Goal: Feedback & Contribution: Contribute content

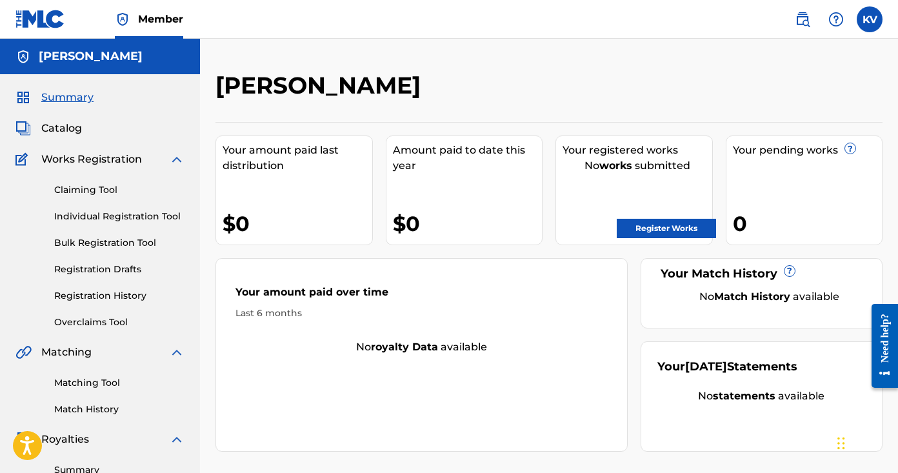
click at [670, 228] on link "Register Works" at bounding box center [666, 228] width 99 height 19
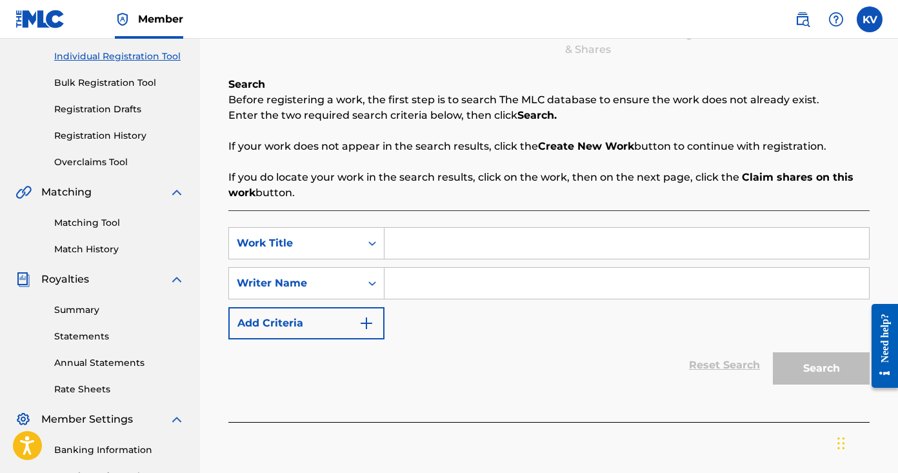
scroll to position [196, 0]
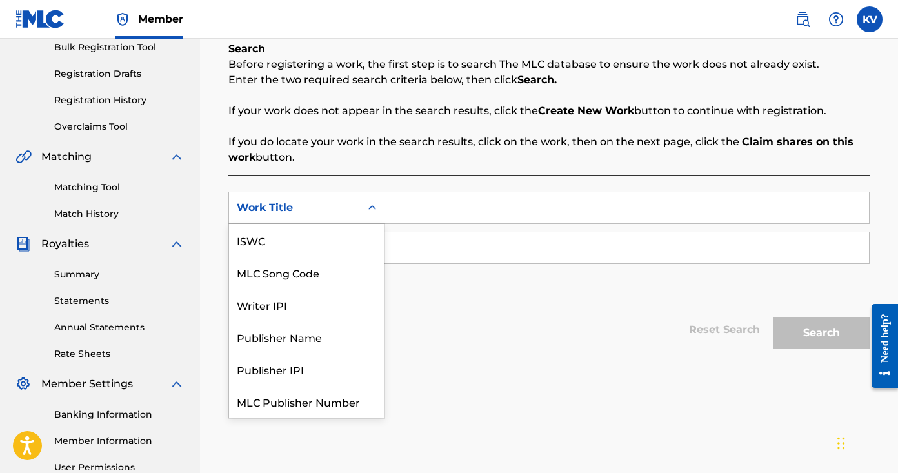
click at [370, 206] on icon "Search Form" at bounding box center [372, 207] width 8 height 5
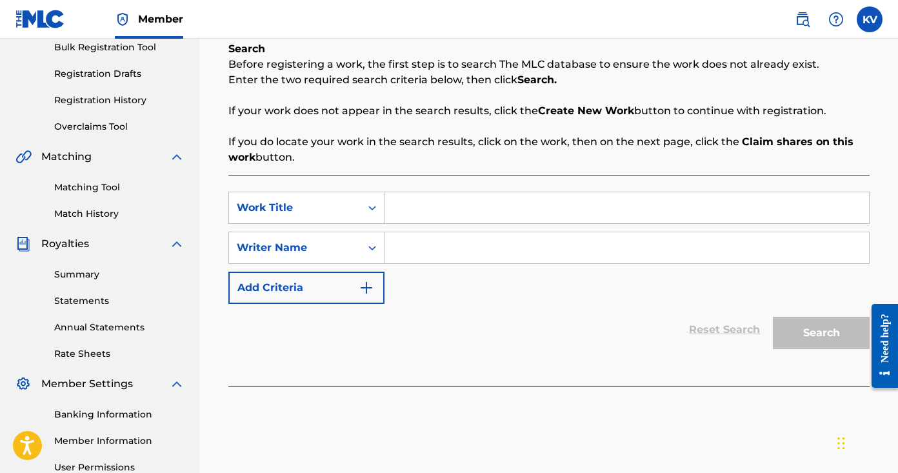
click at [334, 162] on p "If you do locate your work in the search results, click on the work, then on th…" at bounding box center [548, 149] width 641 height 31
click at [430, 212] on input "Search Form" at bounding box center [627, 207] width 485 height 31
type input "Merry Christmas"
click at [417, 251] on input "Search Form" at bounding box center [627, 247] width 485 height 31
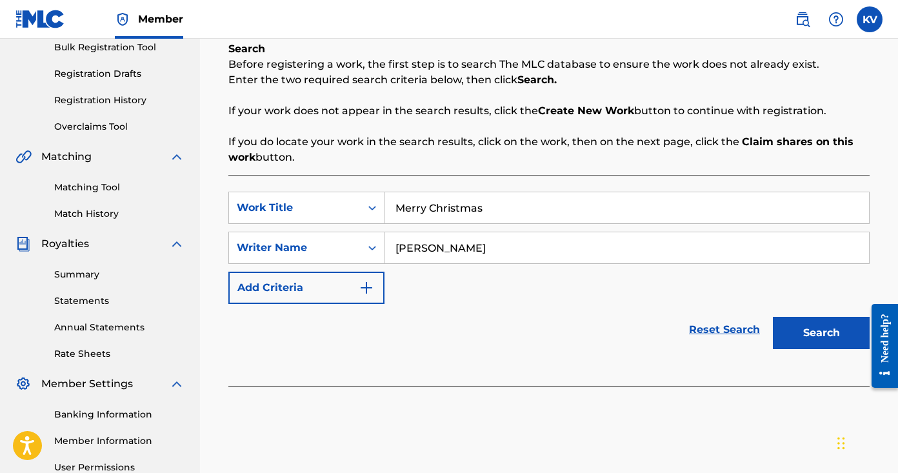
type input "[PERSON_NAME]"
click at [827, 332] on button "Search" at bounding box center [821, 333] width 97 height 32
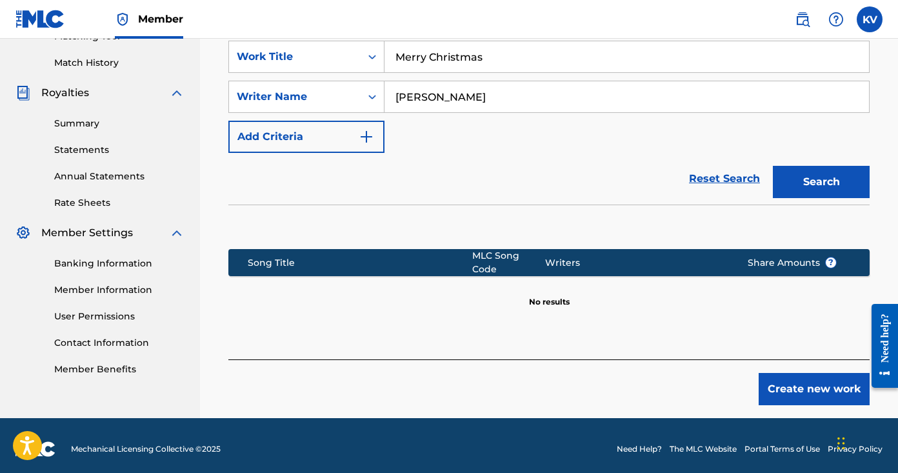
scroll to position [346, 0]
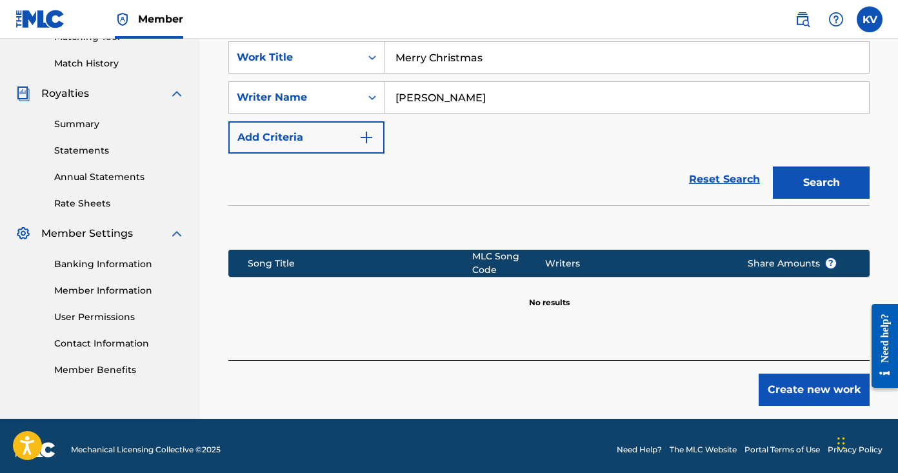
click at [830, 388] on button "Create new work" at bounding box center [814, 390] width 111 height 32
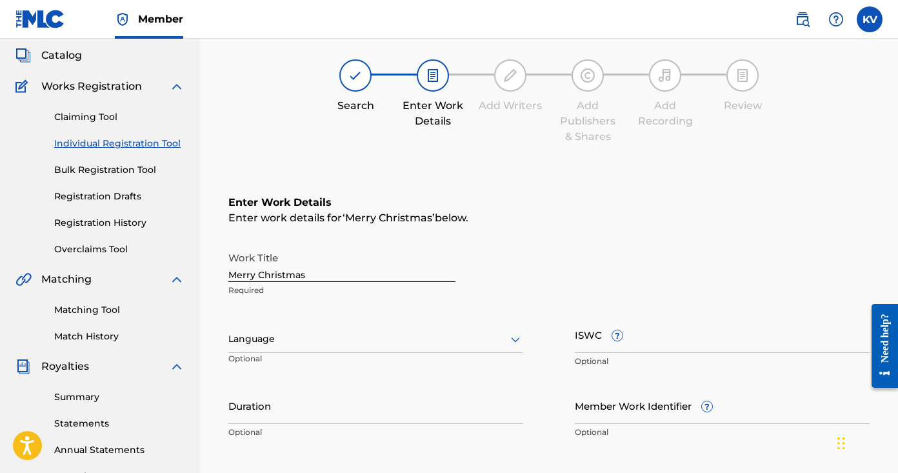
scroll to position [80, 0]
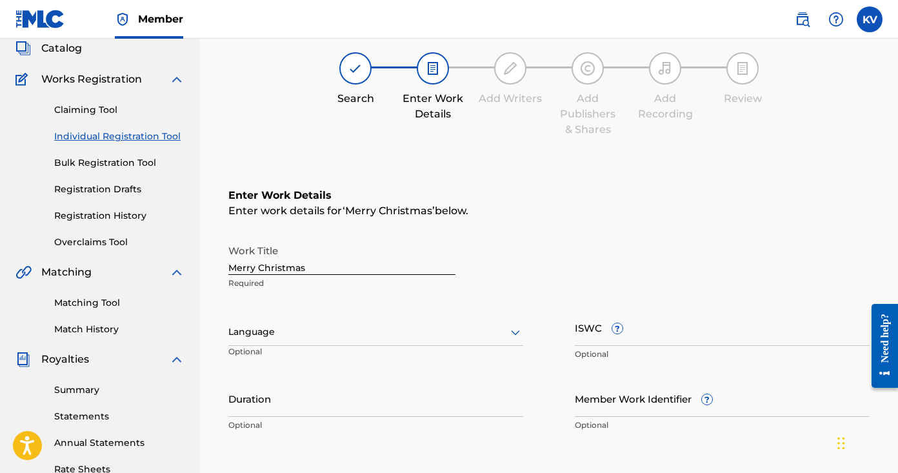
click at [514, 332] on icon at bounding box center [515, 332] width 9 height 5
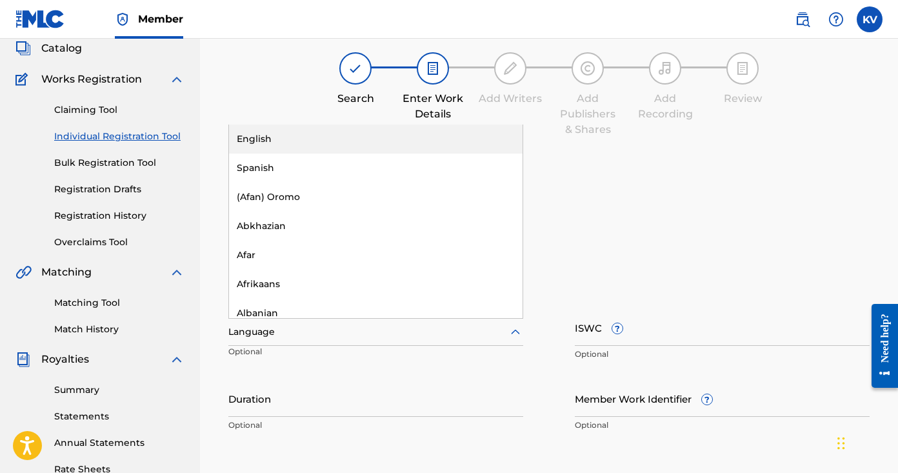
click at [387, 136] on div "English" at bounding box center [376, 139] width 294 height 29
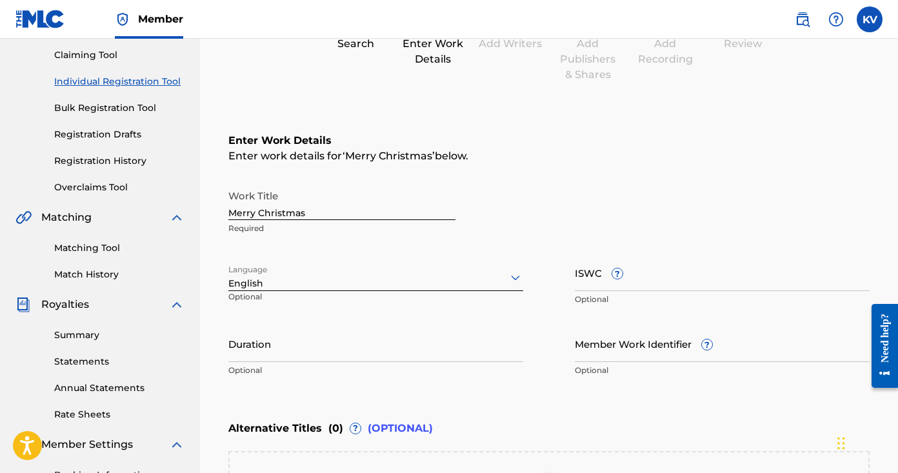
scroll to position [179, 0]
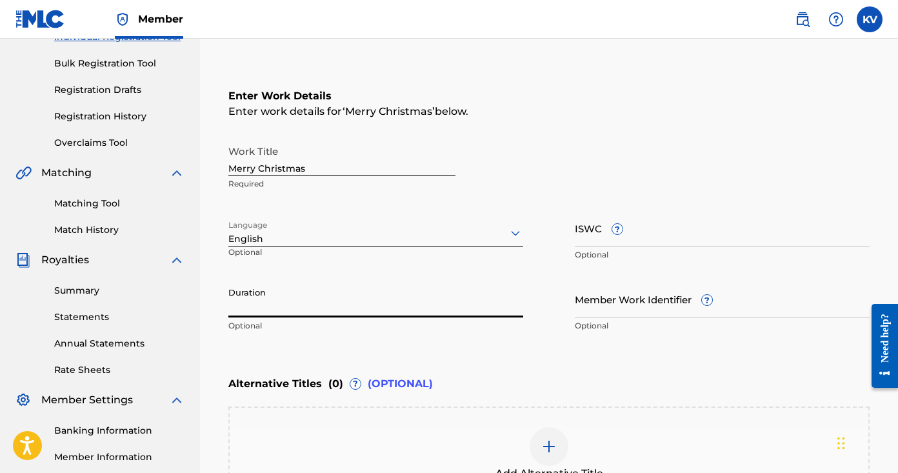
click at [396, 302] on input "Duration" at bounding box center [375, 299] width 295 height 37
type input "03:42"
click at [410, 330] on p "Optional" at bounding box center [375, 326] width 295 height 12
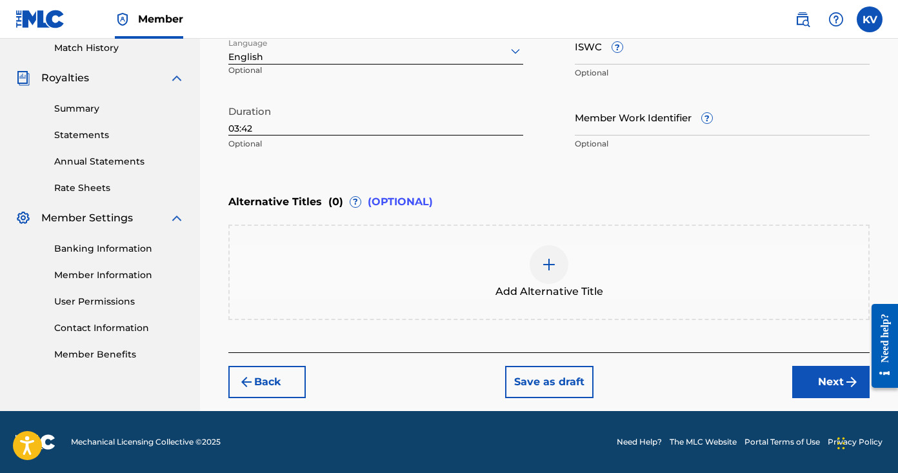
scroll to position [361, 0]
click at [837, 377] on button "Next" at bounding box center [830, 382] width 77 height 32
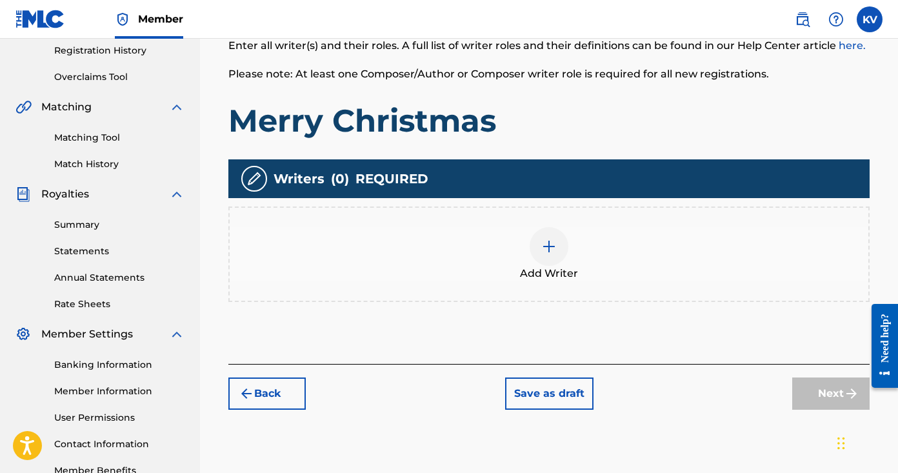
scroll to position [245, 0]
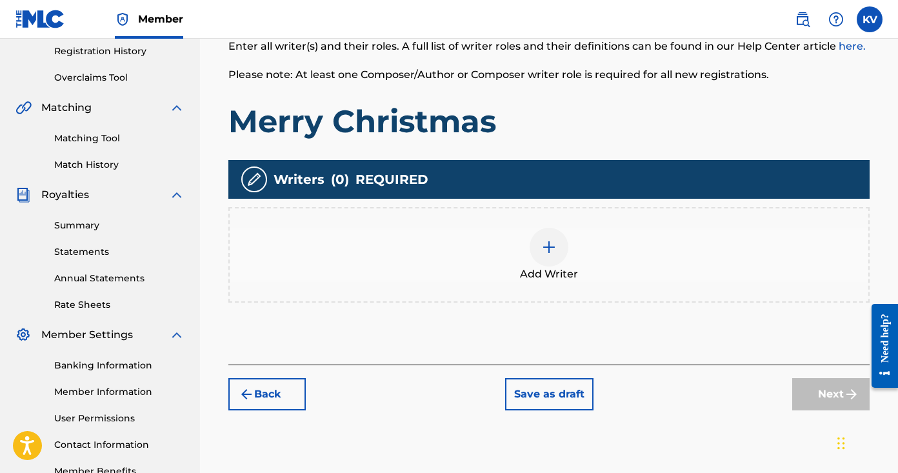
click at [552, 243] on img at bounding box center [548, 246] width 15 height 15
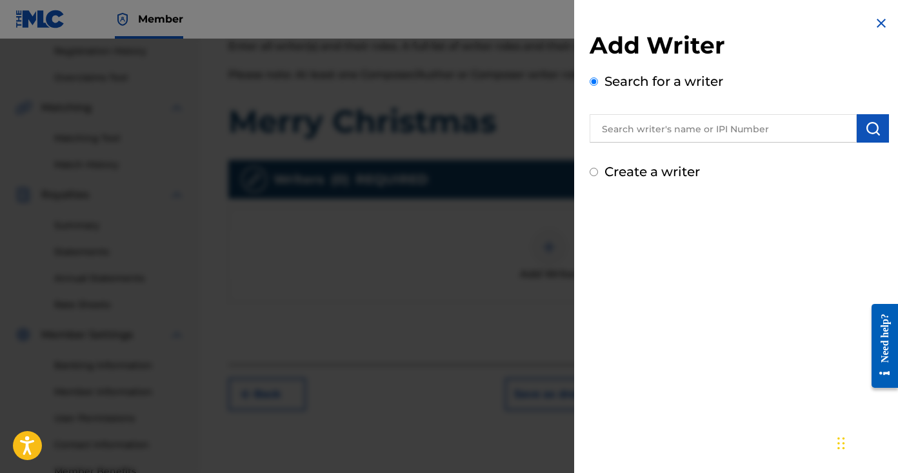
click at [750, 136] on input "text" at bounding box center [723, 128] width 267 height 28
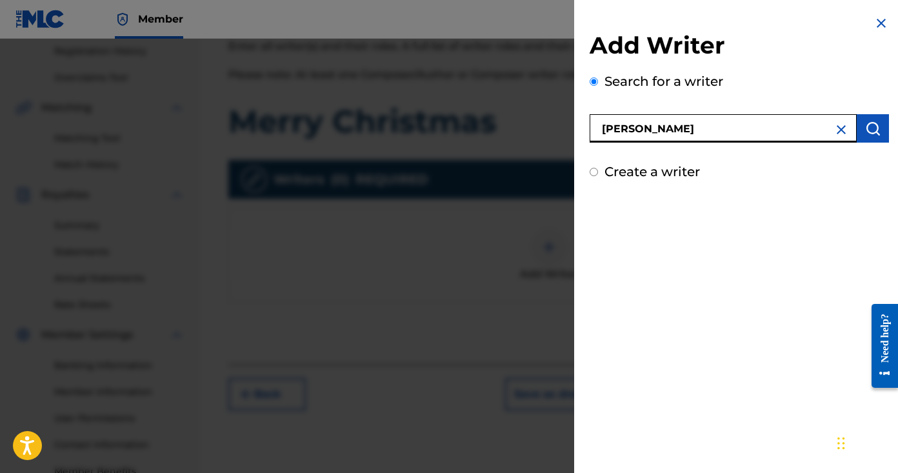
type input "[PERSON_NAME]"
click at [870, 130] on img "submit" at bounding box center [872, 128] width 15 height 15
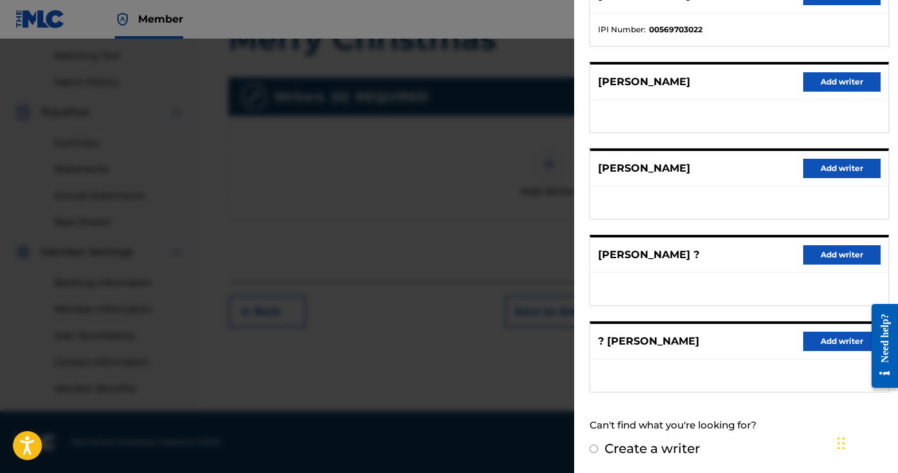
scroll to position [327, 0]
click at [596, 449] on input "Create a writer" at bounding box center [594, 449] width 8 height 8
radio input "false"
radio input "true"
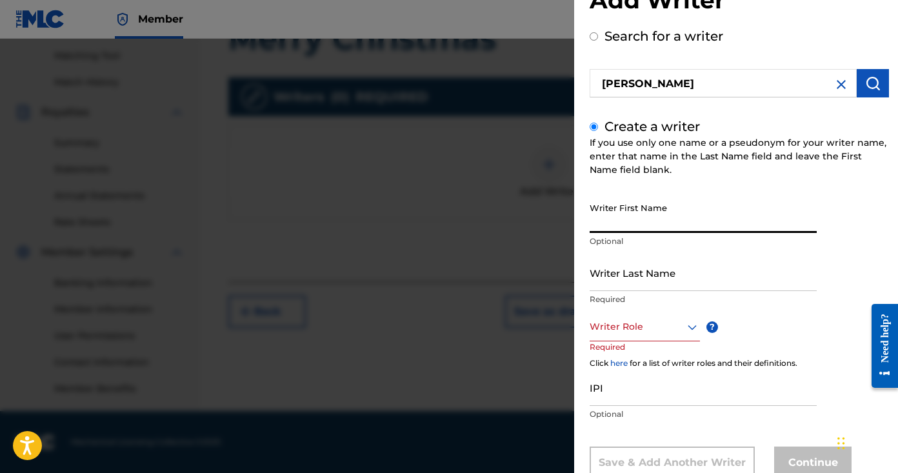
click at [654, 223] on input "Writer First Name" at bounding box center [703, 214] width 227 height 37
type input "[PERSON_NAME]"
click at [681, 254] on input "Writer Last Name" at bounding box center [703, 272] width 227 height 37
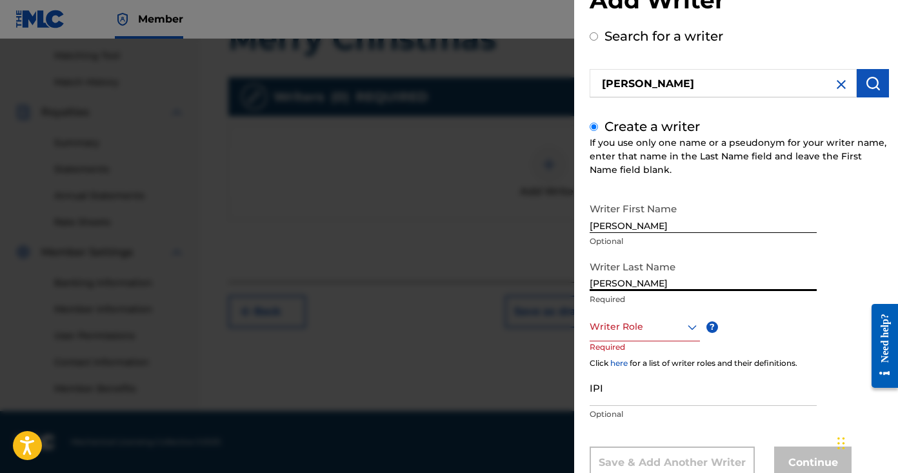
type input "[PERSON_NAME]"
click at [759, 323] on div "Writer First Name [PERSON_NAME] Optional Writer Last Name [PERSON_NAME] Require…" at bounding box center [739, 337] width 299 height 283
click at [694, 326] on icon at bounding box center [692, 327] width 9 height 5
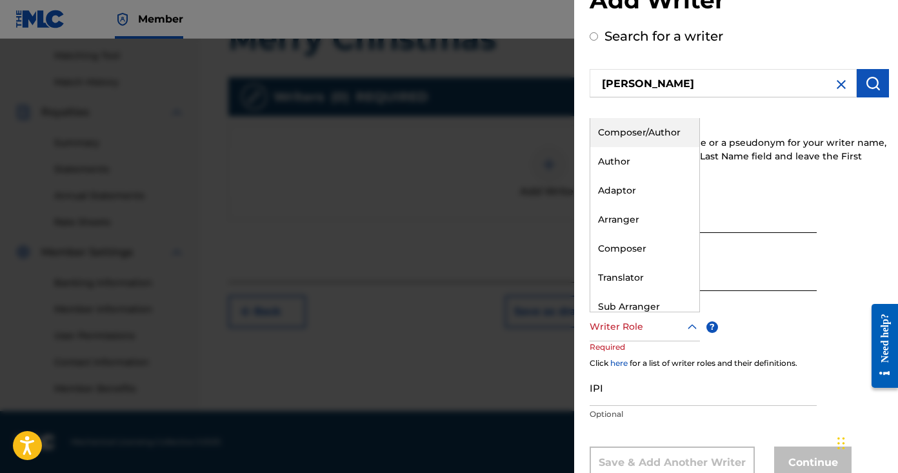
click at [659, 134] on div "Composer/Author" at bounding box center [644, 132] width 109 height 29
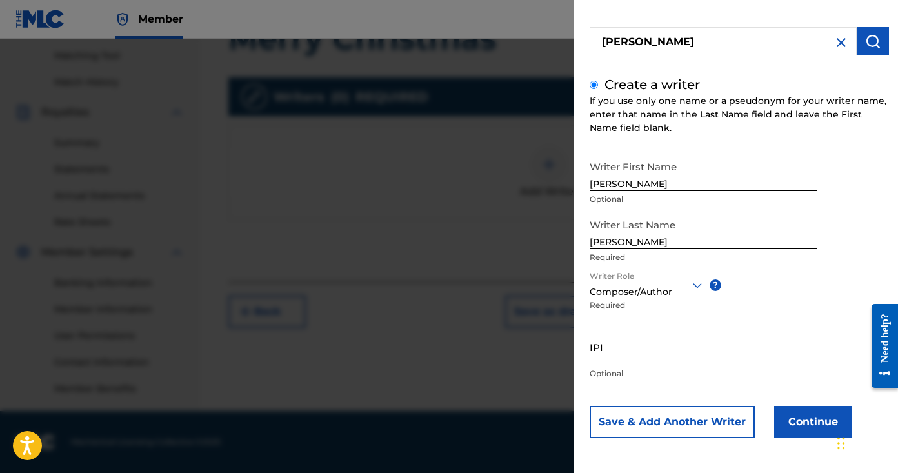
scroll to position [87, 0]
click at [632, 355] on input "IPI" at bounding box center [703, 346] width 227 height 37
paste input "1300765095"
type input "1300765095"
click at [810, 428] on button "Continue" at bounding box center [812, 422] width 77 height 32
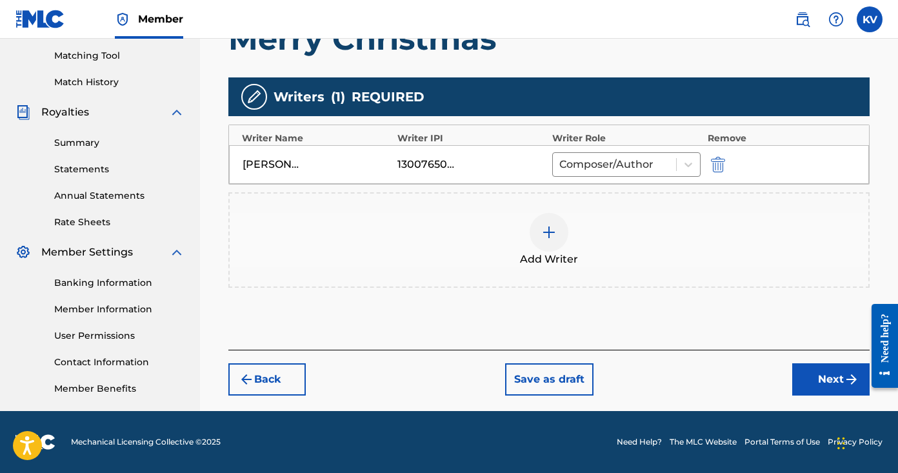
scroll to position [327, 0]
click at [821, 385] on button "Next" at bounding box center [830, 379] width 77 height 32
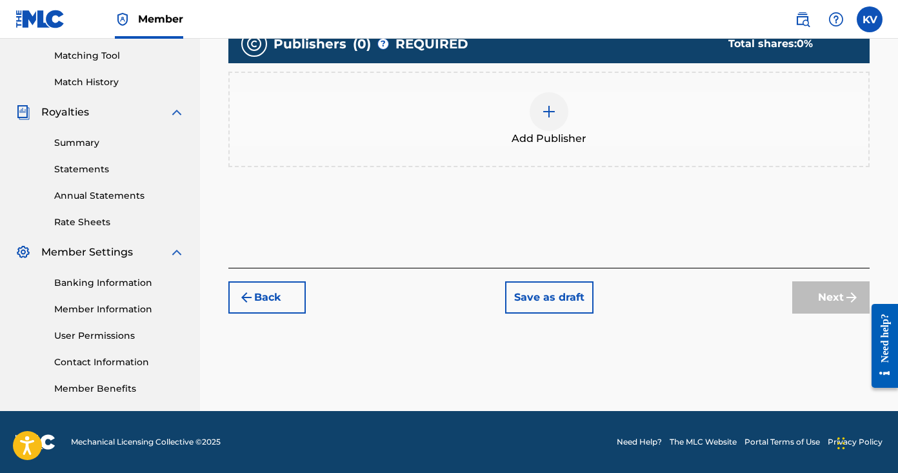
scroll to position [58, 0]
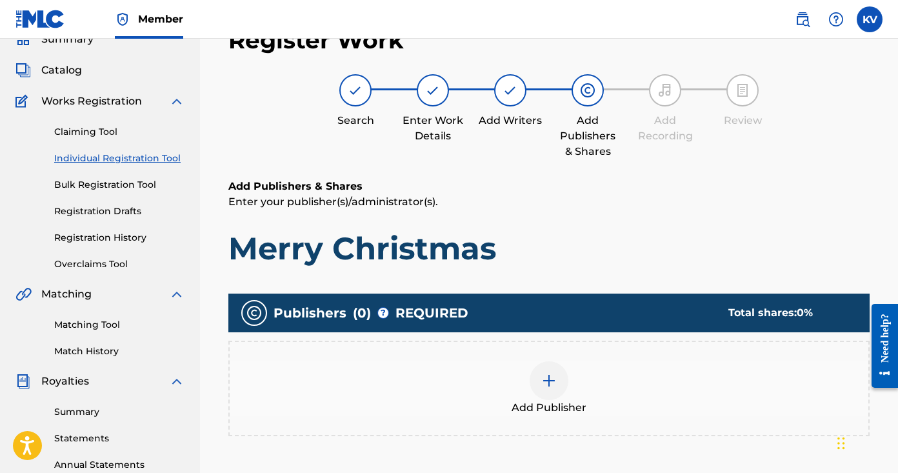
click at [547, 380] on img at bounding box center [548, 380] width 15 height 15
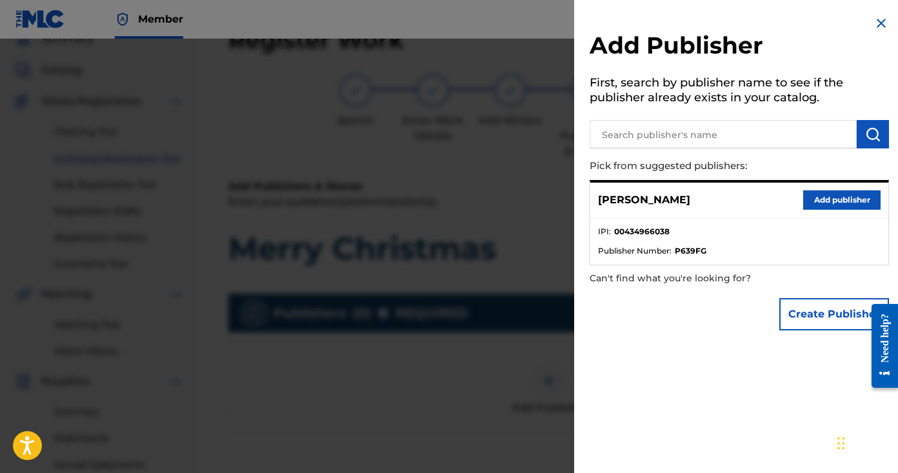
click at [643, 136] on input "text" at bounding box center [723, 134] width 267 height 28
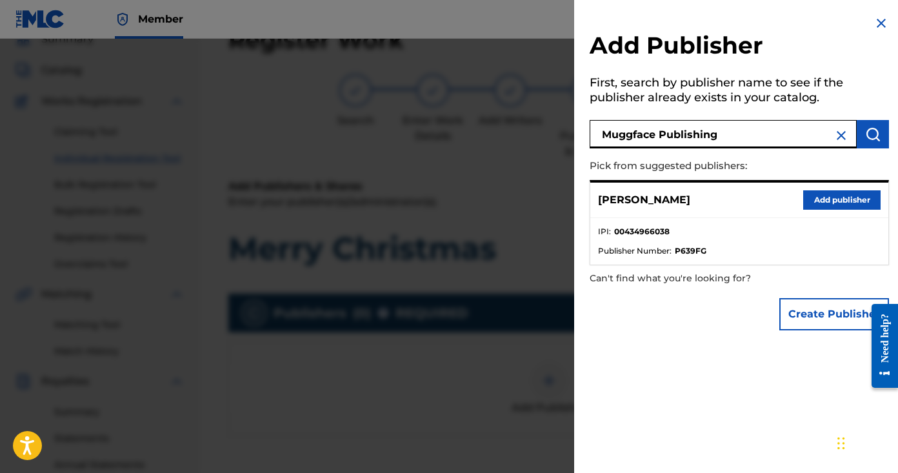
type input "Muggface Publishing"
click at [872, 130] on img "submit" at bounding box center [872, 133] width 15 height 15
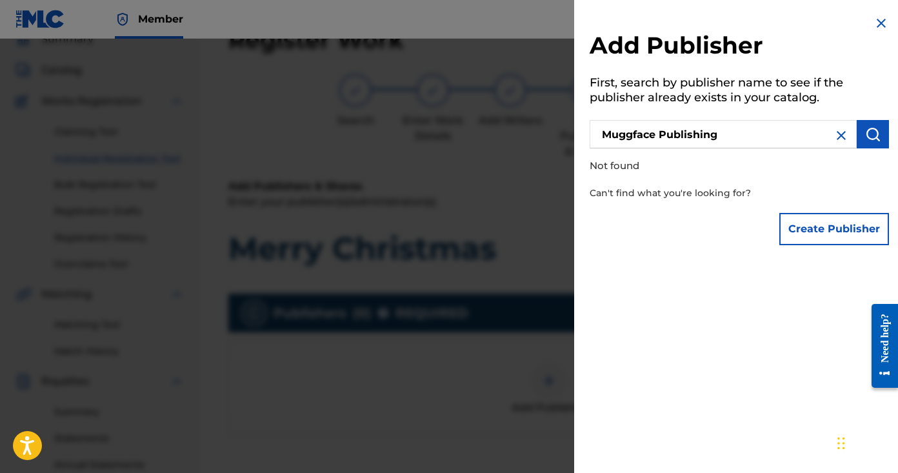
click at [834, 230] on button "Create Publisher" at bounding box center [835, 229] width 110 height 32
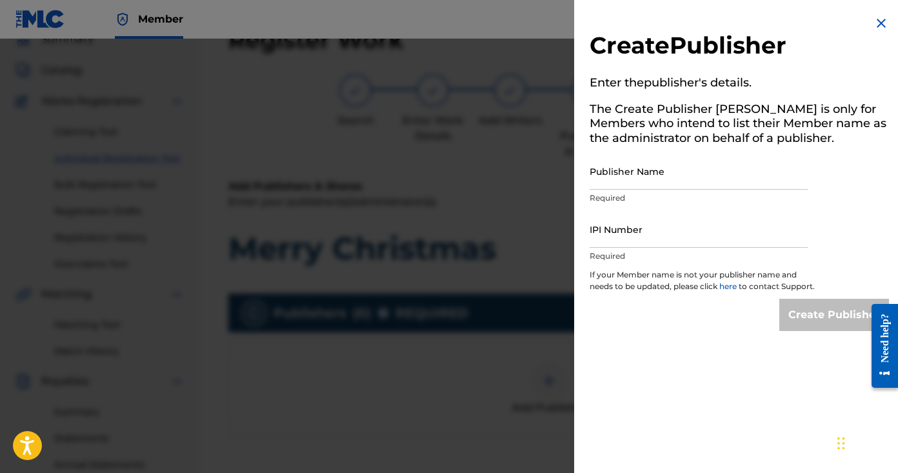
click at [667, 181] on input "Publisher Name" at bounding box center [699, 171] width 218 height 37
click at [652, 240] on input "IPI Number" at bounding box center [699, 229] width 218 height 37
paste input "1300765095"
type input "1300765095"
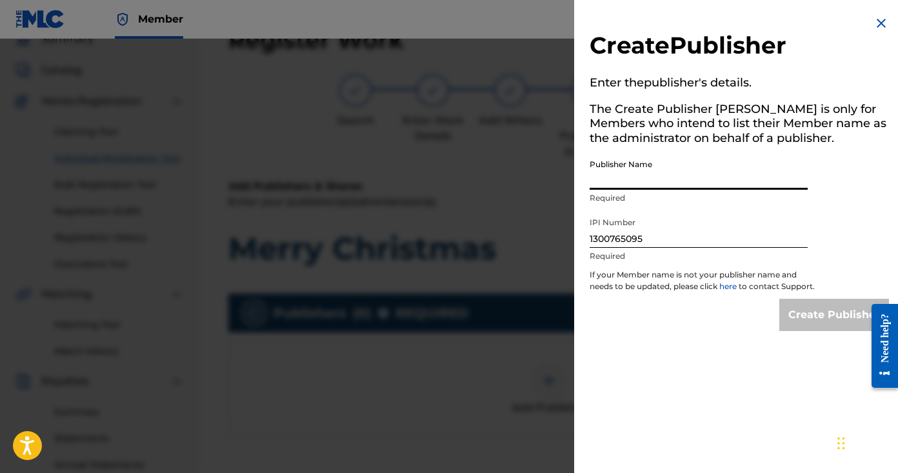
click at [619, 180] on input "Publisher Name" at bounding box center [699, 171] width 218 height 37
type input "Muggface Publishing"
click at [833, 320] on input "Create Publisher" at bounding box center [835, 315] width 110 height 32
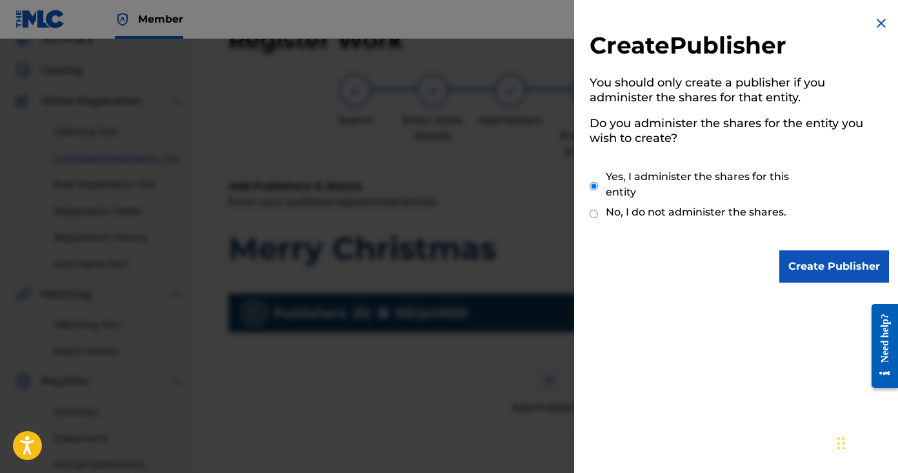
click at [823, 266] on input "Create Publisher" at bounding box center [835, 266] width 110 height 32
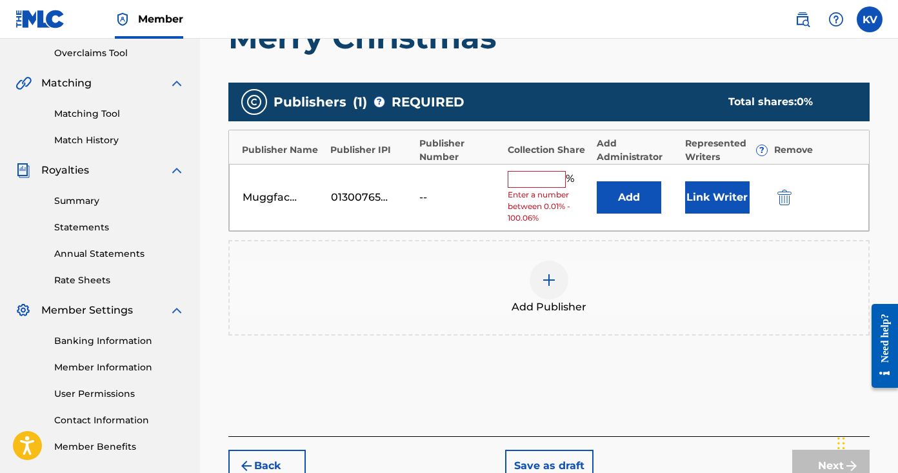
scroll to position [223, 0]
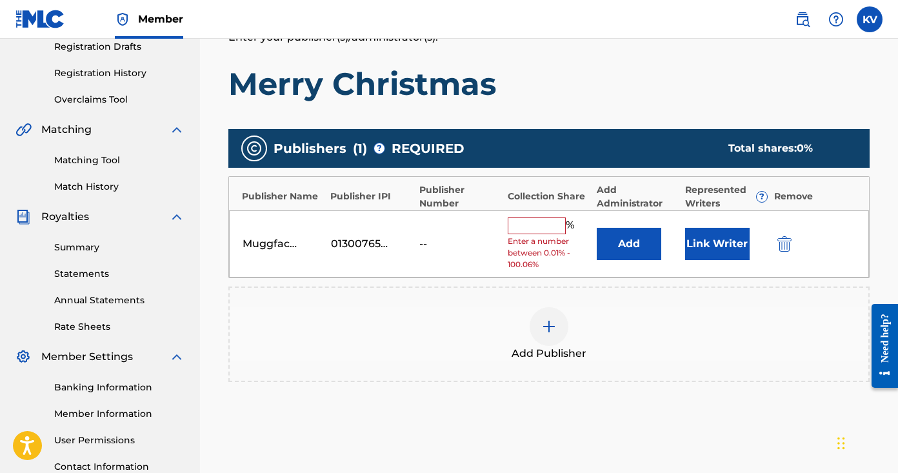
click at [523, 225] on input "text" at bounding box center [537, 225] width 58 height 17
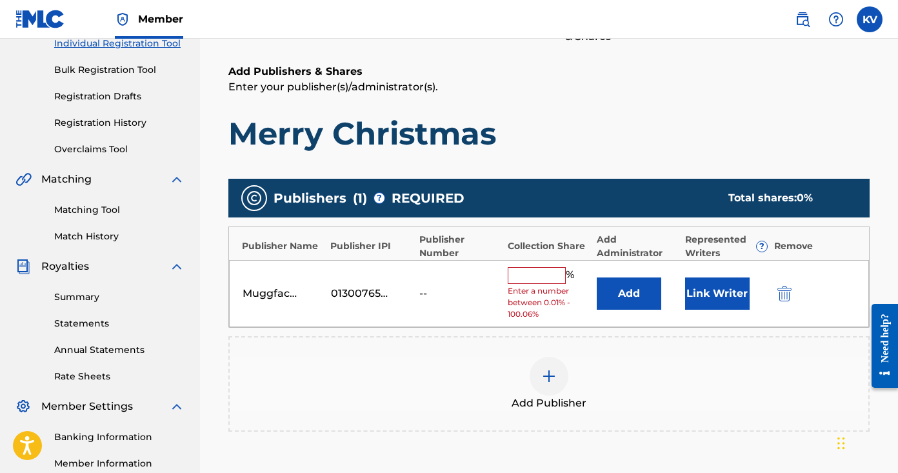
scroll to position [167, 0]
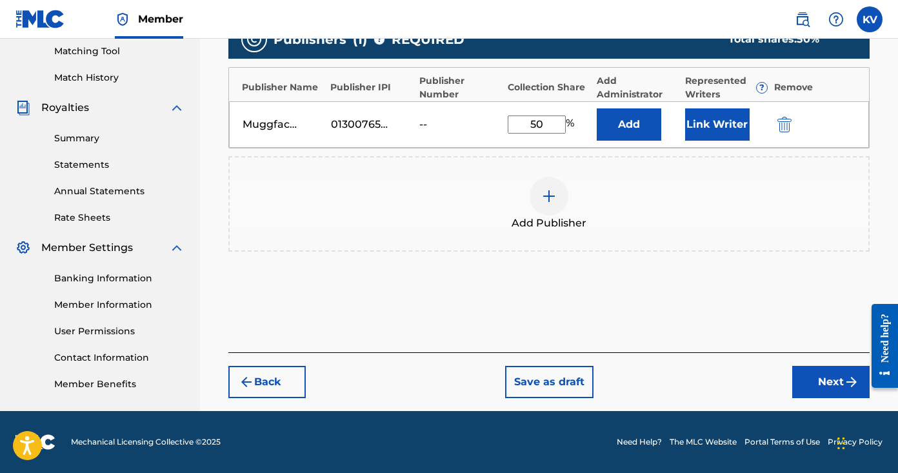
type input "50"
click at [836, 384] on button "Next" at bounding box center [830, 382] width 77 height 32
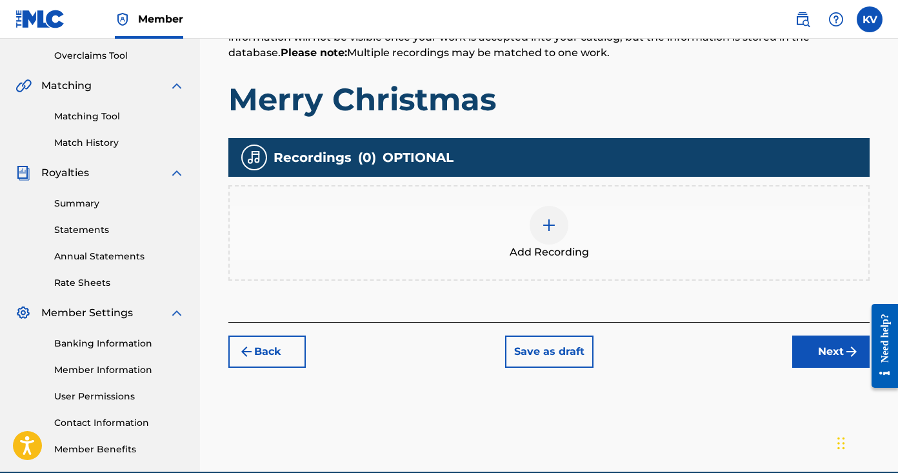
scroll to position [268, 0]
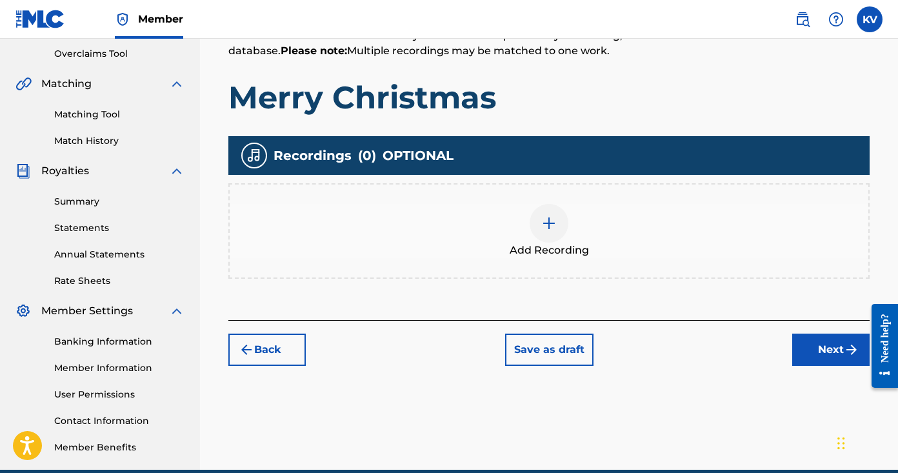
click at [550, 223] on img at bounding box center [548, 223] width 15 height 15
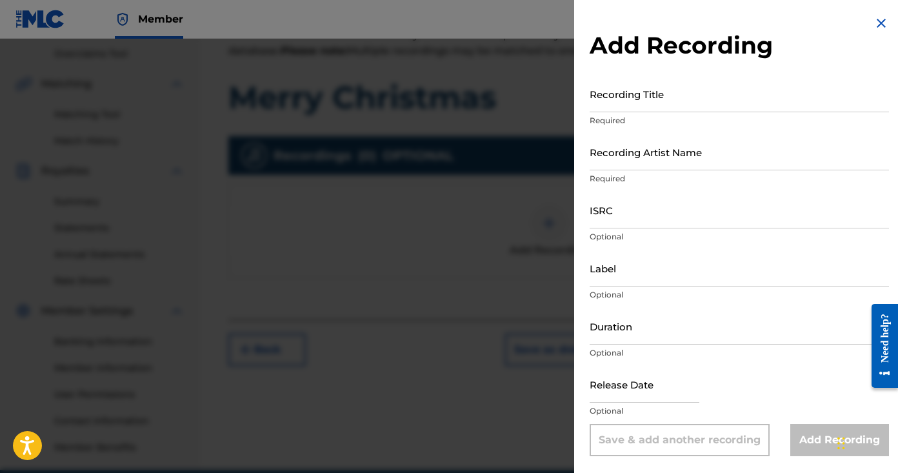
click at [650, 105] on input "Recording Title" at bounding box center [739, 93] width 299 height 37
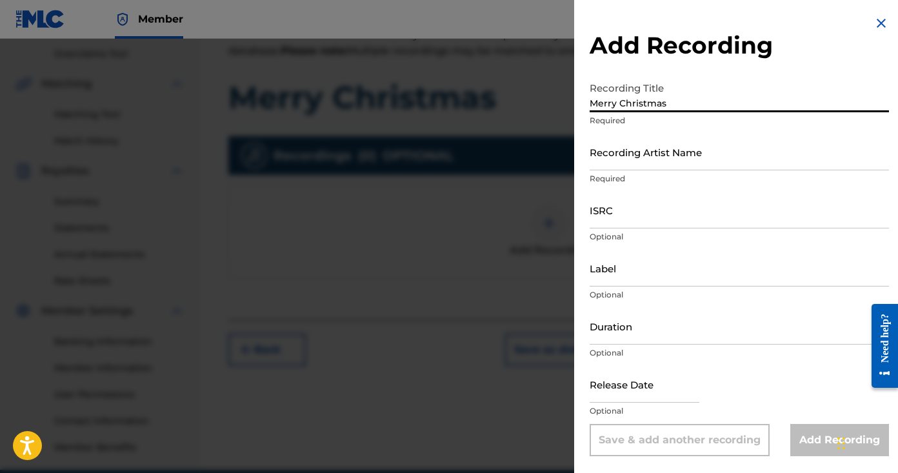
type input "Merry Christmas"
click at [632, 160] on input "Recording Artist Name" at bounding box center [739, 152] width 299 height 37
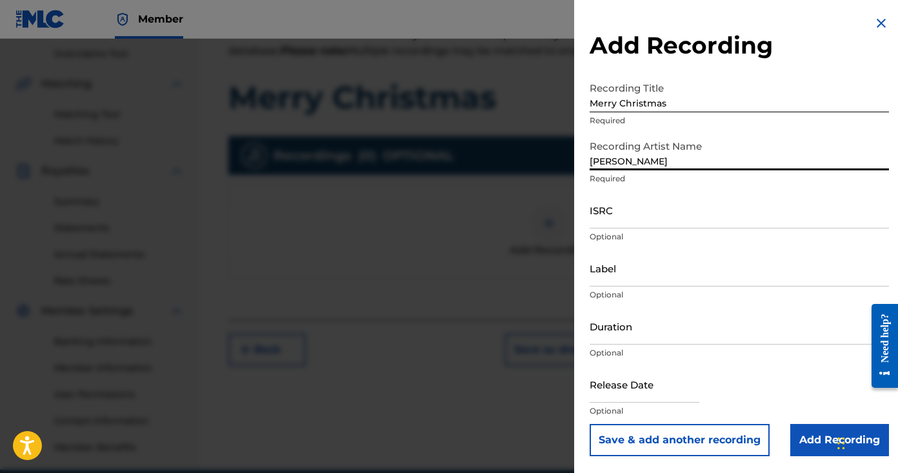
type input "[PERSON_NAME]"
click at [680, 215] on input "ISRC" at bounding box center [739, 210] width 299 height 37
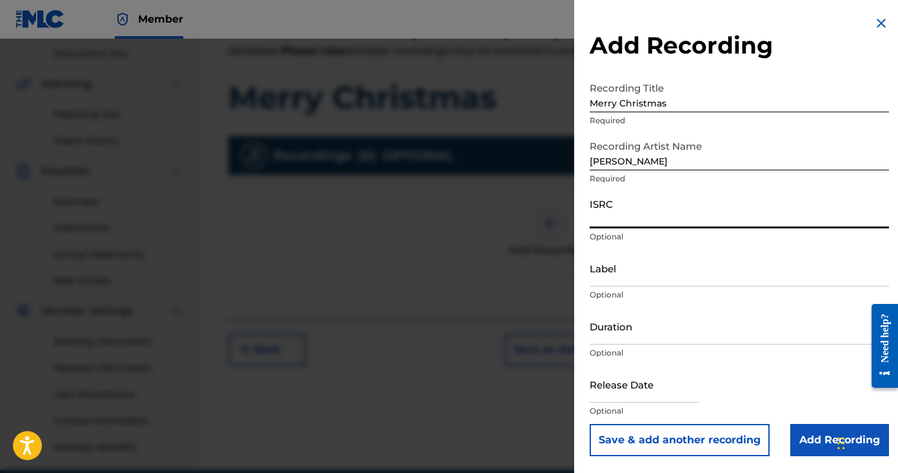
paste input "1300765095"
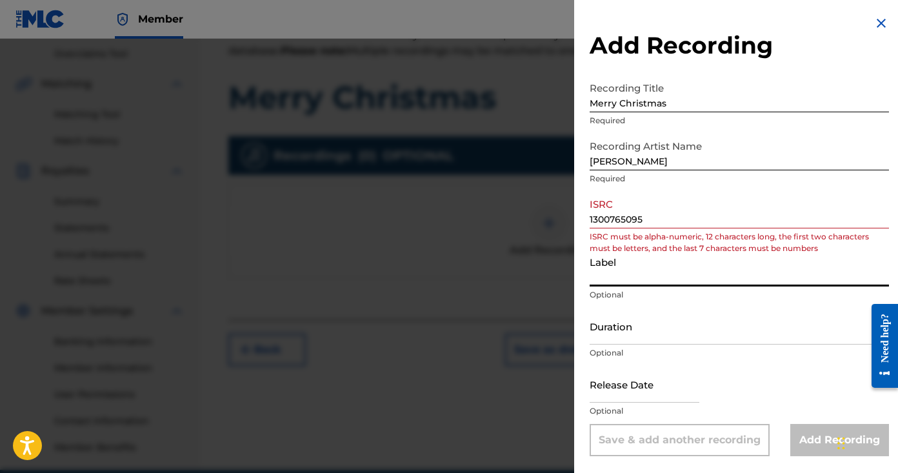
click at [667, 268] on input "Label" at bounding box center [739, 268] width 299 height 37
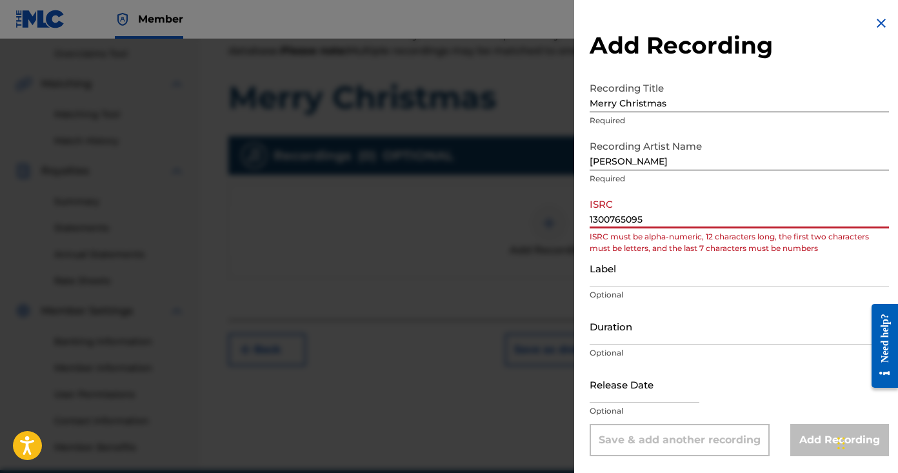
click at [660, 217] on input "1300765095" at bounding box center [739, 210] width 299 height 37
type input "1"
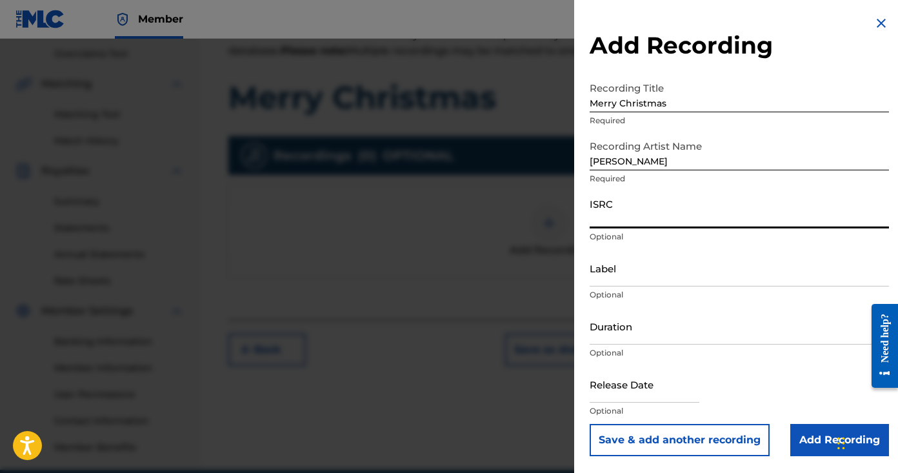
paste input "QM-EU3-25-11855"
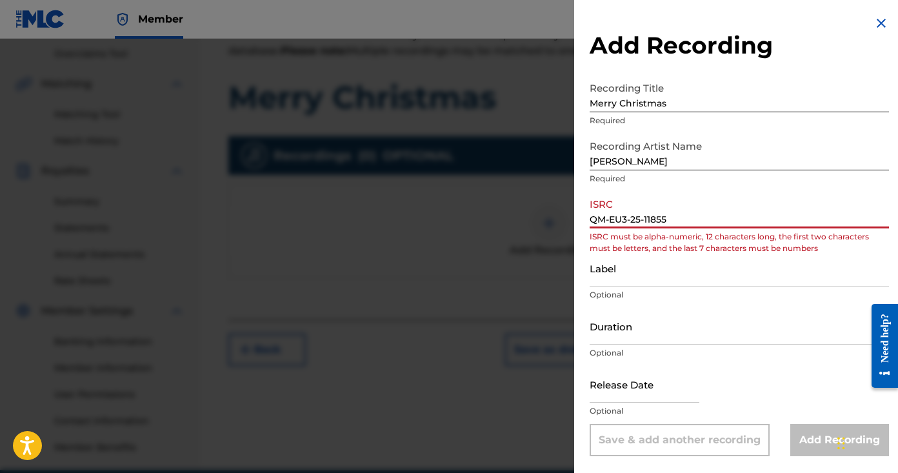
type input "QM-EU3-25-11855"
click at [693, 263] on input "Label" at bounding box center [739, 268] width 299 height 37
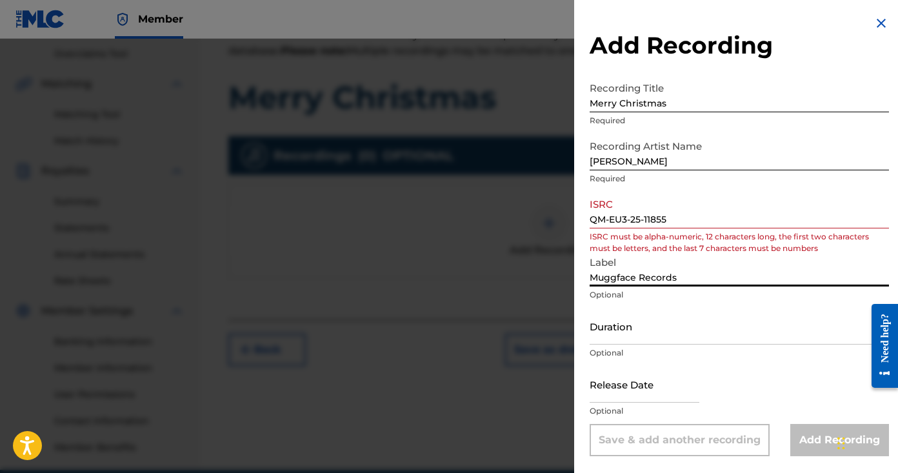
type input "Muggface Records"
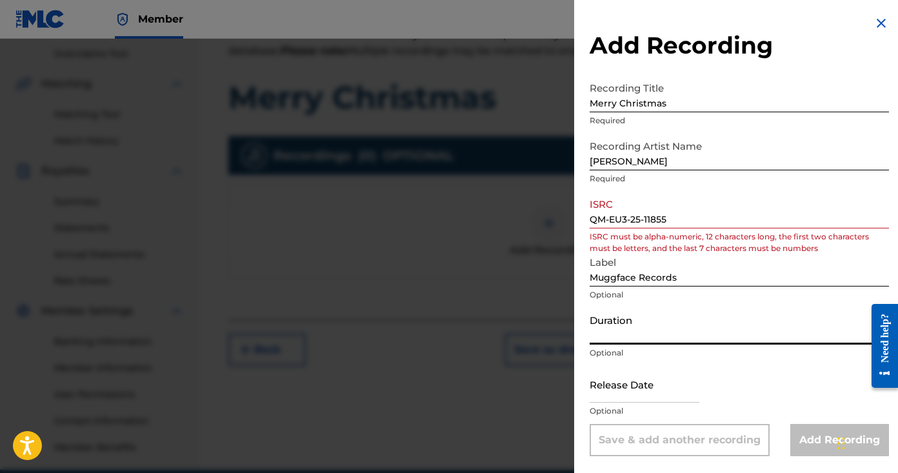
click at [654, 342] on input "Duration" at bounding box center [739, 326] width 299 height 37
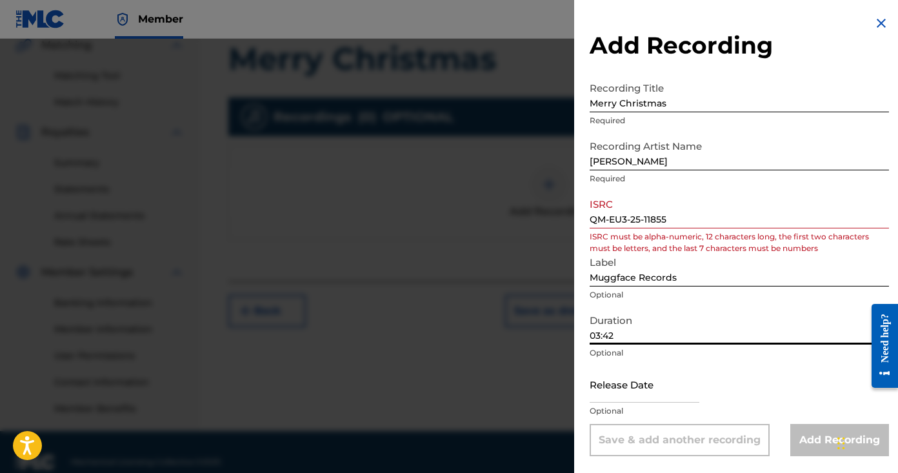
scroll to position [308, 0]
type input "03:42"
click at [626, 389] on input "text" at bounding box center [645, 384] width 110 height 37
select select "7"
select select "2025"
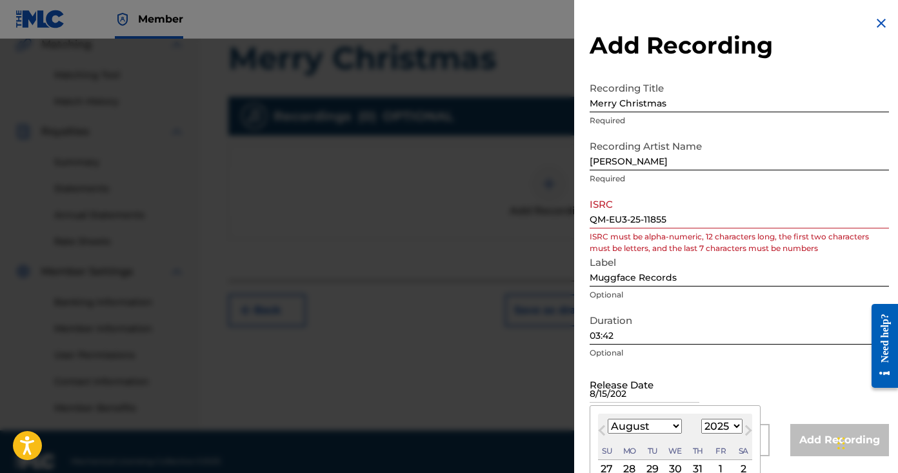
type input "[DATE]"
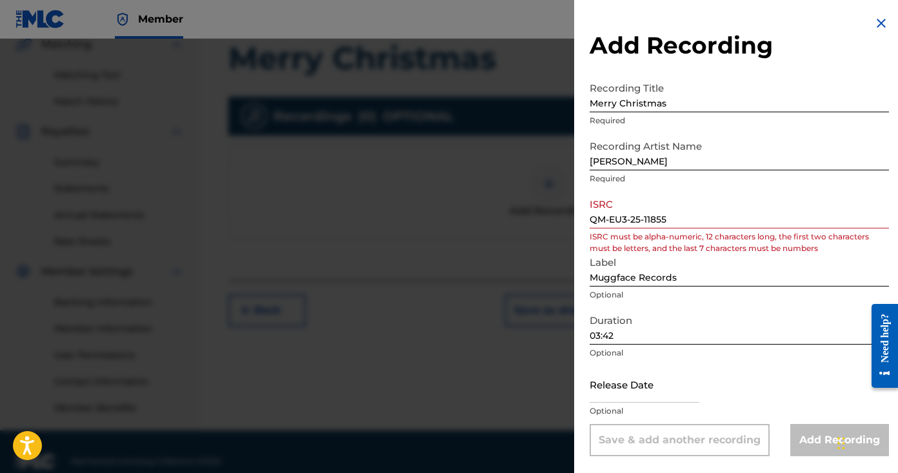
scroll to position [0, 0]
click at [701, 265] on input "Muggface Records" at bounding box center [739, 268] width 299 height 37
click at [694, 204] on input "QM-EU3-25-11855" at bounding box center [739, 210] width 299 height 37
click at [725, 159] on input "[PERSON_NAME]" at bounding box center [739, 152] width 299 height 37
drag, startPoint x: 679, startPoint y: 221, endPoint x: 576, endPoint y: 217, distance: 104.0
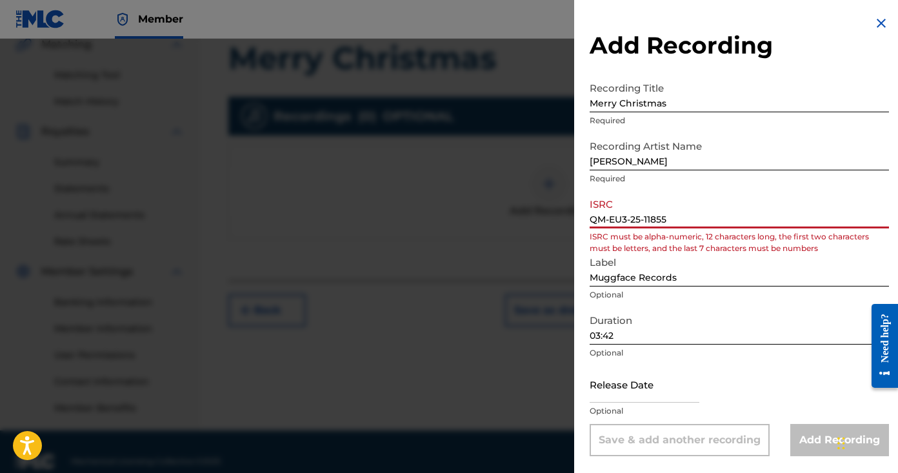
click at [576, 217] on div "Add Recording Recording Title Merry Christmas Required Recording Artist Name [P…" at bounding box center [739, 236] width 330 height 472
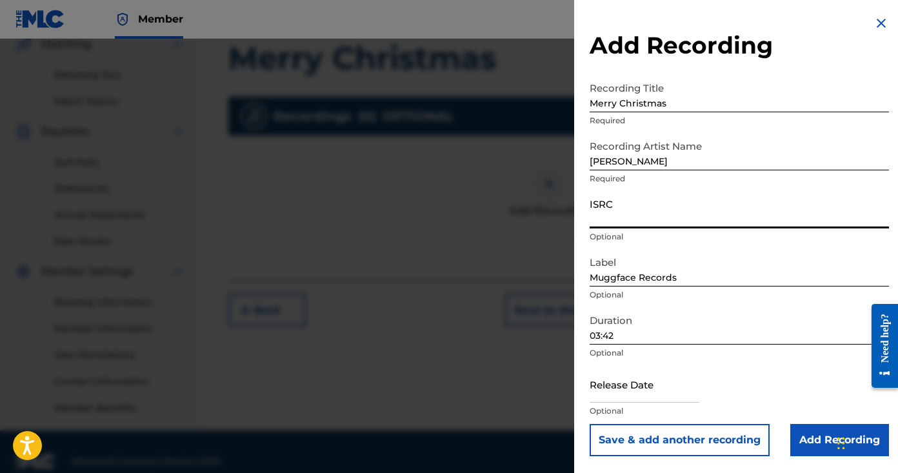
paste input "QM-EU3-25-11855"
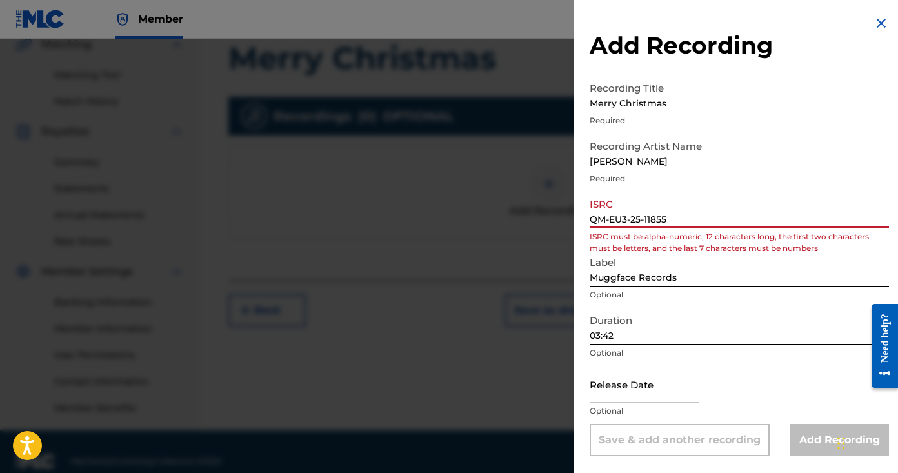
click at [647, 220] on input "QM-EU3-25-11855" at bounding box center [739, 210] width 299 height 37
click at [645, 219] on input "QM-EU3-25-11855" at bounding box center [739, 210] width 299 height 37
click at [633, 220] on input "QM-EU3-2511855" at bounding box center [739, 210] width 299 height 37
click at [608, 219] on input "QM-EU32511855" at bounding box center [739, 210] width 299 height 37
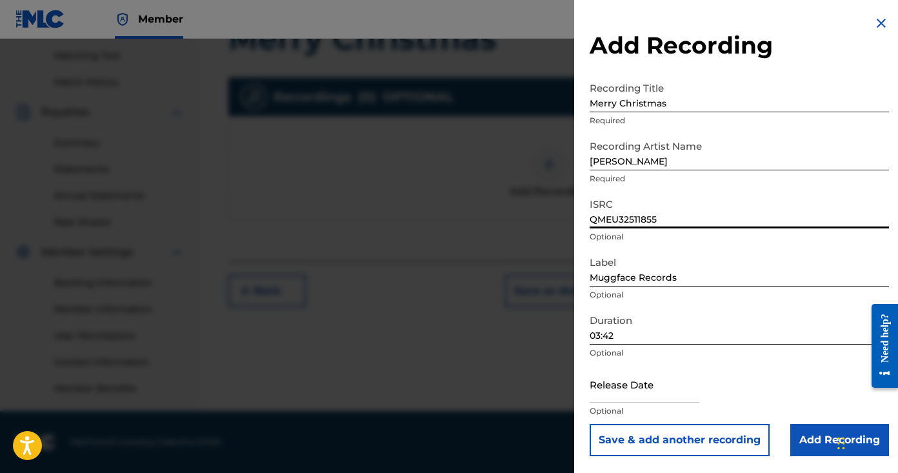
scroll to position [327, 0]
type input "QMEU32511855"
click at [817, 438] on input "Add Recording" at bounding box center [839, 440] width 99 height 32
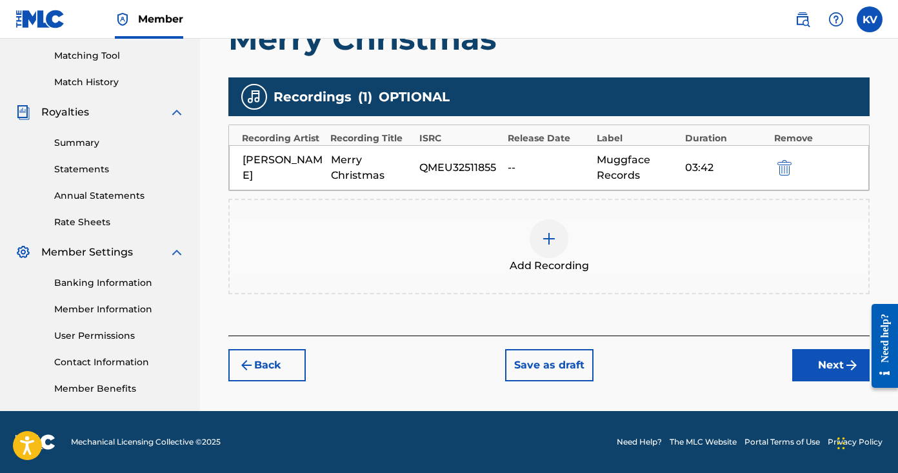
click at [548, 237] on img at bounding box center [548, 238] width 15 height 15
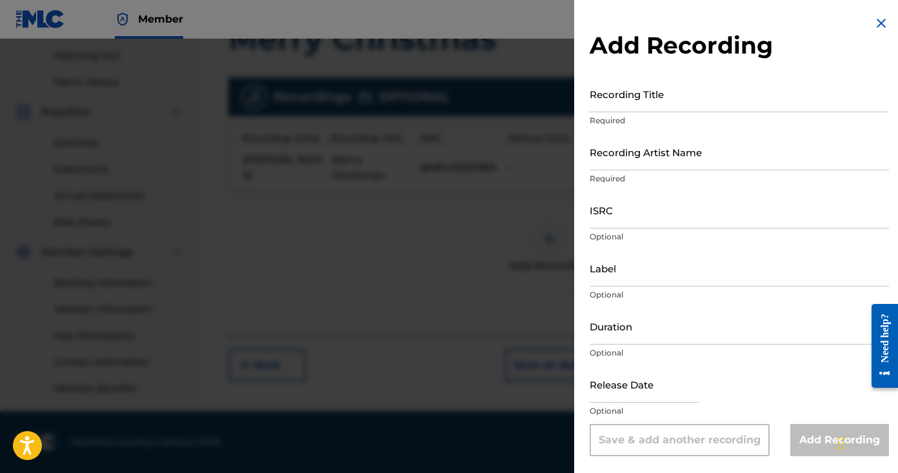
click at [641, 101] on input "Recording Title" at bounding box center [739, 93] width 299 height 37
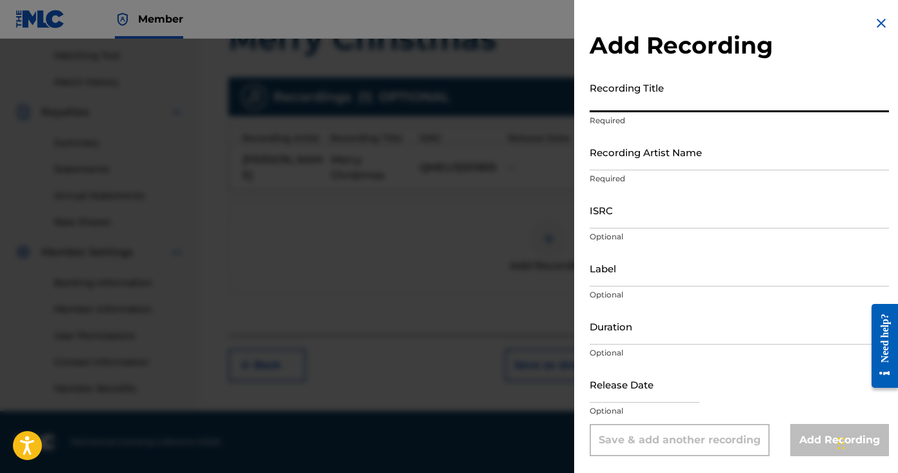
type input "K"
type input "Merry Christmas"
click at [627, 165] on input "Recording Artist Name" at bounding box center [739, 152] width 299 height 37
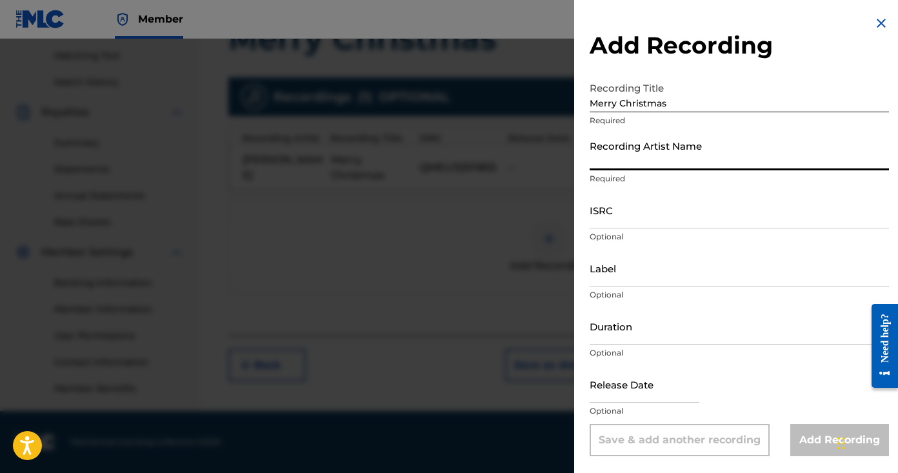
type input "K"
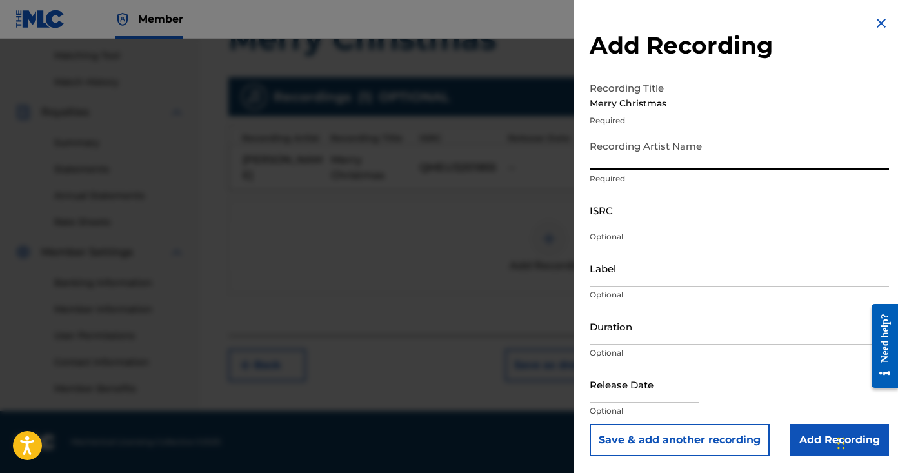
type input "[PERSON_NAME]"
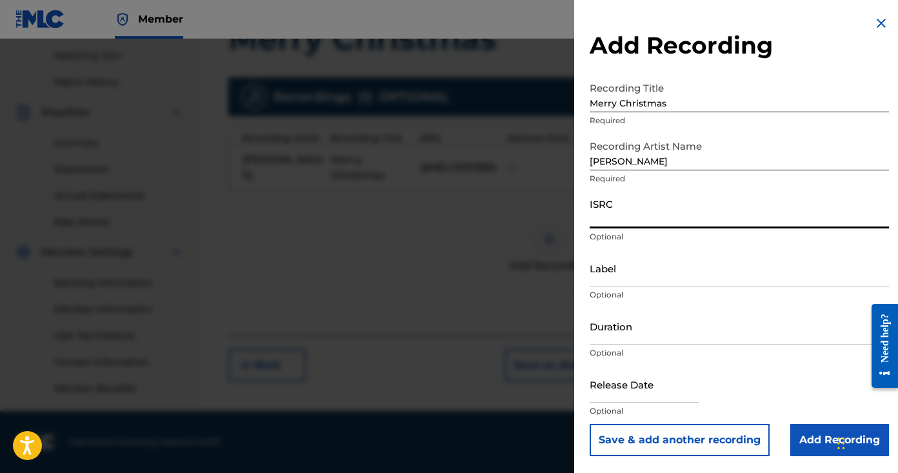
click at [620, 220] on input "ISRC" at bounding box center [739, 210] width 299 height 37
paste input "QM-EU3-25-11855"
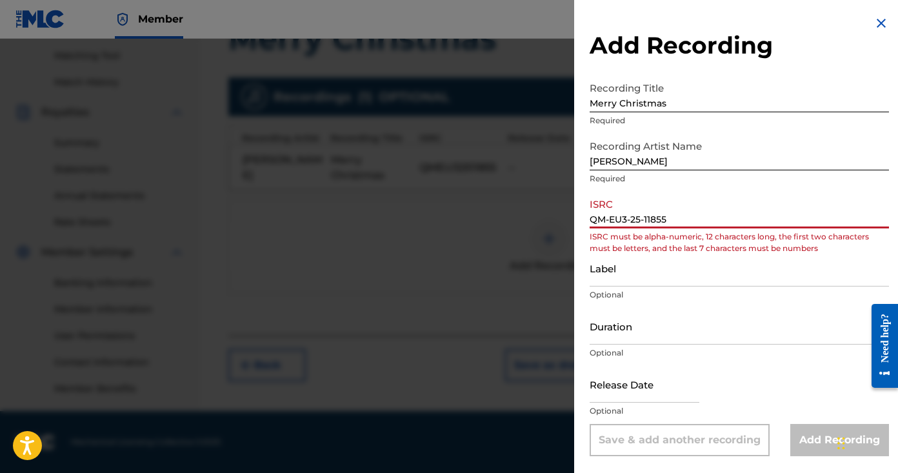
click at [646, 220] on input "QM-EU3-25-11855" at bounding box center [739, 210] width 299 height 37
click at [632, 219] on input "QM-EU3-2511855" at bounding box center [739, 210] width 299 height 37
click at [610, 219] on input "QM-EU32511855" at bounding box center [739, 210] width 299 height 37
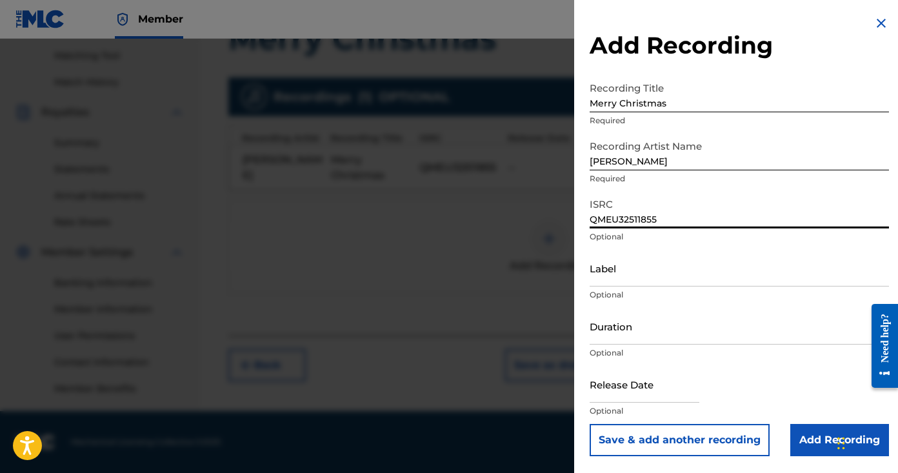
type input "QMEU32511855"
click at [656, 274] on input "Label" at bounding box center [739, 268] width 299 height 37
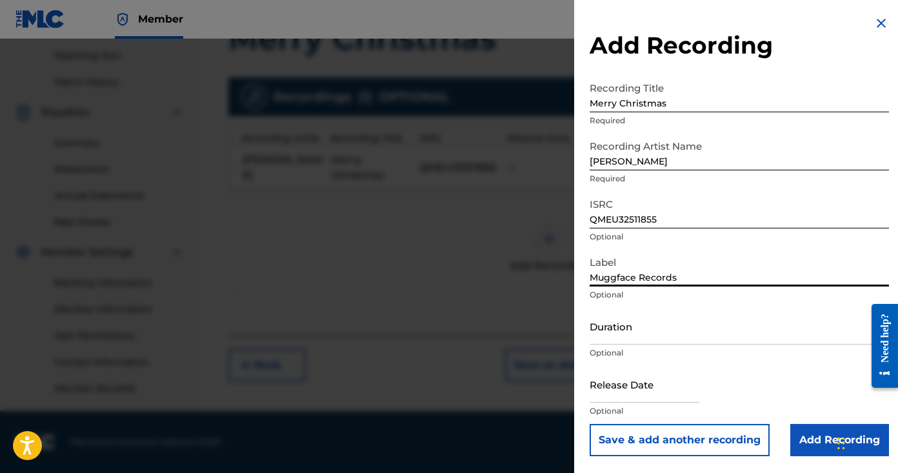
type input "Muggface Records"
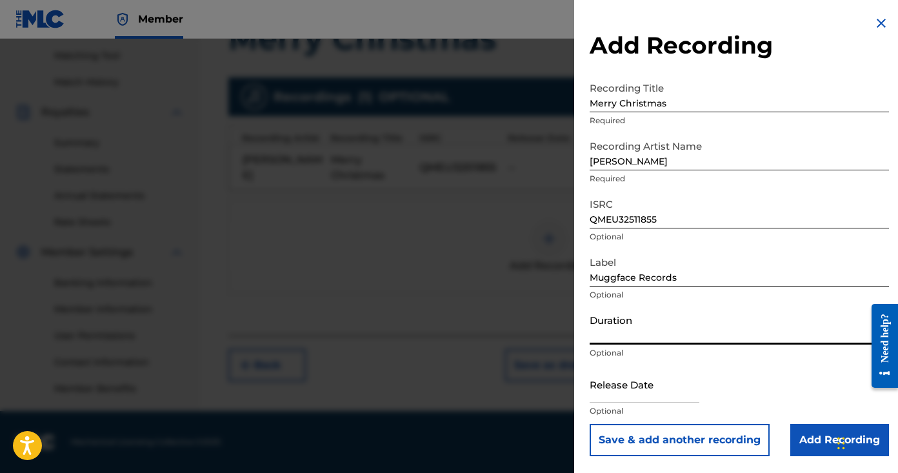
click at [647, 337] on input "Duration" at bounding box center [739, 326] width 299 height 37
type input "03:42"
click at [645, 397] on input "text" at bounding box center [645, 384] width 110 height 37
select select "7"
select select "2025"
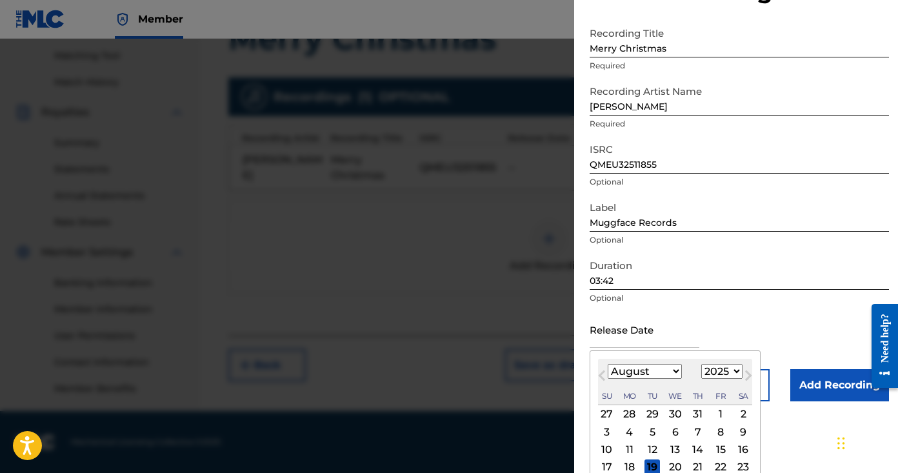
scroll to position [58, 0]
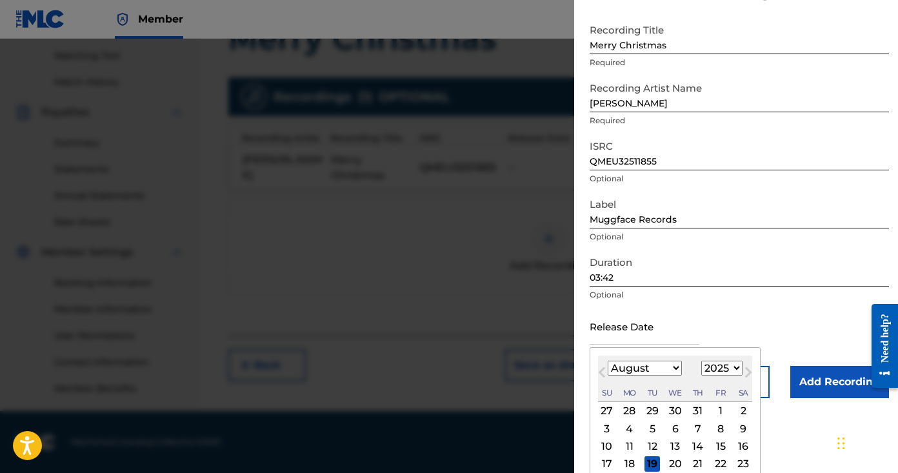
click at [713, 448] on div "15" at bounding box center [720, 446] width 15 height 15
type input "[DATE]"
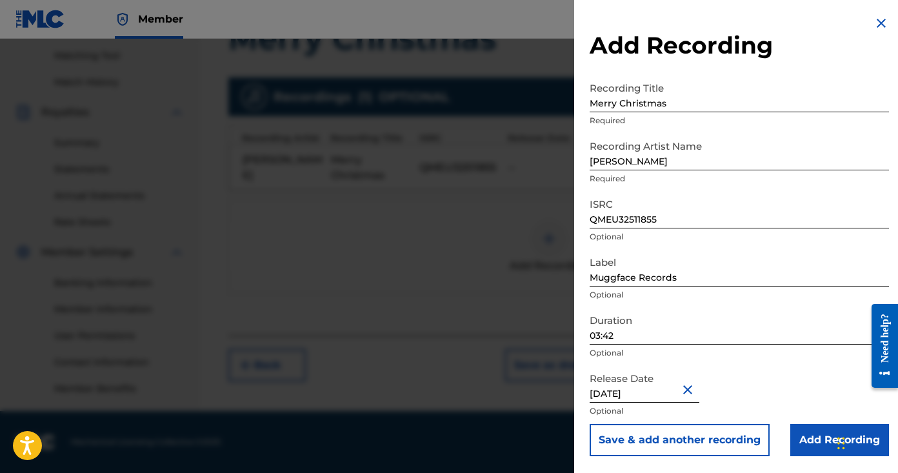
scroll to position [0, 0]
click at [820, 437] on input "Add Recording" at bounding box center [839, 440] width 99 height 32
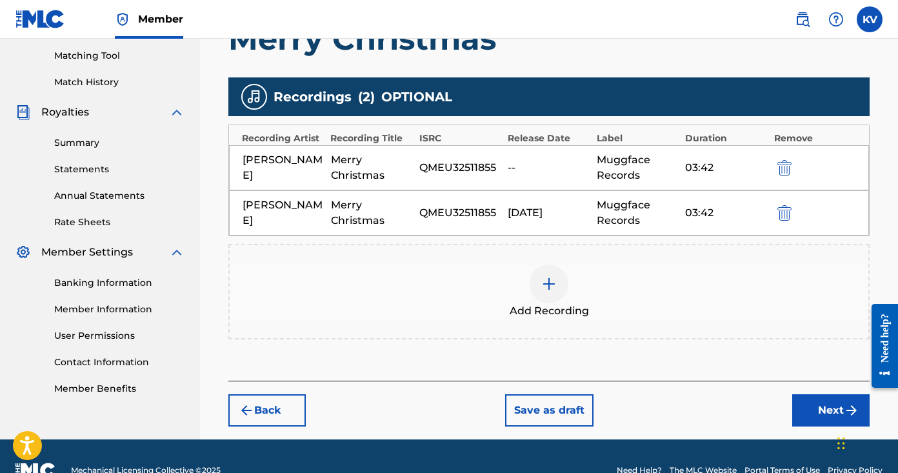
click at [789, 213] on img "submit" at bounding box center [785, 212] width 14 height 15
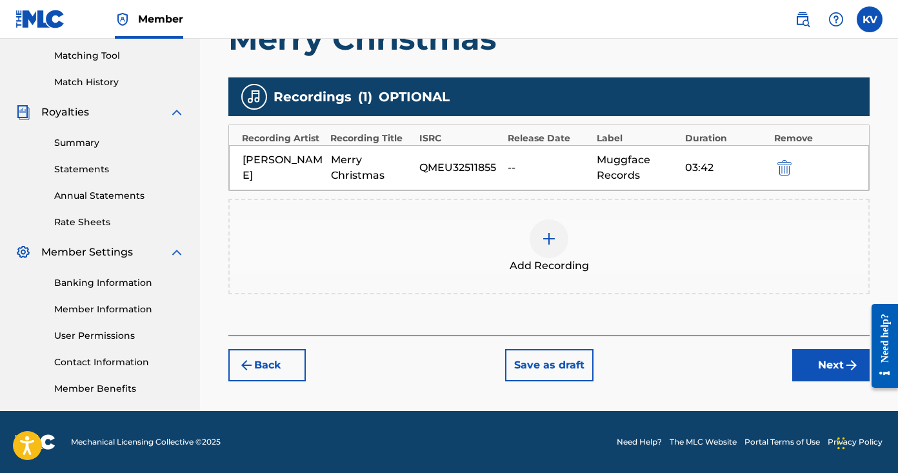
click at [550, 242] on img at bounding box center [548, 238] width 15 height 15
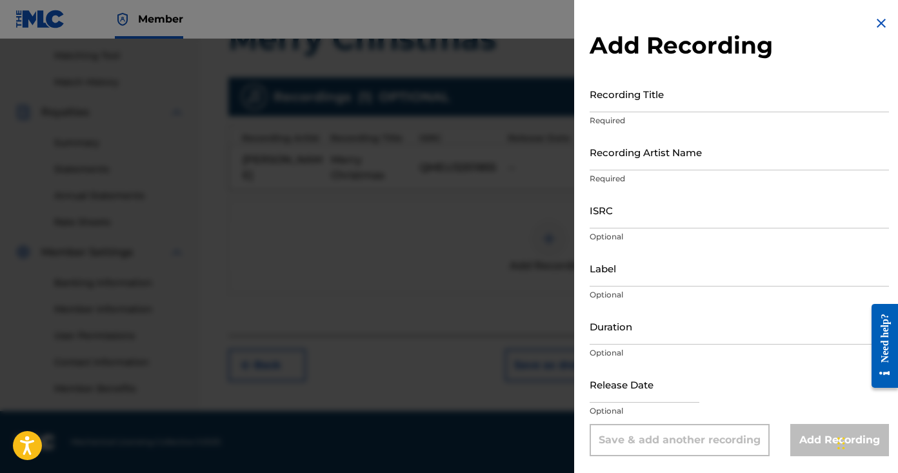
click at [876, 21] on img at bounding box center [881, 22] width 15 height 15
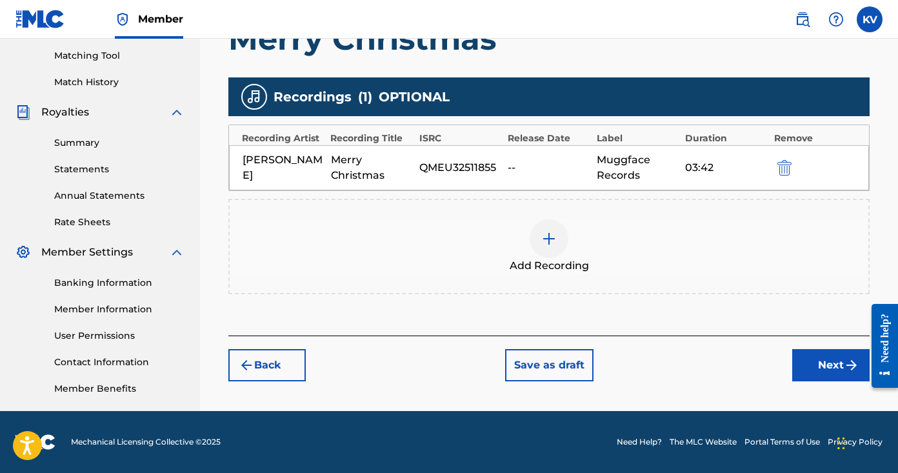
click at [817, 362] on button "Next" at bounding box center [830, 365] width 77 height 32
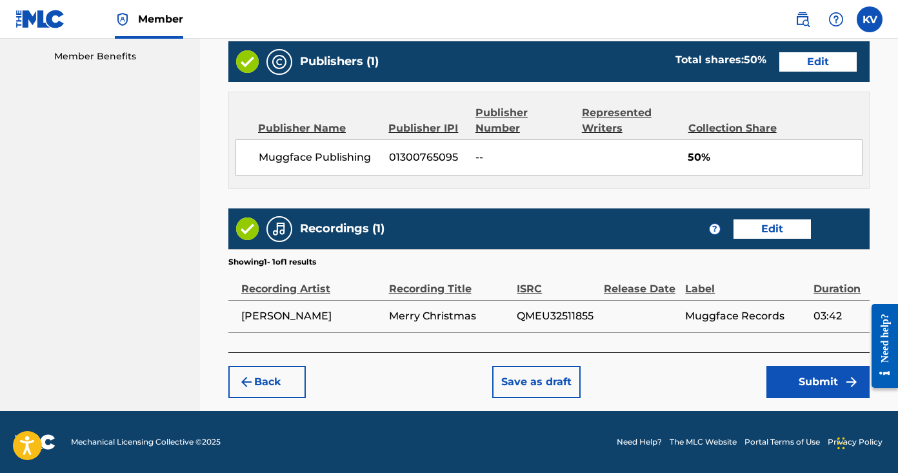
scroll to position [659, 0]
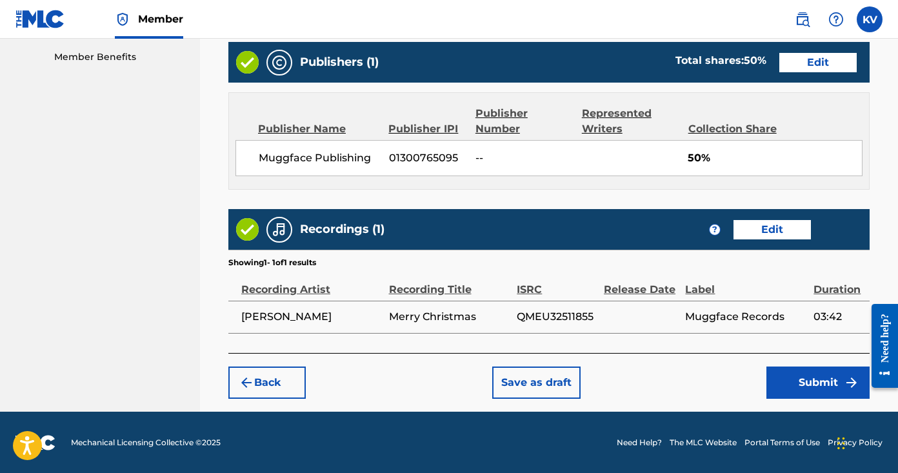
click at [816, 379] on button "Submit" at bounding box center [818, 383] width 103 height 32
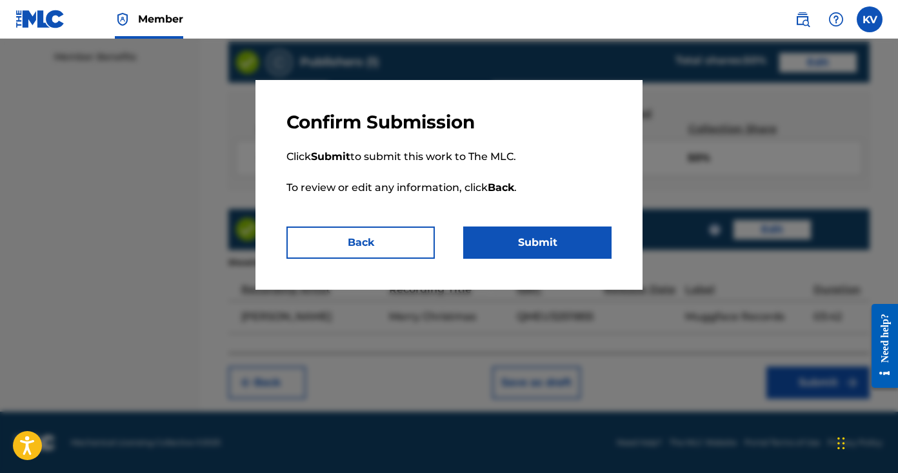
click at [557, 237] on button "Submit" at bounding box center [537, 242] width 148 height 32
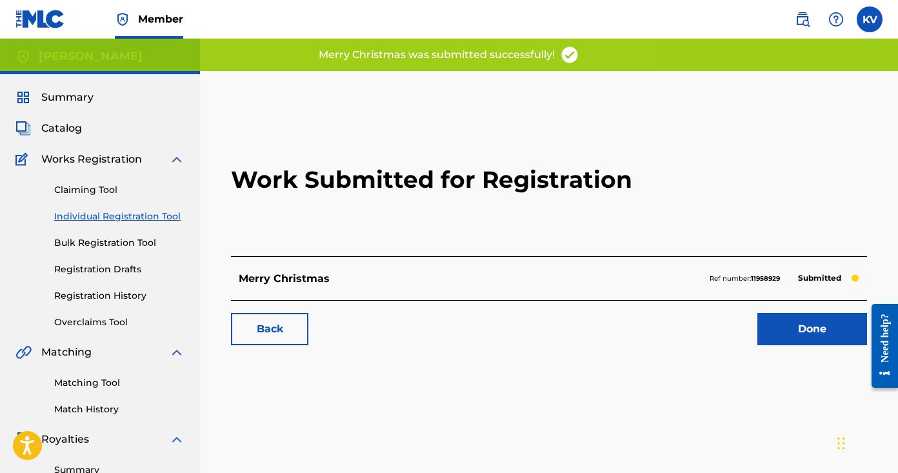
click at [820, 325] on link "Done" at bounding box center [813, 329] width 110 height 32
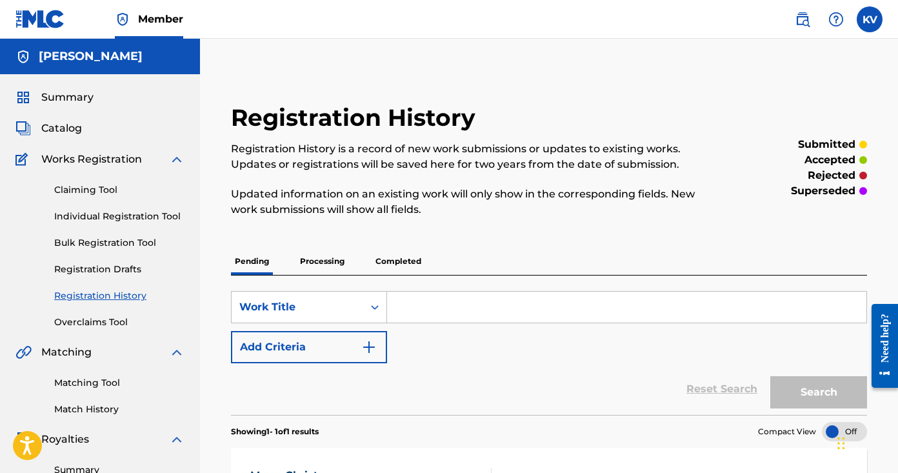
click at [174, 156] on img at bounding box center [176, 159] width 15 height 15
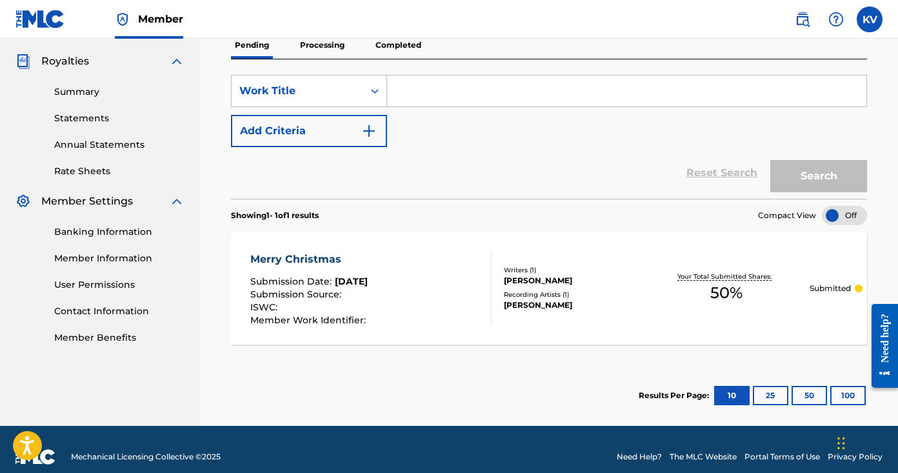
scroll to position [223, 0]
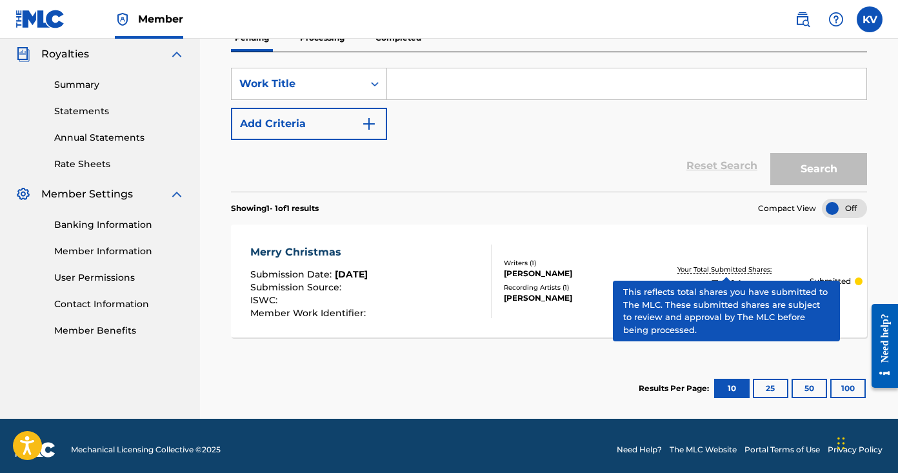
click at [724, 272] on p "Your Total Submitted Shares:" at bounding box center [726, 270] width 97 height 10
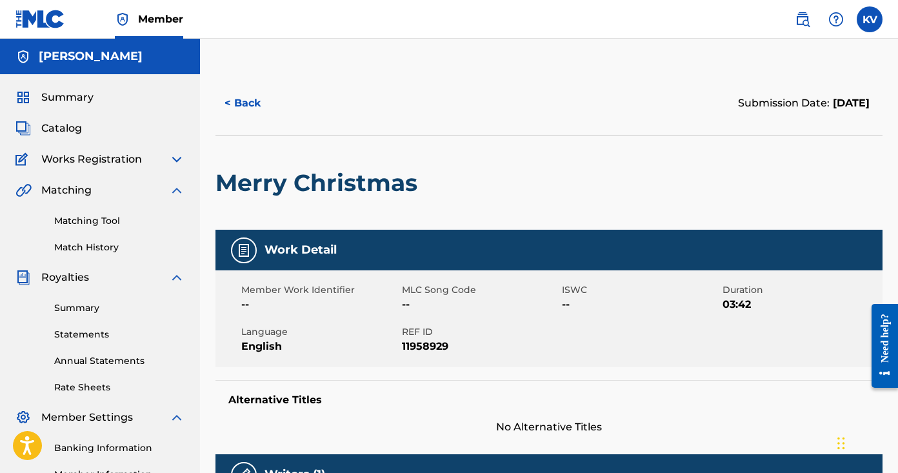
click at [177, 156] on img at bounding box center [176, 159] width 15 height 15
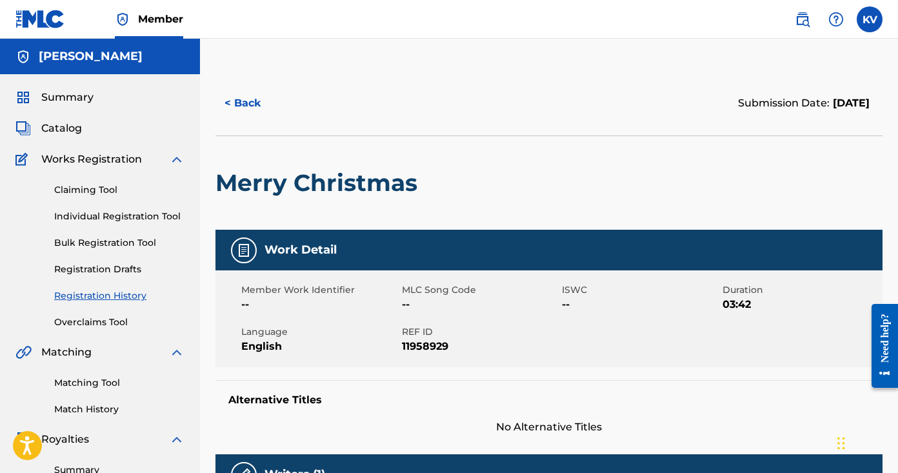
click at [231, 101] on button "< Back" at bounding box center [254, 103] width 77 height 32
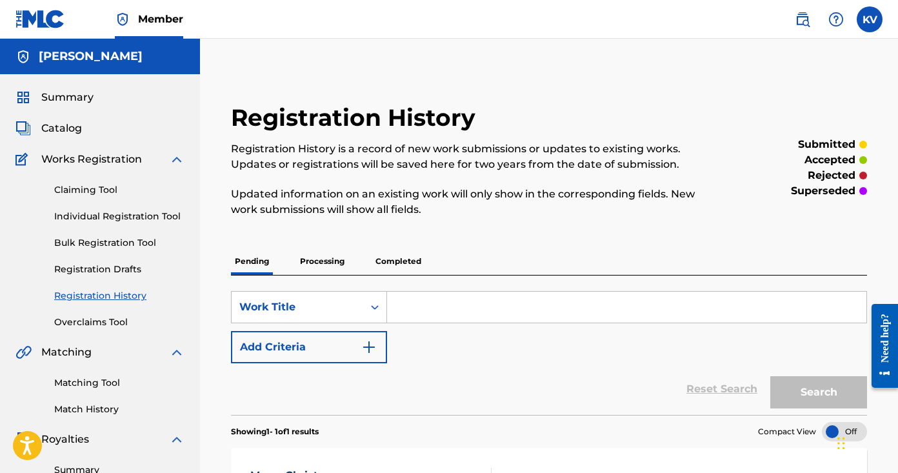
click at [444, 312] on input "Search Form" at bounding box center [626, 307] width 479 height 31
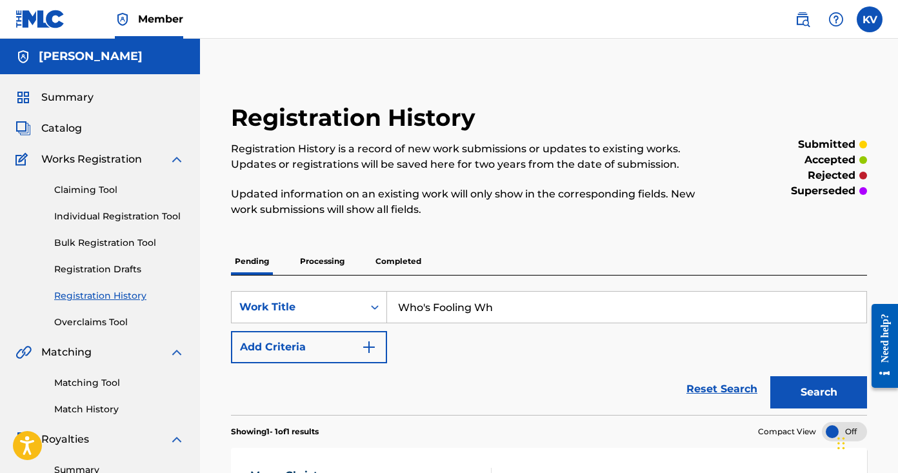
type input "Who's Fooling Who"
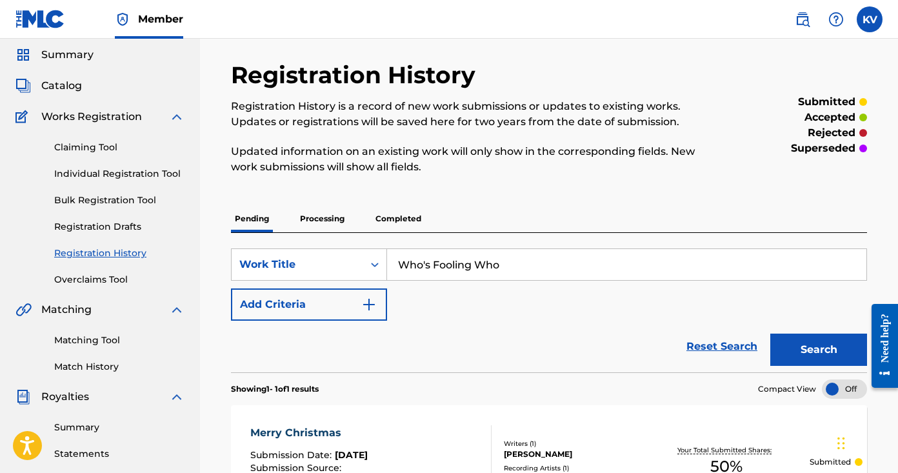
scroll to position [40, 0]
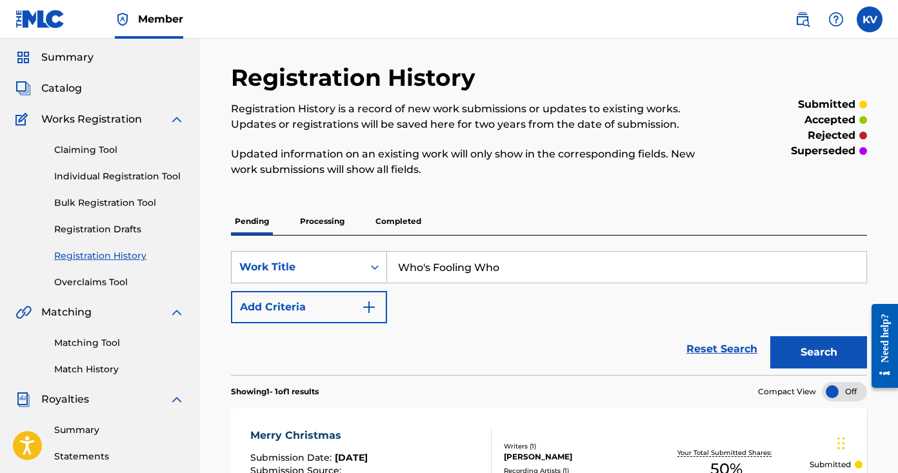
drag, startPoint x: 516, startPoint y: 266, endPoint x: 351, endPoint y: 261, distance: 165.3
click at [350, 261] on div "SearchWithCriteria012a0ed1-72e1-4438-8374-684f29833fe0 Work Title Who's Fooling…" at bounding box center [549, 267] width 636 height 32
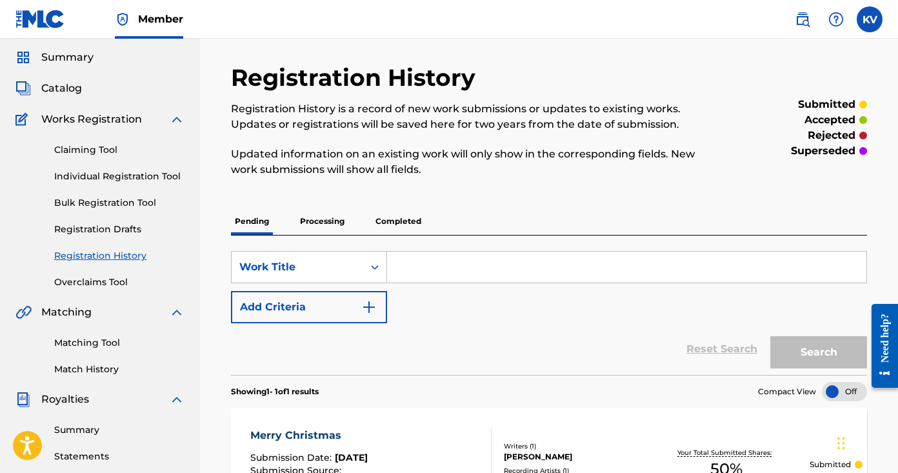
click at [103, 205] on link "Bulk Registration Tool" at bounding box center [119, 203] width 130 height 14
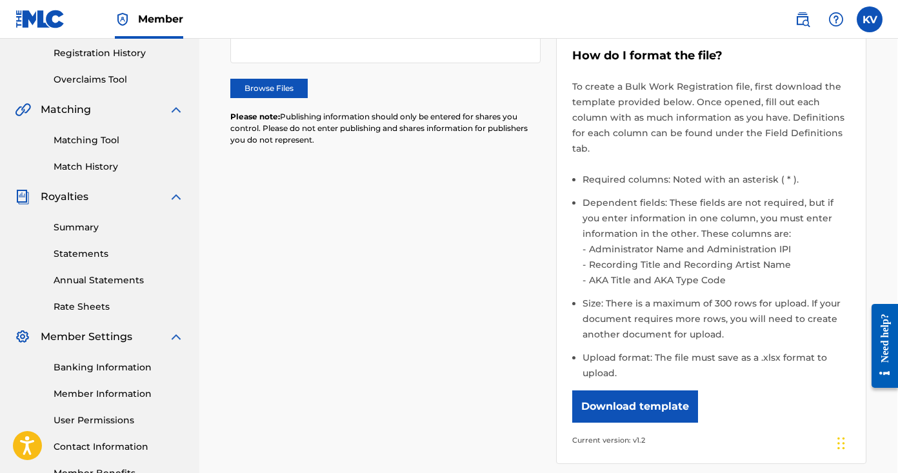
scroll to position [247, 1]
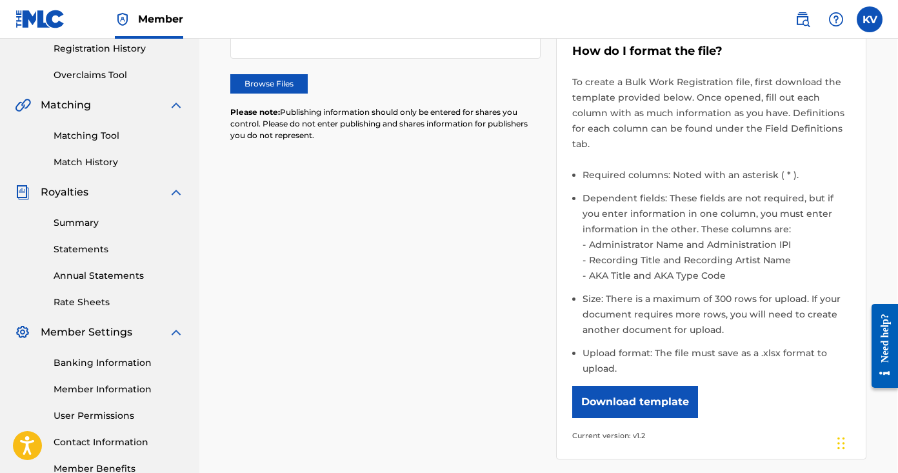
click at [656, 386] on button "Download template" at bounding box center [635, 402] width 126 height 32
click at [675, 18] on nav "Member KV KV [PERSON_NAME] [EMAIL_ADDRESS][DOMAIN_NAME] Notification Preference…" at bounding box center [449, 19] width 898 height 39
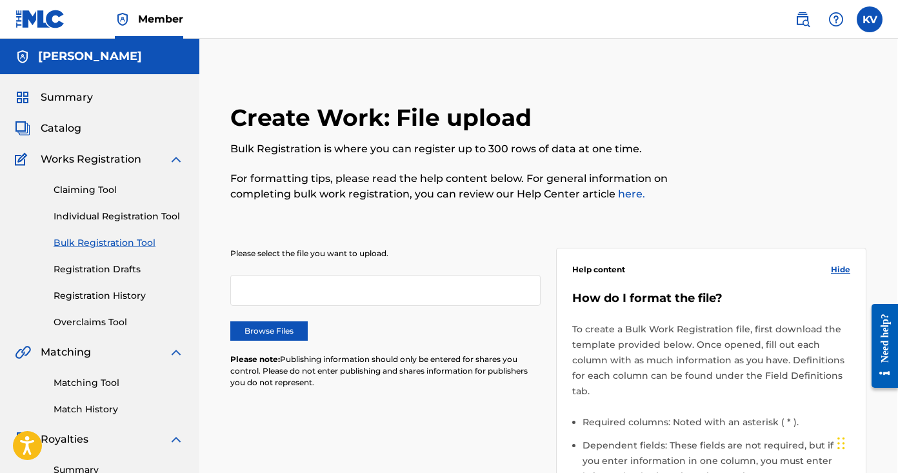
scroll to position [0, 1]
click at [118, 297] on link "Registration History" at bounding box center [119, 296] width 130 height 14
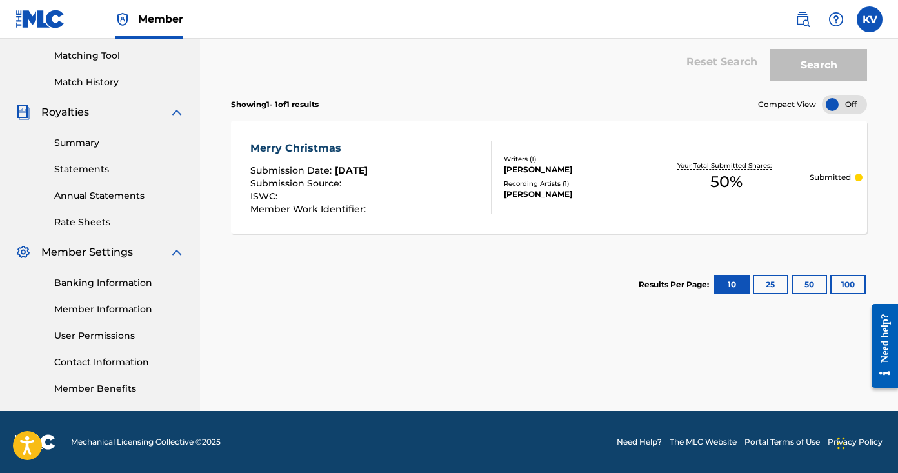
scroll to position [327, 0]
click at [303, 210] on span "Member Work Identifier :" at bounding box center [309, 209] width 119 height 12
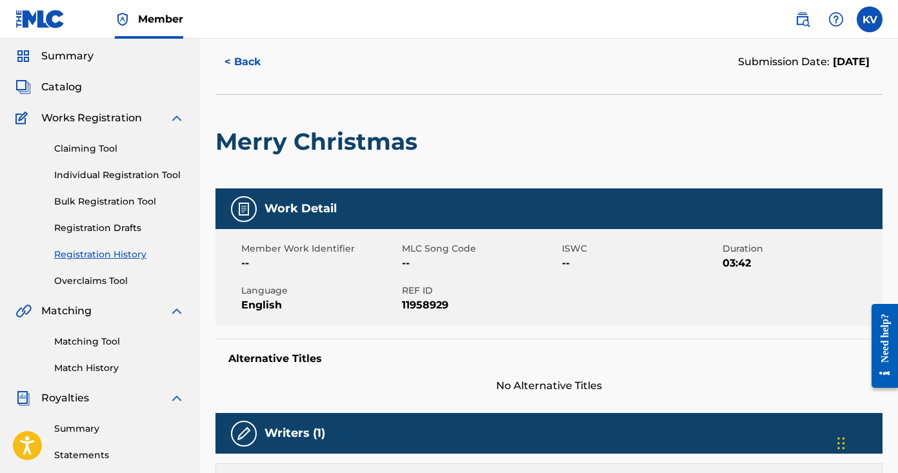
scroll to position [30, 0]
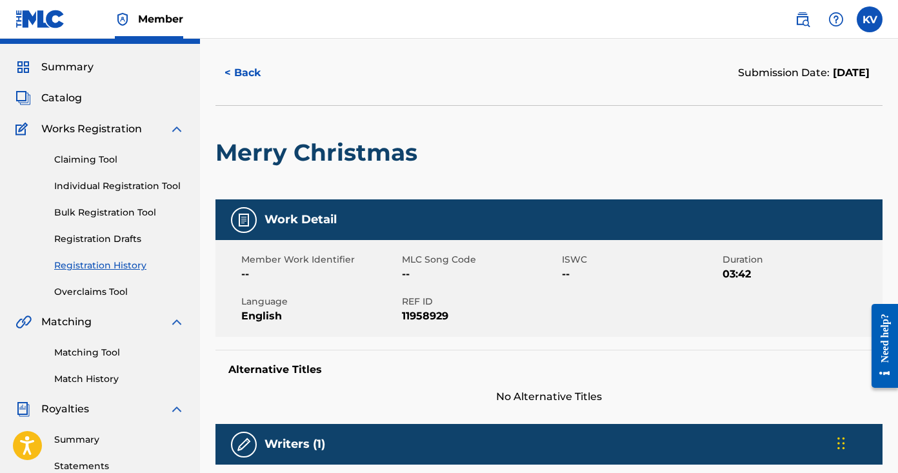
click at [226, 68] on button "< Back" at bounding box center [254, 73] width 77 height 32
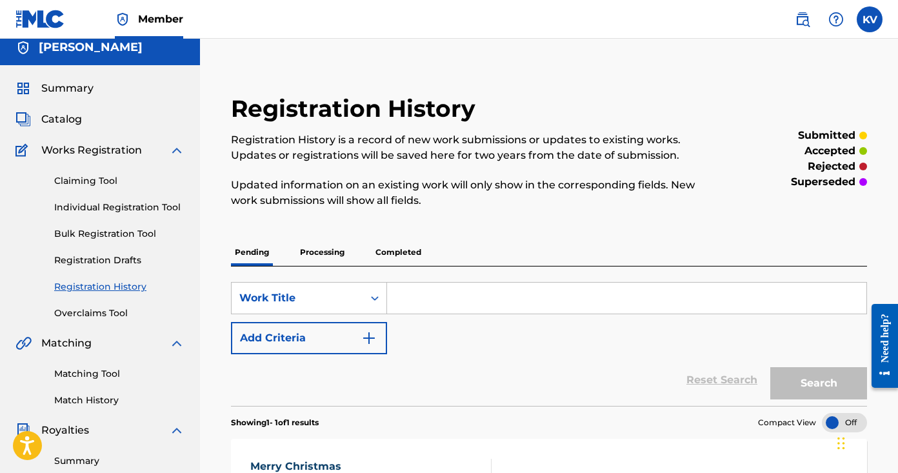
scroll to position [12, 0]
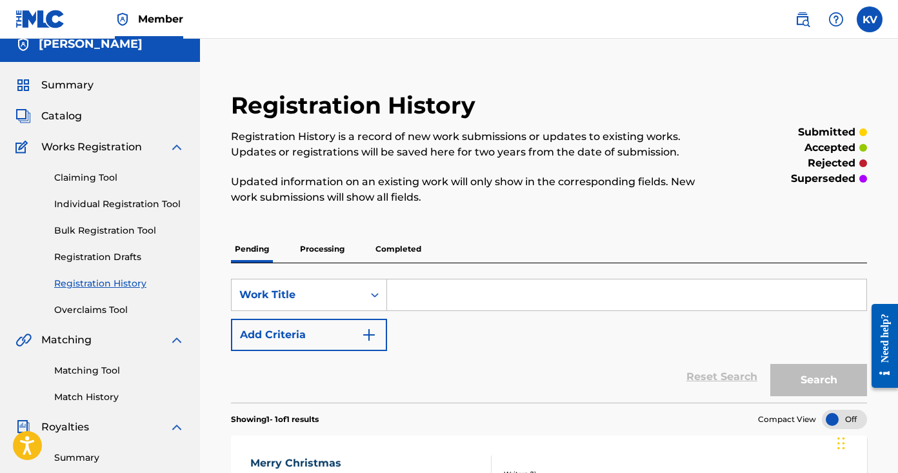
click at [89, 179] on link "Claiming Tool" at bounding box center [119, 178] width 130 height 14
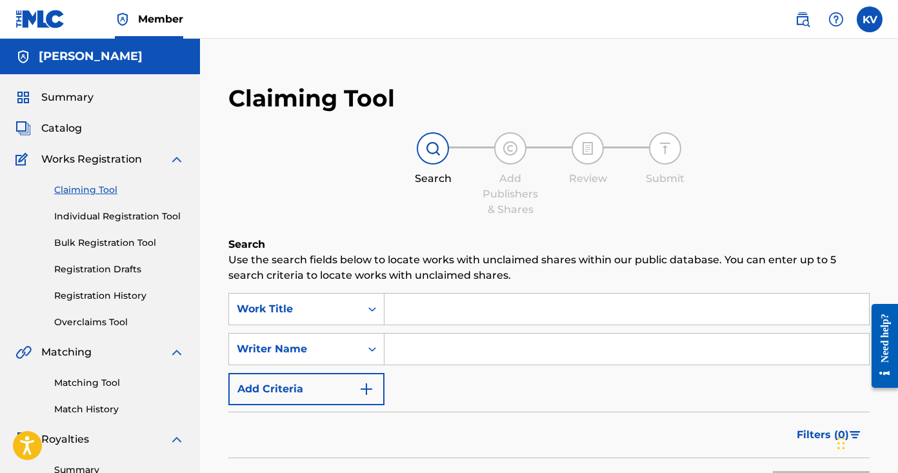
click at [411, 308] on input "Search Form" at bounding box center [627, 309] width 485 height 31
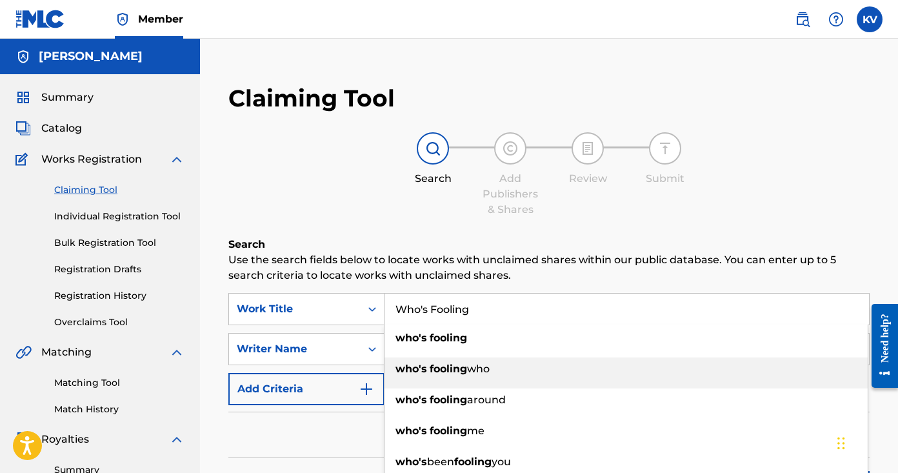
click at [431, 366] on strong "fooling" at bounding box center [448, 369] width 37 height 12
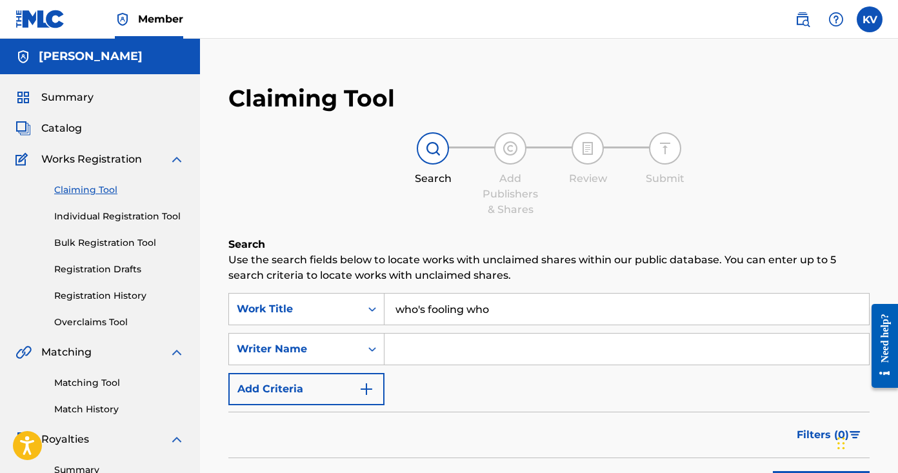
click at [405, 310] on input "who's fooling who" at bounding box center [627, 309] width 485 height 31
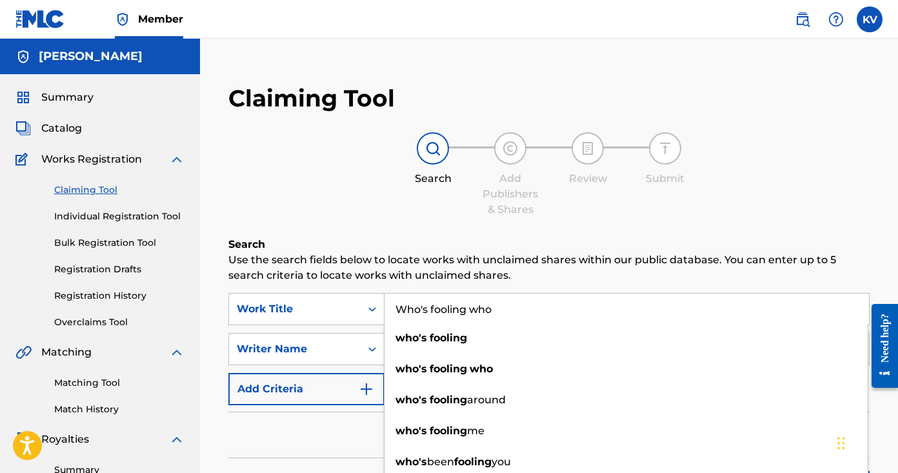
click at [434, 307] on input "Who's fooling who" at bounding box center [627, 309] width 485 height 31
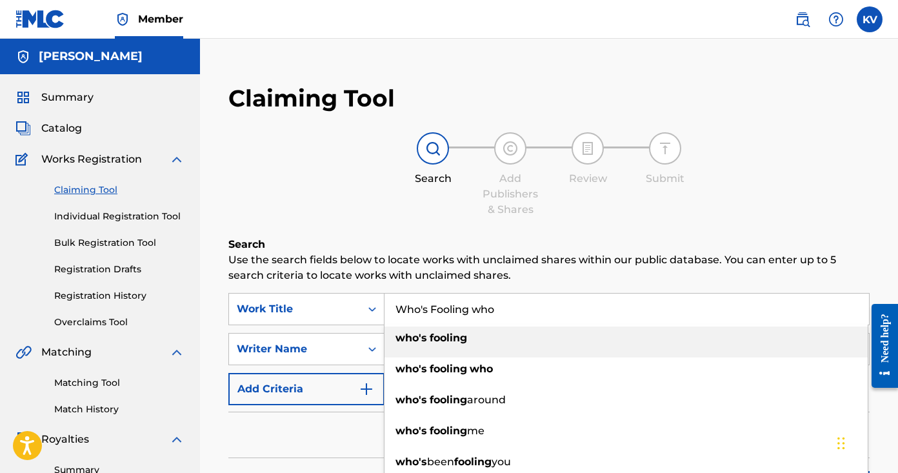
click at [481, 308] on input "Who's Fooling who" at bounding box center [627, 309] width 485 height 31
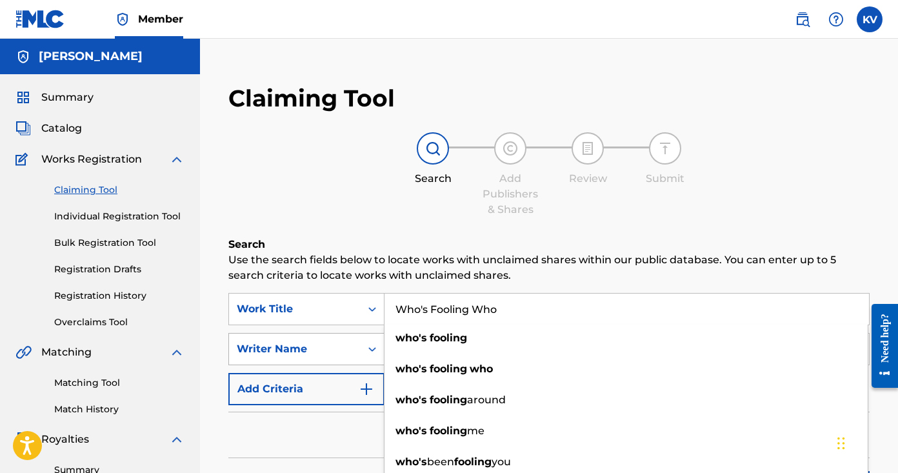
type input "Who's Fooling Who"
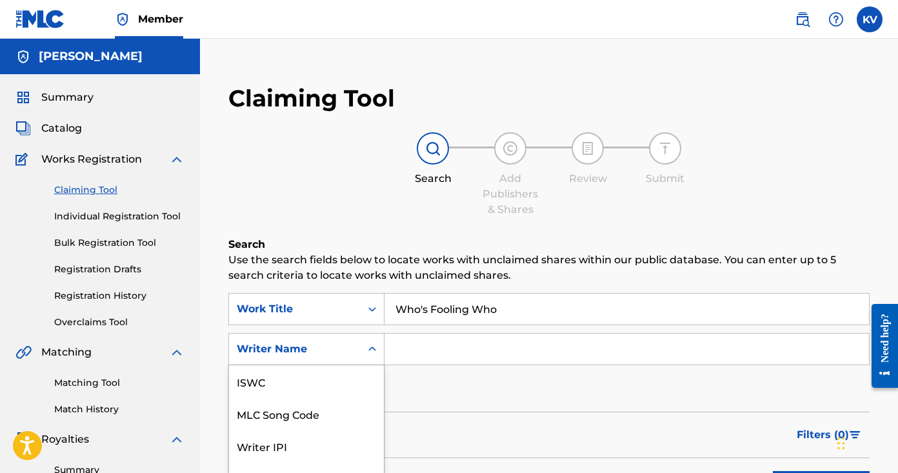
scroll to position [75, 0]
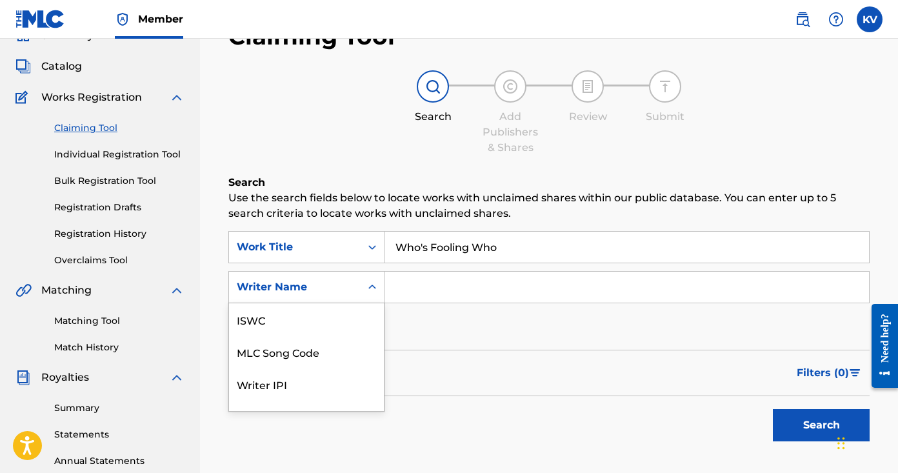
click at [339, 303] on div "Writer Name selected, 7 of 7. 7 results available. Use Up and Down to choose op…" at bounding box center [306, 287] width 156 height 32
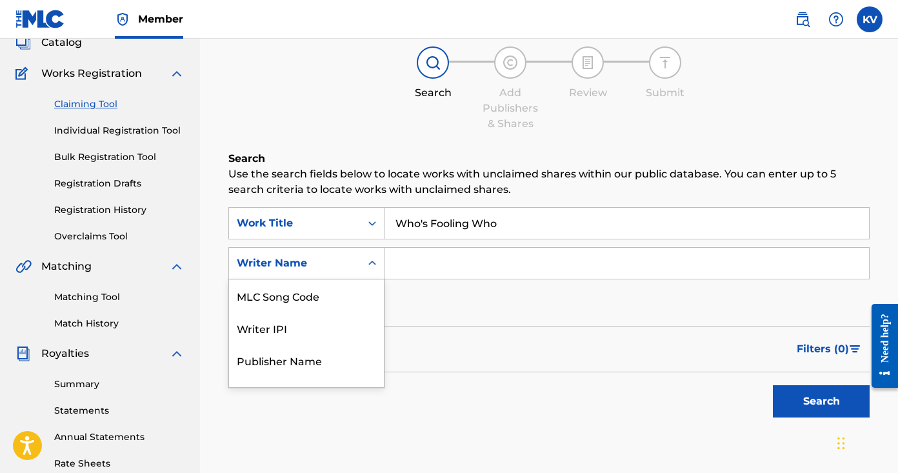
scroll to position [86, 0]
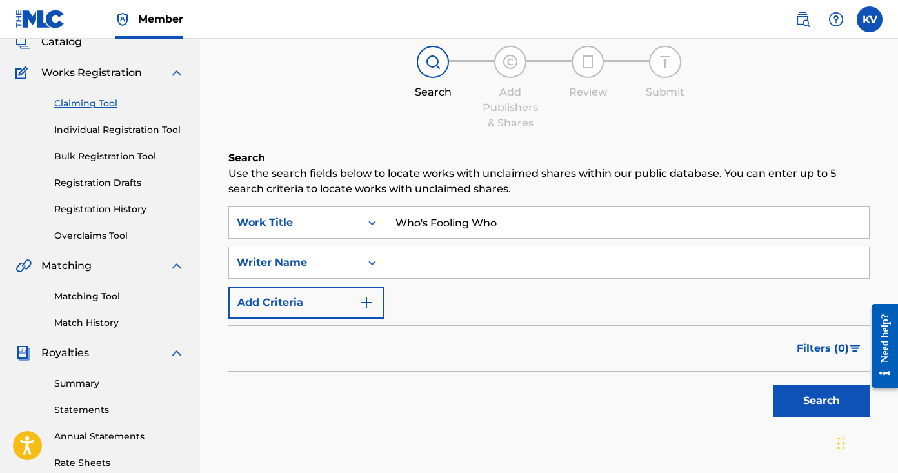
click at [462, 267] on input "Search Form" at bounding box center [627, 262] width 485 height 31
click at [444, 269] on input "Search Form" at bounding box center [627, 262] width 485 height 31
type input "[PERSON_NAME]"
click at [818, 398] on button "Search" at bounding box center [821, 401] width 97 height 32
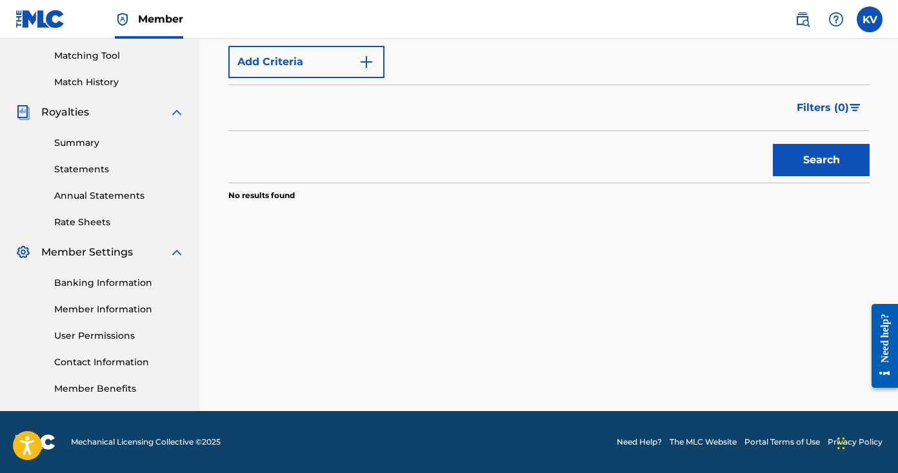
scroll to position [327, 0]
click at [825, 165] on button "Search" at bounding box center [821, 160] width 97 height 32
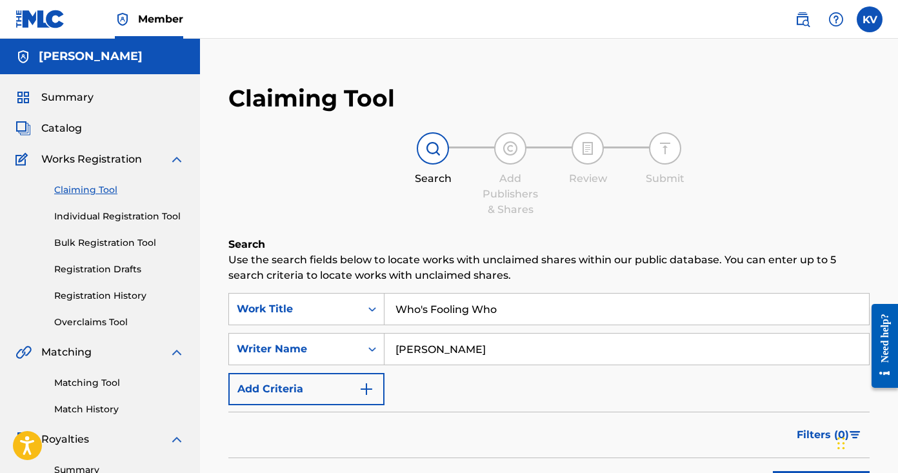
scroll to position [0, 0]
click at [124, 217] on link "Individual Registration Tool" at bounding box center [119, 217] width 130 height 14
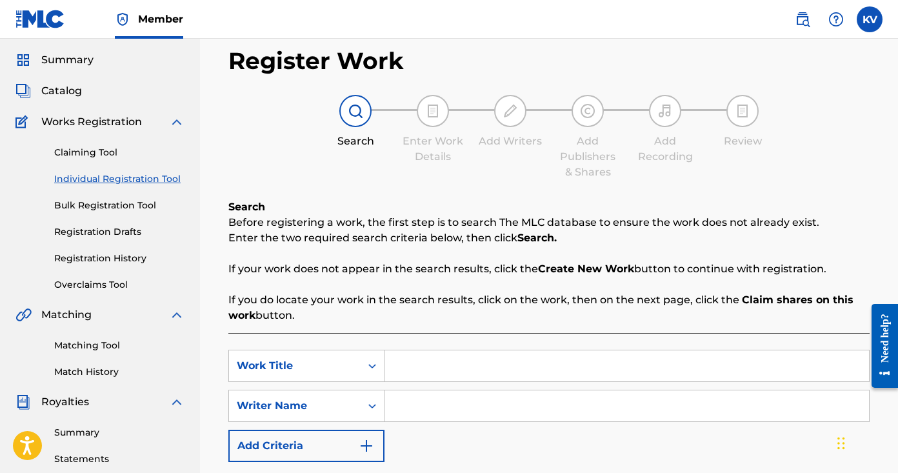
scroll to position [40, 0]
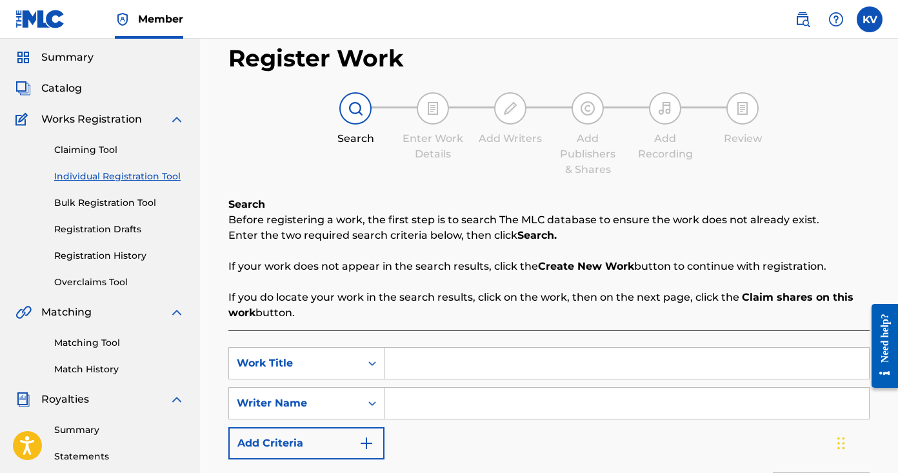
click at [442, 374] on input "Search Form" at bounding box center [627, 363] width 485 height 31
type input "Who's Fooling Who"
click at [441, 405] on input "Search Form" at bounding box center [627, 403] width 485 height 31
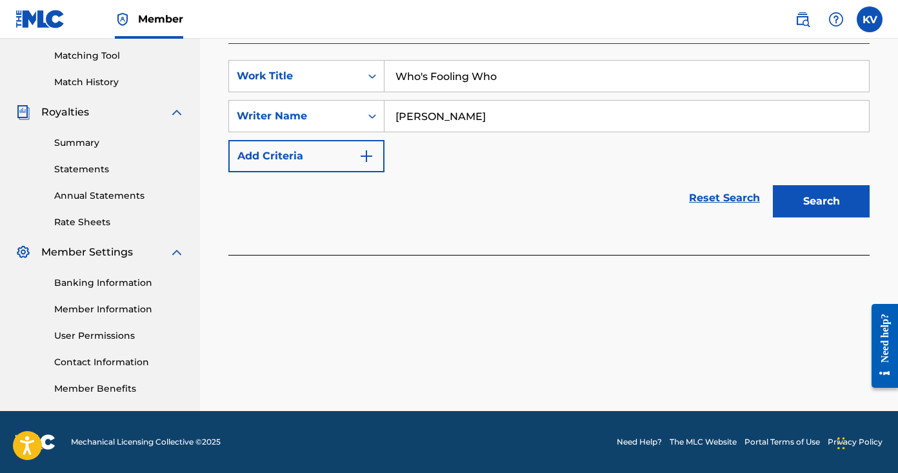
scroll to position [327, 0]
type input "[PERSON_NAME]"
click at [820, 206] on button "Search" at bounding box center [821, 201] width 97 height 32
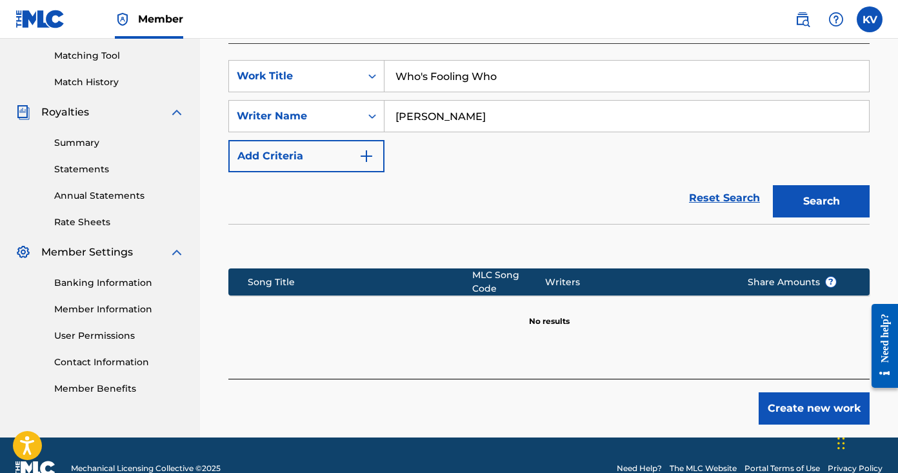
click at [795, 397] on button "Create new work" at bounding box center [814, 408] width 111 height 32
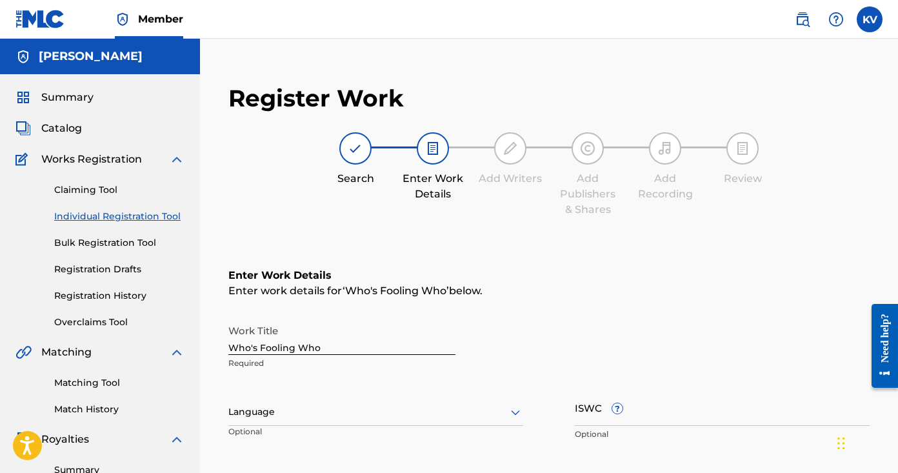
scroll to position [0, 0]
click at [515, 411] on icon at bounding box center [515, 412] width 15 height 15
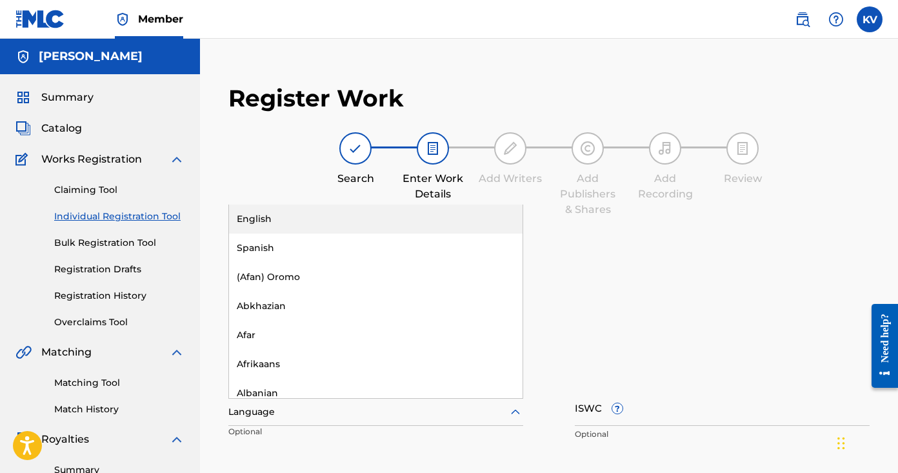
click at [335, 220] on div "English" at bounding box center [376, 219] width 294 height 29
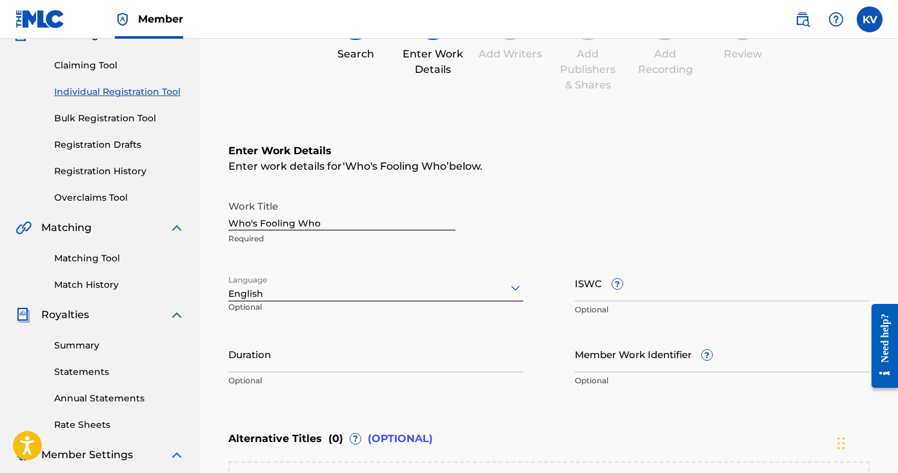
scroll to position [126, 0]
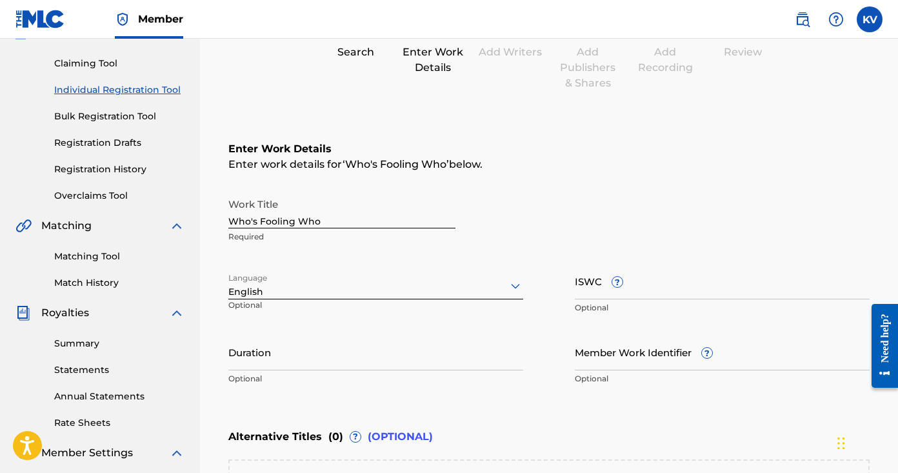
click at [346, 339] on input "Duration" at bounding box center [375, 352] width 295 height 37
type input "02:46"
click at [641, 290] on input "ISWC ?" at bounding box center [722, 281] width 295 height 37
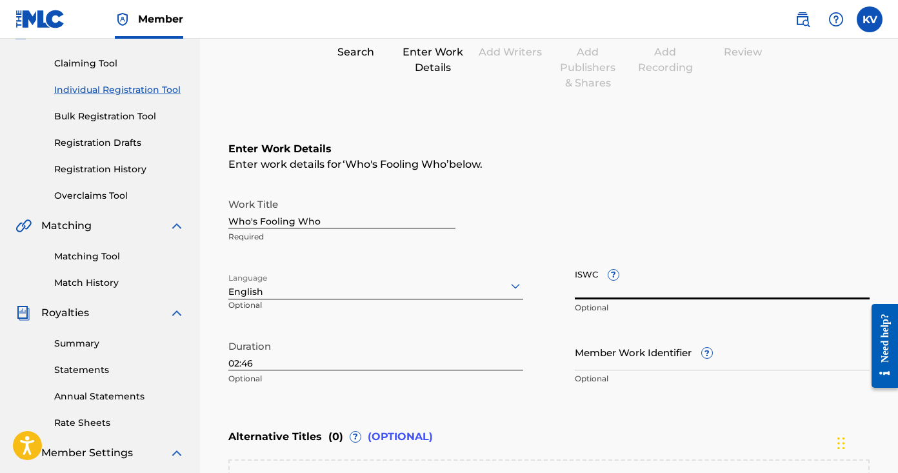
paste input "QM-EU3-24-08126"
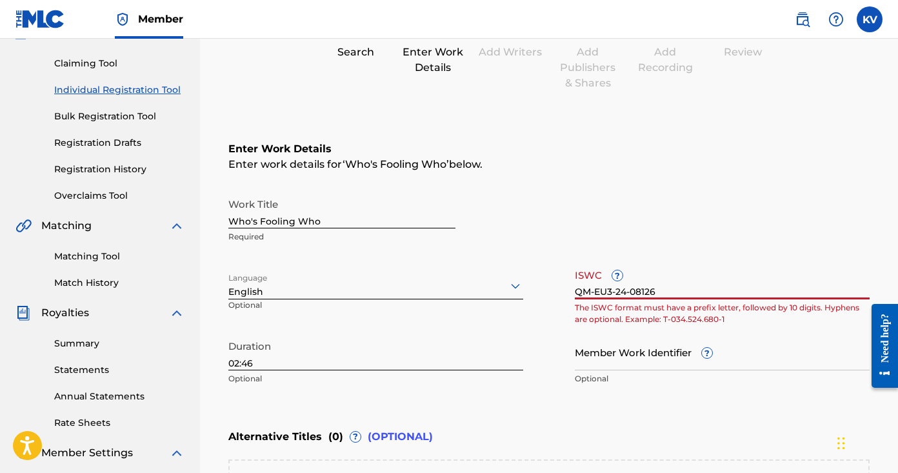
click at [632, 292] on input "QM-EU3-24-08126" at bounding box center [722, 281] width 295 height 37
click at [616, 292] on input "QM-EU3-2408126" at bounding box center [722, 281] width 295 height 37
click at [594, 289] on input "QM-EU32408126" at bounding box center [722, 281] width 295 height 37
type input "QMEU32408126"
click at [561, 319] on div "Work Title Who's Fooling Who Required Language English Optional ISWC ? QMEU3240…" at bounding box center [548, 292] width 641 height 200
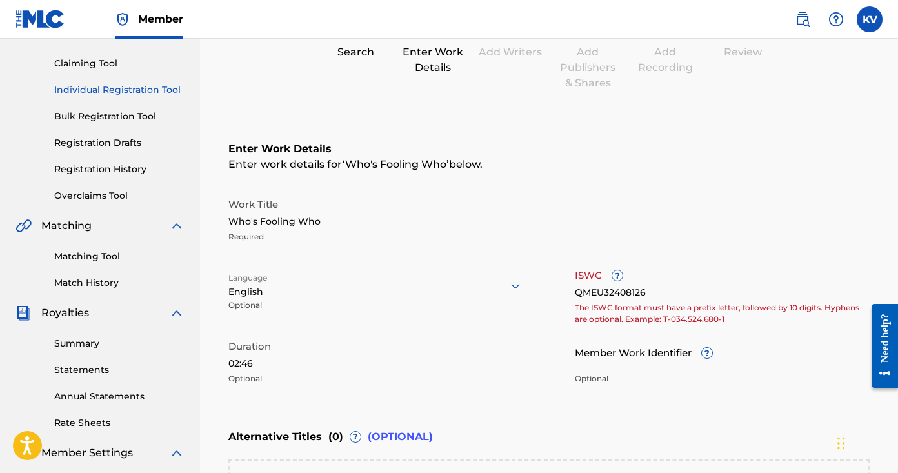
click at [708, 250] on div "Work Title Who's Fooling Who Required Language English Optional ISWC ? QMEU3240…" at bounding box center [548, 292] width 641 height 200
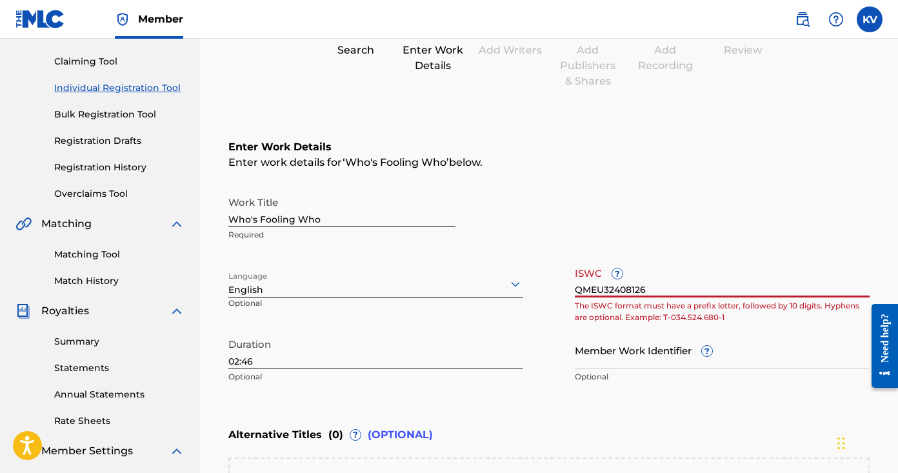
drag, startPoint x: 658, startPoint y: 287, endPoint x: 552, endPoint y: 289, distance: 105.8
click at [552, 289] on div "Work Title Who's Fooling Who Required Language English Optional ISWC ? QMEU3240…" at bounding box center [548, 290] width 641 height 200
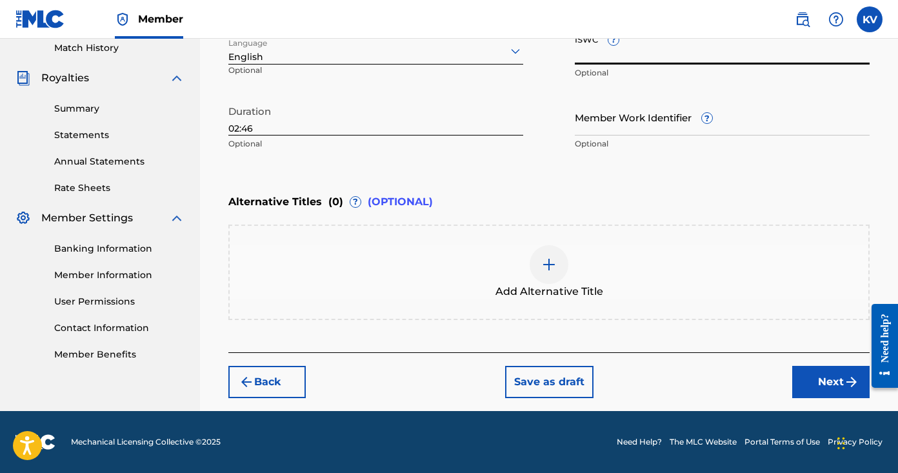
scroll to position [361, 0]
click at [845, 380] on img "submit" at bounding box center [851, 381] width 15 height 15
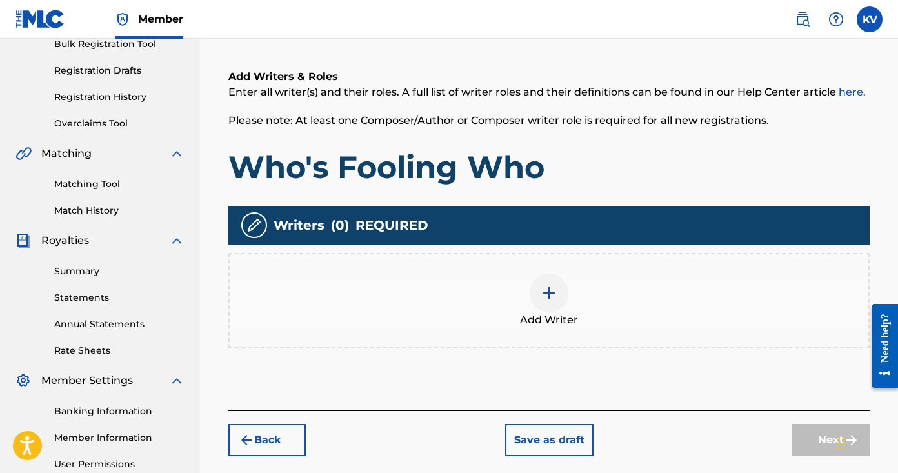
scroll to position [205, 0]
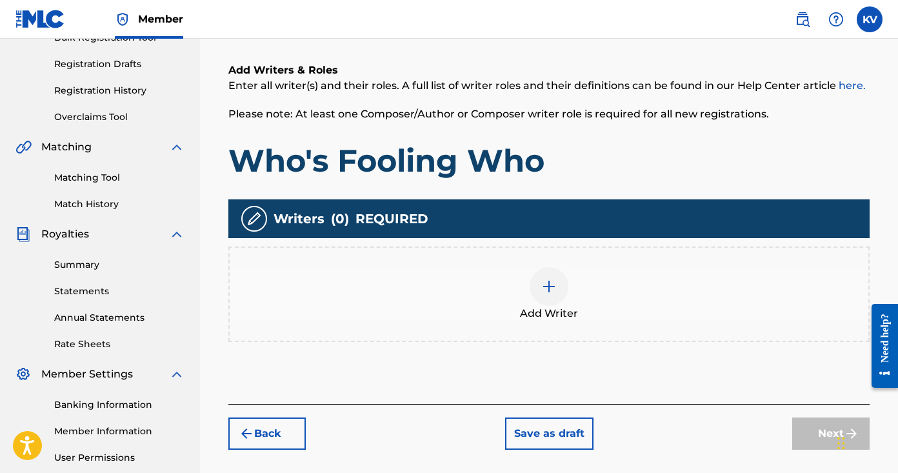
click at [300, 286] on div "Add Writer" at bounding box center [549, 294] width 639 height 54
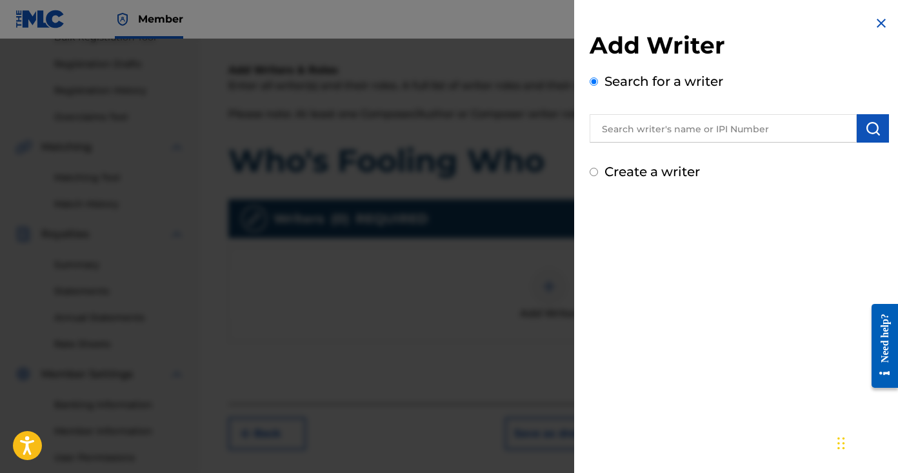
click at [645, 130] on input "text" at bounding box center [723, 128] width 267 height 28
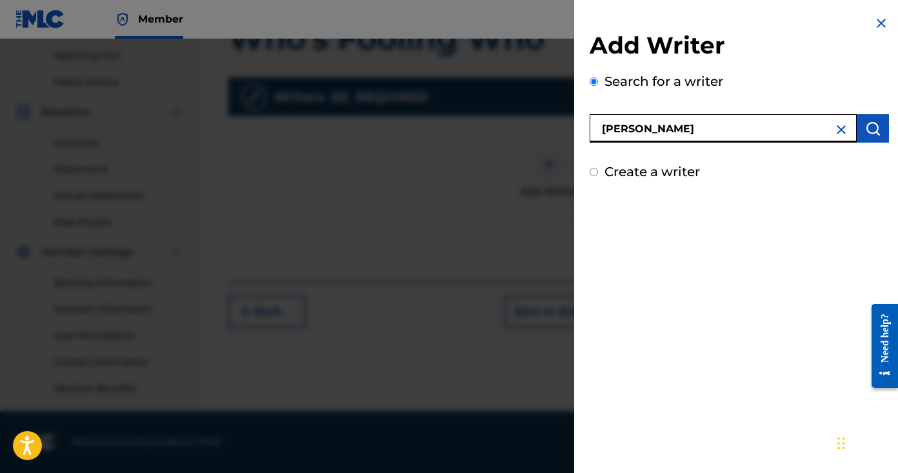
scroll to position [327, 0]
type input "[PERSON_NAME]"
click at [867, 132] on img "submit" at bounding box center [872, 128] width 15 height 15
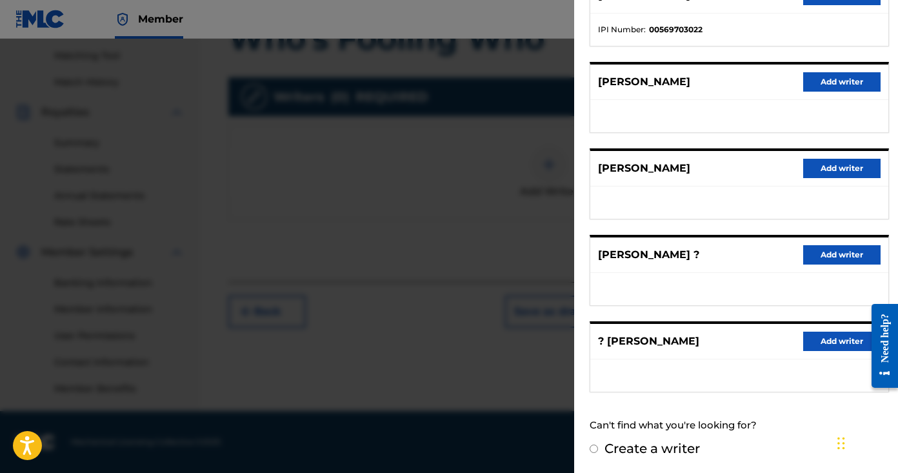
click at [594, 448] on input "Create a writer" at bounding box center [594, 449] width 8 height 8
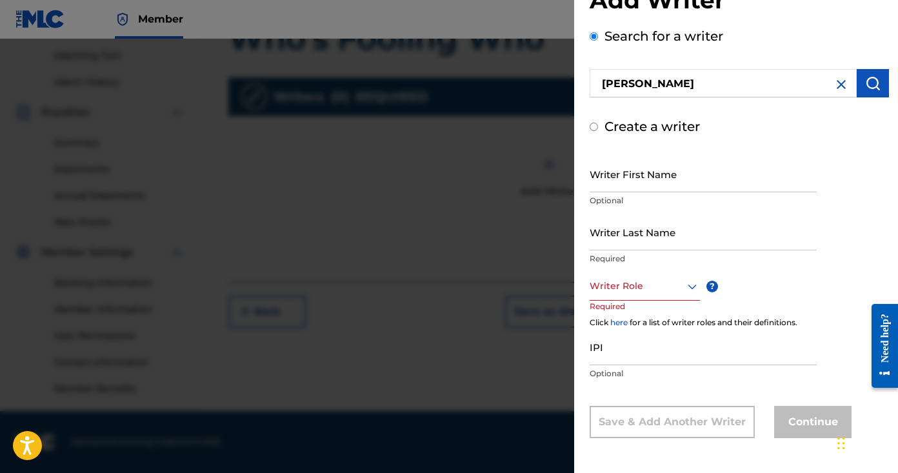
radio input "false"
radio input "true"
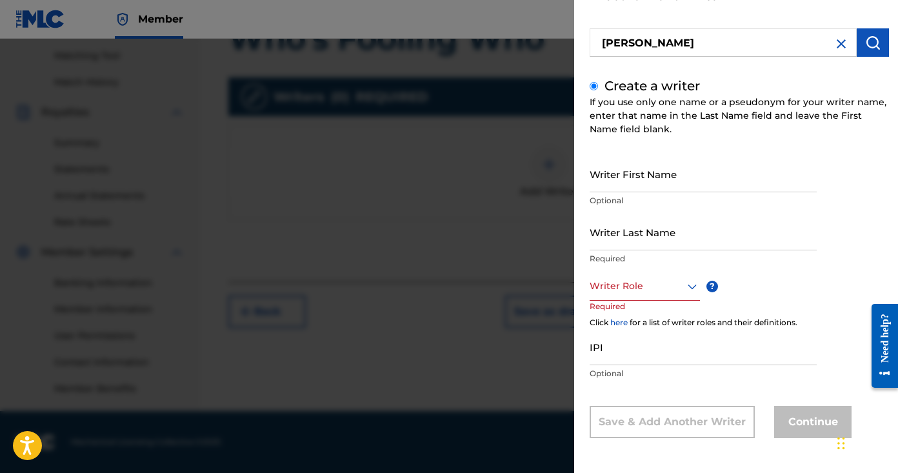
click at [692, 174] on div "Writer First Name Optional Writer Last Name Required Writer Role ? Required Cli…" at bounding box center [739, 297] width 299 height 283
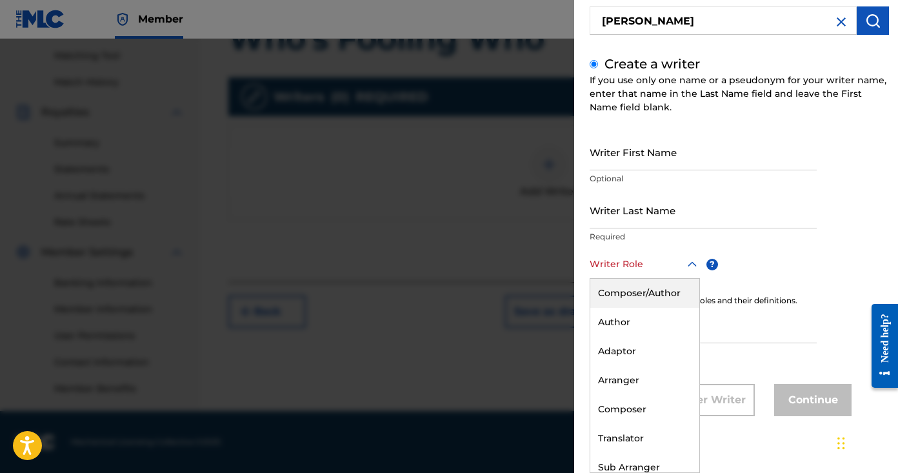
click at [641, 297] on div "Composer/Author" at bounding box center [644, 293] width 109 height 29
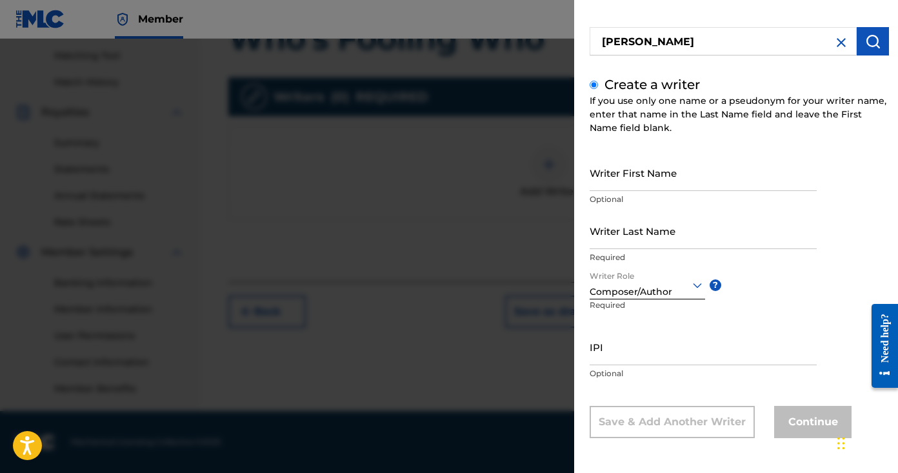
click at [656, 159] on input "Writer First Name" at bounding box center [703, 172] width 227 height 37
type input "K"
type input "[PERSON_NAME]"
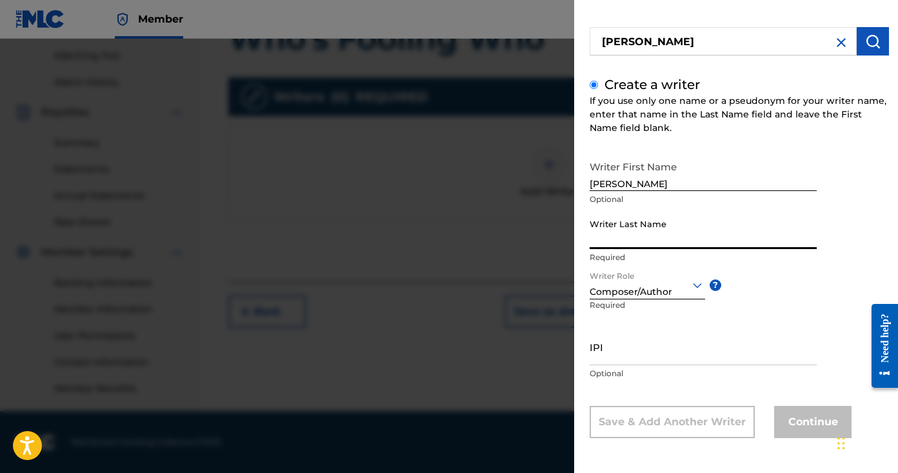
click at [607, 243] on input "Writer Last Name" at bounding box center [703, 230] width 227 height 37
type input "V"
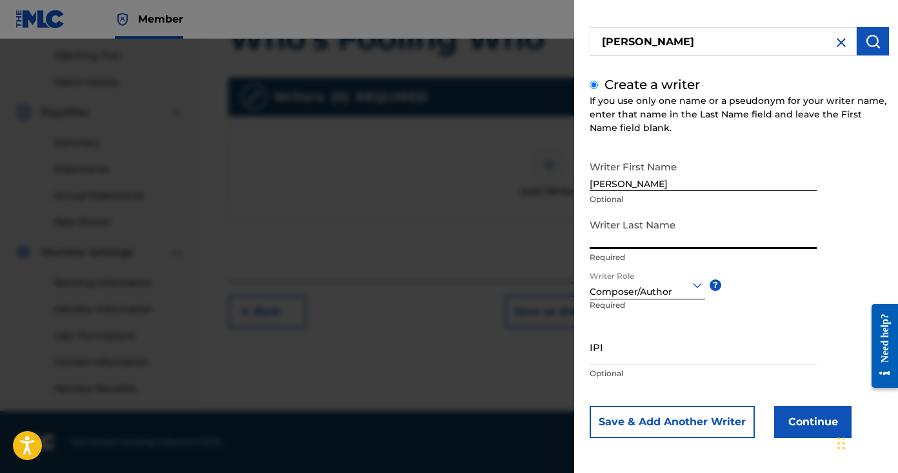
type input "[PERSON_NAME]"
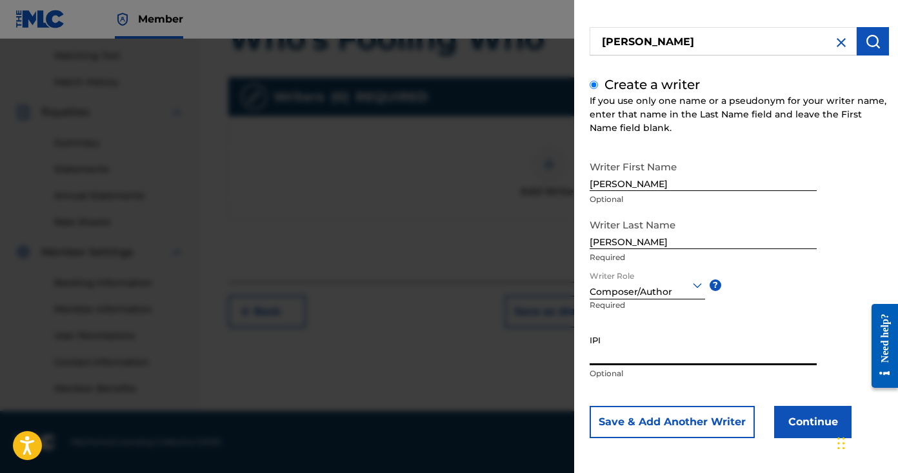
click at [706, 333] on input "IPI" at bounding box center [703, 346] width 227 height 37
paste input "1300765095"
type input "1300765095"
click at [805, 412] on button "Continue" at bounding box center [812, 422] width 77 height 32
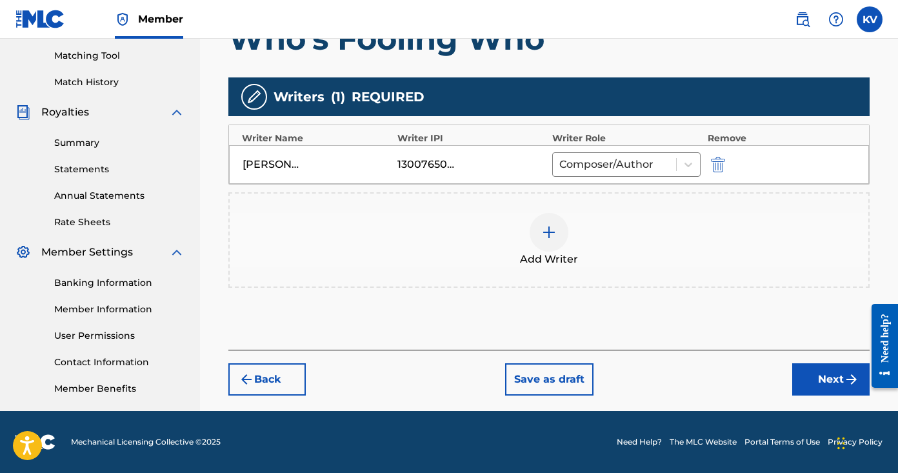
click at [841, 372] on button "Next" at bounding box center [830, 379] width 77 height 32
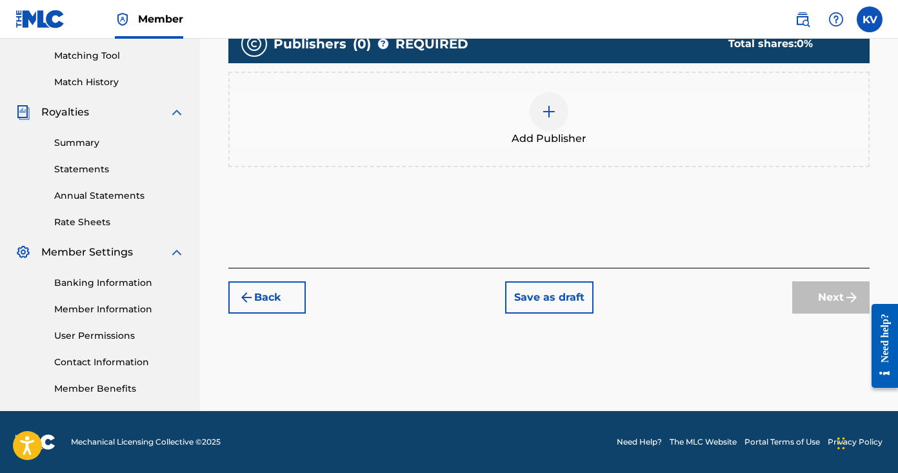
scroll to position [58, 0]
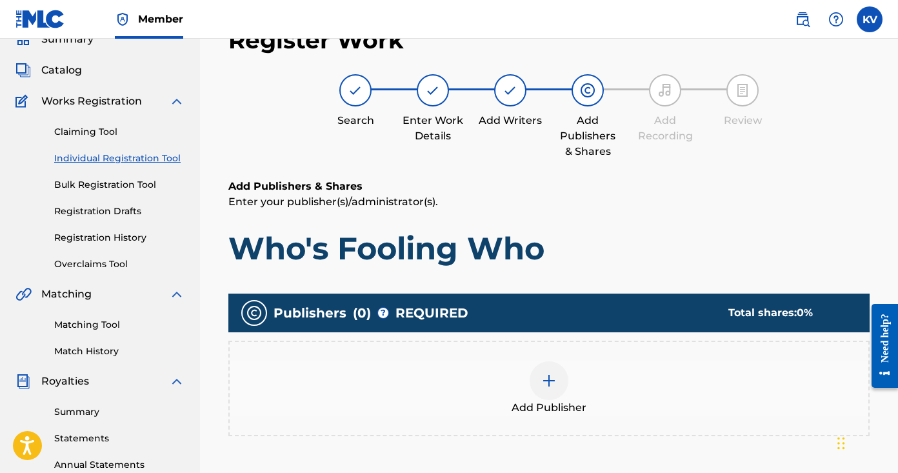
click at [547, 381] on img at bounding box center [548, 380] width 15 height 15
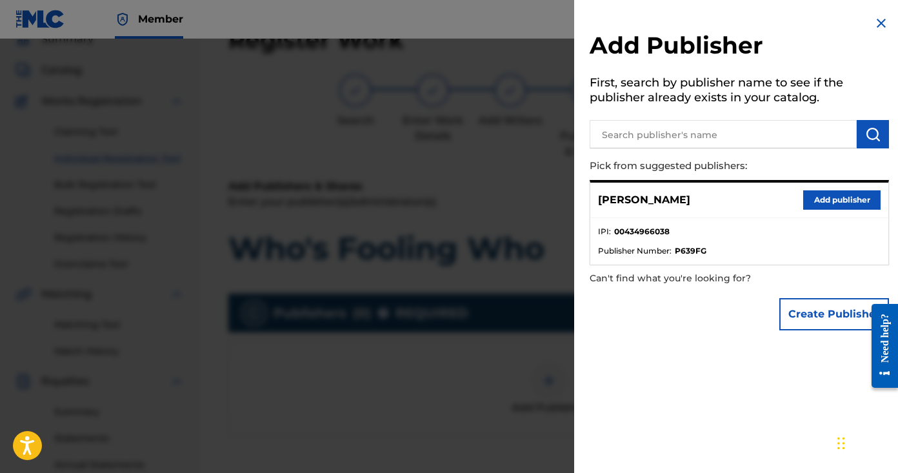
click at [828, 317] on button "Create Publisher" at bounding box center [835, 314] width 110 height 32
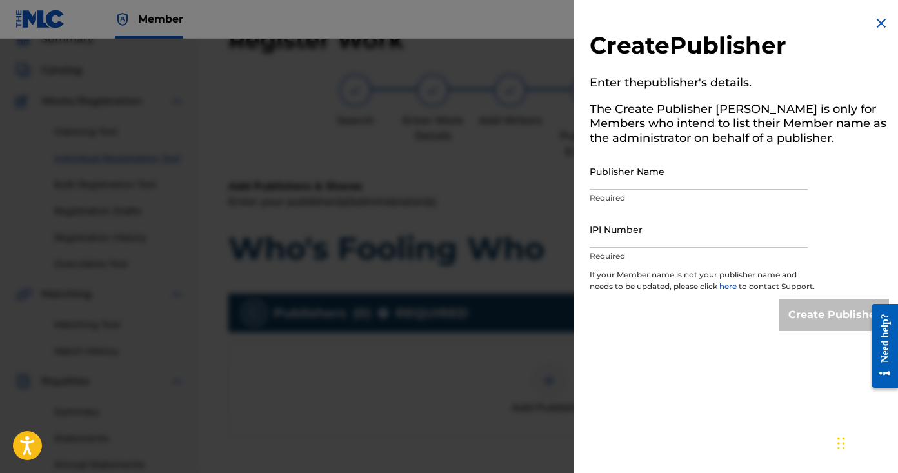
click at [629, 177] on input "Publisher Name" at bounding box center [699, 171] width 218 height 37
type input "Muggface Publishing"
click at [655, 236] on input "IPI Number" at bounding box center [699, 229] width 218 height 37
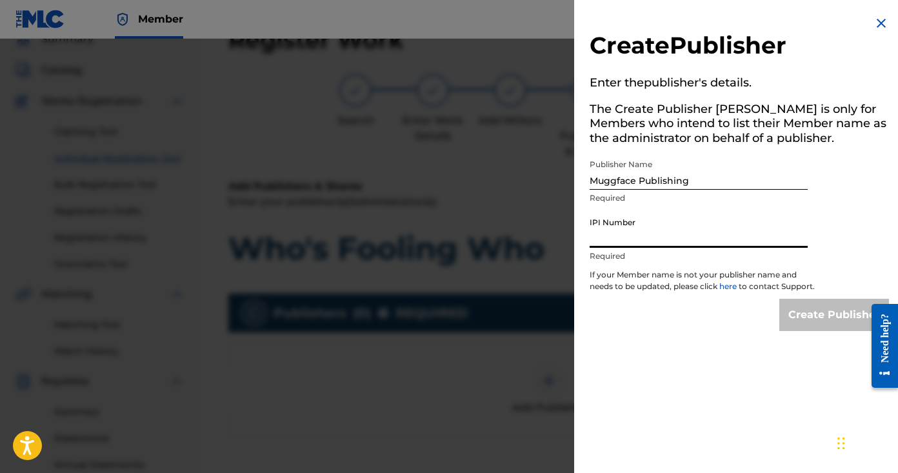
paste input "1300765095"
type input "1300765095"
click at [829, 331] on input "Create Publisher" at bounding box center [835, 315] width 110 height 32
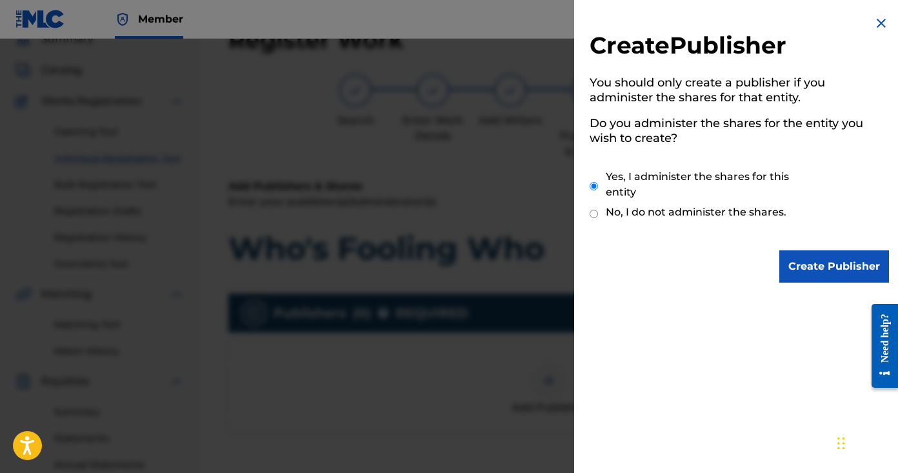
click at [830, 265] on input "Create Publisher" at bounding box center [835, 266] width 110 height 32
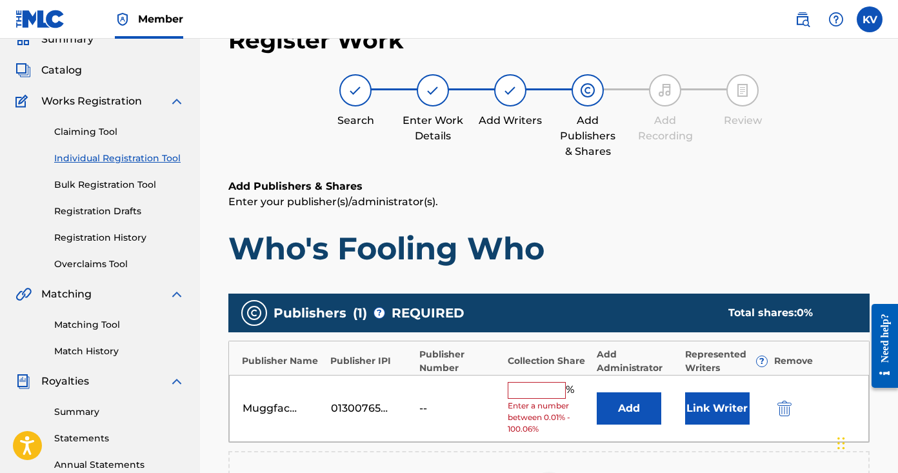
click at [525, 389] on input "text" at bounding box center [537, 390] width 58 height 17
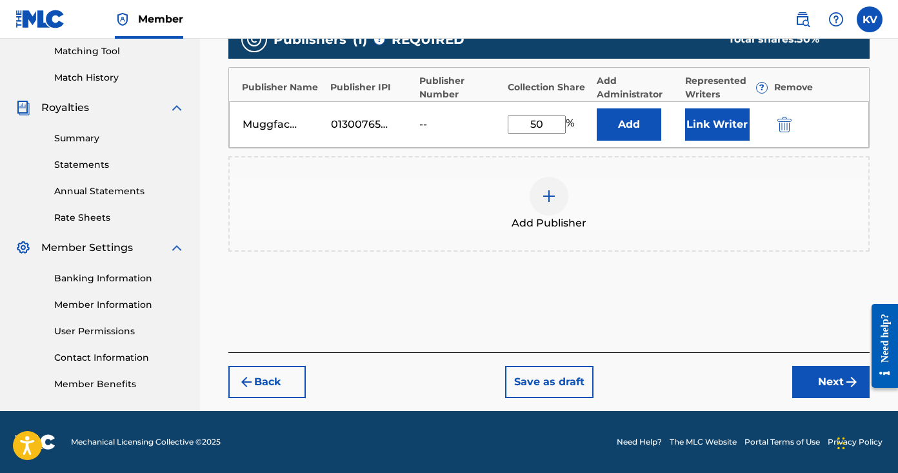
type input "50"
click at [822, 380] on button "Next" at bounding box center [830, 382] width 77 height 32
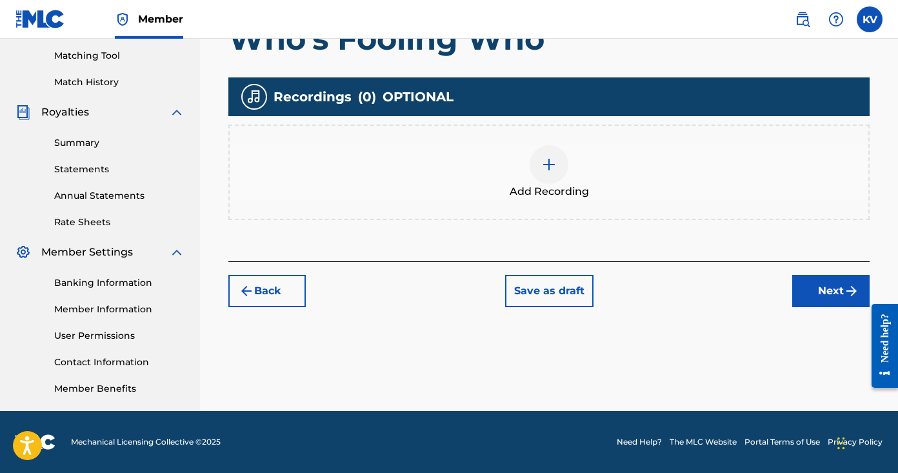
scroll to position [327, 0]
click at [818, 287] on button "Next" at bounding box center [830, 291] width 77 height 32
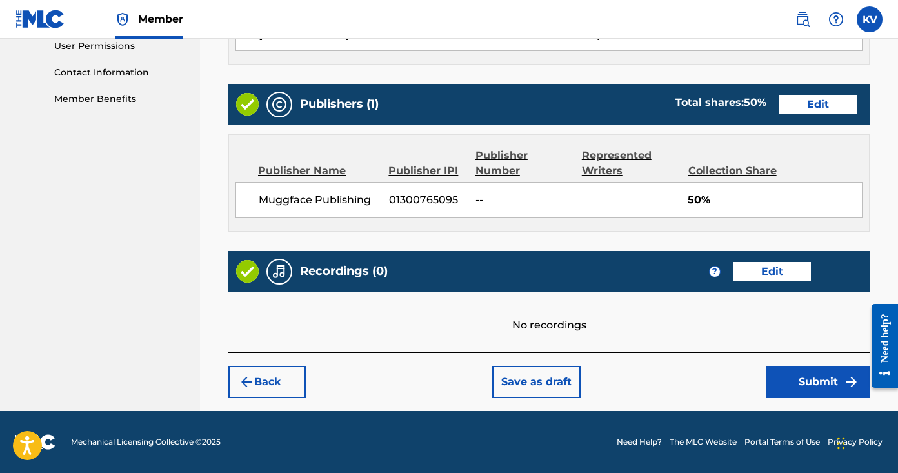
scroll to position [616, 0]
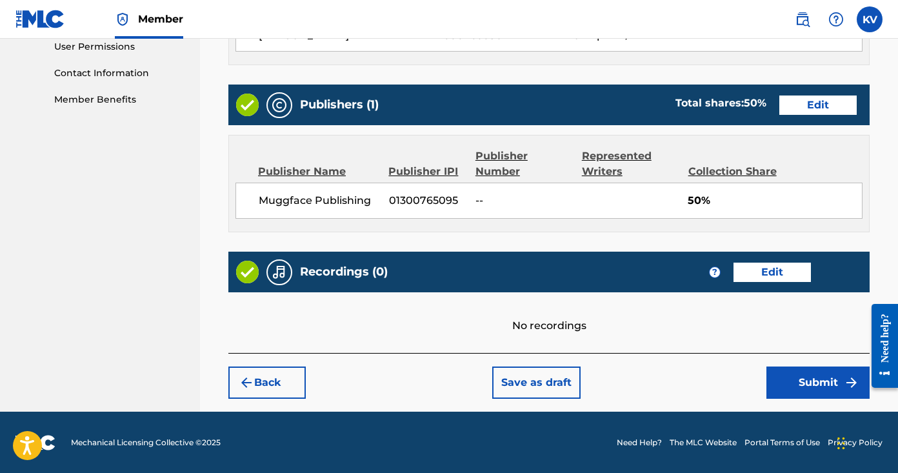
click at [823, 383] on button "Submit" at bounding box center [818, 383] width 103 height 32
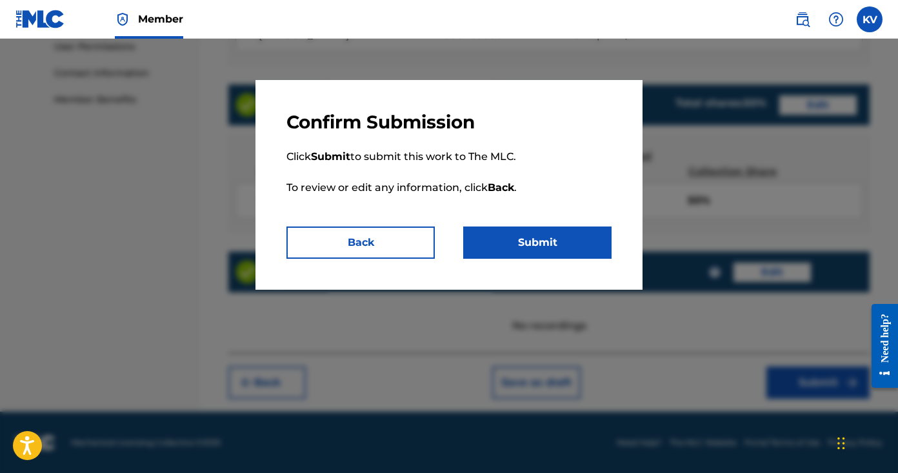
click at [560, 236] on button "Submit" at bounding box center [537, 242] width 148 height 32
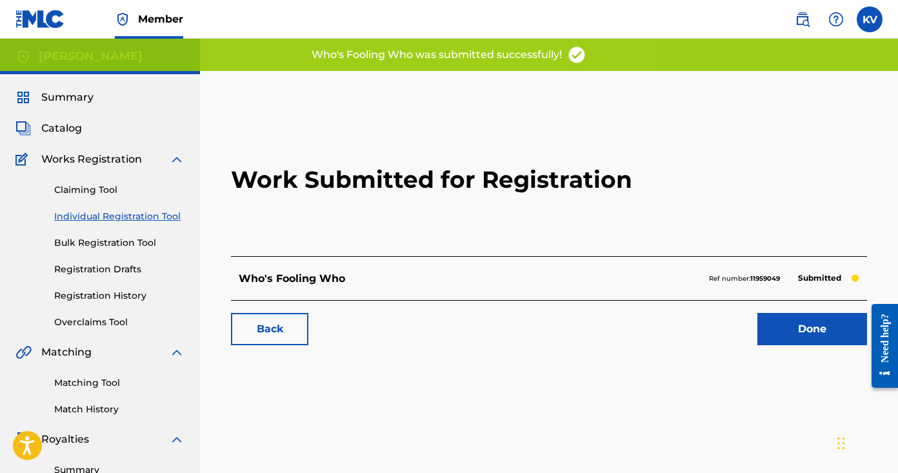
click at [810, 329] on link "Done" at bounding box center [813, 329] width 110 height 32
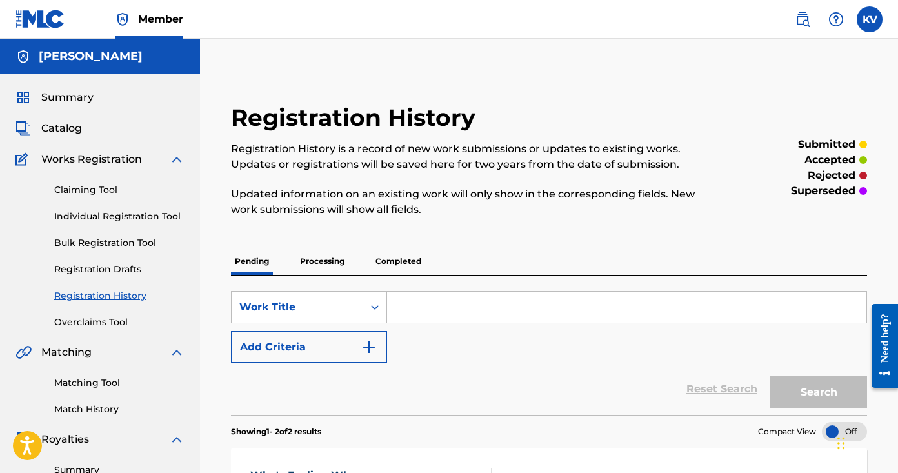
click at [543, 314] on input "Search Form" at bounding box center [626, 307] width 479 height 31
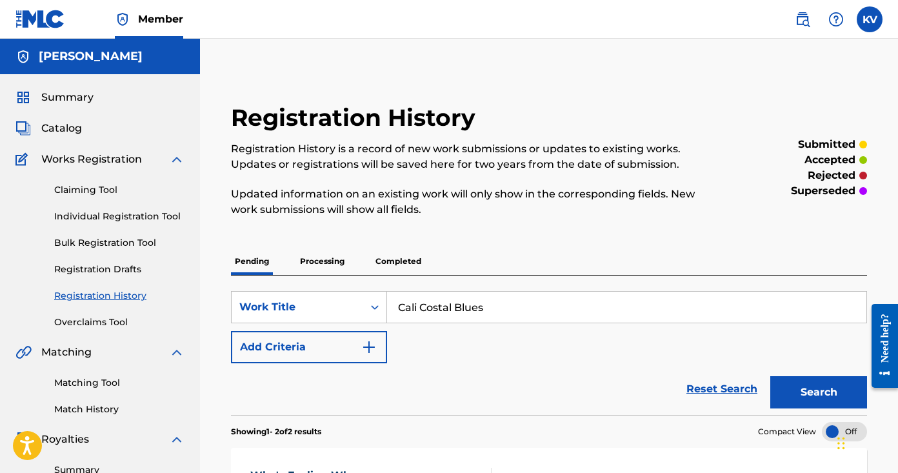
type input "Cali Costal Blues"
click at [841, 394] on button "Search" at bounding box center [818, 392] width 97 height 32
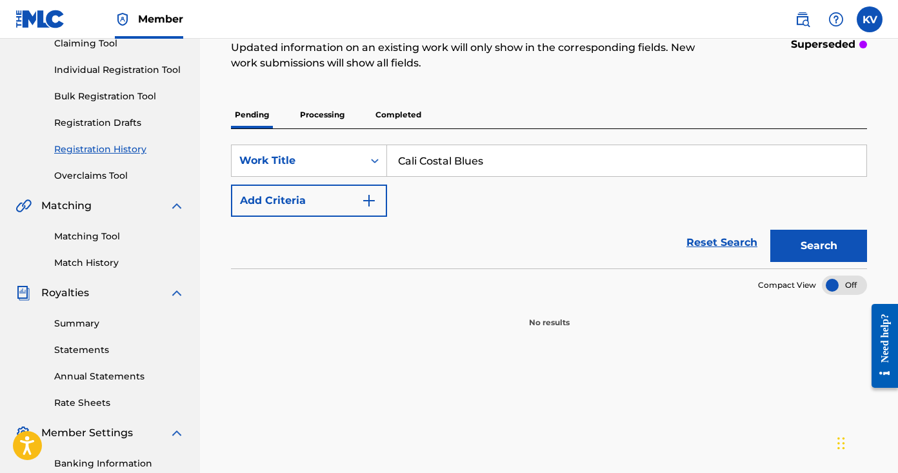
scroll to position [159, 0]
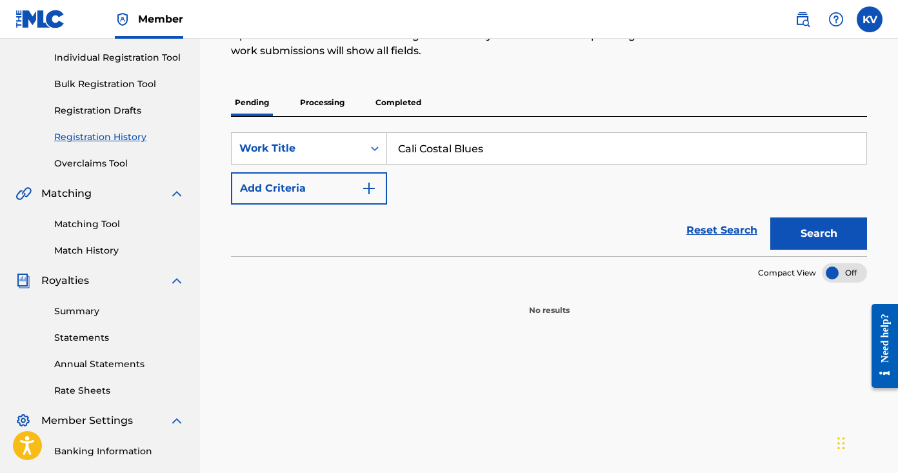
click at [827, 226] on button "Search" at bounding box center [818, 233] width 97 height 32
click at [99, 61] on link "Individual Registration Tool" at bounding box center [119, 58] width 130 height 14
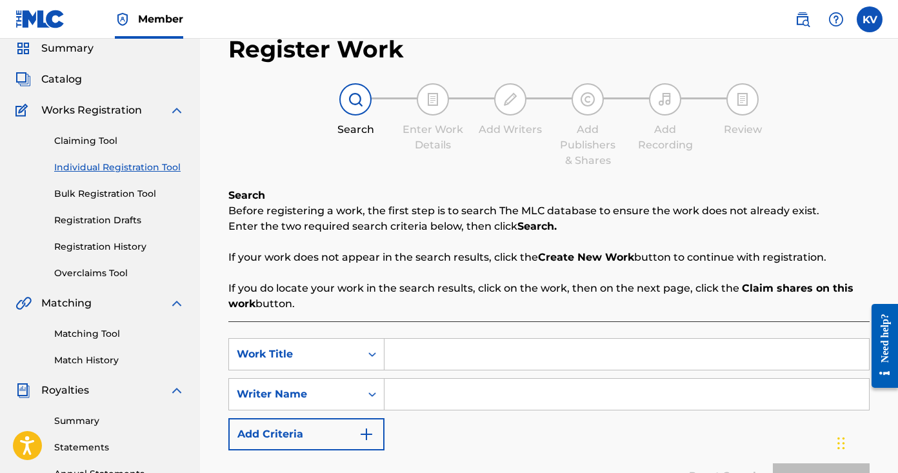
scroll to position [49, 0]
click at [425, 393] on input "Search Form" at bounding box center [627, 394] width 485 height 31
type input "[PERSON_NAME]"
click at [417, 358] on input "Search Form" at bounding box center [627, 354] width 485 height 31
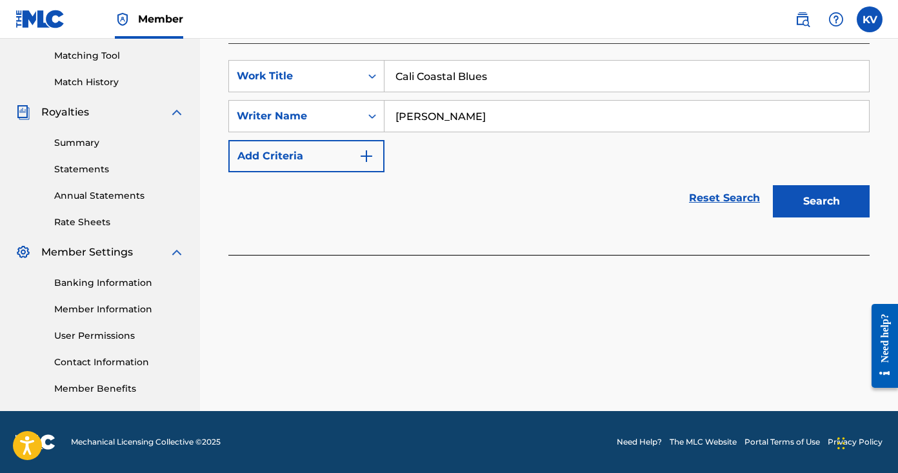
scroll to position [327, 0]
type input "Cali Coastal Blues"
click at [822, 199] on button "Search" at bounding box center [821, 201] width 97 height 32
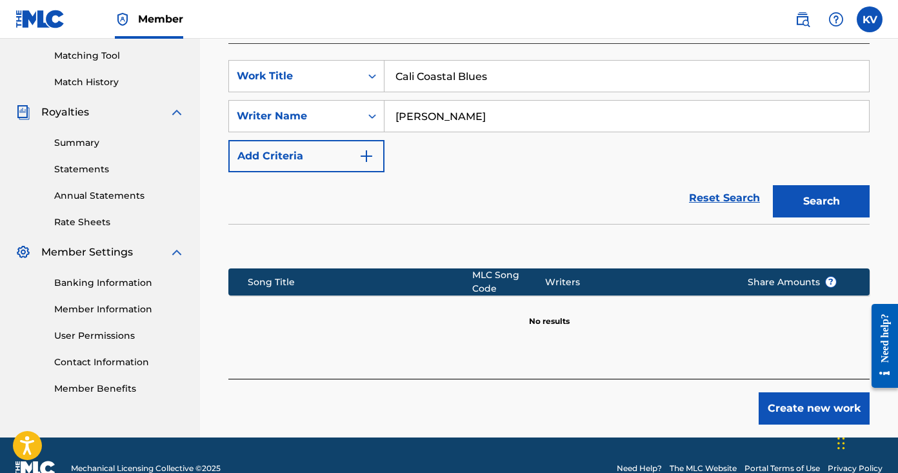
click at [796, 405] on button "Create new work" at bounding box center [814, 408] width 111 height 32
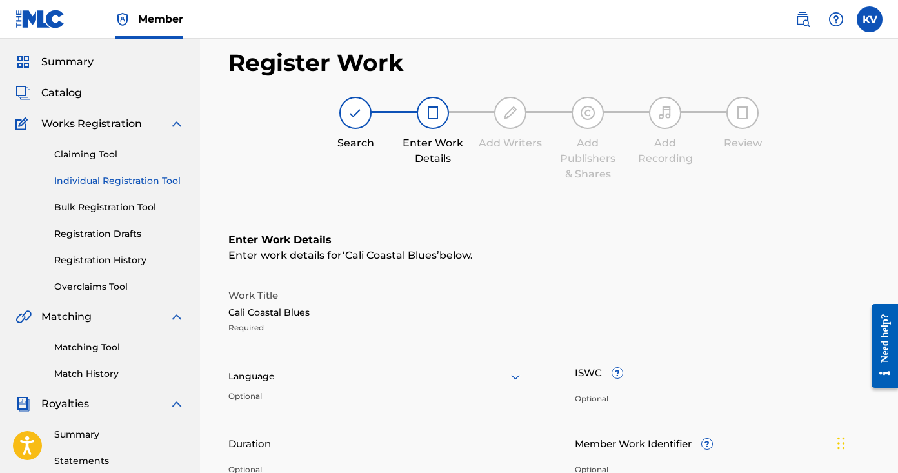
scroll to position [39, 0]
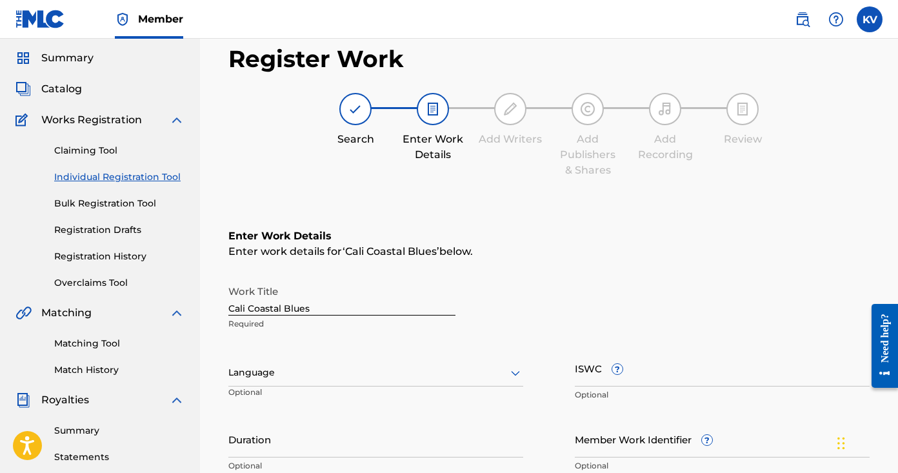
click at [514, 369] on icon at bounding box center [515, 372] width 15 height 15
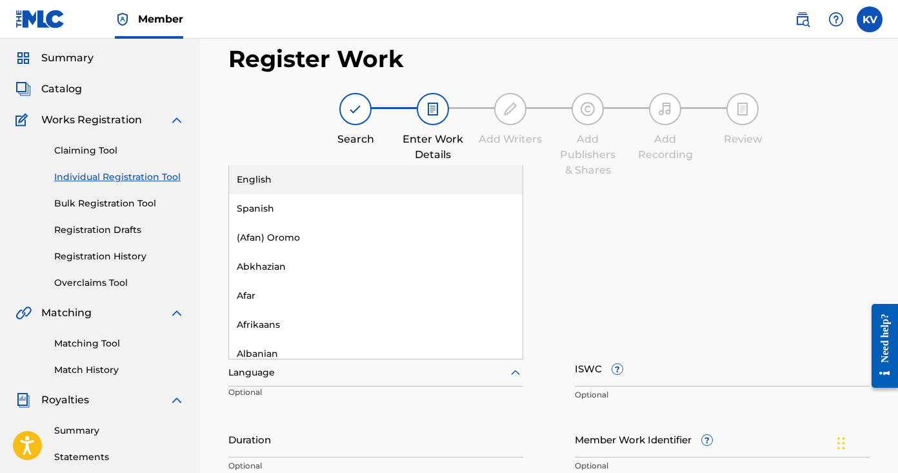
click at [437, 173] on div "English" at bounding box center [376, 179] width 294 height 29
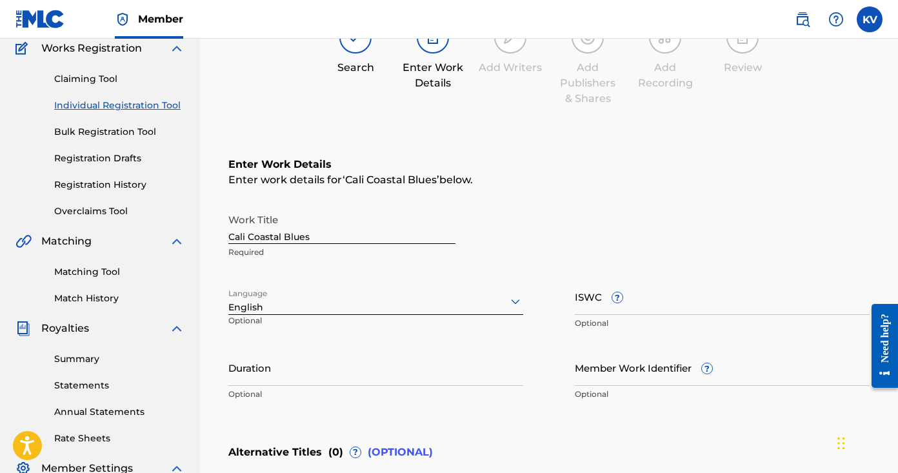
scroll to position [126, 0]
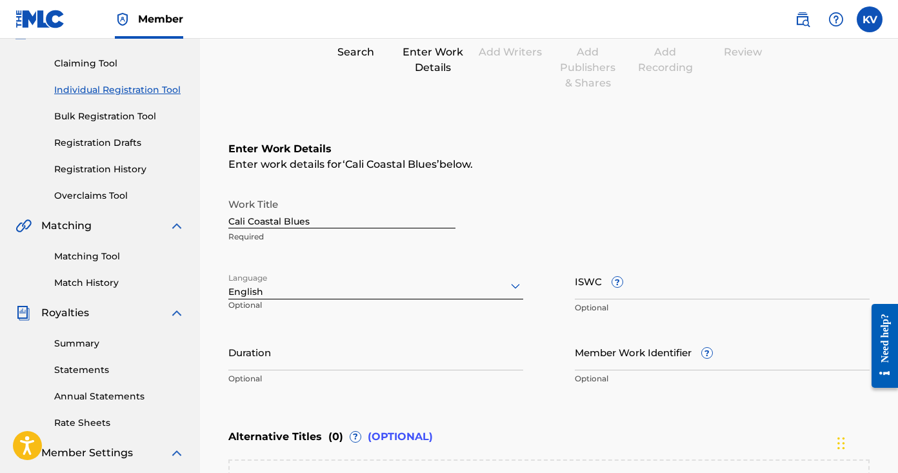
click at [324, 360] on input "Duration" at bounding box center [375, 352] width 295 height 37
type input "00:60"
click at [412, 403] on div "Enter Work Details Enter work details for ‘ Cali Coastal Blues ’ below. Work Ti…" at bounding box center [548, 266] width 641 height 312
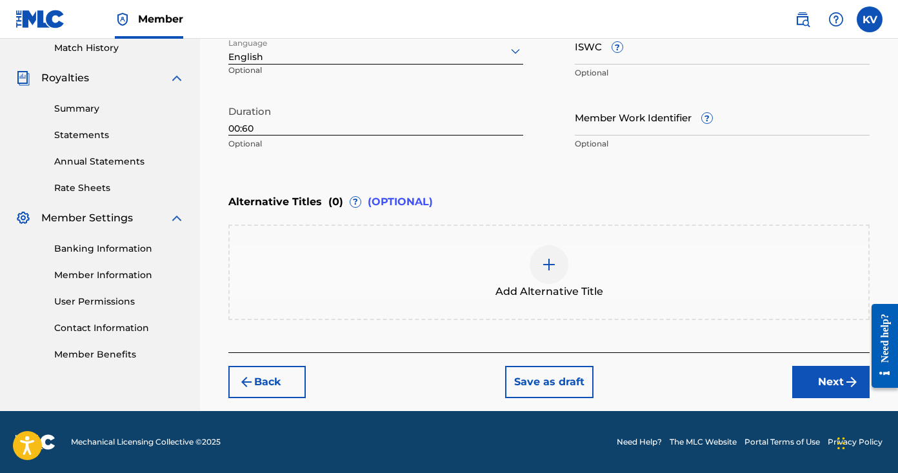
scroll to position [361, 0]
click at [810, 383] on button "Next" at bounding box center [830, 382] width 77 height 32
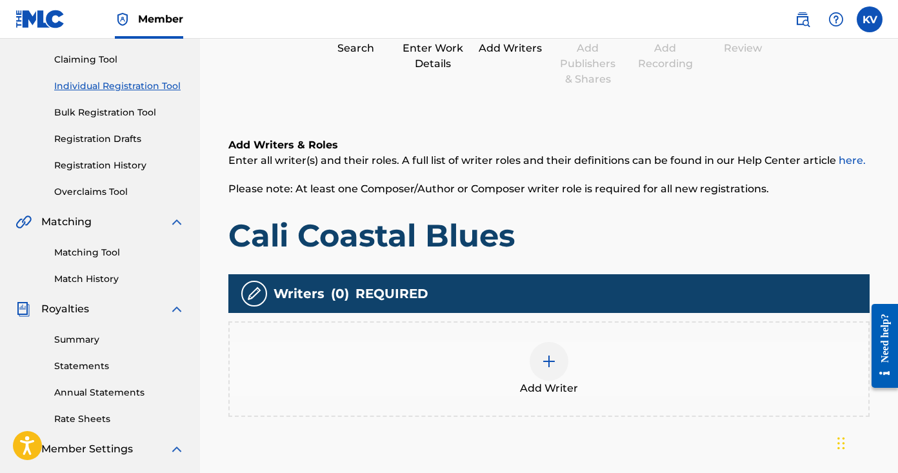
scroll to position [123, 0]
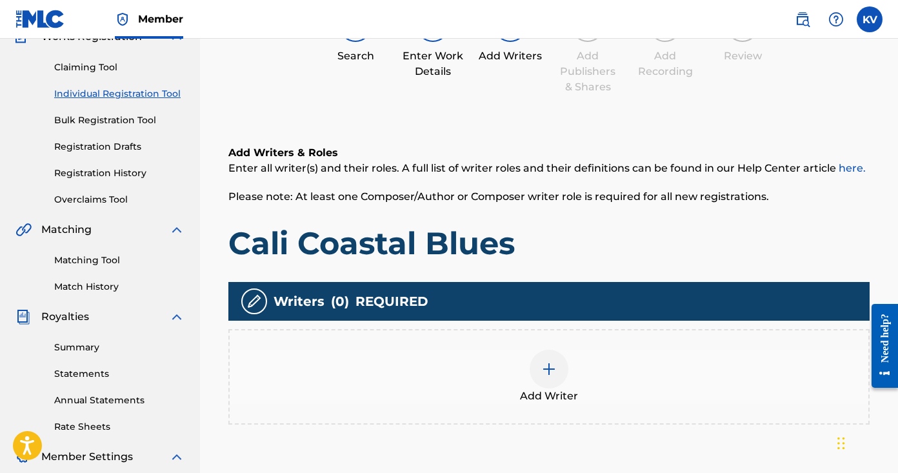
click at [545, 367] on img at bounding box center [548, 368] width 15 height 15
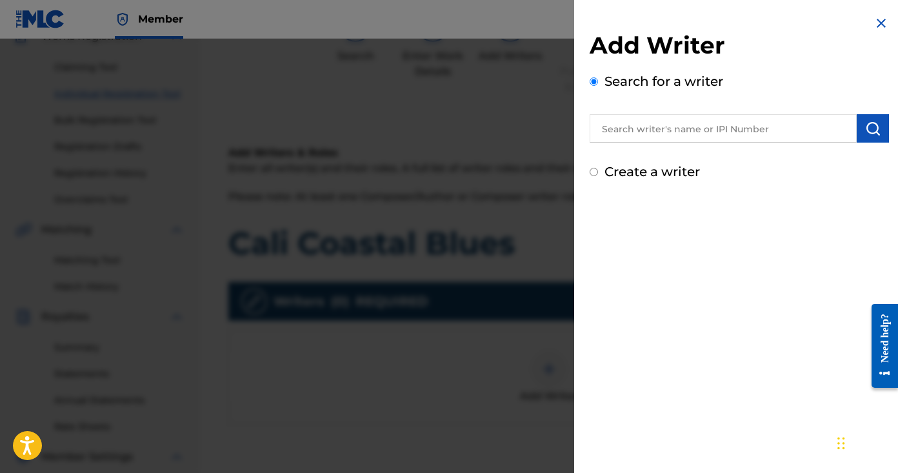
click at [592, 173] on input "Create a writer" at bounding box center [594, 172] width 8 height 8
radio input "false"
radio input "true"
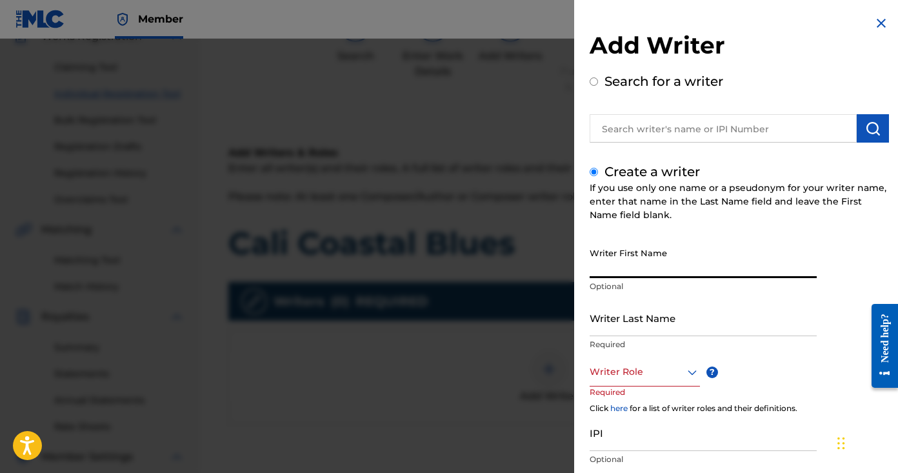
click at [619, 263] on input "Writer First Name" at bounding box center [703, 259] width 227 height 37
type input "[PERSON_NAME]"
click at [630, 334] on input "Writer Last Name" at bounding box center [703, 317] width 227 height 37
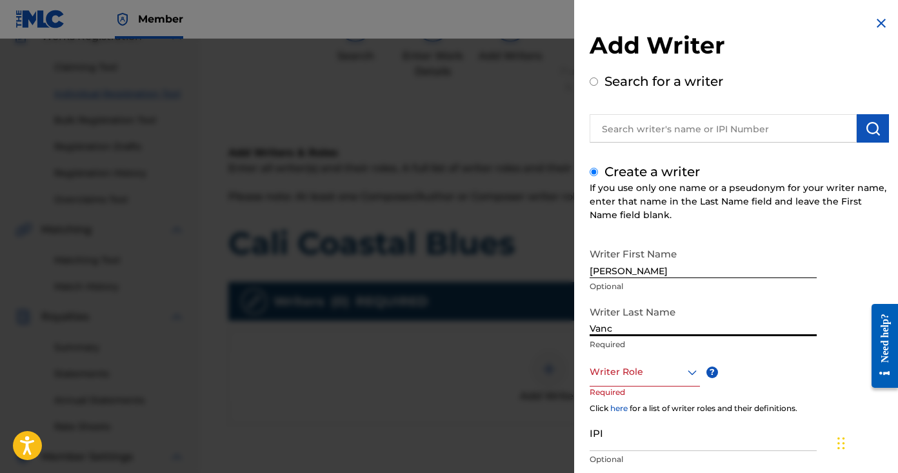
type input "[PERSON_NAME]"
click at [685, 373] on icon at bounding box center [692, 372] width 15 height 15
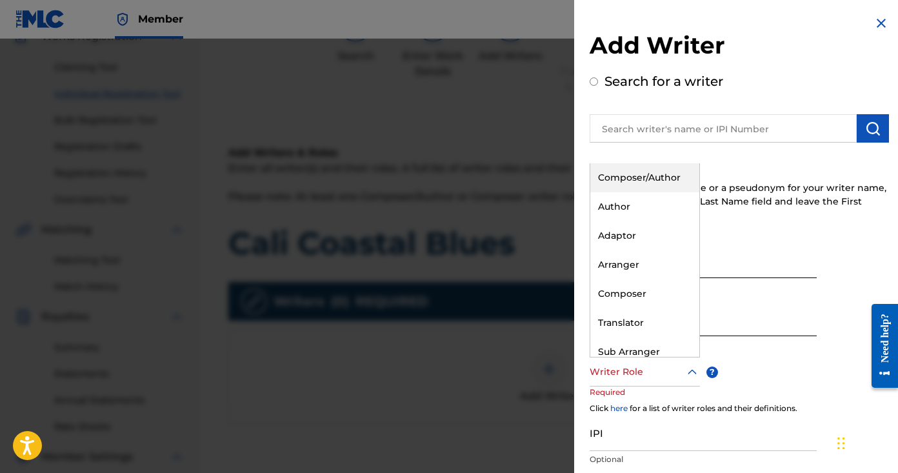
click at [659, 176] on div "Composer/Author" at bounding box center [644, 177] width 109 height 29
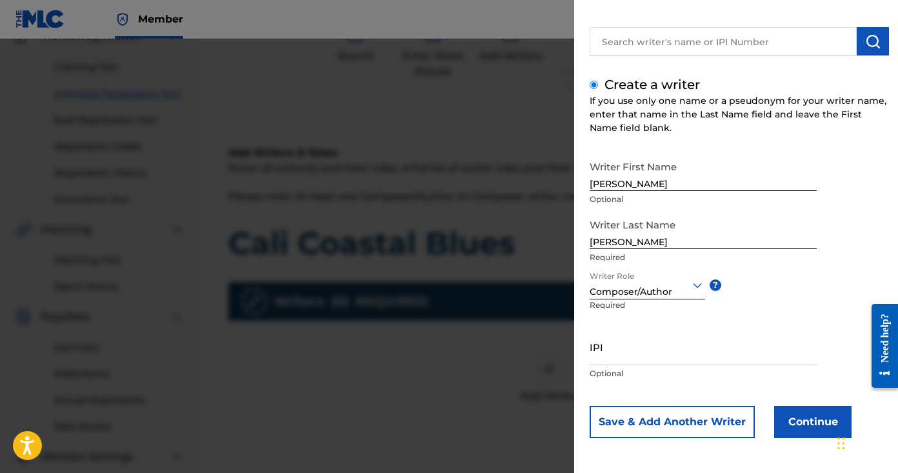
scroll to position [87, 0]
click at [609, 354] on input "IPI" at bounding box center [703, 346] width 227 height 37
paste input "1300765095"
type input "1300765095"
click at [812, 427] on button "Continue" at bounding box center [812, 422] width 77 height 32
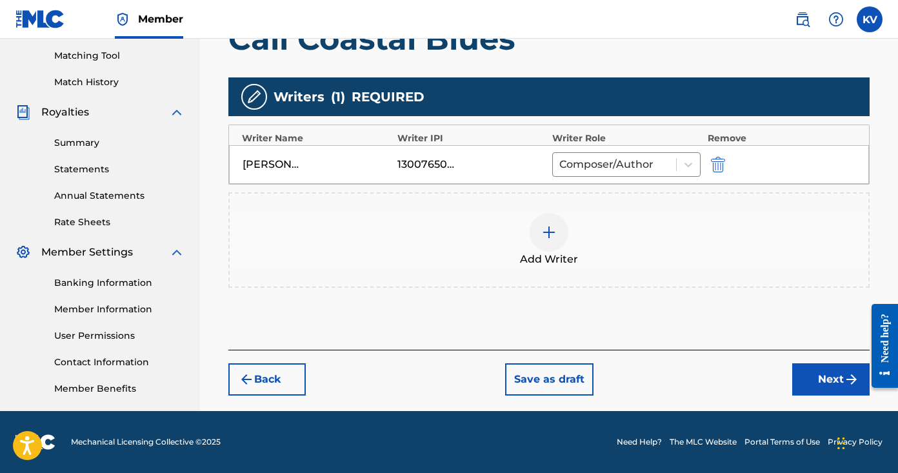
scroll to position [327, 0]
click at [819, 381] on button "Next" at bounding box center [830, 379] width 77 height 32
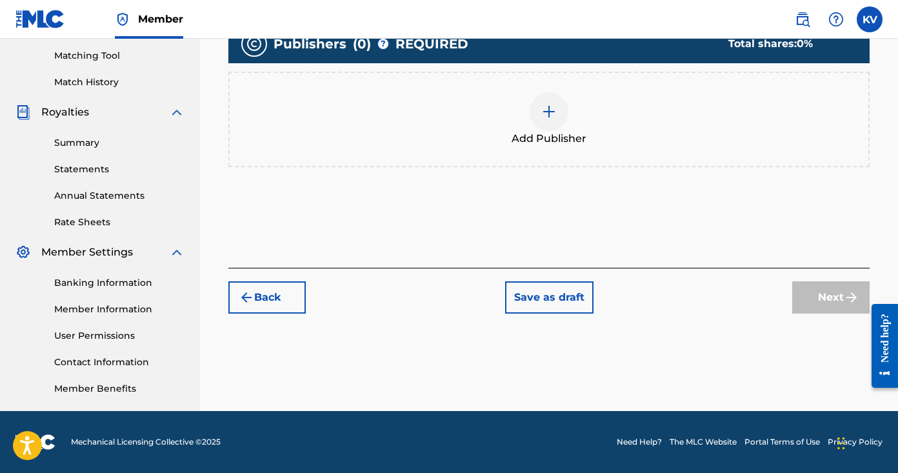
scroll to position [58, 0]
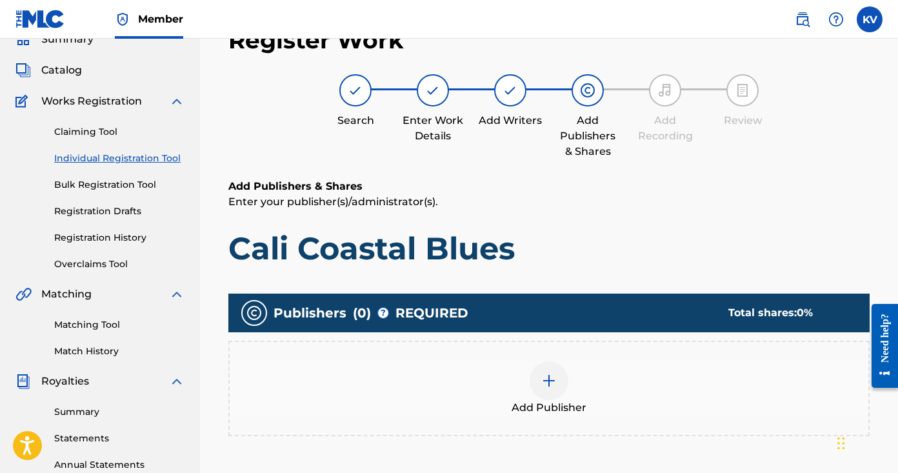
click at [370, 381] on div "Add Publisher" at bounding box center [549, 388] width 639 height 54
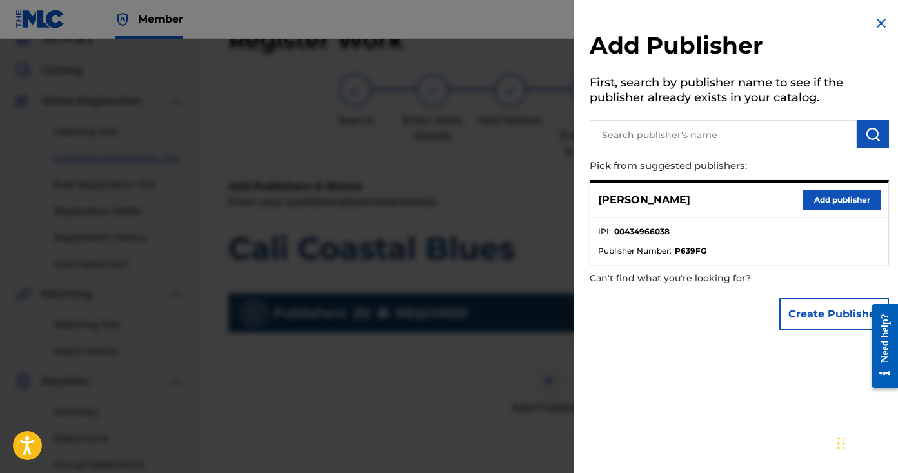
click at [818, 314] on button "Create Publisher" at bounding box center [835, 314] width 110 height 32
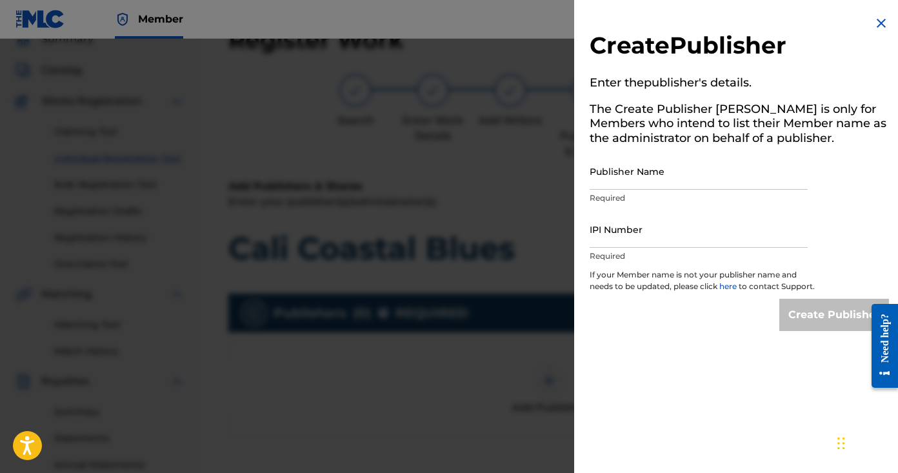
click at [636, 174] on input "Publisher Name" at bounding box center [699, 171] width 218 height 37
type input "Muggface Publishing"
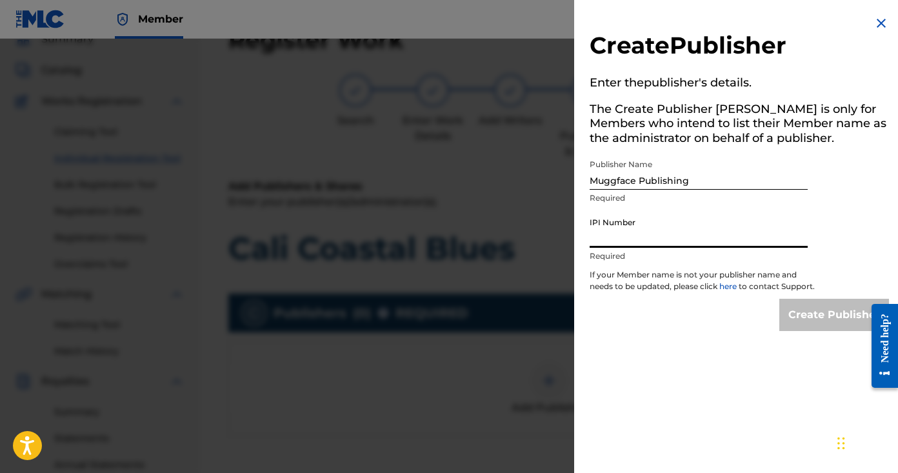
click at [654, 241] on input "IPI Number" at bounding box center [699, 229] width 218 height 37
paste input "1300765095"
type input "1300765095"
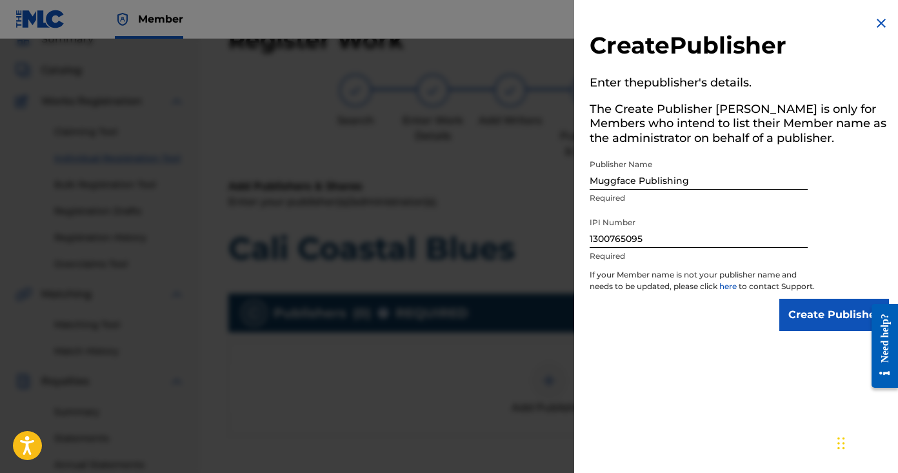
click at [821, 330] on input "Create Publisher" at bounding box center [835, 315] width 110 height 32
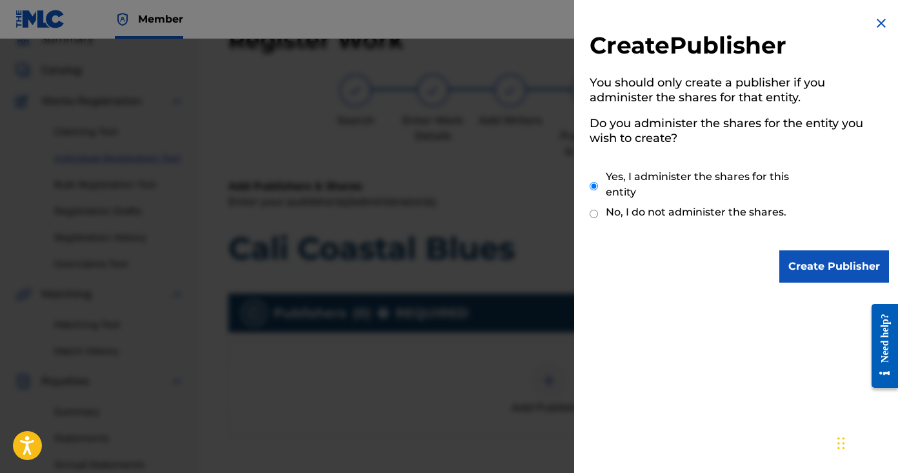
click at [821, 266] on input "Create Publisher" at bounding box center [835, 266] width 110 height 32
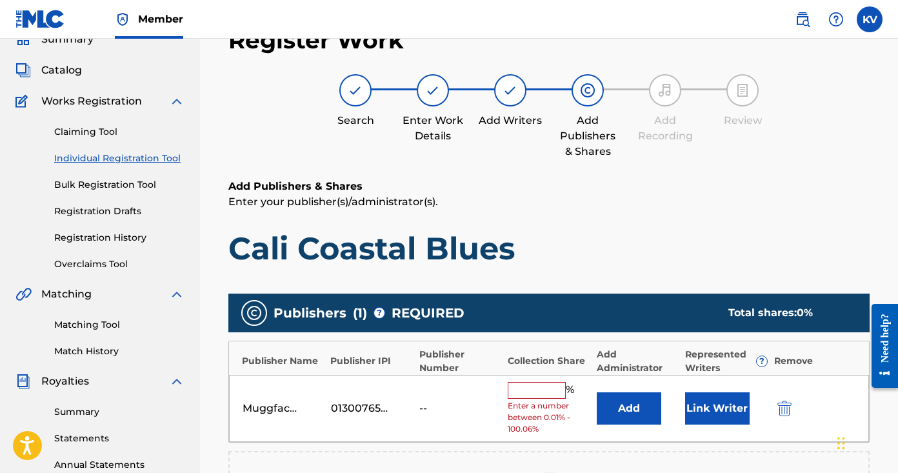
click at [523, 392] on input "text" at bounding box center [537, 390] width 58 height 17
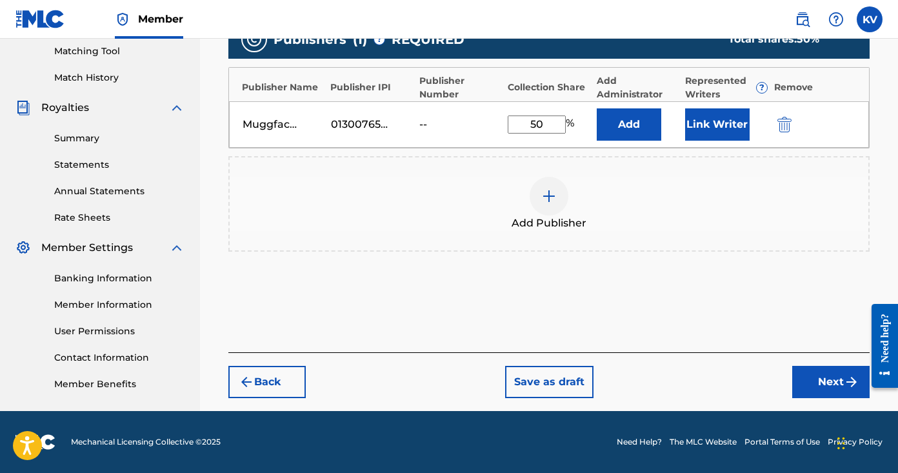
scroll to position [332, 0]
type input "50"
click at [818, 378] on button "Next" at bounding box center [830, 382] width 77 height 32
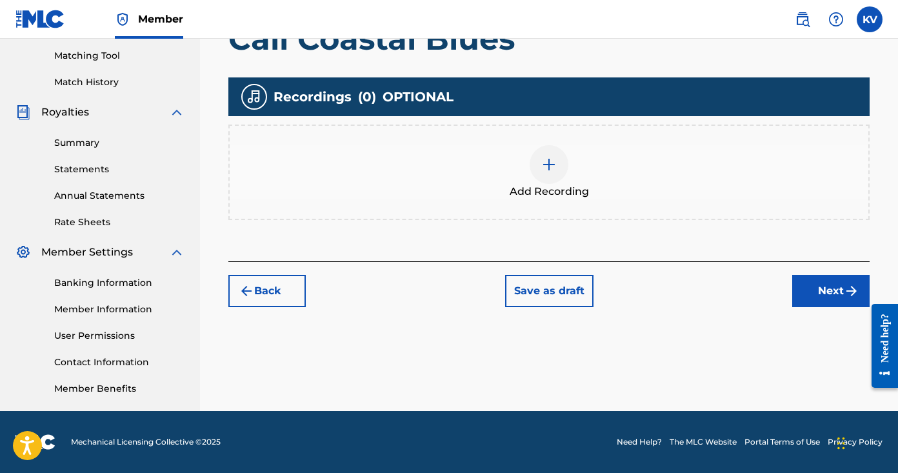
scroll to position [327, 0]
click at [826, 287] on button "Next" at bounding box center [830, 291] width 77 height 32
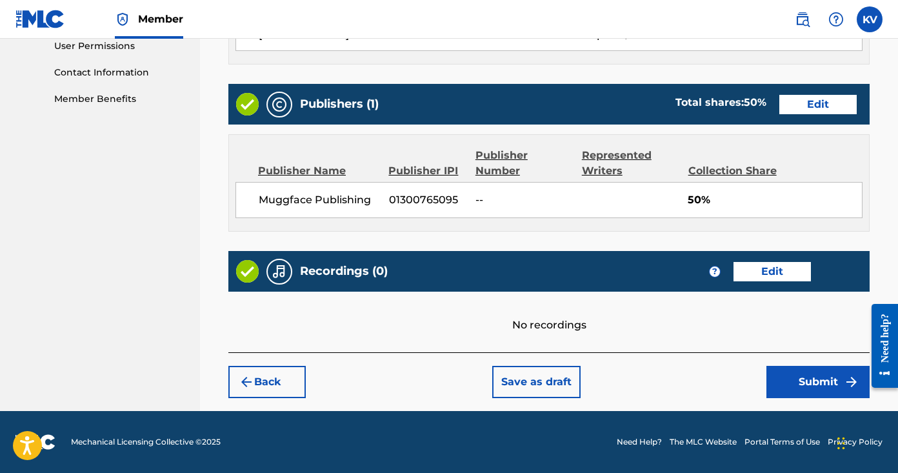
scroll to position [616, 0]
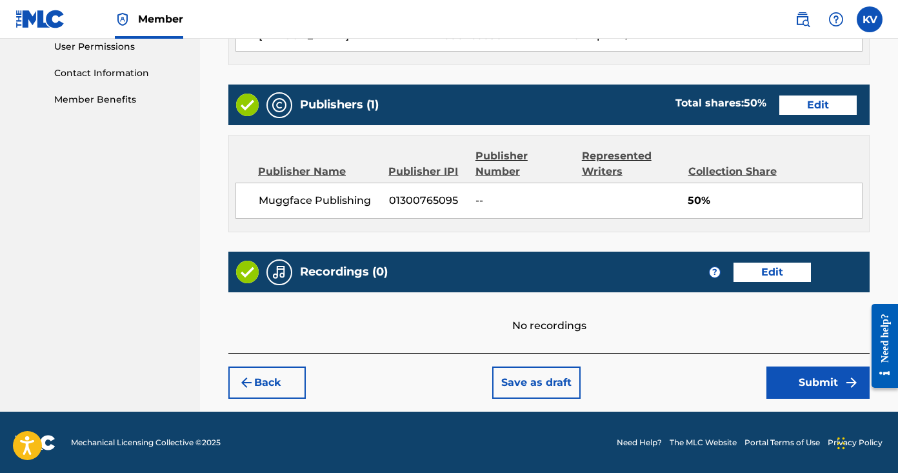
click at [808, 377] on button "Submit" at bounding box center [818, 383] width 103 height 32
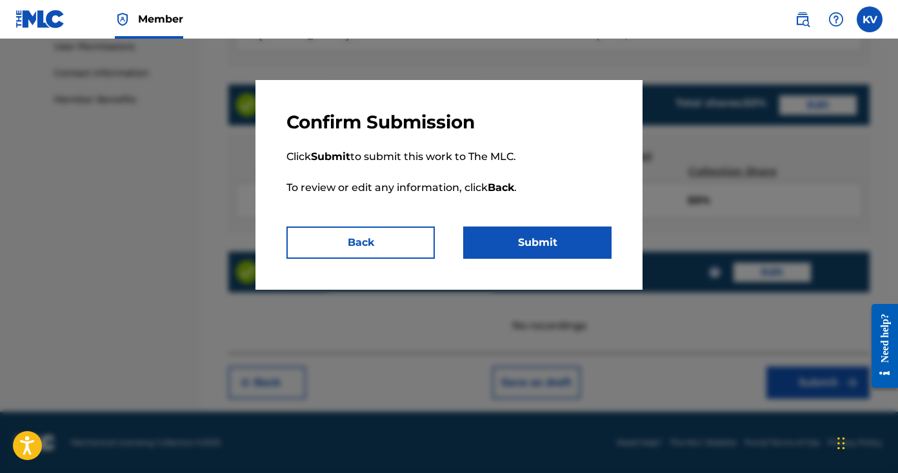
click at [571, 238] on button "Submit" at bounding box center [537, 242] width 148 height 32
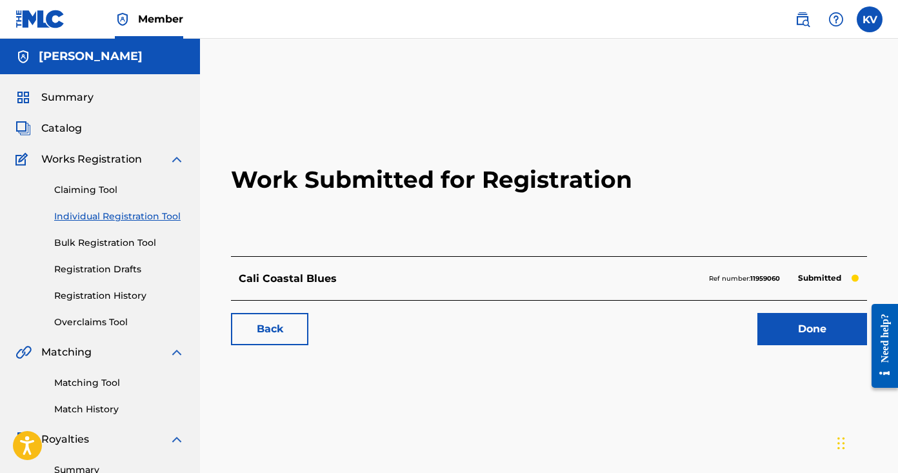
click at [813, 328] on link "Done" at bounding box center [813, 329] width 110 height 32
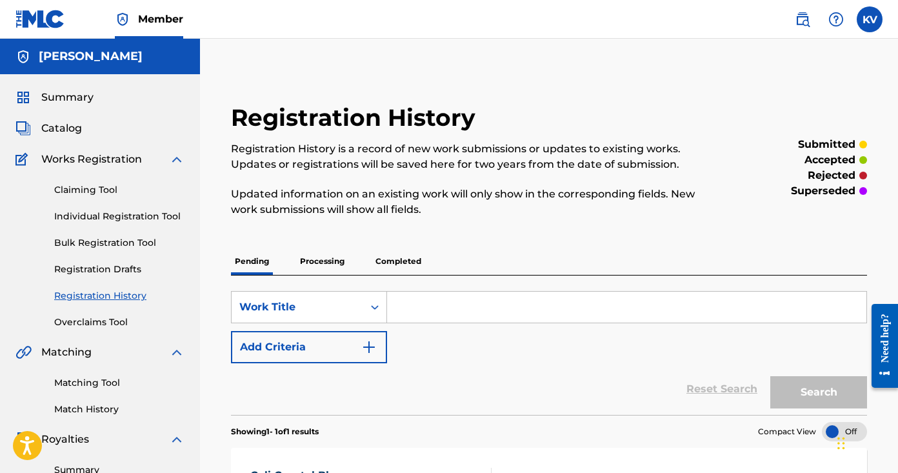
click at [112, 210] on link "Individual Registration Tool" at bounding box center [119, 217] width 130 height 14
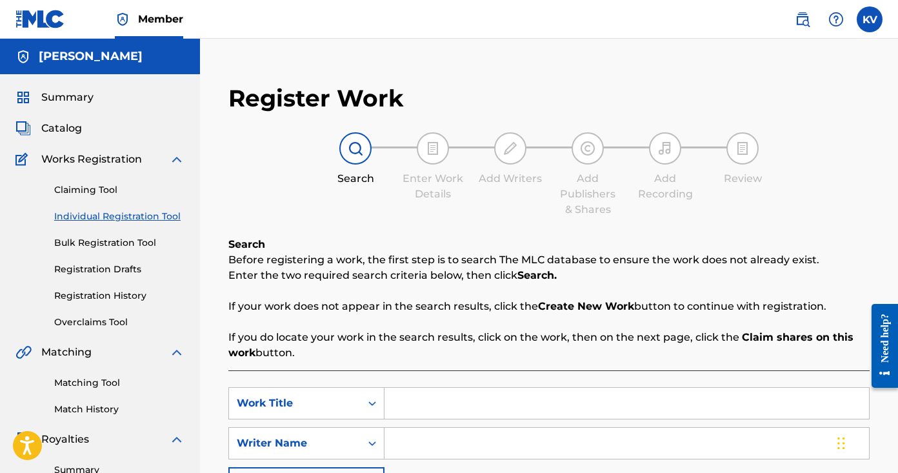
click at [472, 405] on input "Search Form" at bounding box center [627, 403] width 485 height 31
type input "Keep You Warm"
click at [474, 446] on input "Search Form" at bounding box center [627, 443] width 485 height 31
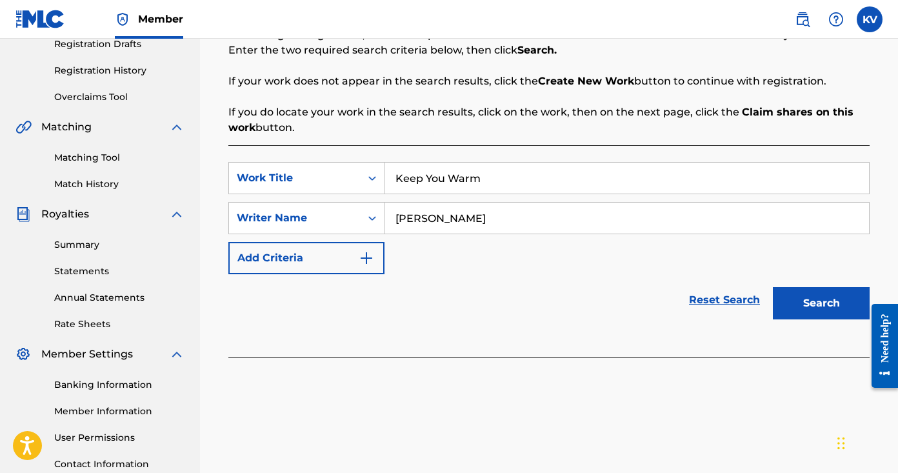
scroll to position [240, 0]
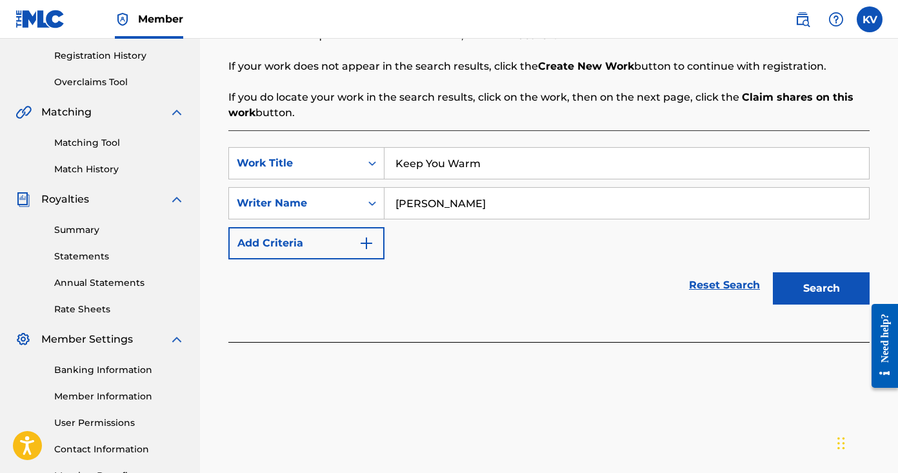
type input "[PERSON_NAME]"
click at [818, 294] on button "Search" at bounding box center [821, 288] width 97 height 32
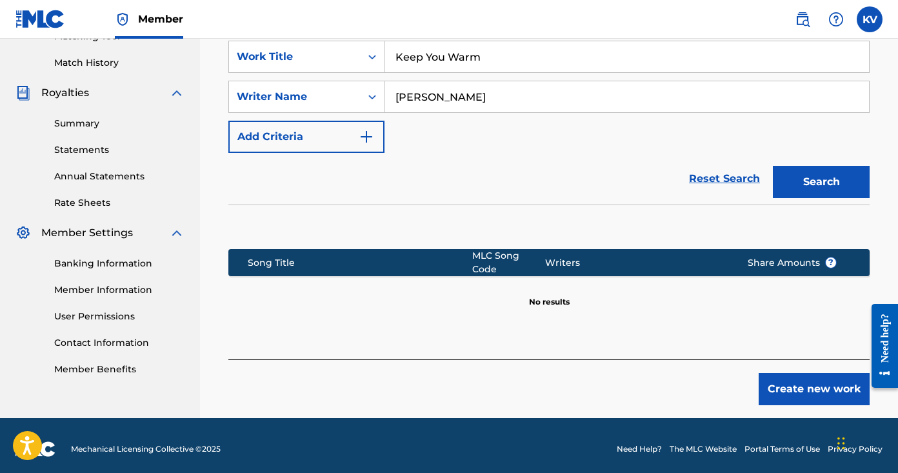
scroll to position [346, 0]
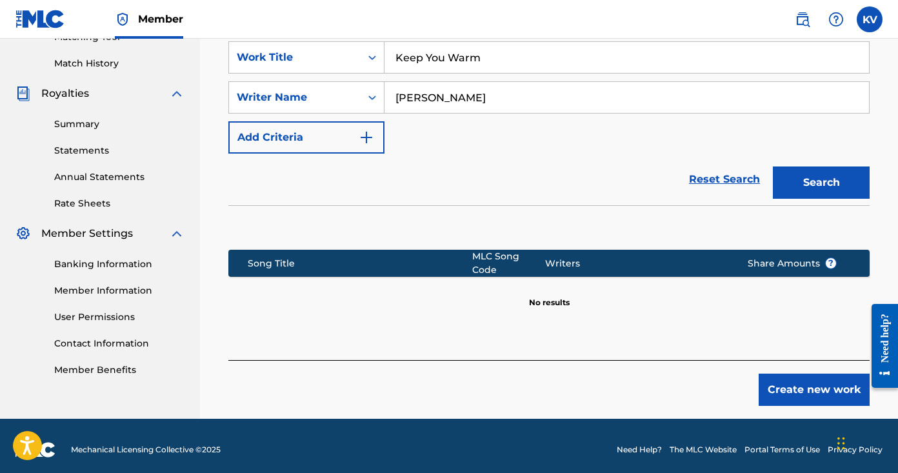
click at [796, 376] on button "Create new work" at bounding box center [814, 390] width 111 height 32
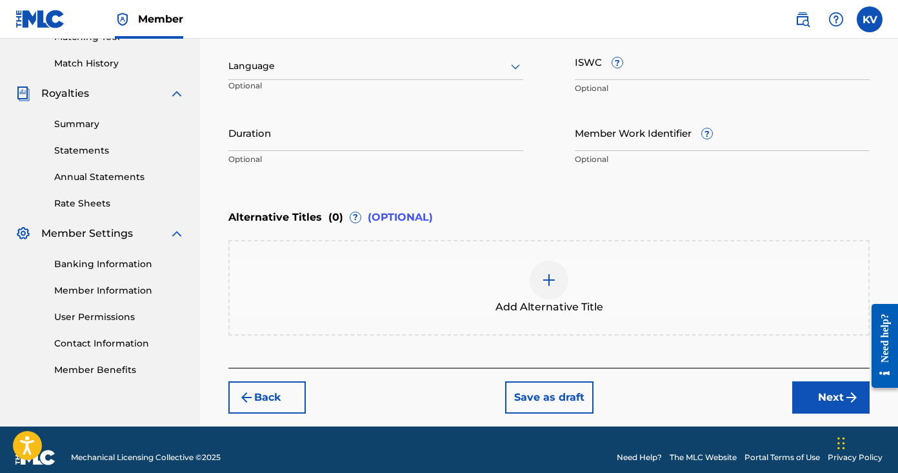
click at [308, 66] on div at bounding box center [375, 66] width 295 height 16
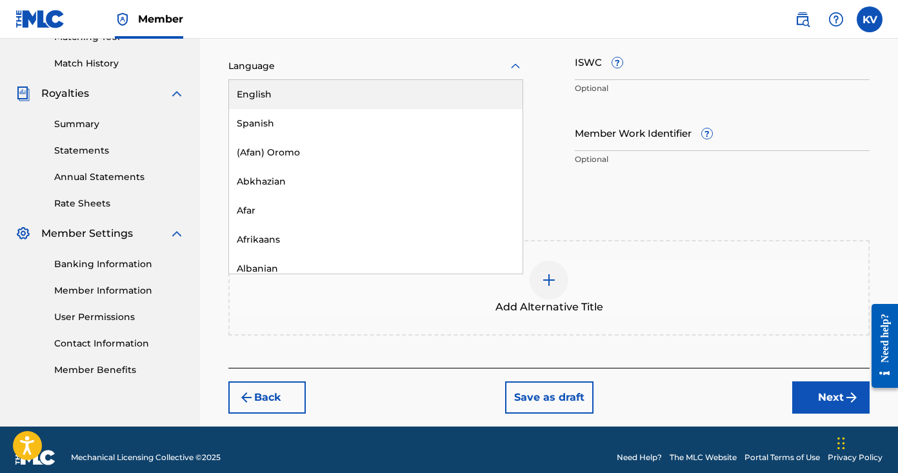
click at [312, 94] on div "English" at bounding box center [376, 94] width 294 height 29
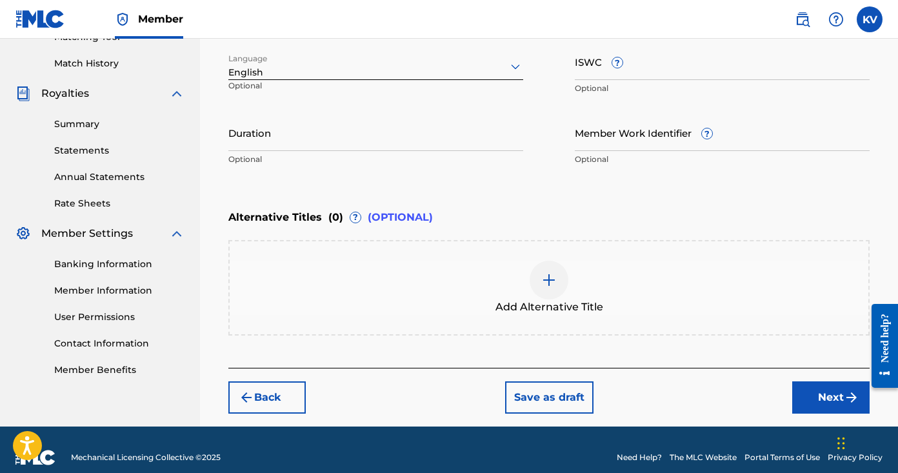
click at [281, 133] on input "Duration" at bounding box center [375, 132] width 295 height 37
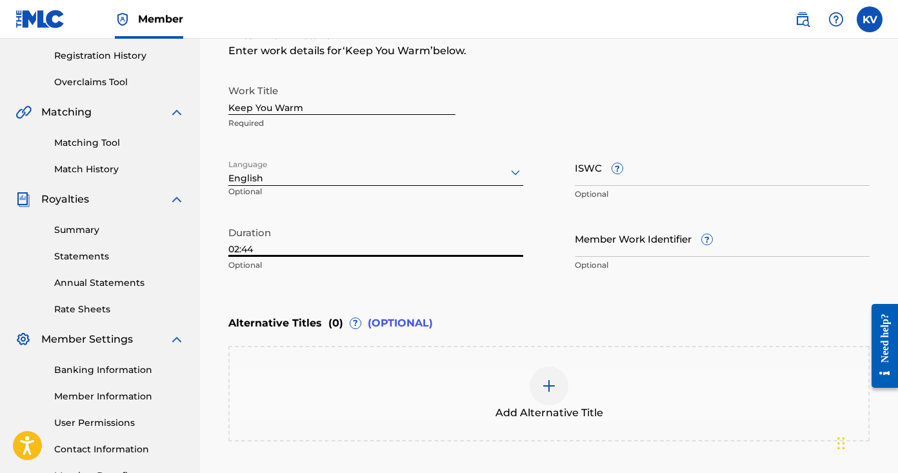
scroll to position [367, 1]
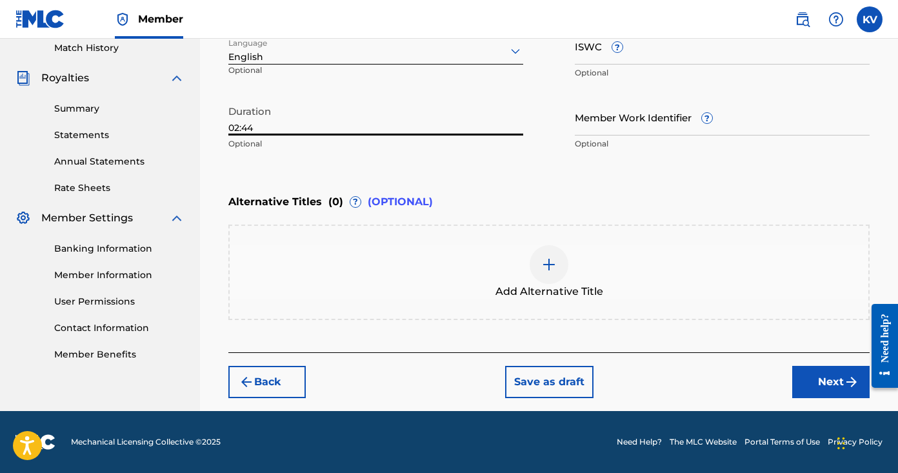
type input "02:44"
click at [814, 378] on button "Next" at bounding box center [830, 382] width 77 height 32
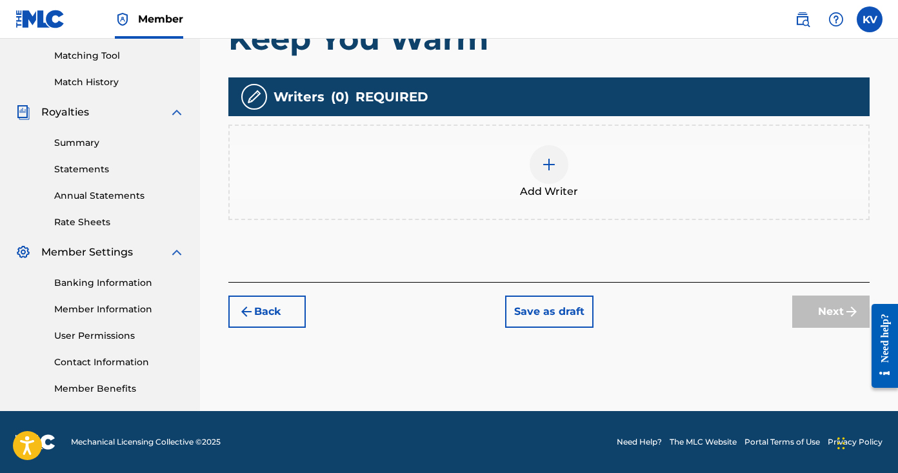
click at [548, 161] on img at bounding box center [548, 164] width 15 height 15
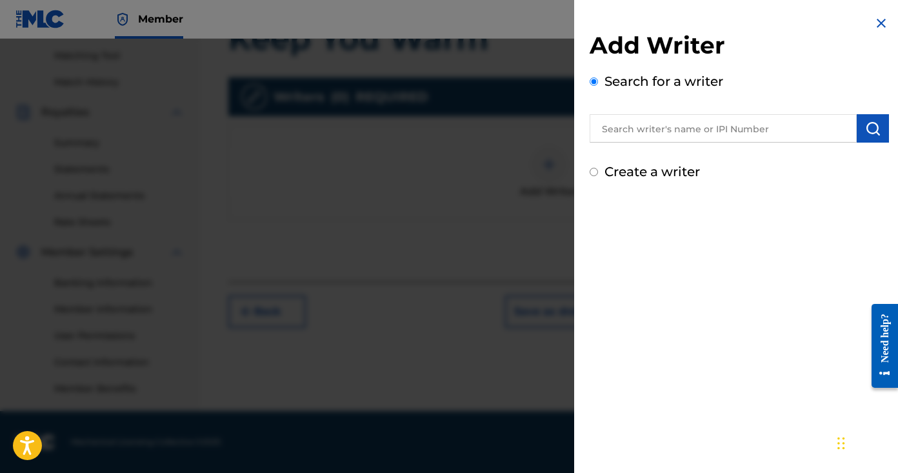
click at [594, 169] on div "Create a writer" at bounding box center [739, 171] width 299 height 19
click at [594, 175] on input "Create a writer" at bounding box center [594, 172] width 8 height 8
radio input "false"
radio input "true"
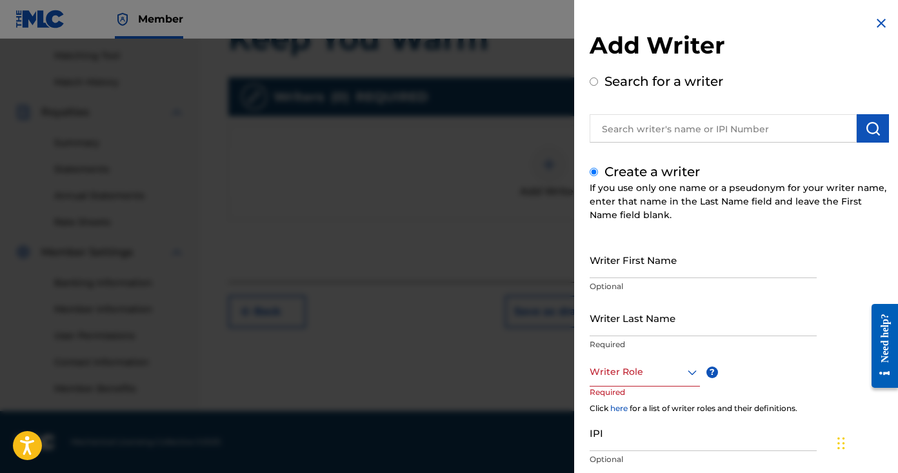
click at [609, 268] on input "Writer First Name" at bounding box center [703, 259] width 227 height 37
type input "[PERSON_NAME]"
click at [679, 296] on div "Writer First Name [PERSON_NAME] Optional" at bounding box center [703, 270] width 227 height 58
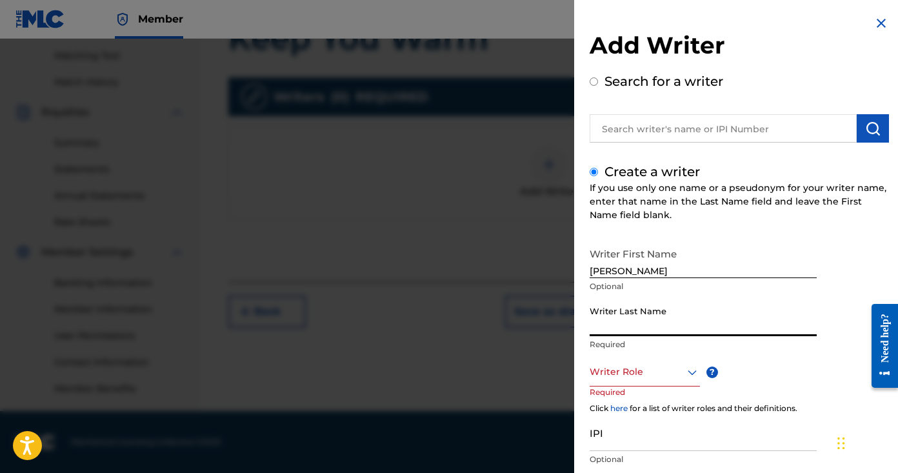
click at [596, 324] on input "Writer Last Name" at bounding box center [703, 317] width 227 height 37
type input "[PERSON_NAME]"
click at [760, 350] on div "Writer Last Name [PERSON_NAME] Required" at bounding box center [703, 328] width 227 height 58
click at [694, 372] on icon at bounding box center [692, 372] width 9 height 5
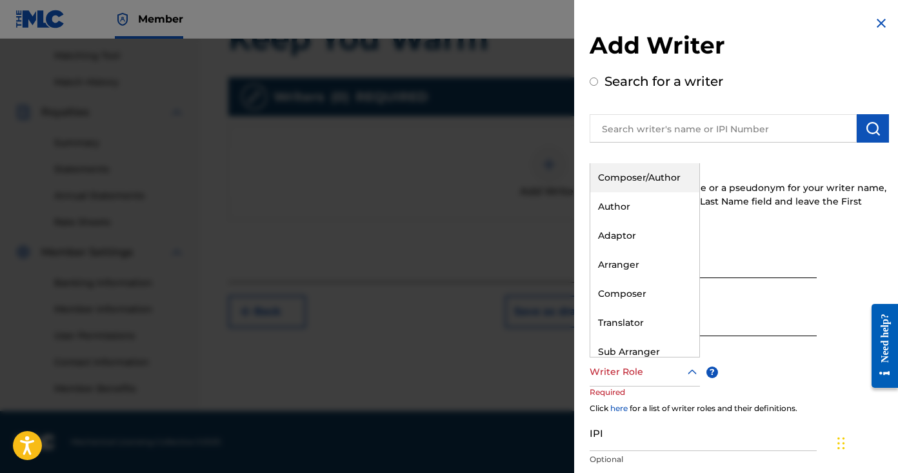
click at [644, 180] on div "Composer/Author" at bounding box center [644, 177] width 109 height 29
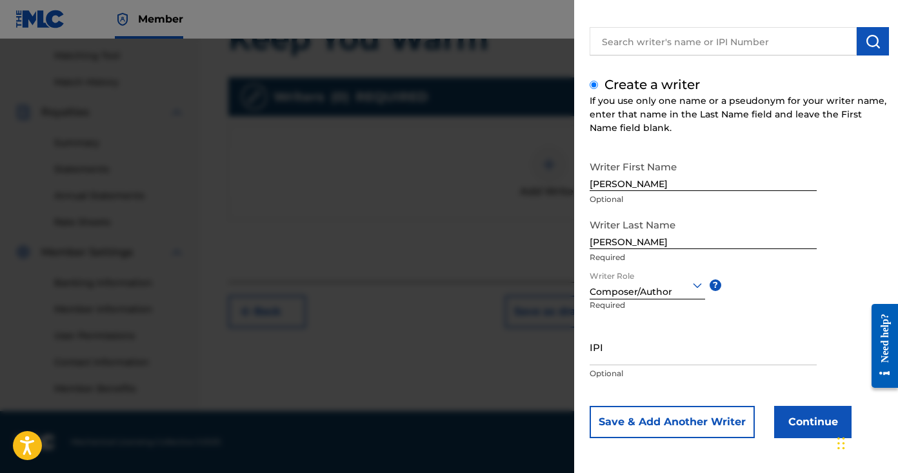
scroll to position [87, 0]
click at [630, 352] on input "IPI" at bounding box center [703, 346] width 227 height 37
paste input "1300765095"
type input "1300765095"
click at [805, 419] on button "Continue" at bounding box center [812, 422] width 77 height 32
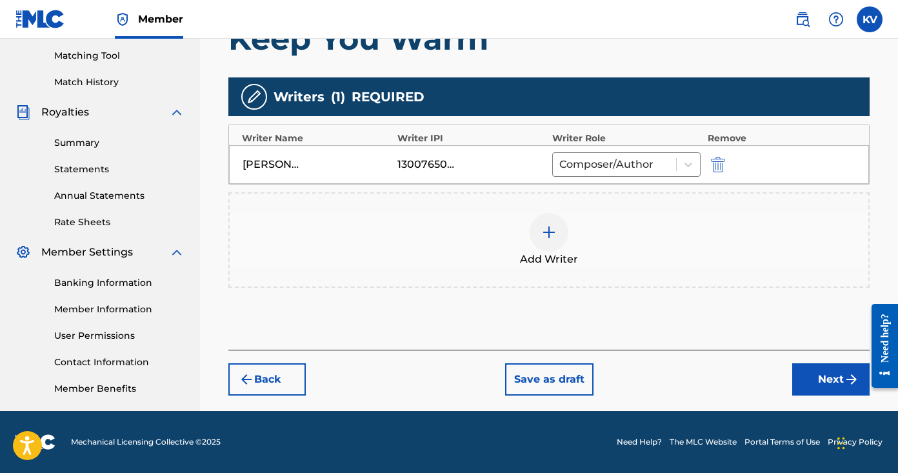
click at [833, 372] on button "Next" at bounding box center [830, 379] width 77 height 32
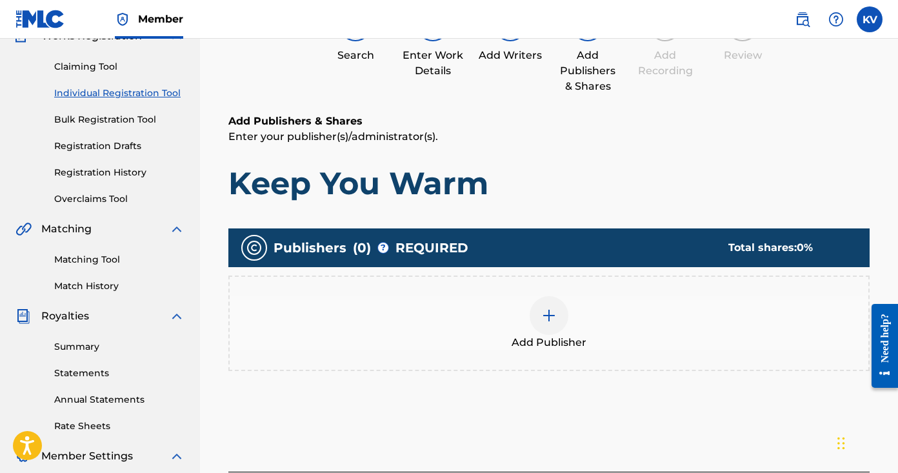
scroll to position [58, 0]
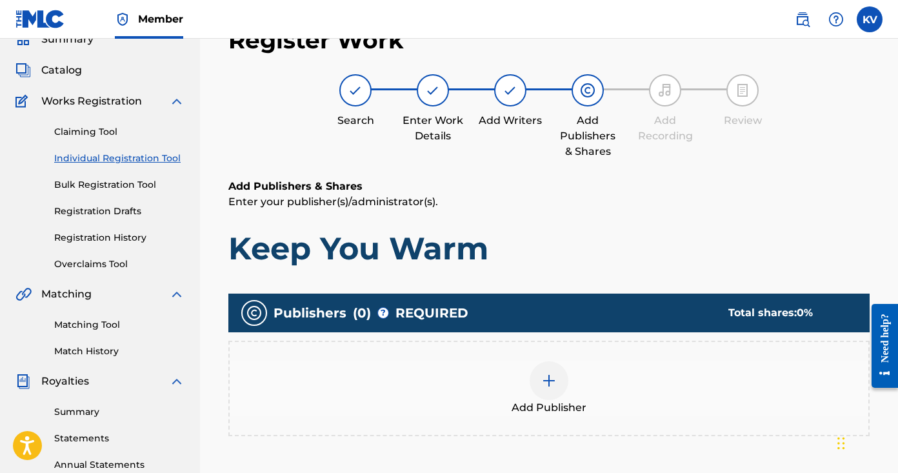
click at [551, 377] on img at bounding box center [548, 380] width 15 height 15
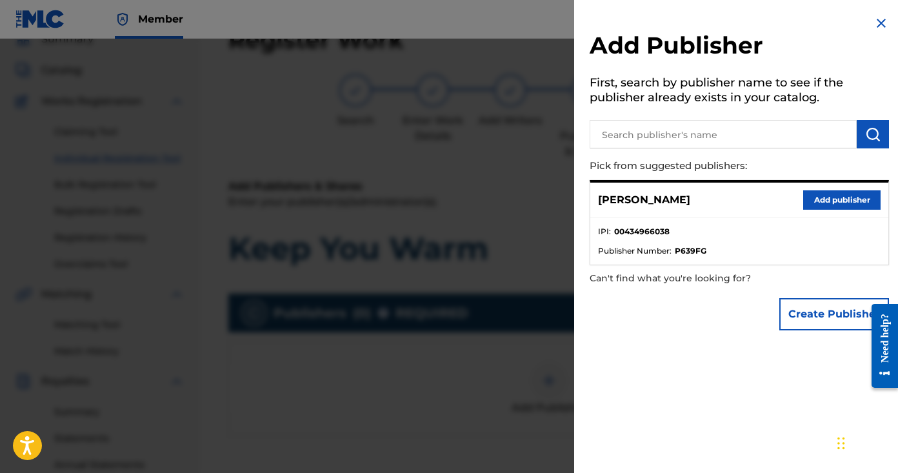
click at [814, 316] on button "Create Publisher" at bounding box center [835, 314] width 110 height 32
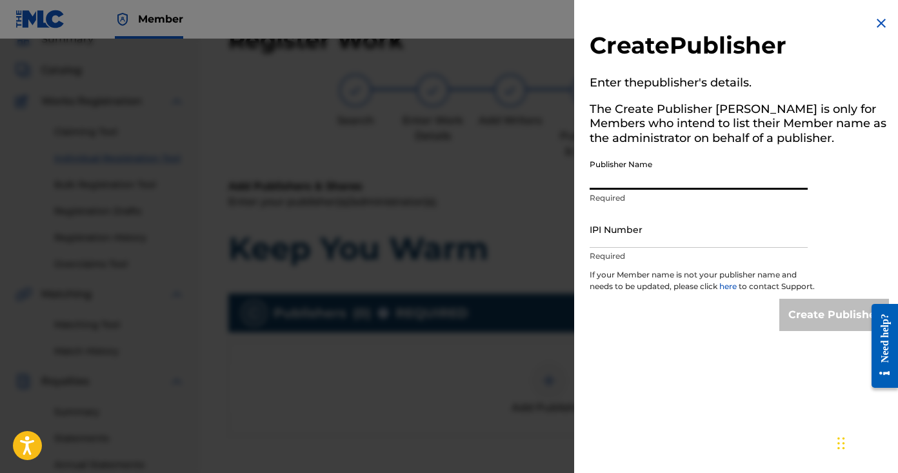
click at [603, 176] on input "Publisher Name" at bounding box center [699, 171] width 218 height 37
type input "Muggface Publishing"
click at [619, 232] on input "IPI Number" at bounding box center [699, 229] width 218 height 37
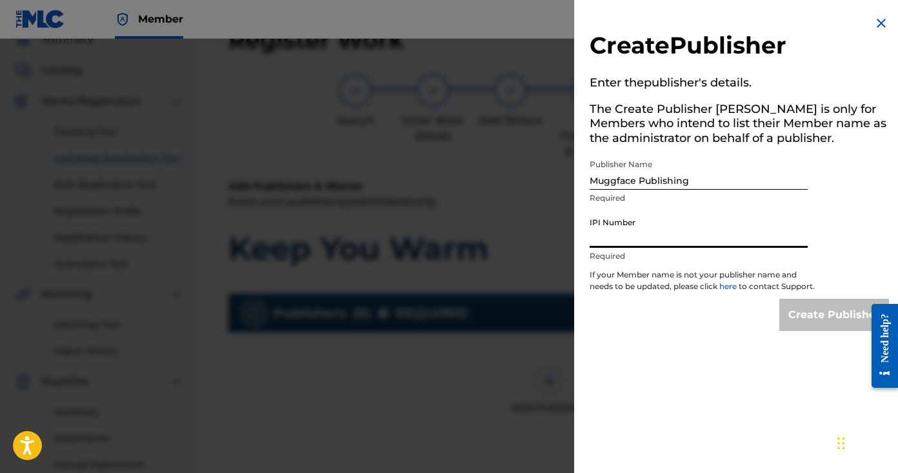
paste input "1300765095"
type input "1300765095"
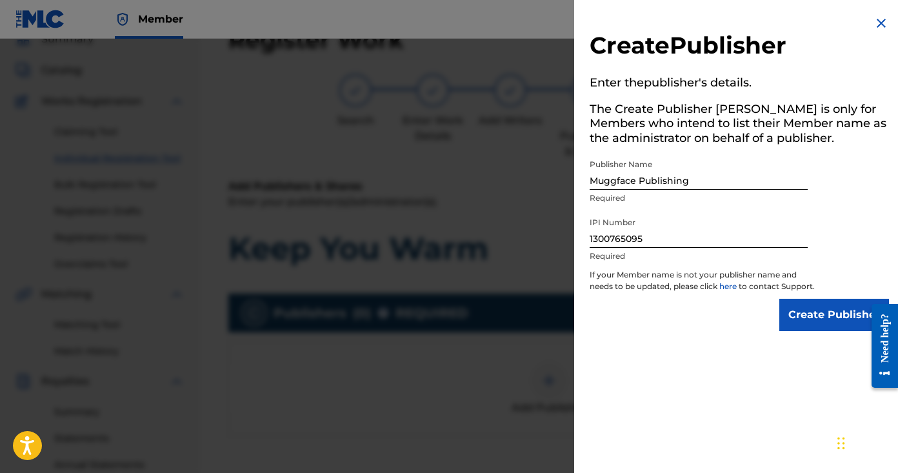
click at [828, 331] on input "Create Publisher" at bounding box center [835, 315] width 110 height 32
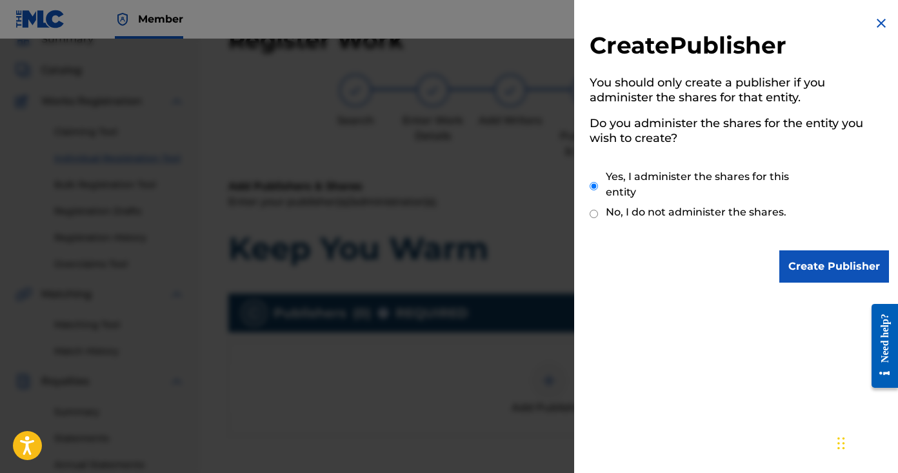
click at [812, 267] on input "Create Publisher" at bounding box center [835, 266] width 110 height 32
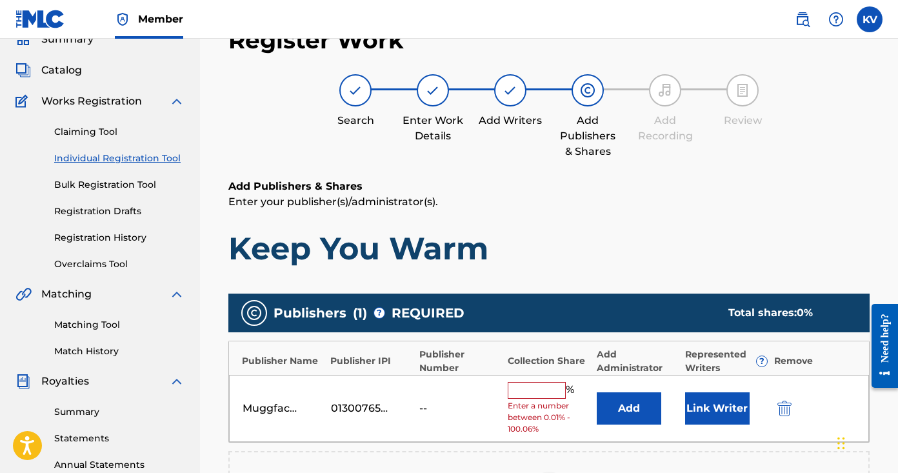
click at [536, 387] on input "text" at bounding box center [537, 390] width 58 height 17
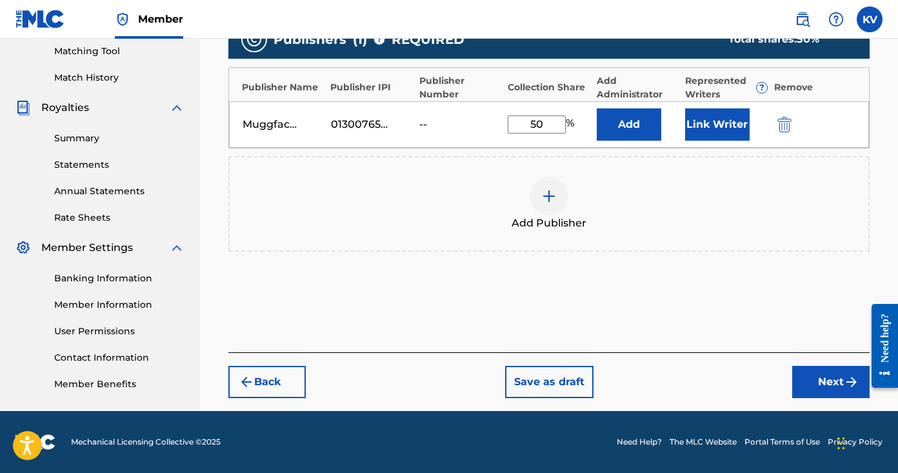
type input "50"
click at [834, 378] on button "Next" at bounding box center [830, 382] width 77 height 32
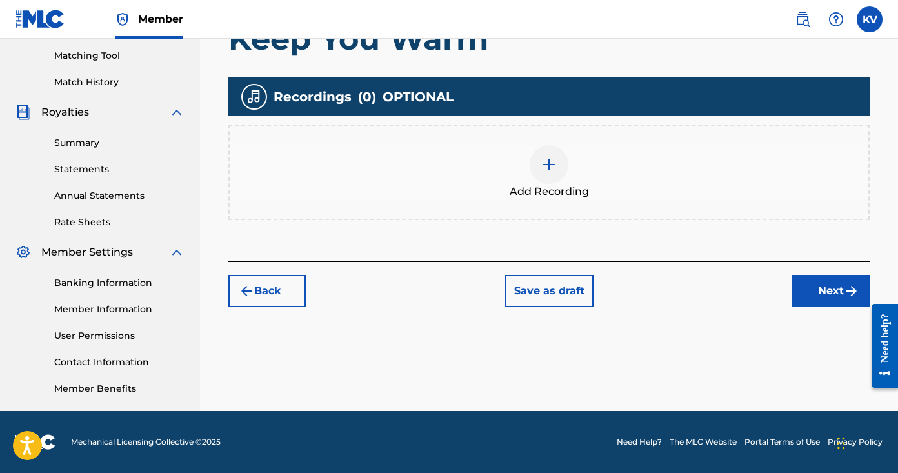
click at [825, 294] on button "Next" at bounding box center [830, 291] width 77 height 32
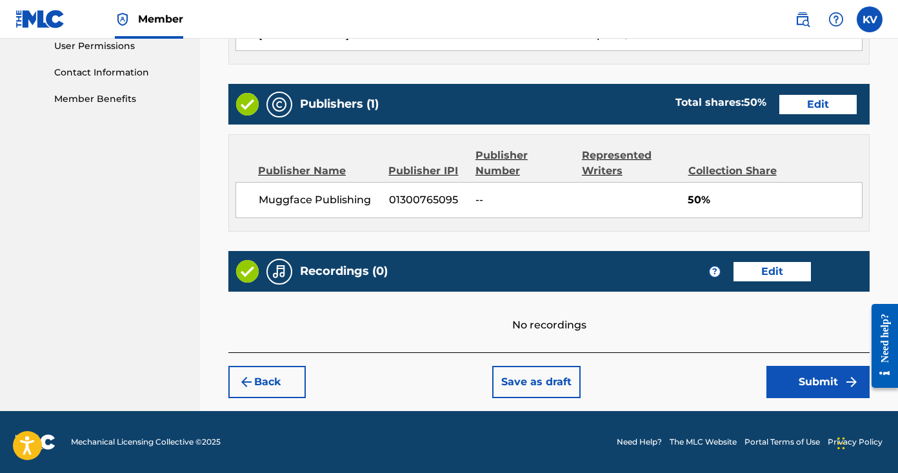
scroll to position [616, 0]
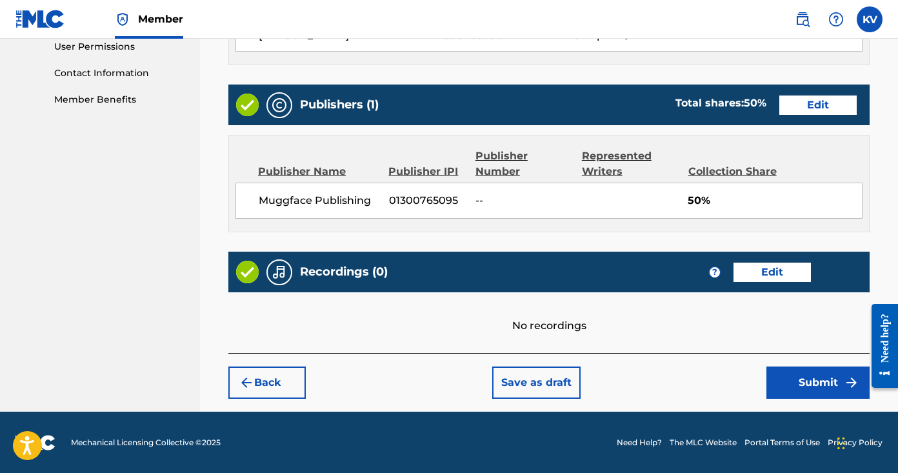
click at [816, 383] on button "Submit" at bounding box center [818, 383] width 103 height 32
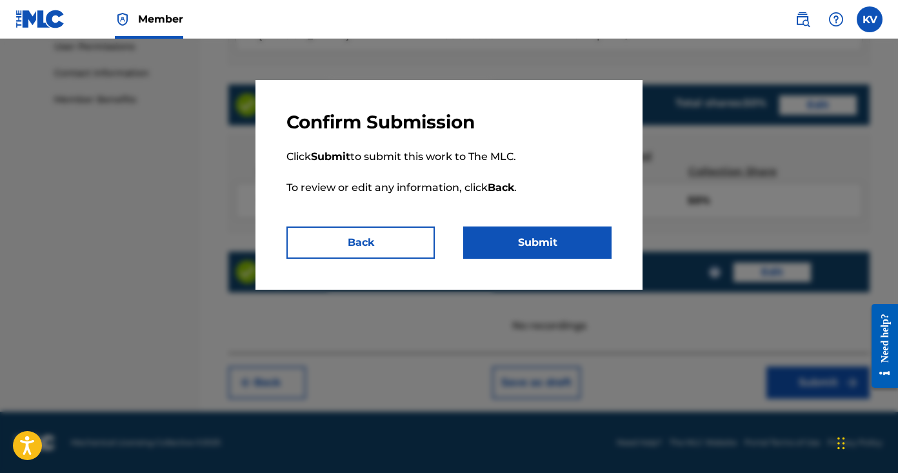
click at [511, 241] on button "Submit" at bounding box center [537, 242] width 148 height 32
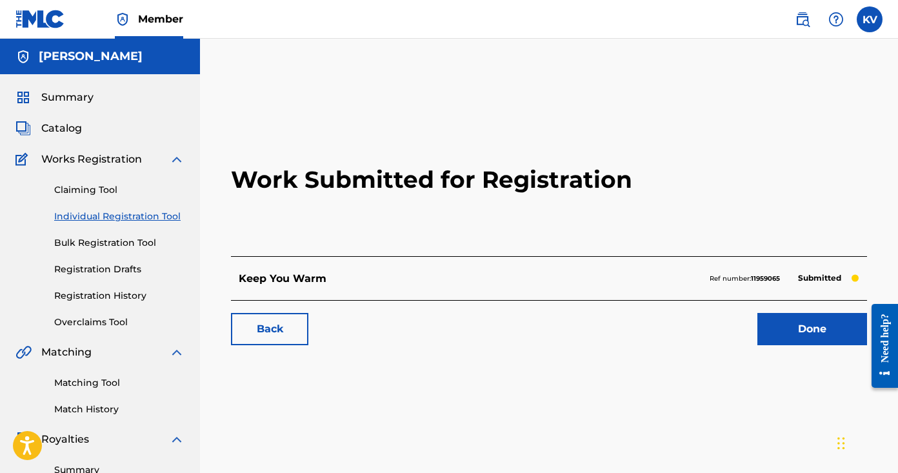
click at [796, 327] on link "Done" at bounding box center [813, 329] width 110 height 32
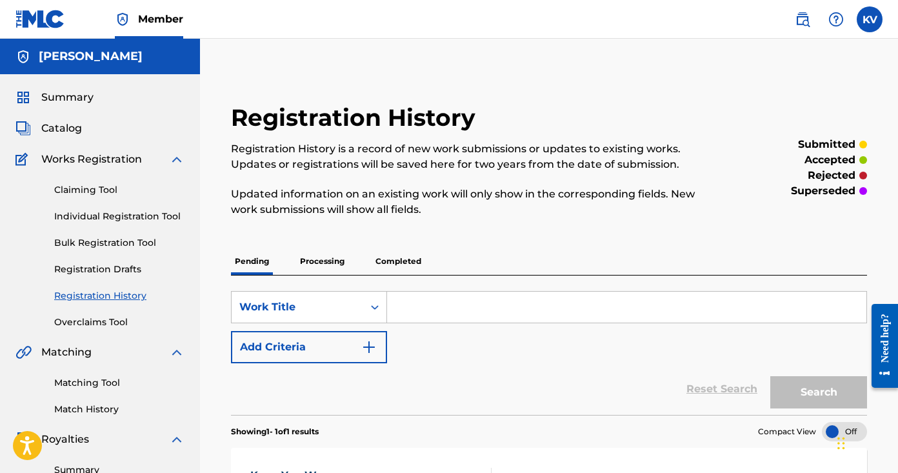
click at [113, 218] on link "Individual Registration Tool" at bounding box center [119, 217] width 130 height 14
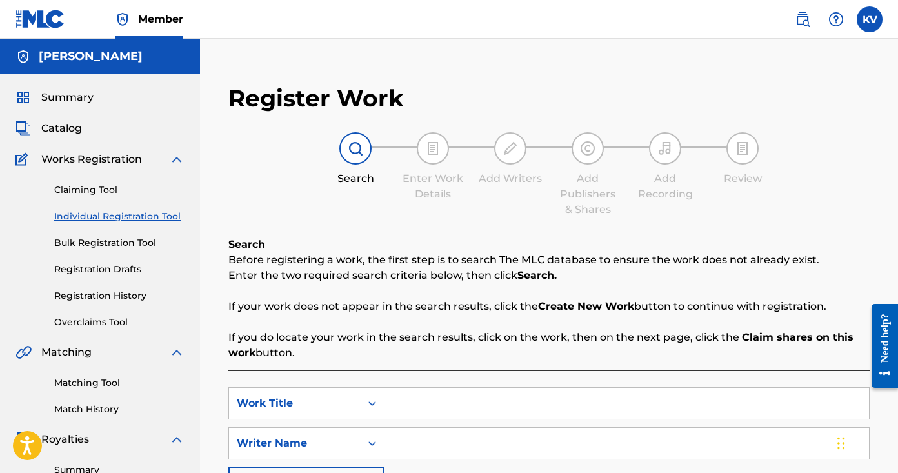
click at [432, 408] on input "Search Form" at bounding box center [627, 403] width 485 height 31
click at [419, 406] on input "Do better" at bounding box center [627, 403] width 485 height 31
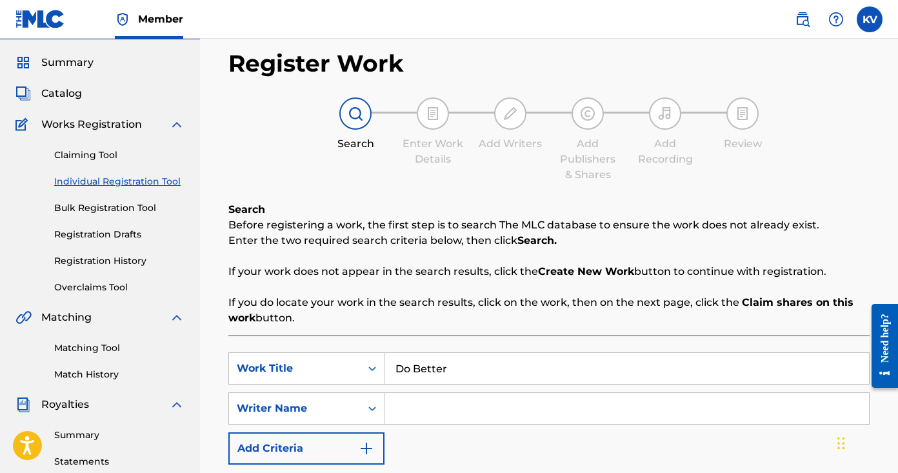
scroll to position [39, 0]
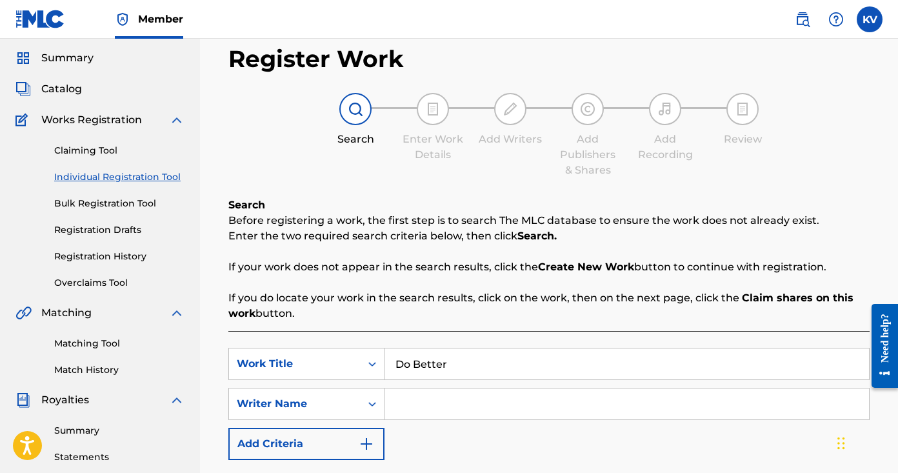
type input "Do Better"
click at [429, 410] on input "Search Form" at bounding box center [627, 403] width 485 height 31
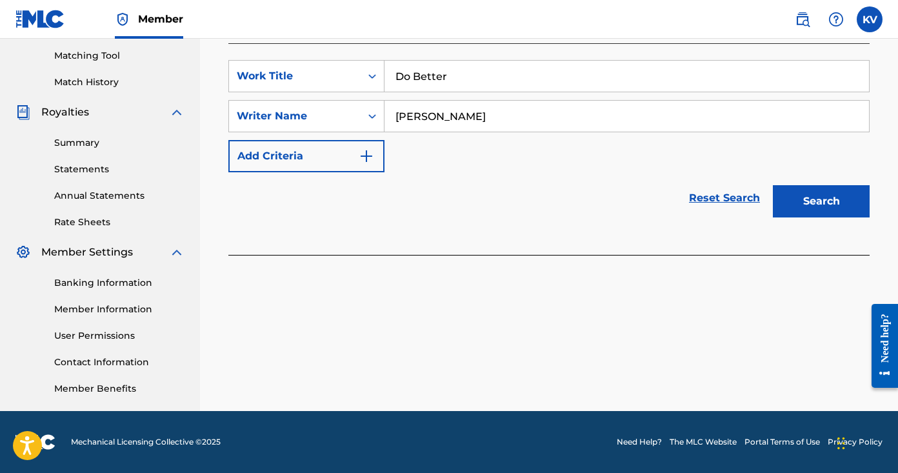
scroll to position [327, 0]
type input "[PERSON_NAME]"
click at [843, 191] on button "Search" at bounding box center [821, 201] width 97 height 32
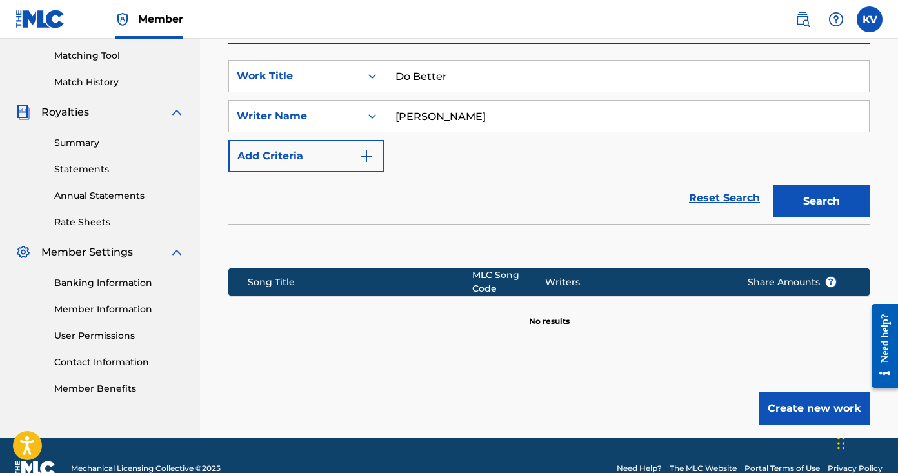
click at [796, 392] on button "Create new work" at bounding box center [814, 408] width 111 height 32
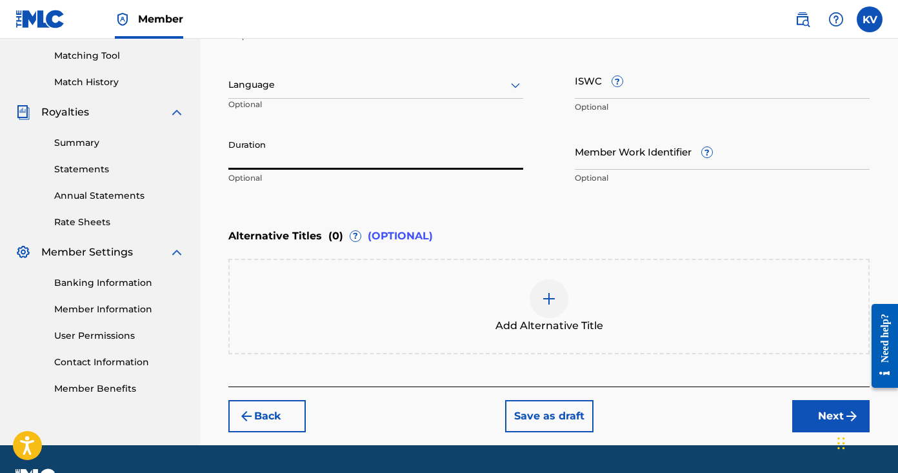
click at [284, 145] on input "Duration" at bounding box center [375, 151] width 295 height 37
type input "02:48"
click at [816, 410] on button "Next" at bounding box center [830, 416] width 77 height 32
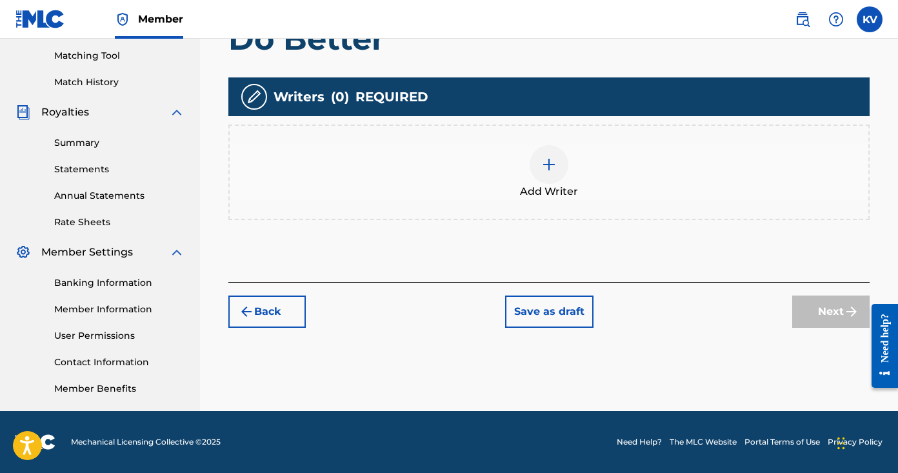
scroll to position [58, 0]
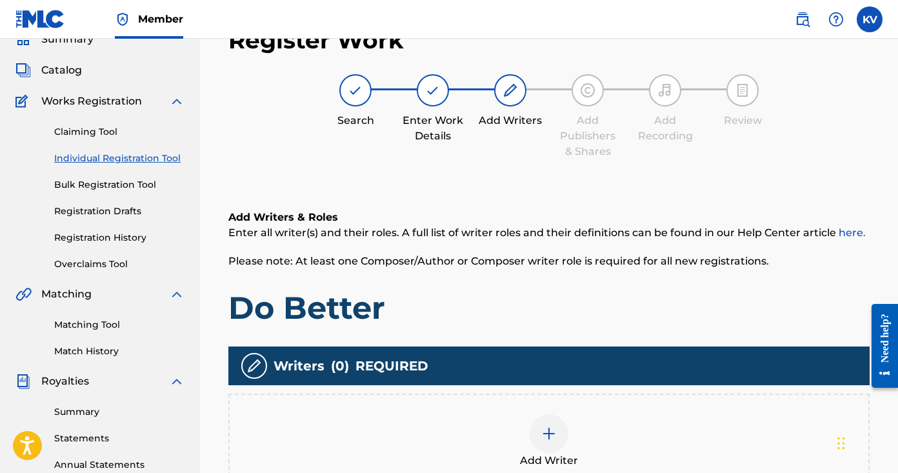
click at [550, 428] on img at bounding box center [548, 433] width 15 height 15
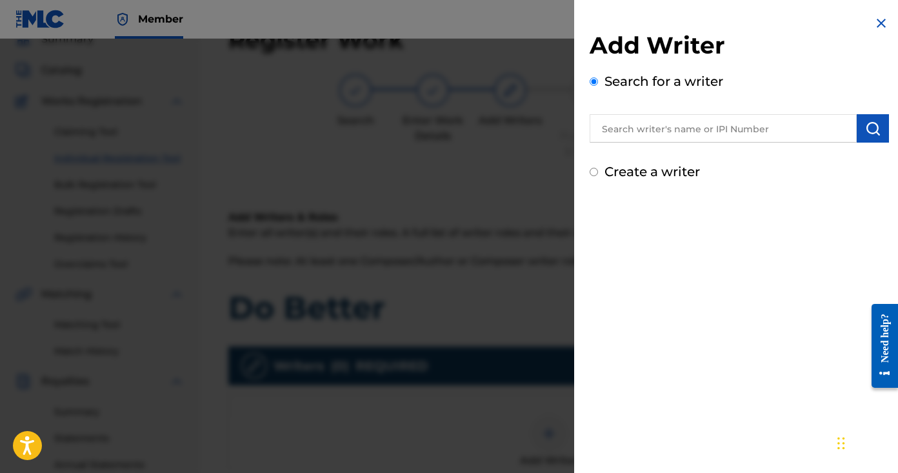
click at [591, 172] on input "Create a writer" at bounding box center [594, 172] width 8 height 8
radio input "false"
radio input "true"
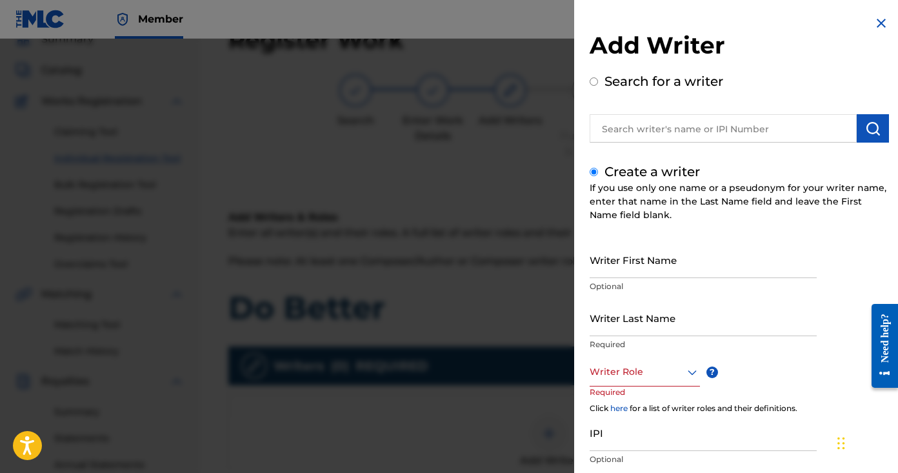
click at [692, 368] on icon at bounding box center [692, 372] width 15 height 15
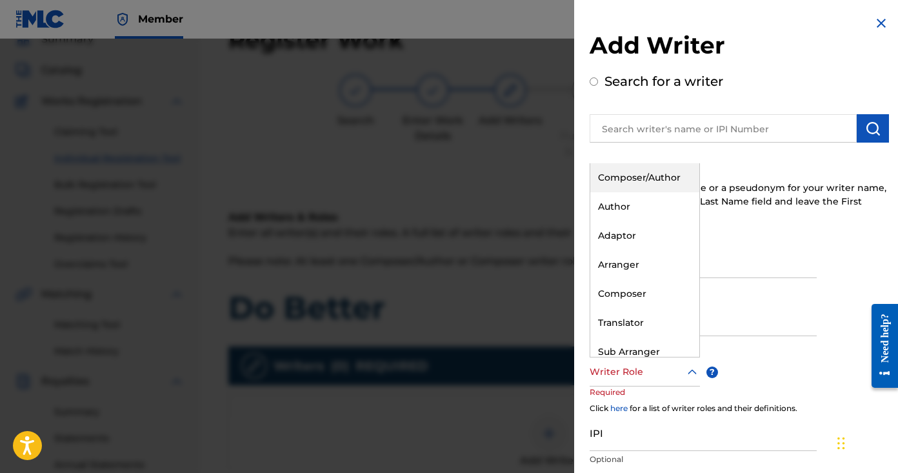
click at [628, 168] on div "Composer/Author" at bounding box center [644, 177] width 109 height 29
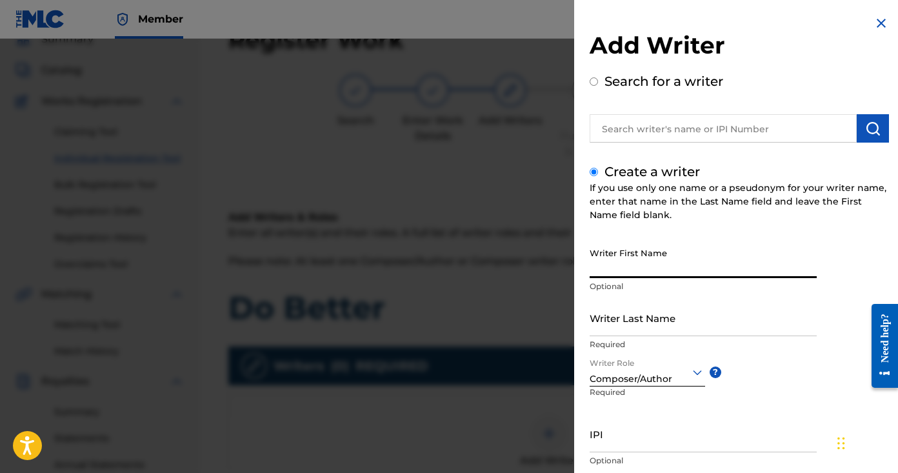
click at [621, 268] on input "Writer First Name" at bounding box center [703, 259] width 227 height 37
type input "k"
type input "[PERSON_NAME]"
click at [644, 324] on input "Writer Last Name" at bounding box center [703, 317] width 227 height 37
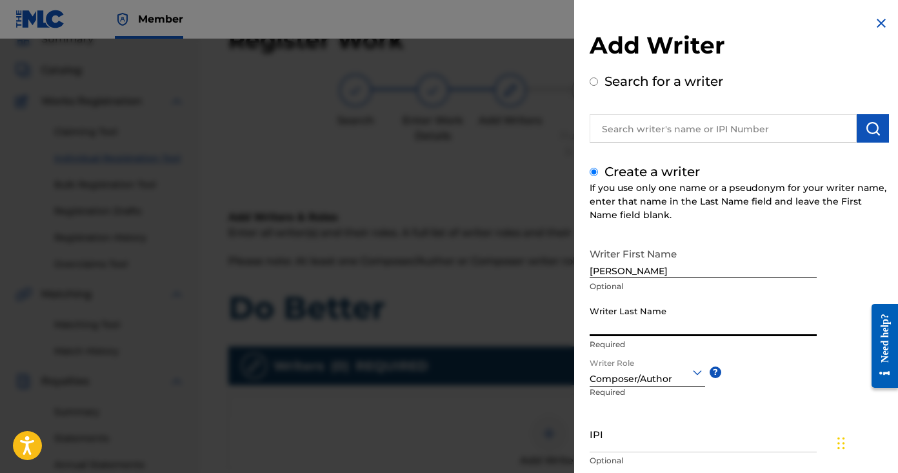
type input "v"
type input "[PERSON_NAME]"
click at [720, 417] on input "IPI" at bounding box center [703, 434] width 227 height 37
paste input "1300765095"
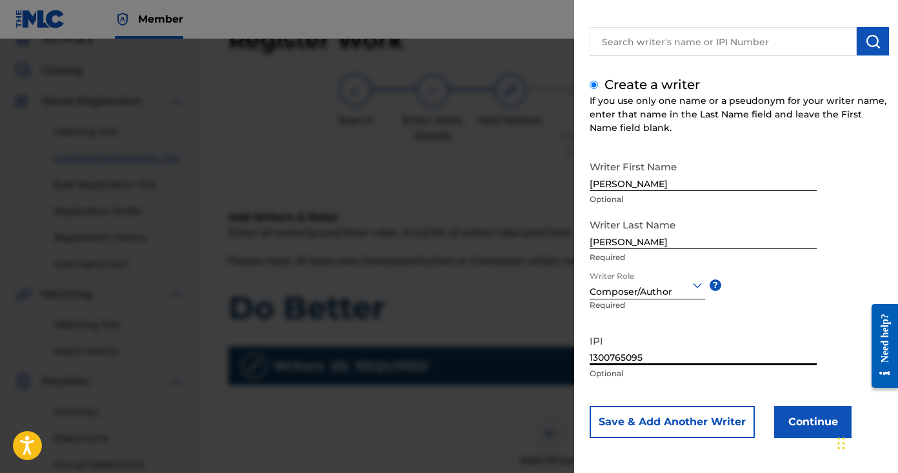
scroll to position [87, 0]
type input "1300765095"
click at [800, 416] on button "Continue" at bounding box center [812, 422] width 77 height 32
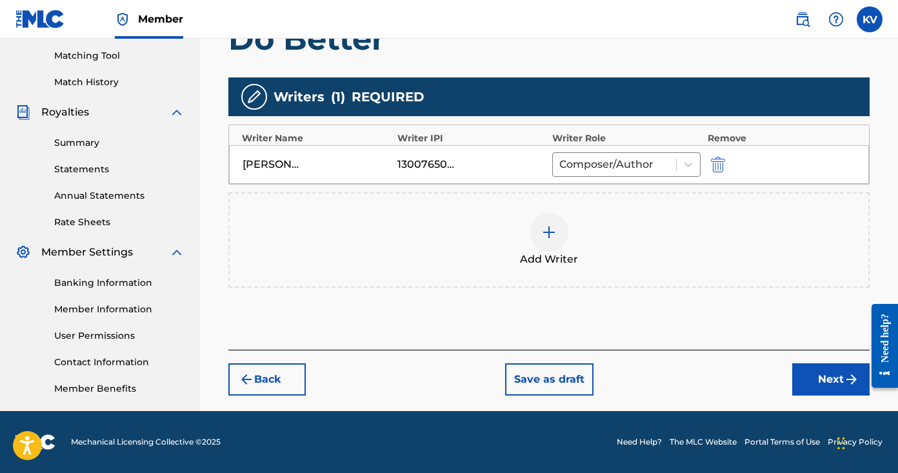
scroll to position [327, 0]
click at [548, 231] on img at bounding box center [548, 232] width 15 height 15
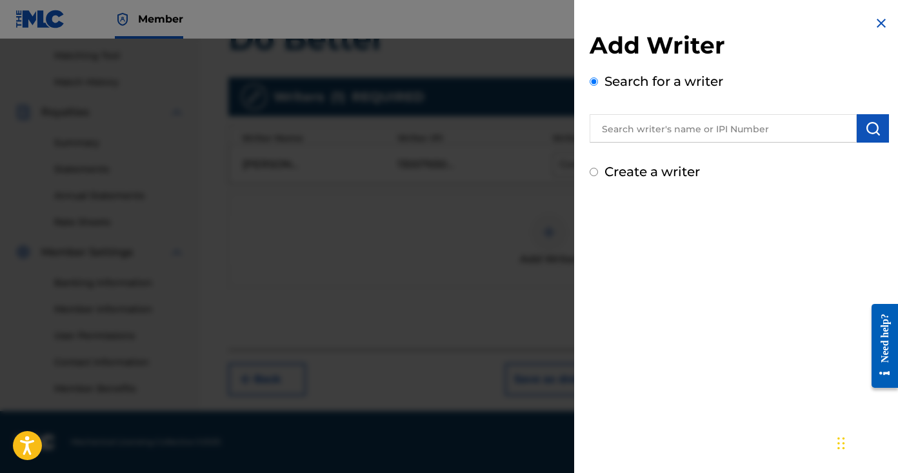
click at [593, 170] on input "Create a writer" at bounding box center [594, 172] width 8 height 8
radio input "false"
radio input "true"
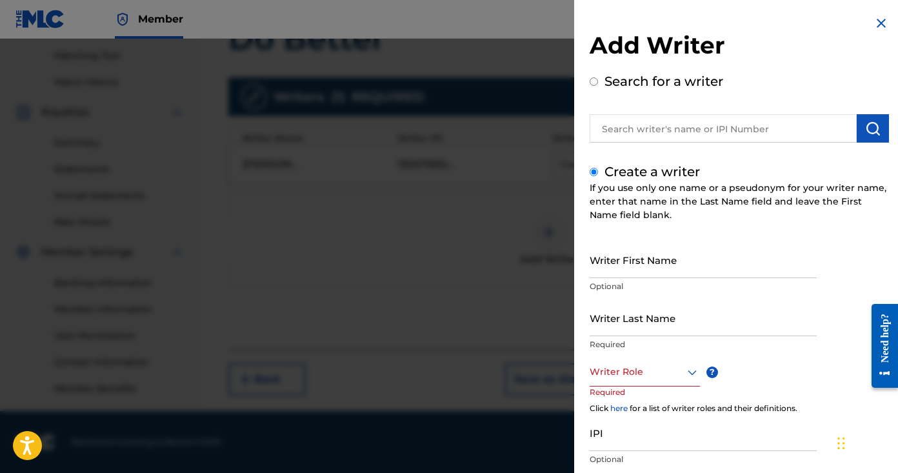
click at [878, 15] on img at bounding box center [881, 22] width 15 height 15
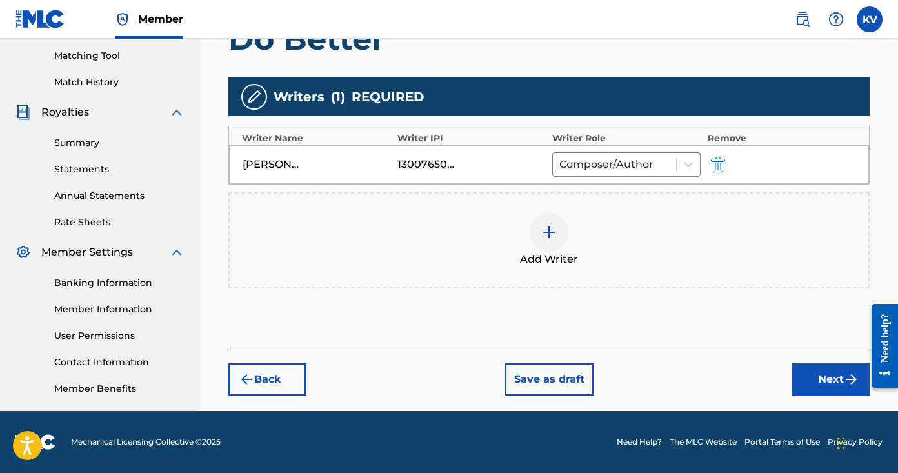
click at [828, 386] on button "Next" at bounding box center [830, 379] width 77 height 32
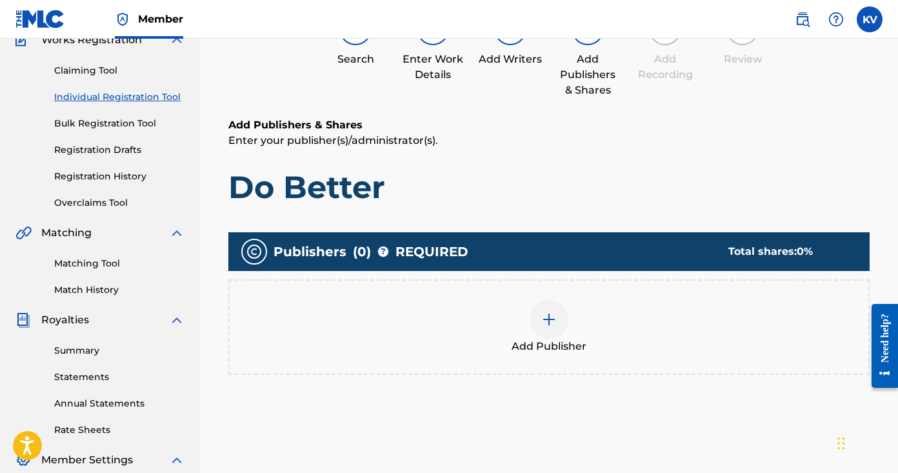
scroll to position [58, 0]
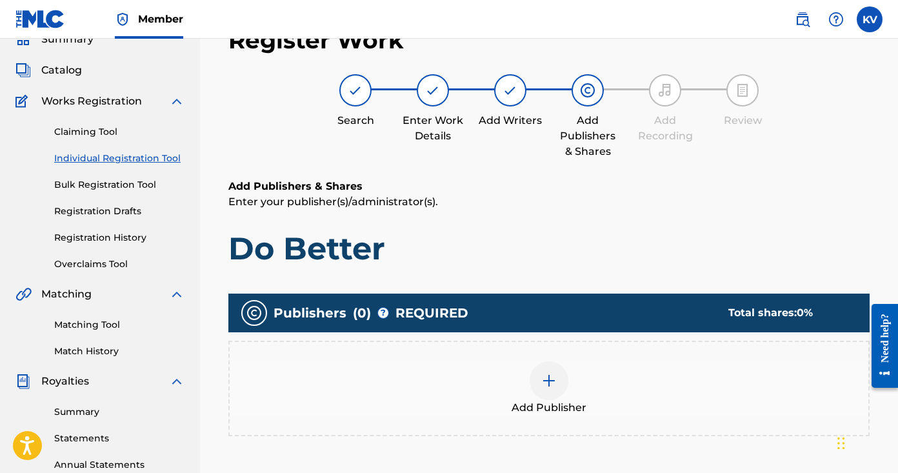
click at [559, 383] on div at bounding box center [549, 380] width 39 height 39
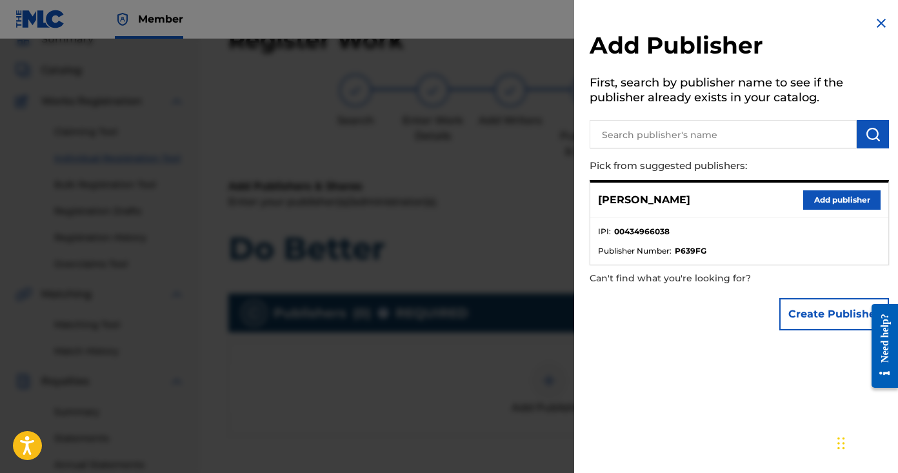
click at [787, 310] on button "Create Publisher" at bounding box center [835, 314] width 110 height 32
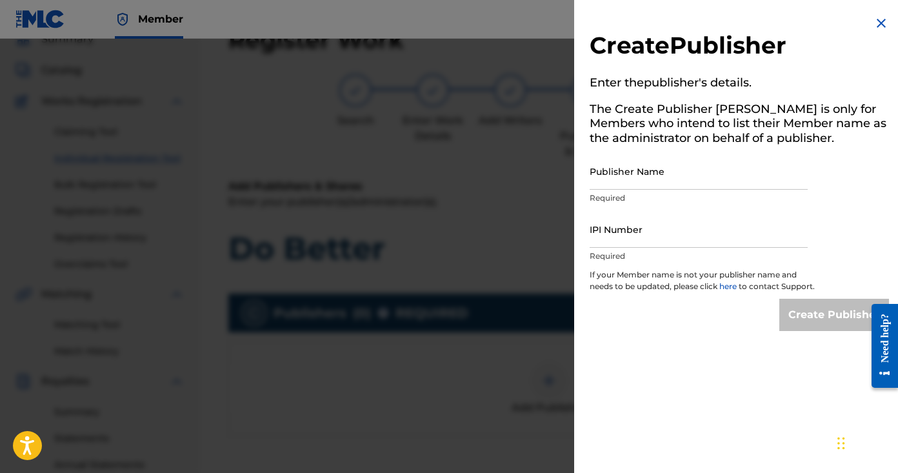
click at [609, 224] on input "IPI Number" at bounding box center [699, 229] width 218 height 37
paste input "1300765095"
type input "1300765095"
click at [610, 181] on input "Publisher Name" at bounding box center [699, 171] width 218 height 37
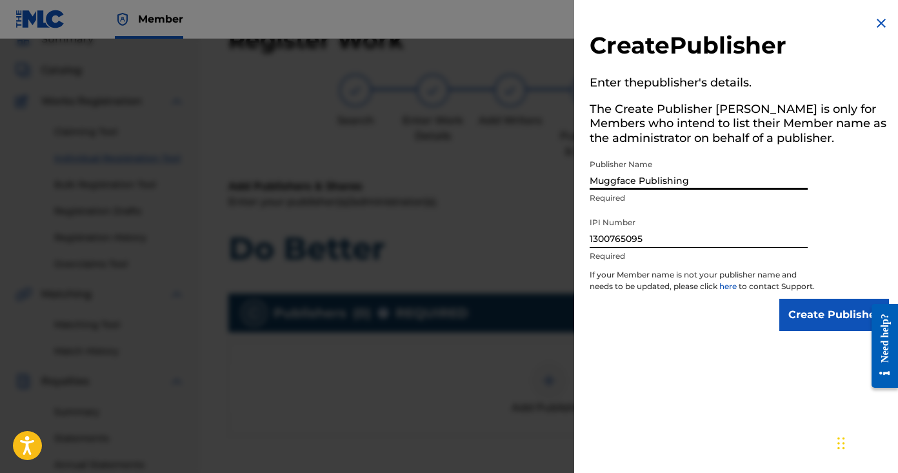
type input "Muggface Publishing"
click at [847, 331] on input "Create Publisher" at bounding box center [835, 315] width 110 height 32
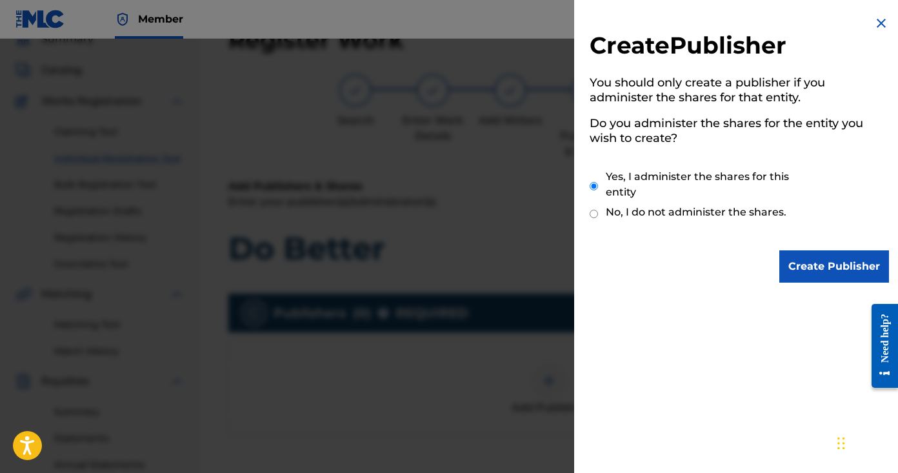
click at [827, 268] on input "Create Publisher" at bounding box center [835, 266] width 110 height 32
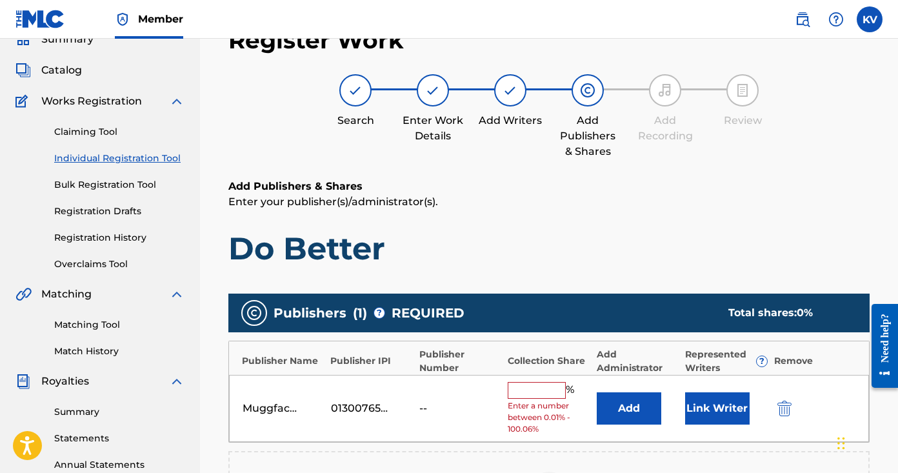
click at [519, 390] on input "text" at bounding box center [537, 390] width 58 height 17
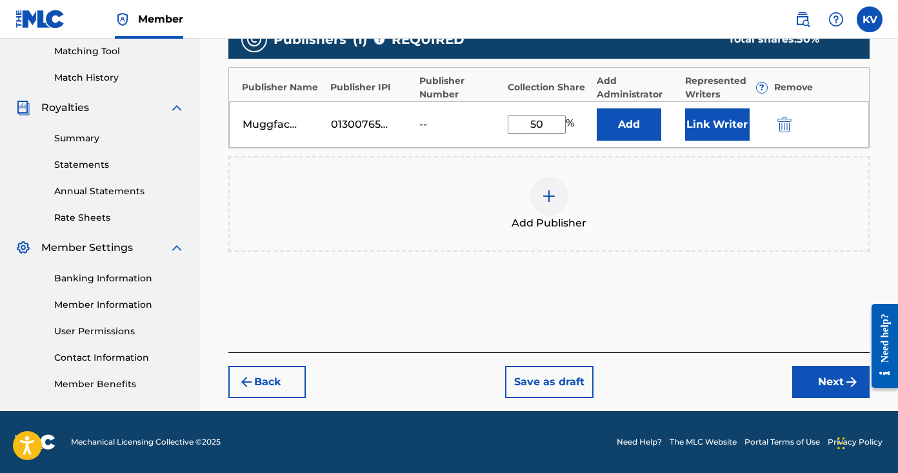
scroll to position [332, 0]
type input "50"
click at [827, 392] on button "Next" at bounding box center [830, 382] width 77 height 32
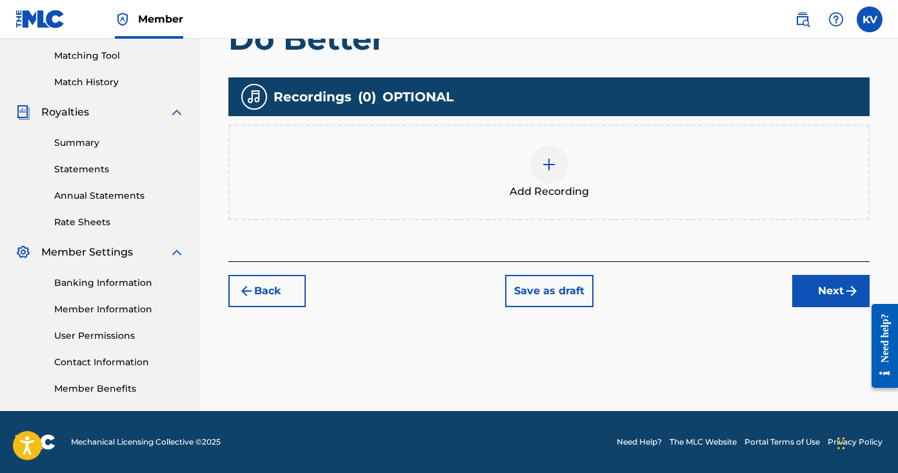
click at [824, 299] on button "Next" at bounding box center [830, 291] width 77 height 32
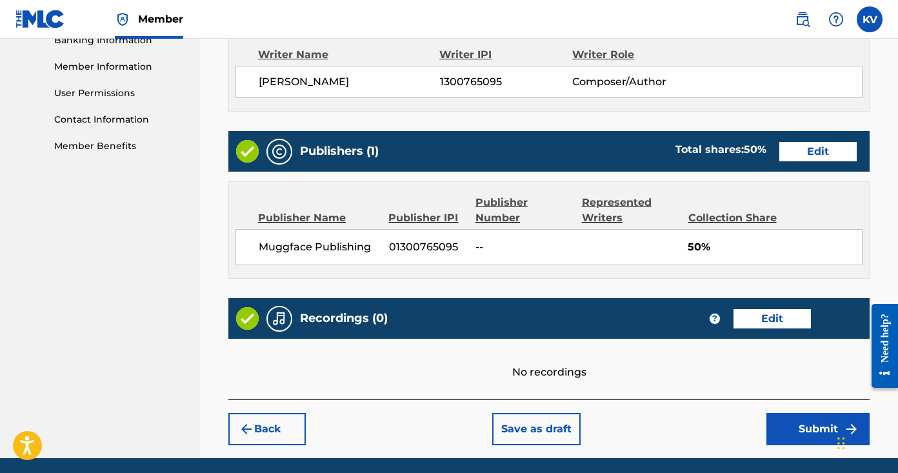
scroll to position [599, 0]
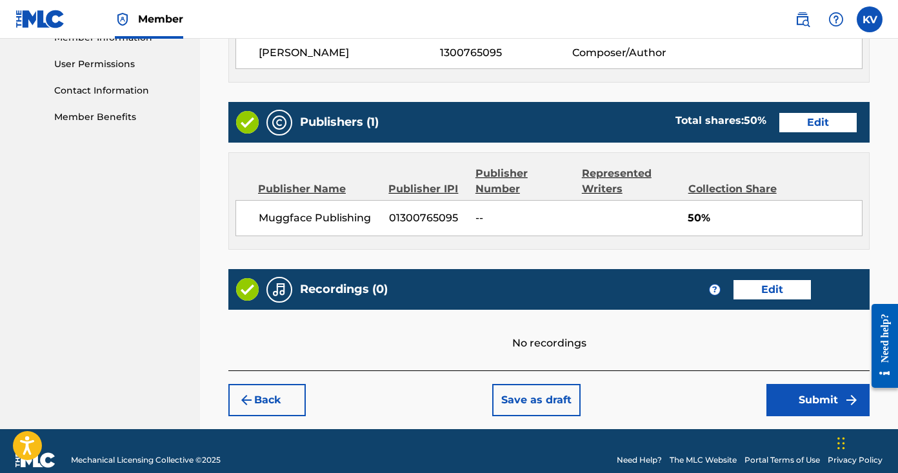
click at [787, 410] on button "Submit" at bounding box center [818, 400] width 103 height 32
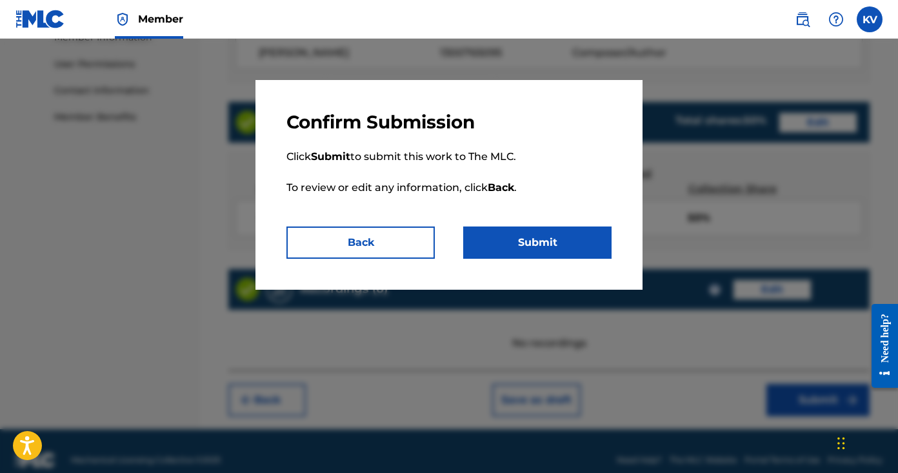
click at [550, 230] on button "Submit" at bounding box center [537, 242] width 148 height 32
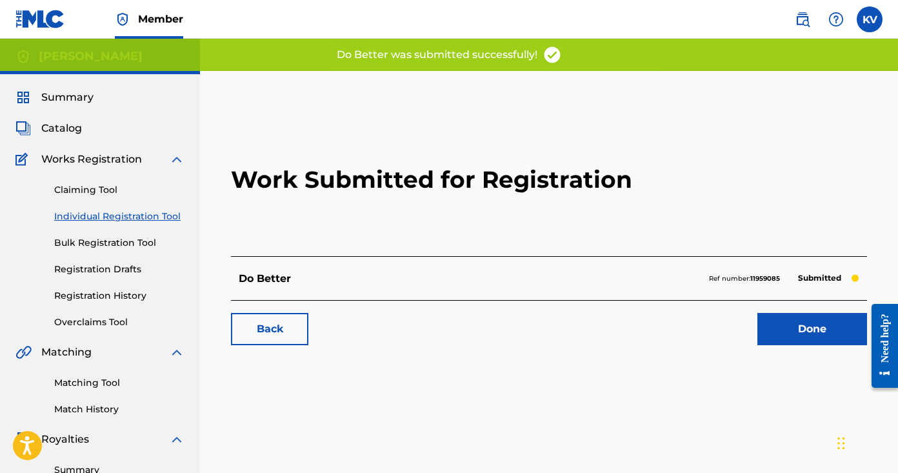
click at [120, 216] on link "Individual Registration Tool" at bounding box center [119, 217] width 130 height 14
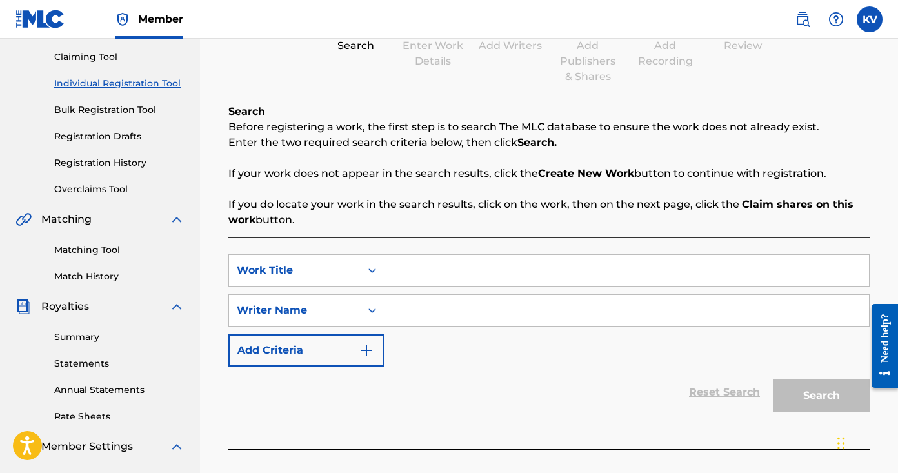
scroll to position [157, 0]
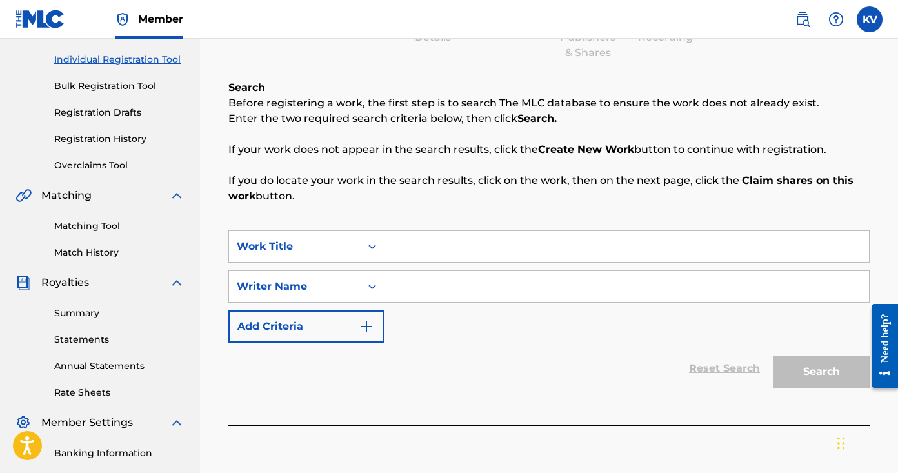
click at [454, 241] on input "Search Form" at bounding box center [627, 246] width 485 height 31
type input "Wonderful Day"
click at [447, 303] on div "SearchWithCriteria256f2e5d-2296-4dee-9452-2255c5d897ac Work Title Wonderful Day…" at bounding box center [548, 286] width 641 height 112
click at [447, 288] on input "Search Form" at bounding box center [627, 286] width 485 height 31
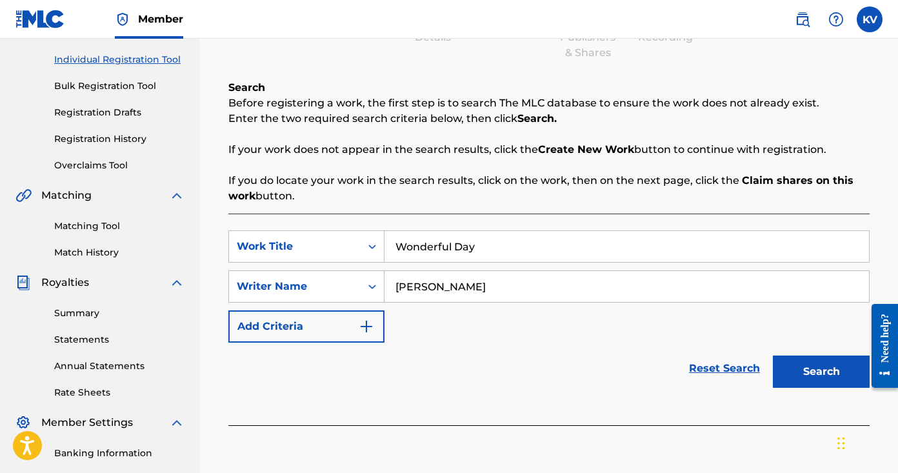
type input "[PERSON_NAME]"
click at [828, 367] on button "Search" at bounding box center [821, 372] width 97 height 32
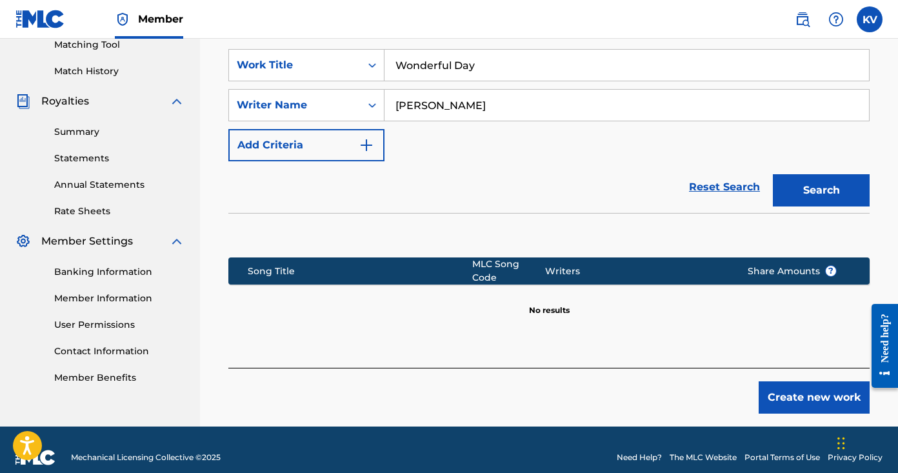
scroll to position [339, 0]
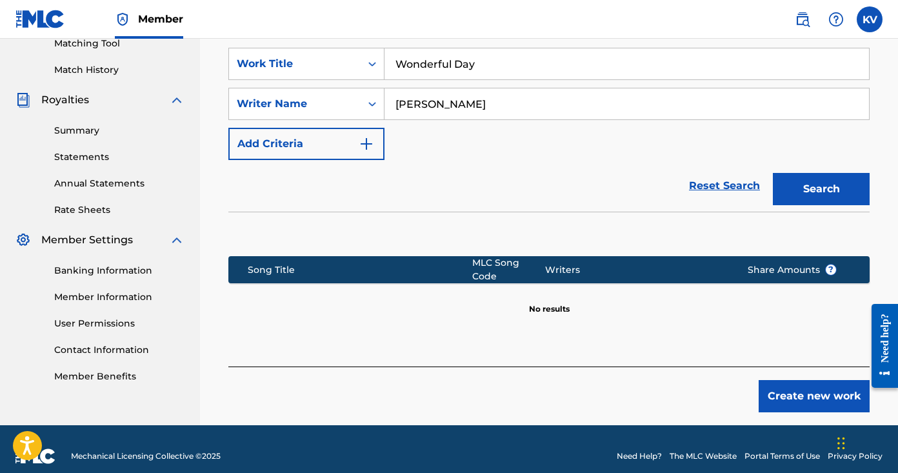
click at [830, 381] on button "Create new work" at bounding box center [814, 396] width 111 height 32
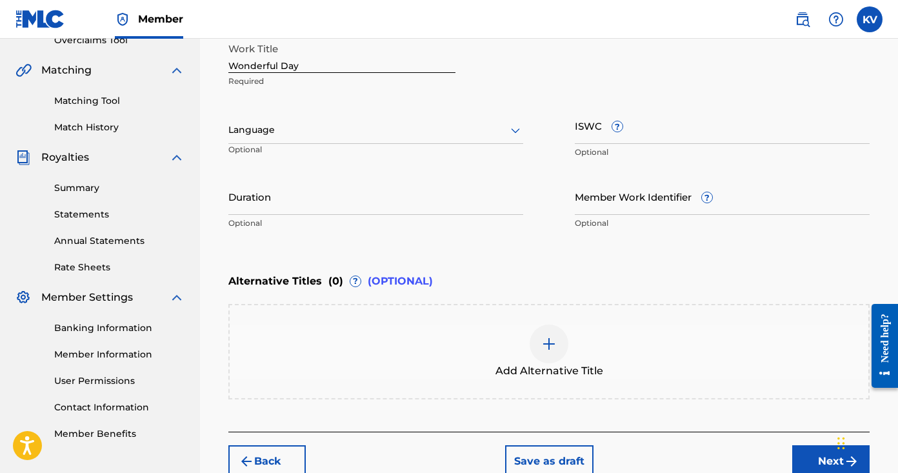
scroll to position [261, 0]
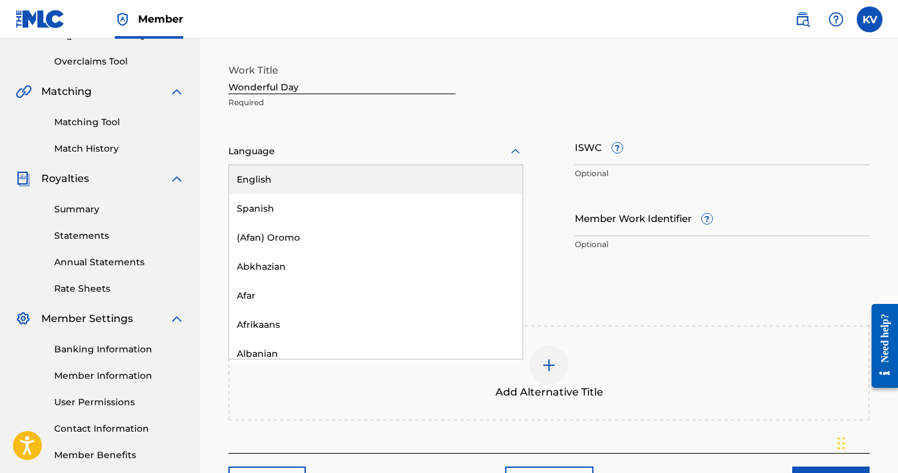
click at [307, 152] on div at bounding box center [375, 151] width 295 height 16
click at [317, 179] on div "English" at bounding box center [376, 179] width 294 height 29
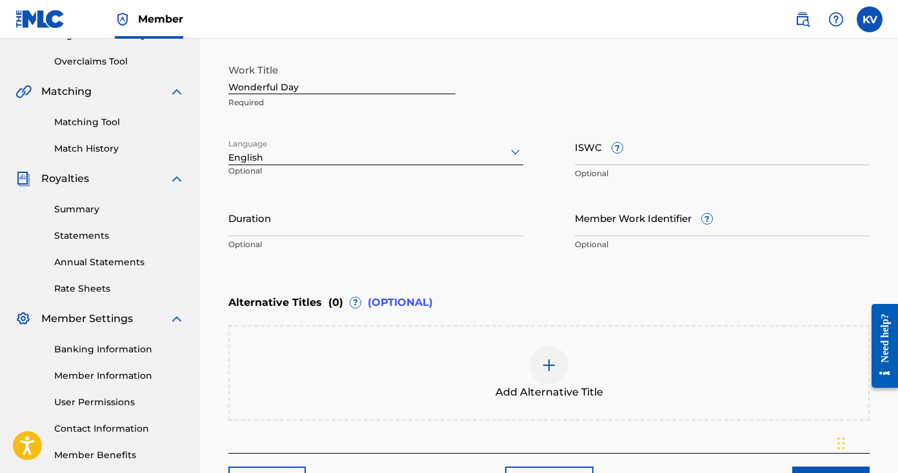
click at [370, 218] on input "Duration" at bounding box center [375, 217] width 295 height 37
drag, startPoint x: 307, startPoint y: 86, endPoint x: 217, endPoint y: 82, distance: 89.1
click at [217, 82] on div "Register Work Search Enter Work Details Add Writers Add Publishers & Shares Add…" at bounding box center [549, 160] width 667 height 701
type input "Dues"
click at [310, 225] on input "Duration" at bounding box center [375, 217] width 295 height 37
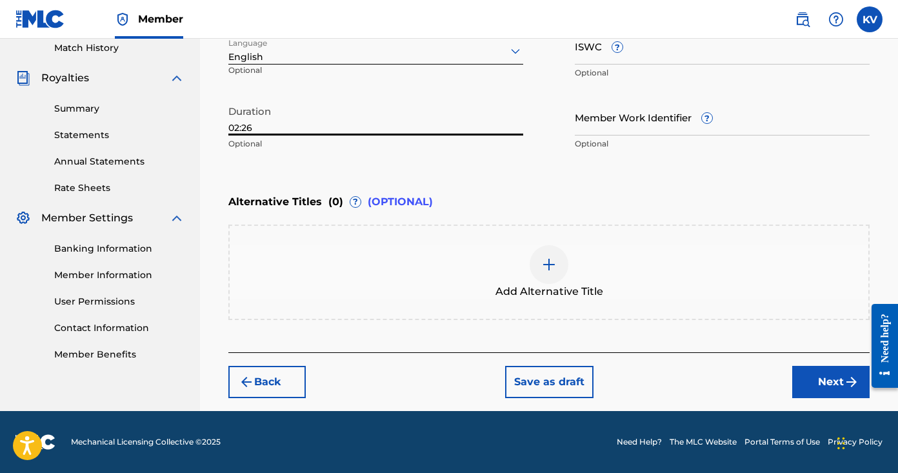
type input "02:26"
click at [814, 376] on button "Next" at bounding box center [830, 382] width 77 height 32
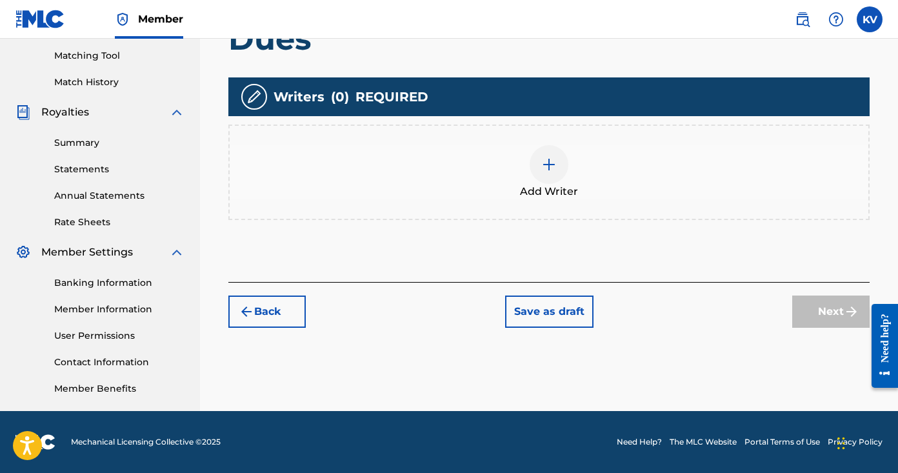
click at [554, 155] on div at bounding box center [549, 164] width 39 height 39
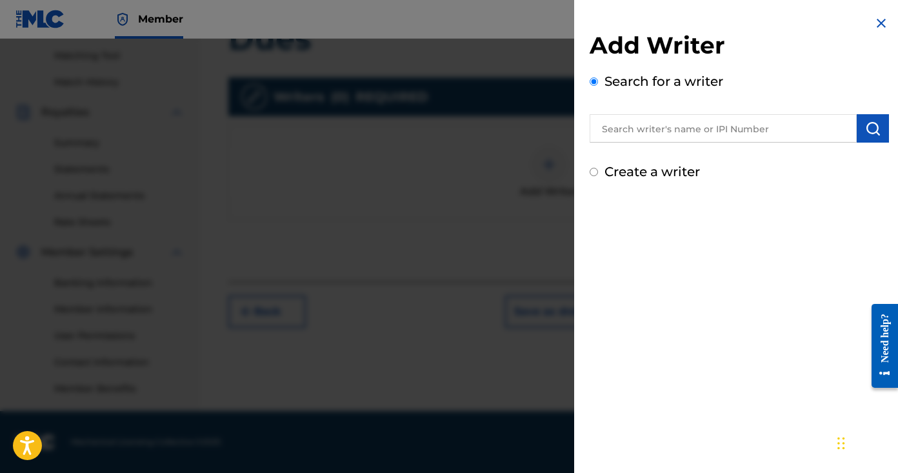
click at [594, 170] on input "Create a writer" at bounding box center [594, 172] width 8 height 8
radio input "false"
radio input "true"
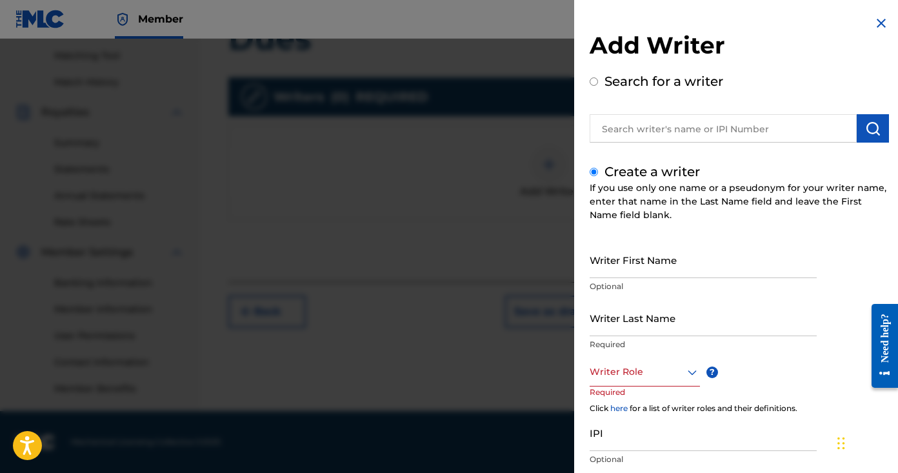
click at [612, 367] on div at bounding box center [645, 372] width 110 height 16
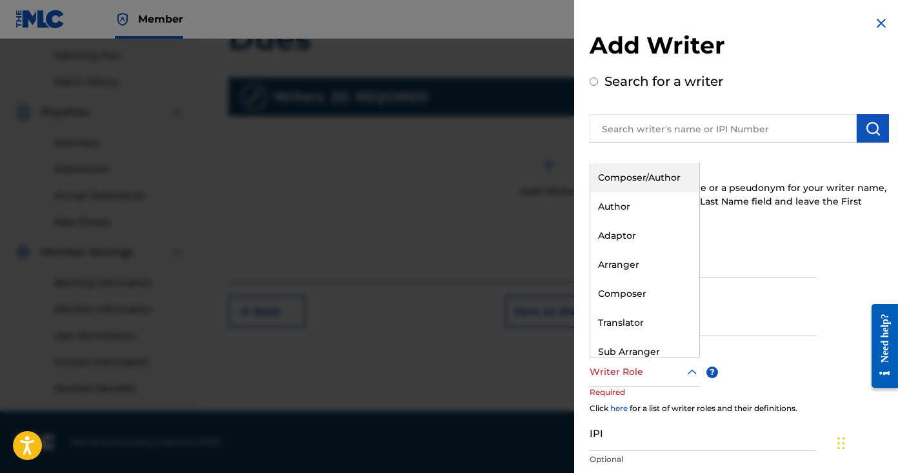
click at [623, 168] on div "Composer/Author" at bounding box center [644, 177] width 109 height 29
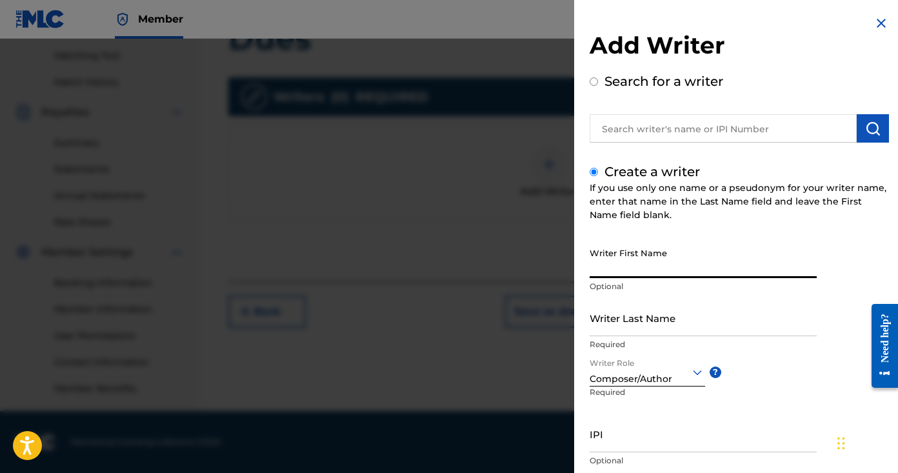
click at [628, 250] on input "Writer First Name" at bounding box center [703, 259] width 227 height 37
type input "k"
type input "[PERSON_NAME]"
click at [626, 329] on input "Writer Last Name" at bounding box center [703, 317] width 227 height 37
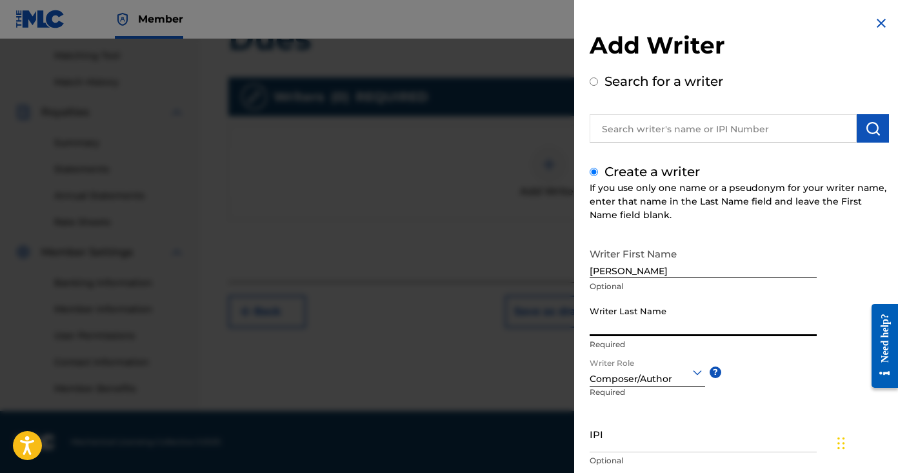
type input "v"
type input "[PERSON_NAME]"
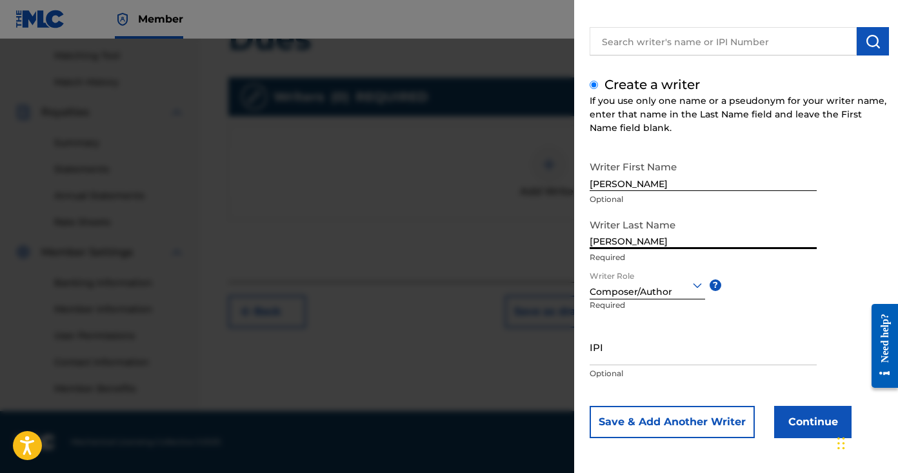
scroll to position [87, 0]
click at [661, 348] on input "IPI" at bounding box center [703, 346] width 227 height 37
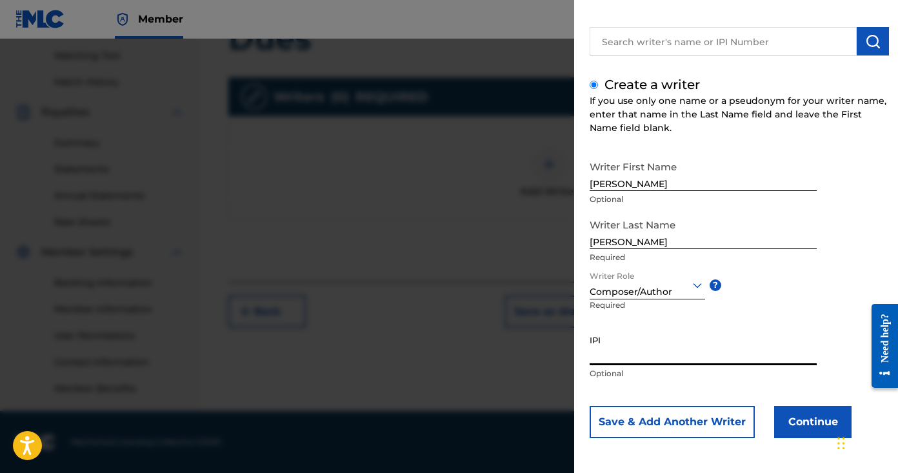
paste input "1300765095"
type input "1300765095"
click at [810, 418] on button "Continue" at bounding box center [812, 422] width 77 height 32
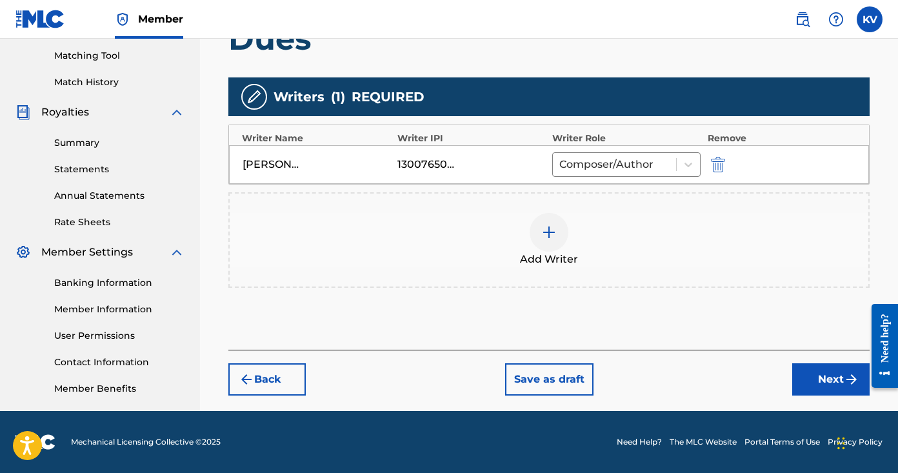
click at [816, 365] on button "Next" at bounding box center [830, 379] width 77 height 32
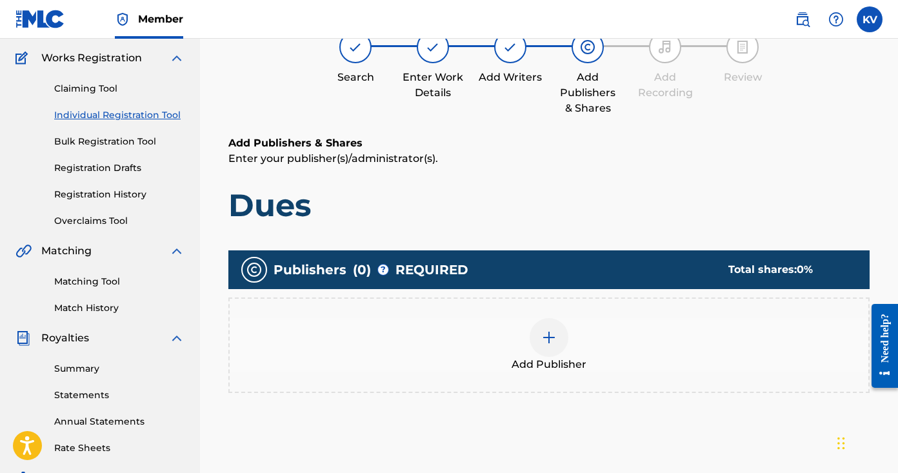
scroll to position [58, 0]
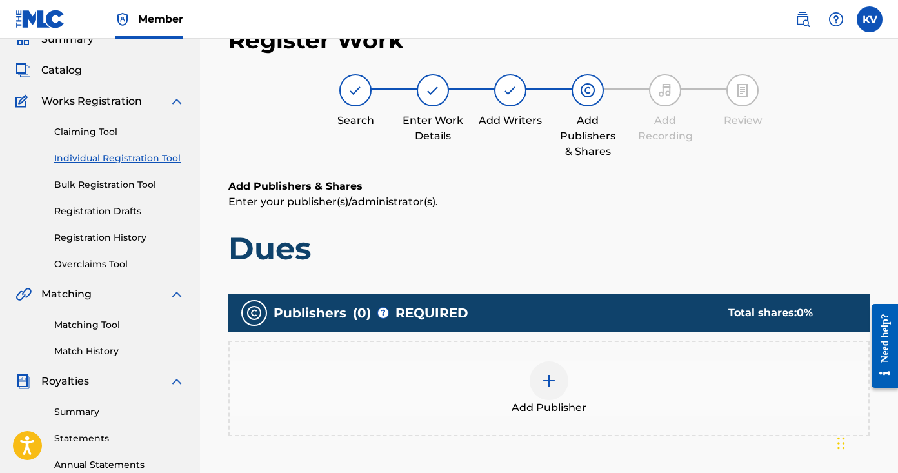
click at [543, 389] on div at bounding box center [549, 380] width 39 height 39
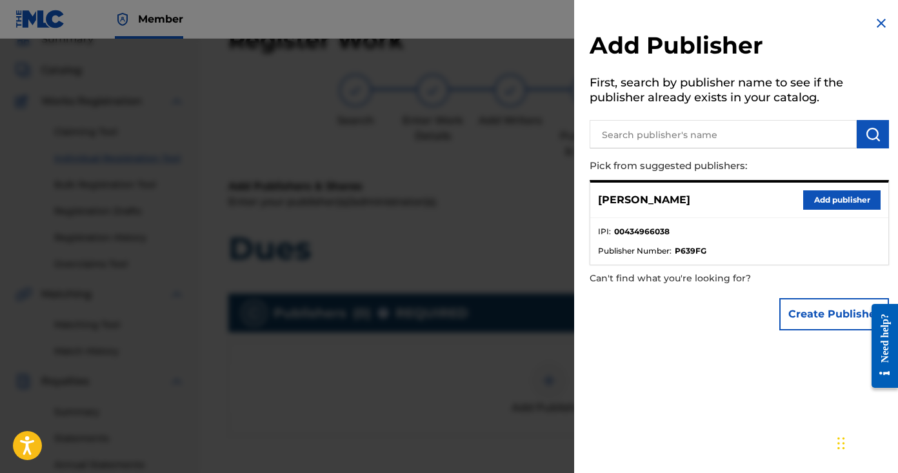
click at [821, 323] on button "Create Publisher" at bounding box center [835, 314] width 110 height 32
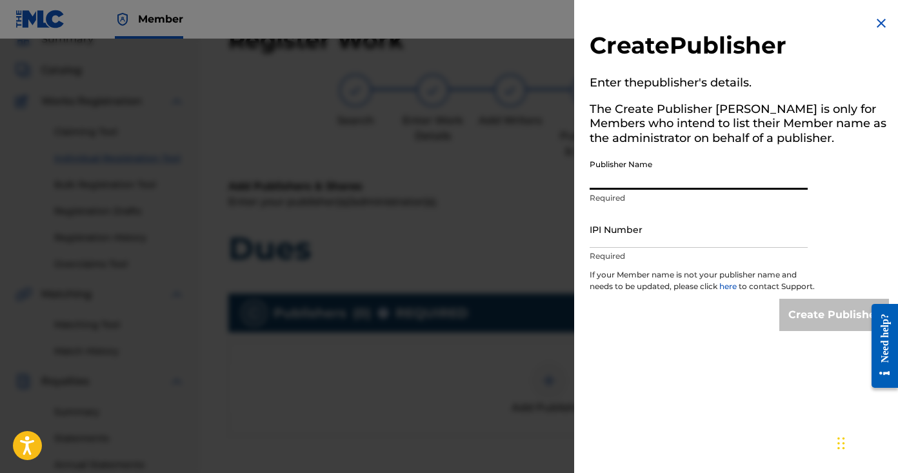
click at [603, 177] on input "Publisher Name" at bounding box center [699, 171] width 218 height 37
type input "Muggface Publishing"
click at [651, 234] on input "IPI Number" at bounding box center [699, 229] width 218 height 37
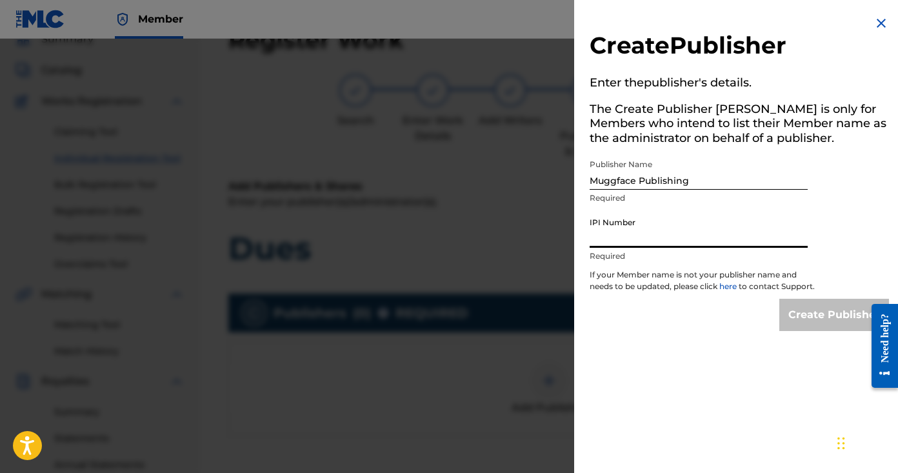
paste input "1300765095"
type input "1300765095"
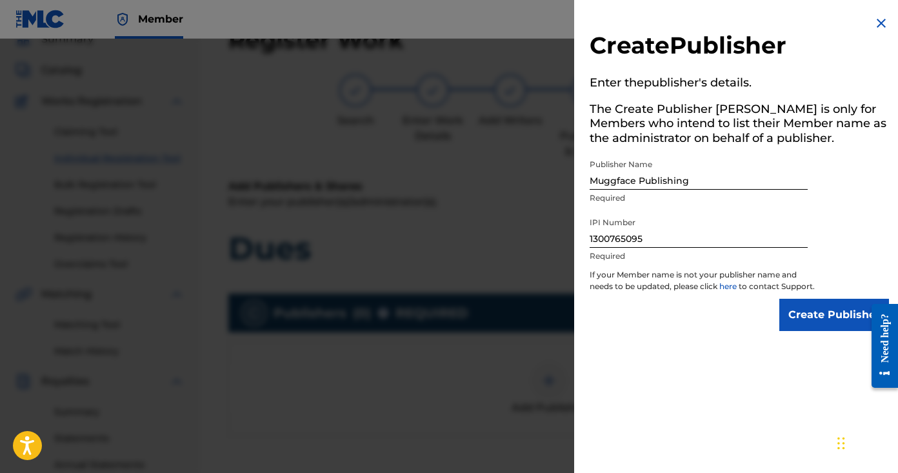
click at [832, 327] on input "Create Publisher" at bounding box center [835, 315] width 110 height 32
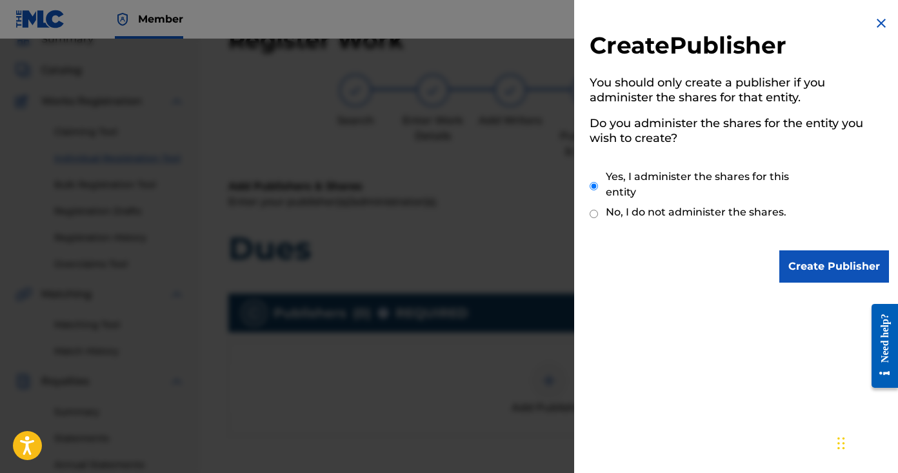
click at [840, 270] on input "Create Publisher" at bounding box center [835, 266] width 110 height 32
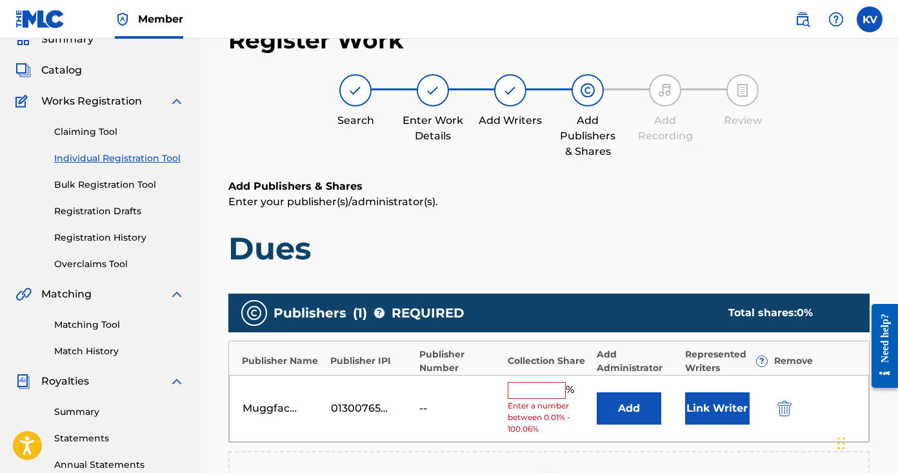
click at [534, 392] on input "text" at bounding box center [537, 390] width 58 height 17
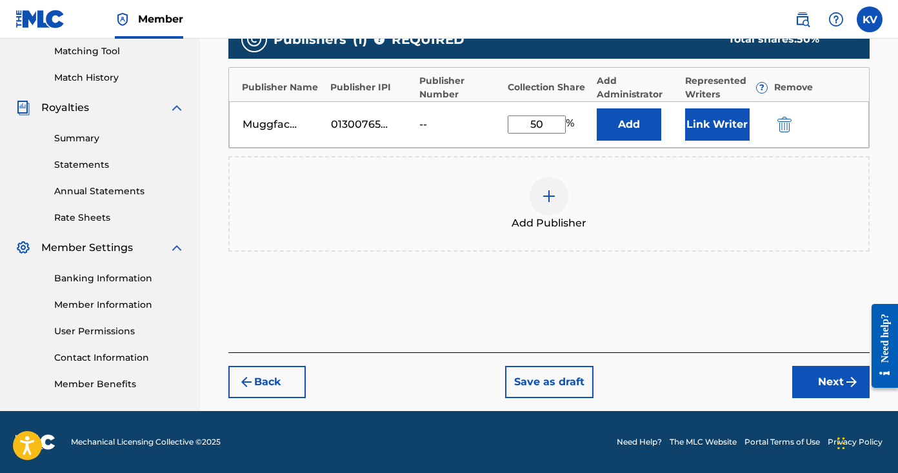
type input "50"
click at [809, 381] on button "Next" at bounding box center [830, 382] width 77 height 32
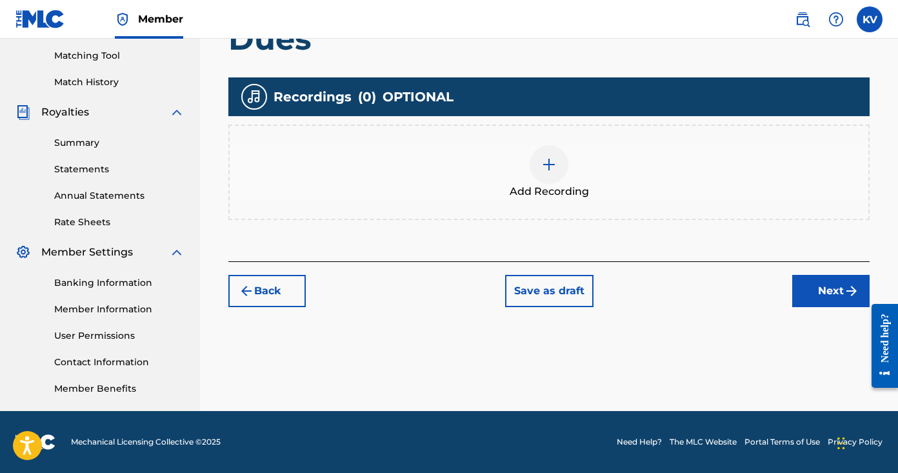
click at [818, 289] on button "Next" at bounding box center [830, 291] width 77 height 32
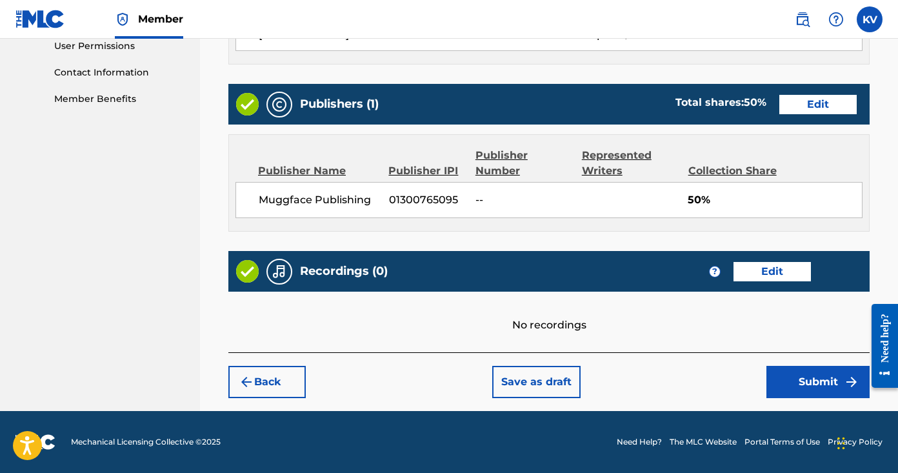
scroll to position [616, 0]
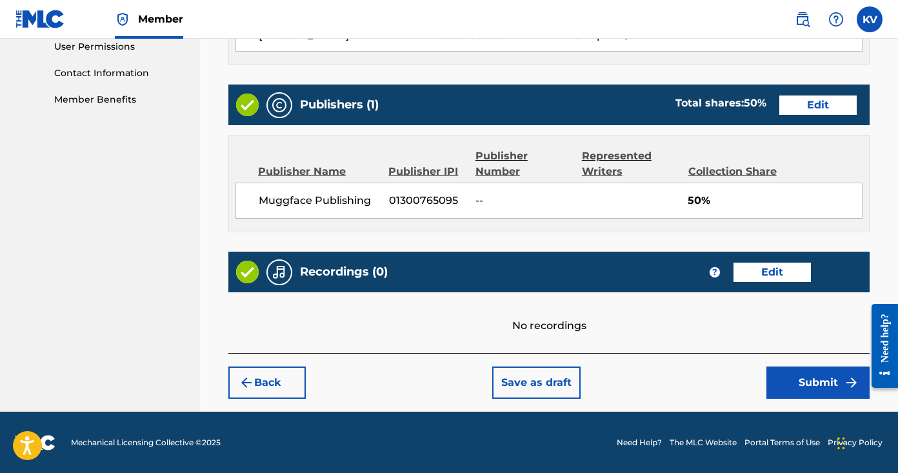
click at [807, 381] on button "Submit" at bounding box center [818, 383] width 103 height 32
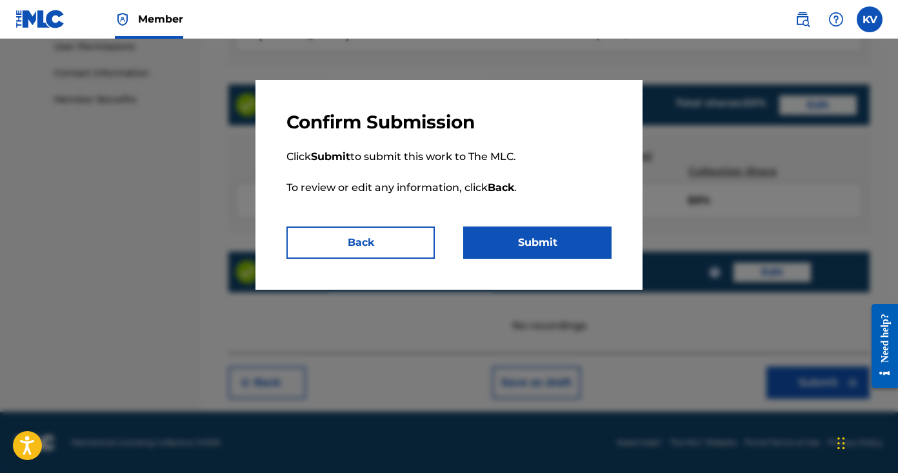
click at [528, 239] on button "Submit" at bounding box center [537, 242] width 148 height 32
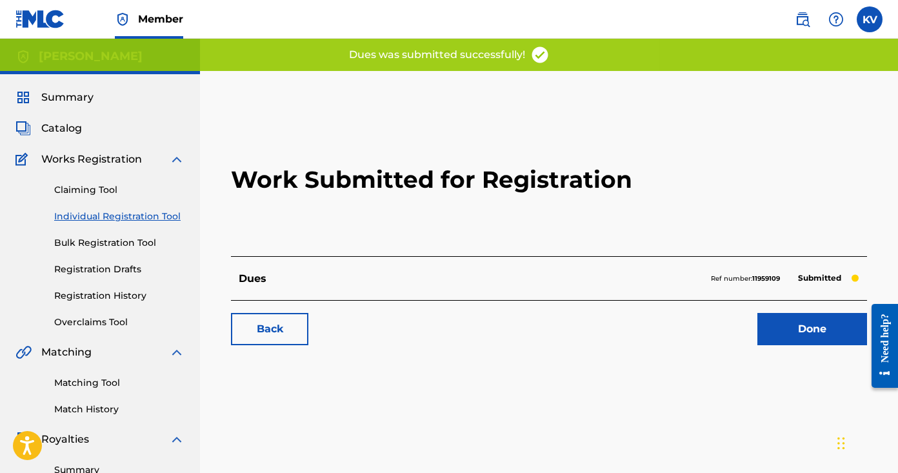
click at [102, 219] on link "Individual Registration Tool" at bounding box center [119, 217] width 130 height 14
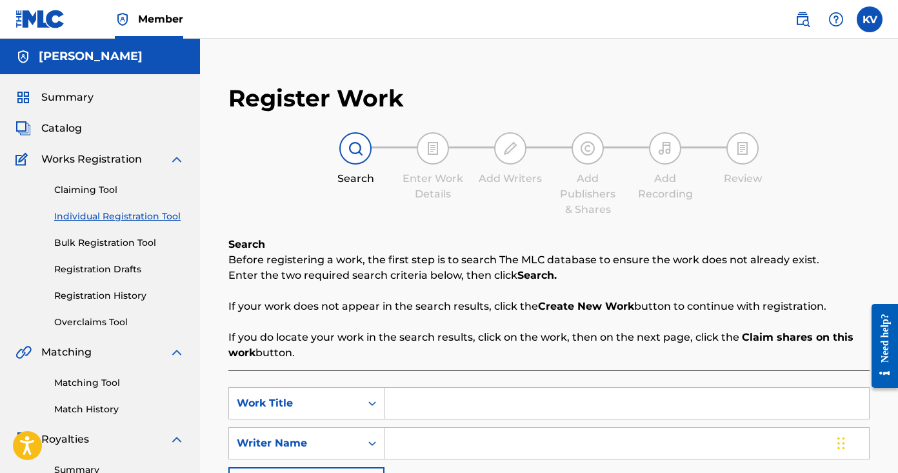
click at [441, 390] on input "Search Form" at bounding box center [627, 403] width 485 height 31
type input "My Window"
click at [430, 457] on input "Search Form" at bounding box center [627, 443] width 485 height 31
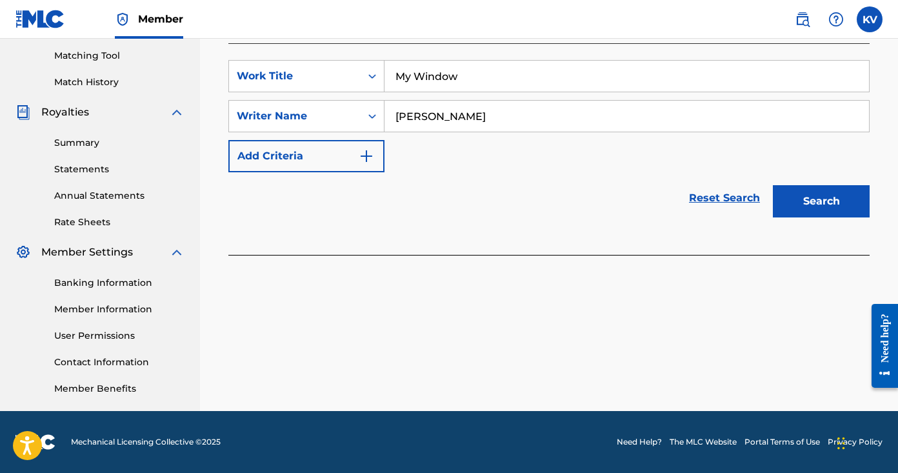
scroll to position [327, 0]
type input "[PERSON_NAME]"
click at [815, 199] on button "Search" at bounding box center [821, 201] width 97 height 32
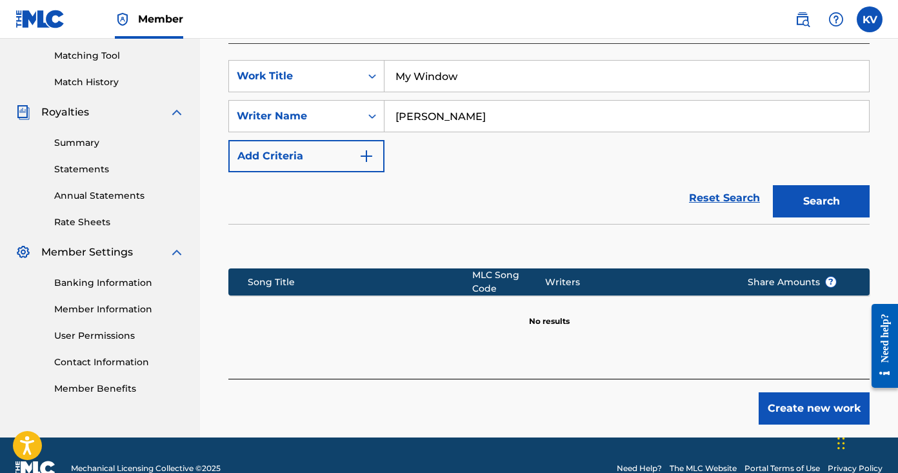
click at [813, 392] on button "Create new work" at bounding box center [814, 408] width 111 height 32
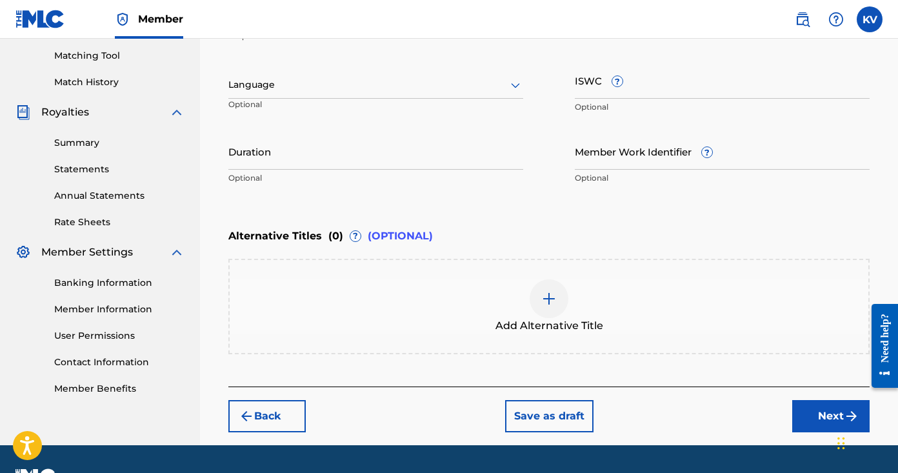
click at [283, 84] on div at bounding box center [375, 85] width 295 height 16
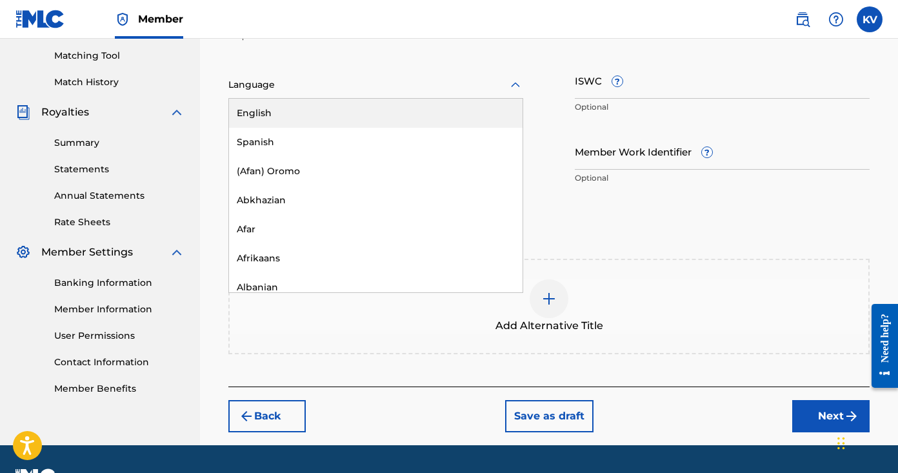
click at [288, 113] on div "English" at bounding box center [376, 113] width 294 height 29
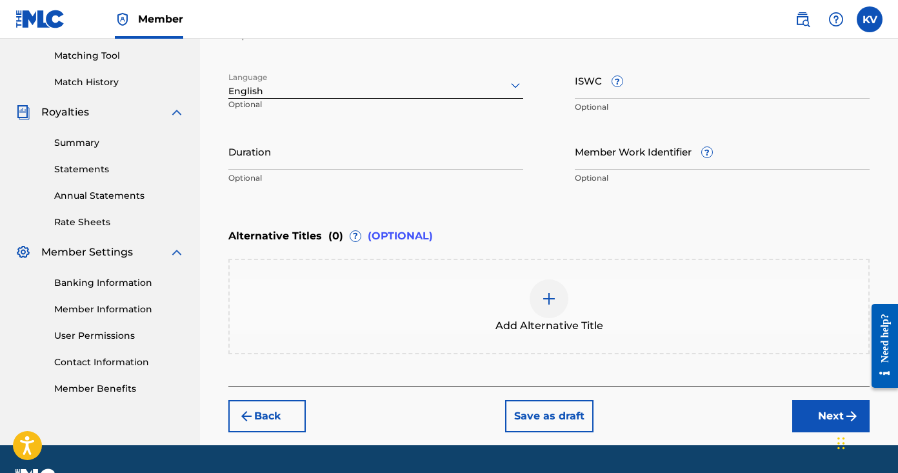
click at [291, 148] on input "Duration" at bounding box center [375, 151] width 295 height 37
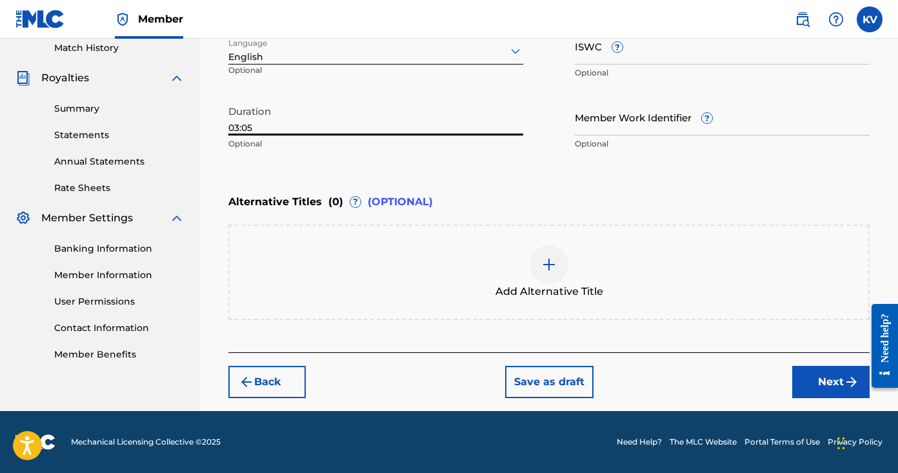
type input "03:05"
click at [839, 376] on button "Next" at bounding box center [830, 382] width 77 height 32
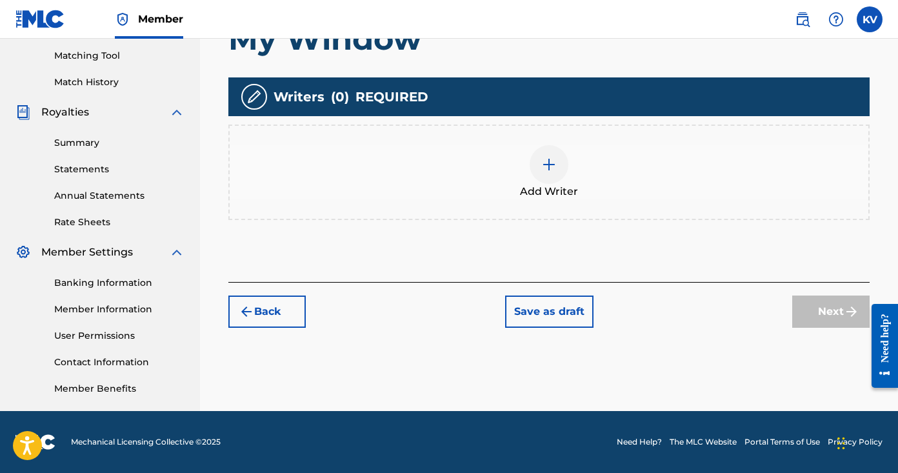
click at [516, 183] on div "Add Writer" at bounding box center [549, 172] width 639 height 54
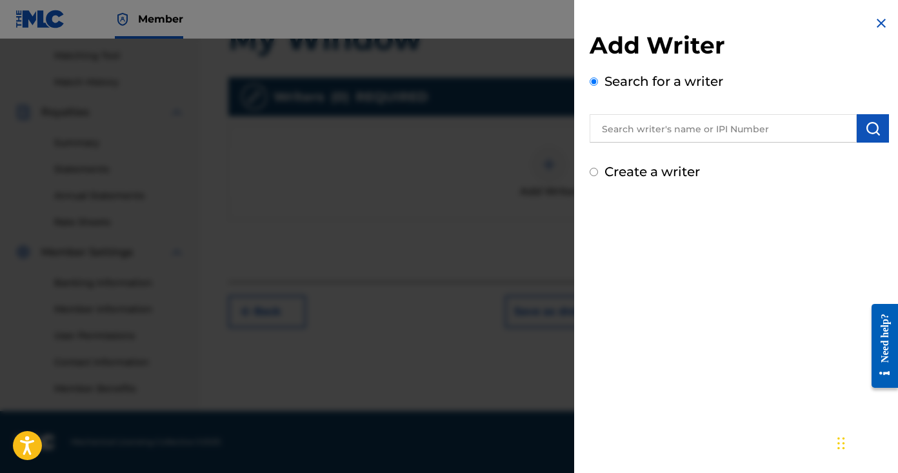
click at [595, 171] on input "Create a writer" at bounding box center [594, 172] width 8 height 8
radio input "false"
radio input "true"
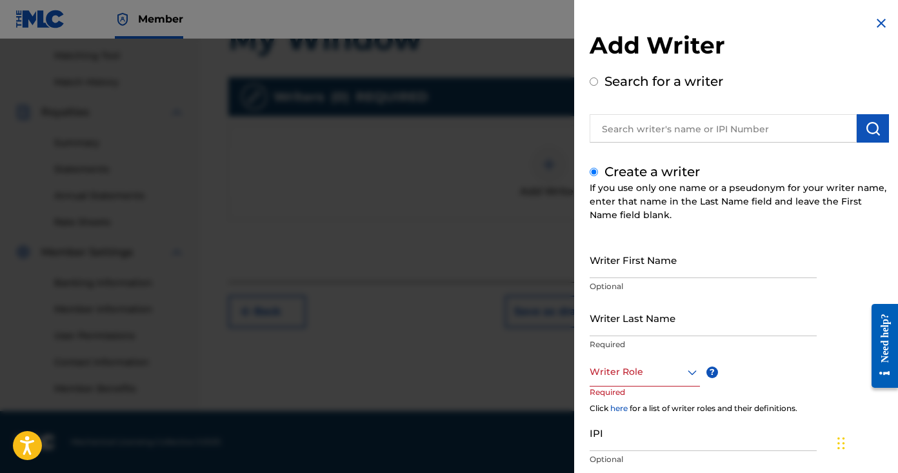
click at [612, 376] on div at bounding box center [645, 372] width 110 height 16
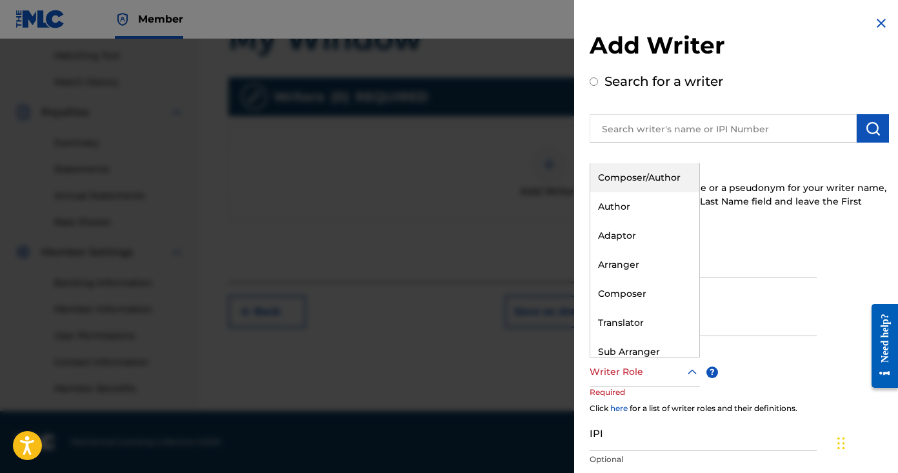
click at [627, 182] on div "Composer/Author" at bounding box center [644, 177] width 109 height 29
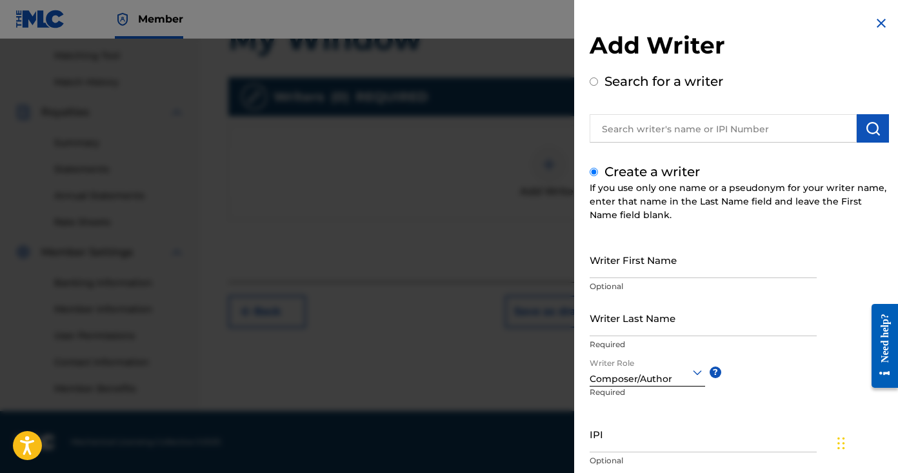
click at [633, 268] on input "Writer First Name" at bounding box center [703, 259] width 227 height 37
type input "k"
type input "[PERSON_NAME]"
click at [631, 323] on input "Writer Last Name" at bounding box center [703, 317] width 227 height 37
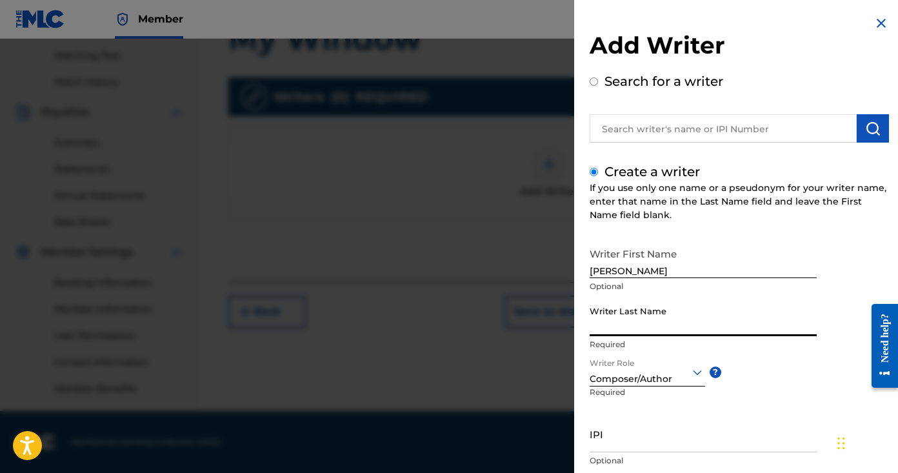
type input "v"
type input "[PERSON_NAME]"
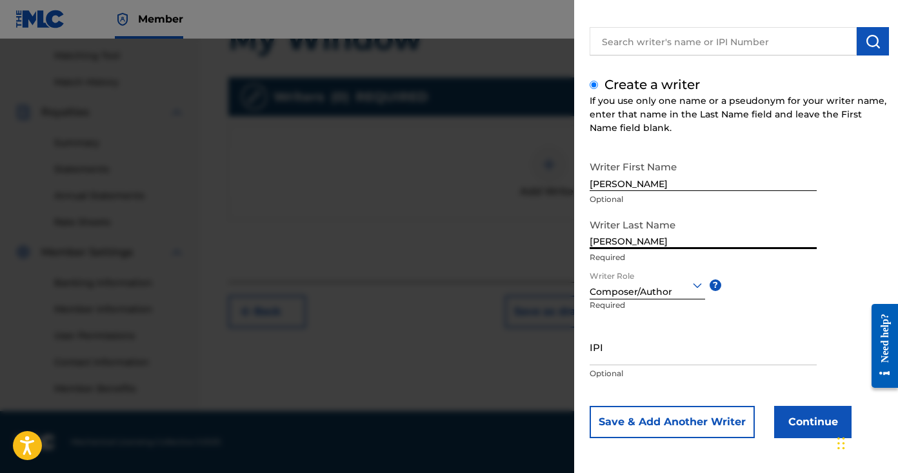
scroll to position [87, 0]
click at [679, 341] on input "IPI" at bounding box center [703, 346] width 227 height 37
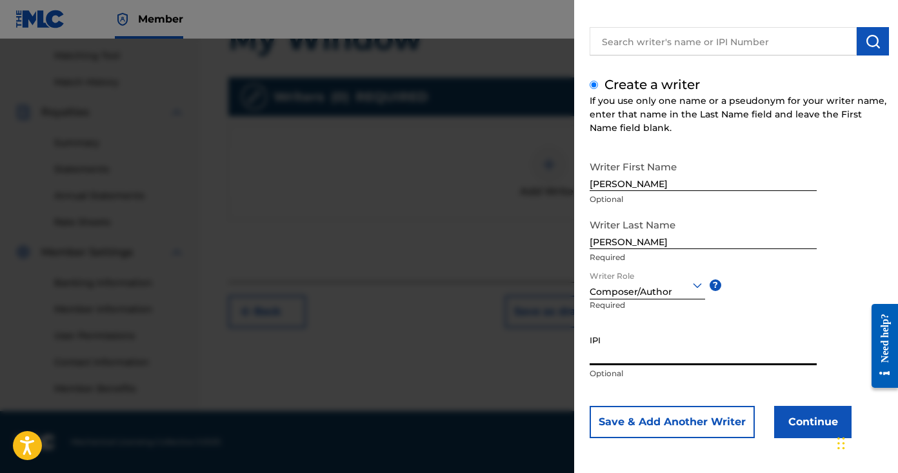
paste input "1300765095"
type input "1300765095"
click at [795, 409] on button "Continue" at bounding box center [812, 422] width 77 height 32
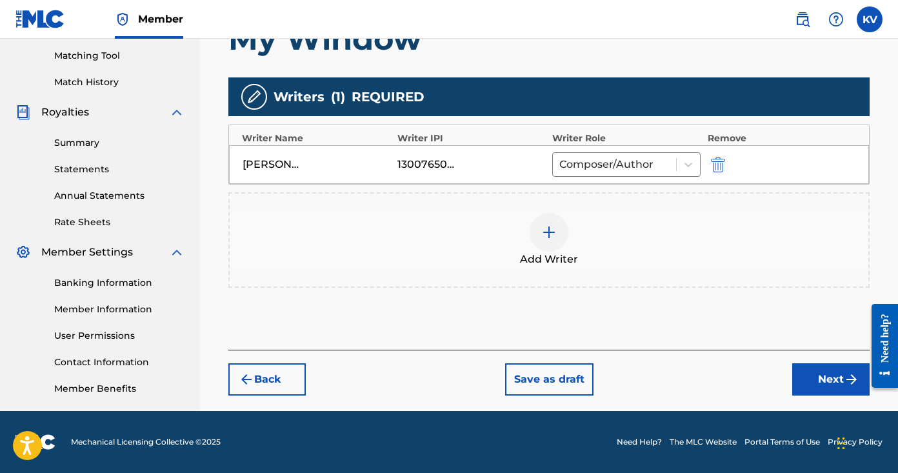
click at [825, 374] on button "Next" at bounding box center [830, 379] width 77 height 32
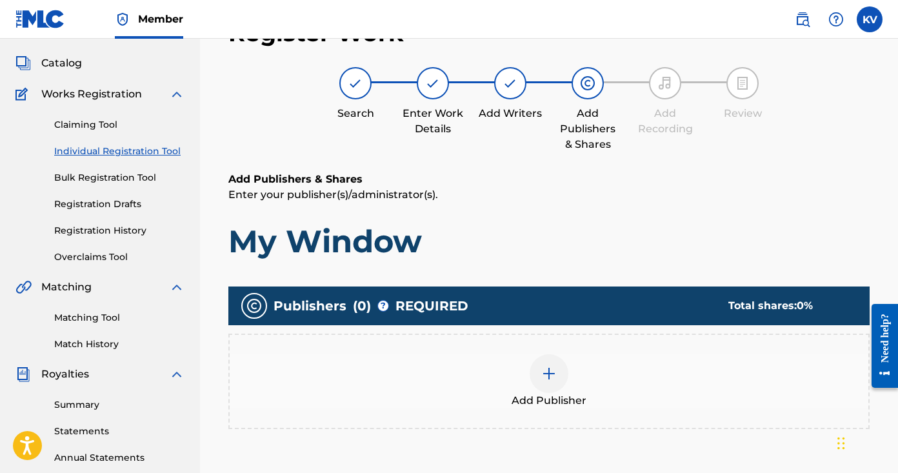
scroll to position [58, 0]
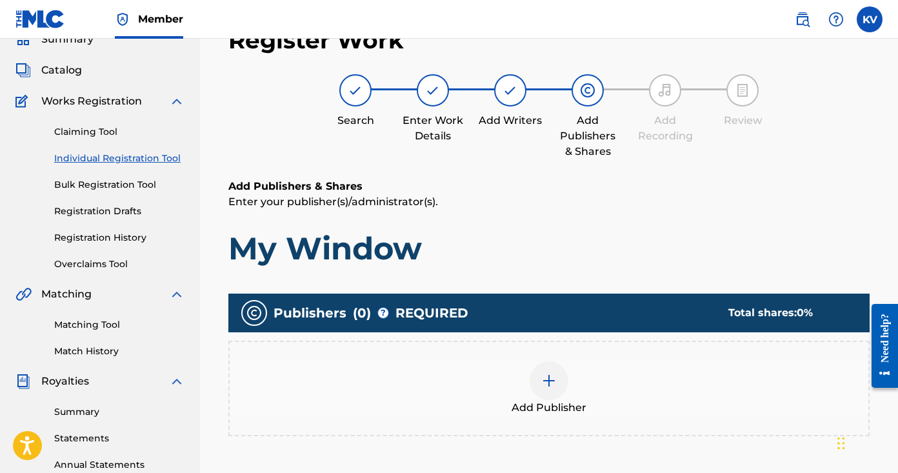
click at [555, 385] on img at bounding box center [548, 380] width 15 height 15
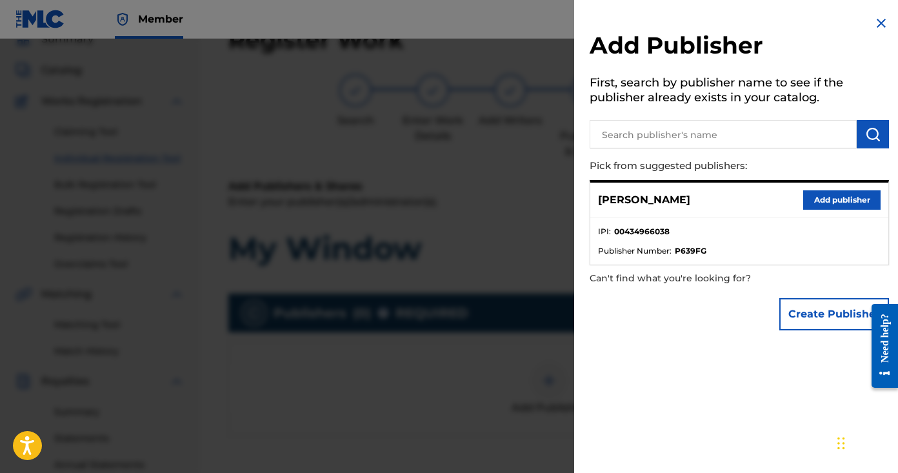
click at [823, 310] on button "Create Publisher" at bounding box center [835, 314] width 110 height 32
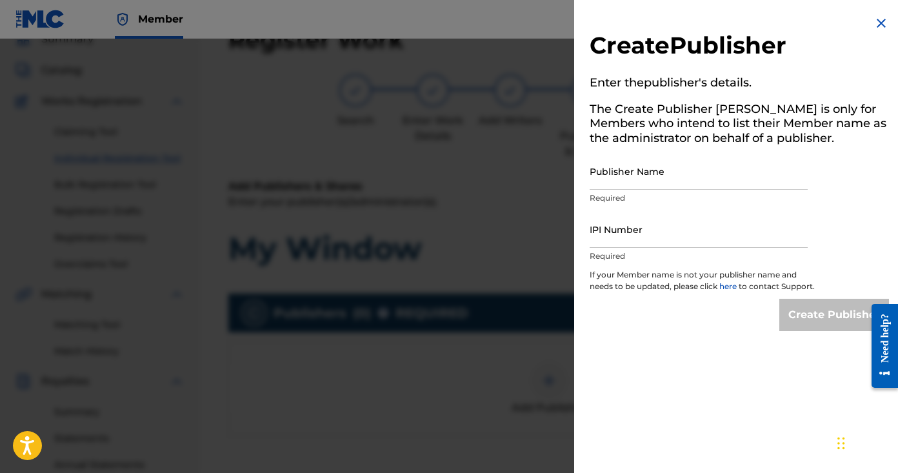
click at [616, 248] on div "IPI Number Required" at bounding box center [699, 240] width 218 height 58
click at [605, 239] on input "IPI Number" at bounding box center [699, 229] width 218 height 37
paste input "1300765095"
type input "1300765095"
click at [613, 183] on input "Publisher Name" at bounding box center [699, 171] width 218 height 37
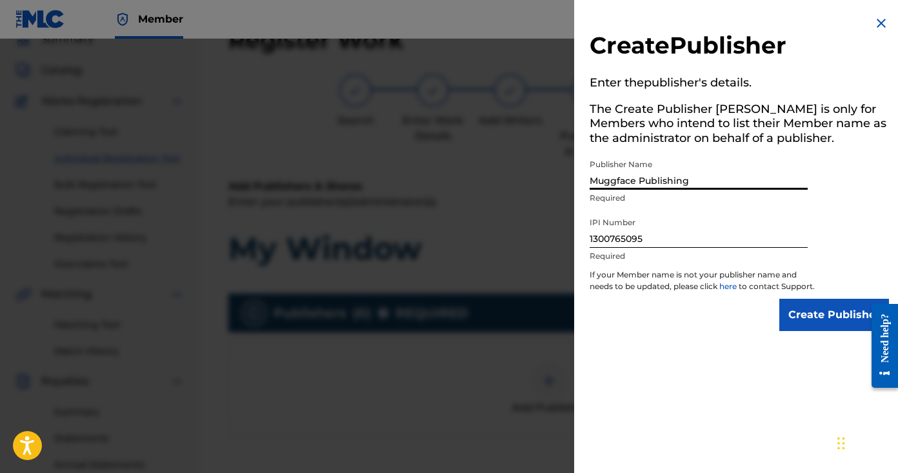
type input "Muggface Publishing"
click at [827, 326] on input "Create Publisher" at bounding box center [835, 315] width 110 height 32
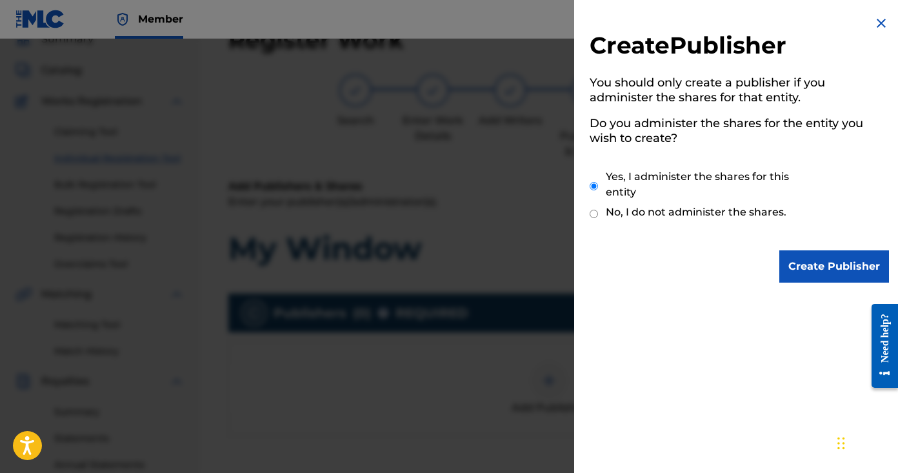
click at [812, 273] on input "Create Publisher" at bounding box center [835, 266] width 110 height 32
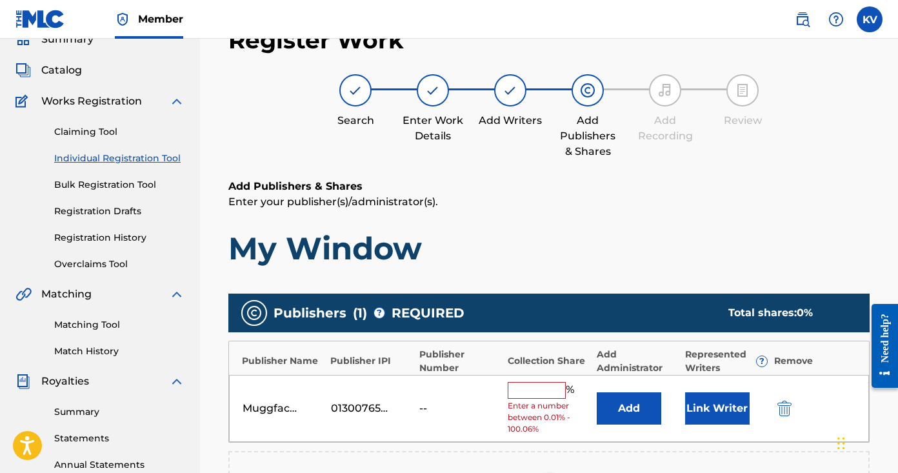
scroll to position [68, 0]
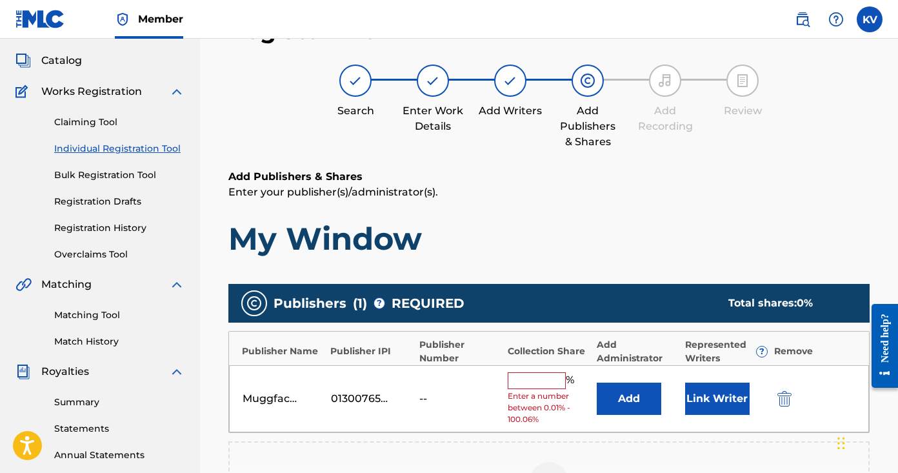
click at [521, 376] on input "text" at bounding box center [537, 380] width 58 height 17
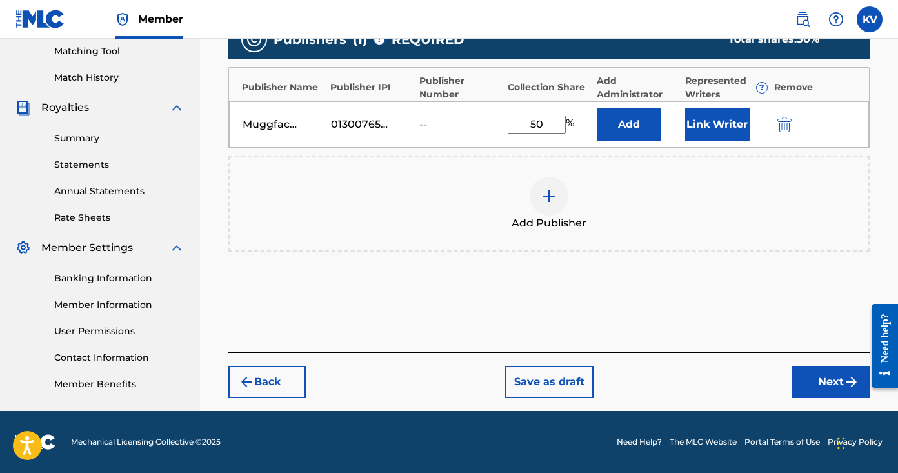
type input "50"
click at [825, 391] on button "Next" at bounding box center [830, 382] width 77 height 32
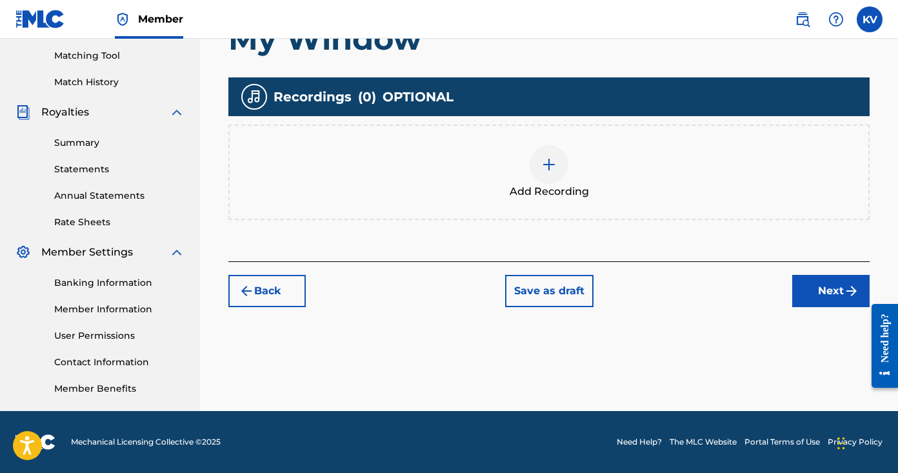
scroll to position [327, 0]
click at [805, 279] on button "Next" at bounding box center [830, 291] width 77 height 32
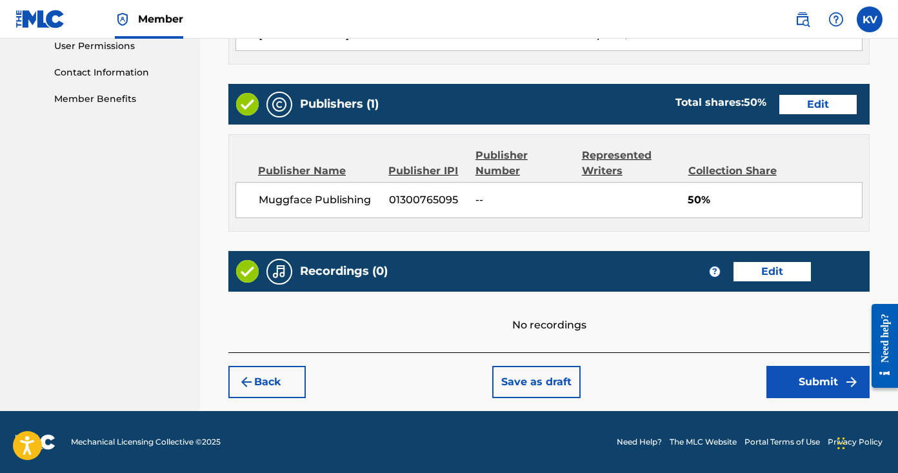
scroll to position [616, 0]
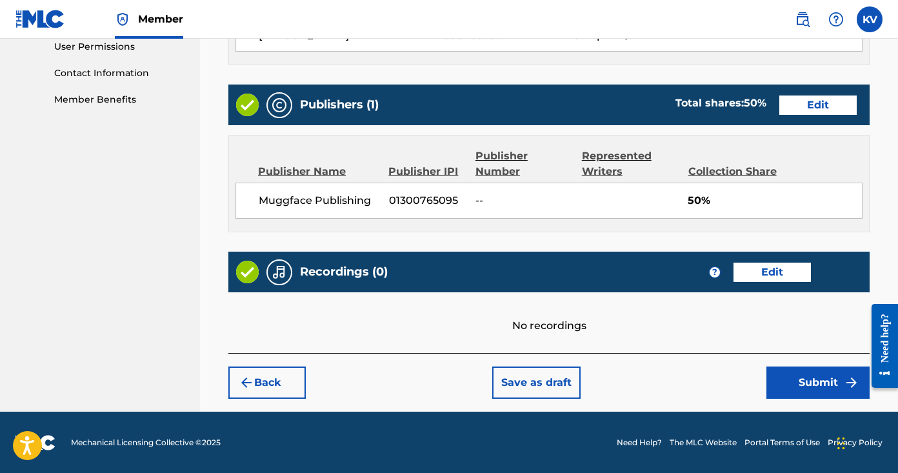
click at [811, 379] on button "Submit" at bounding box center [818, 383] width 103 height 32
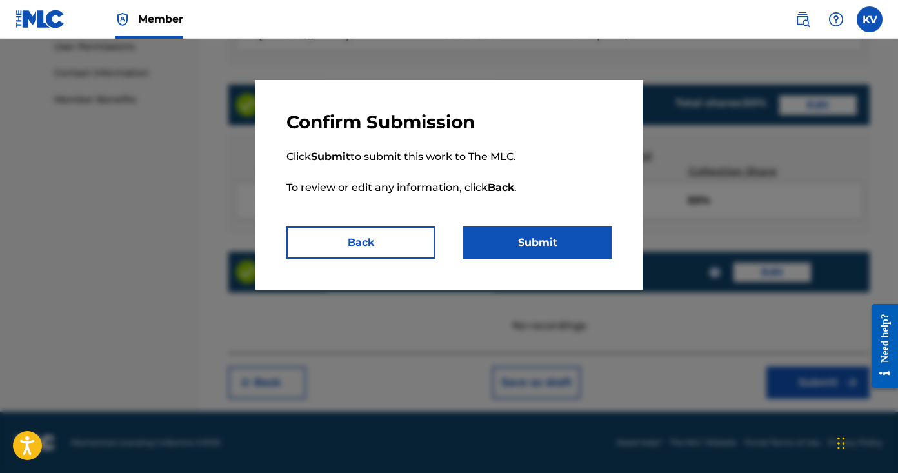
click at [512, 248] on button "Submit" at bounding box center [537, 242] width 148 height 32
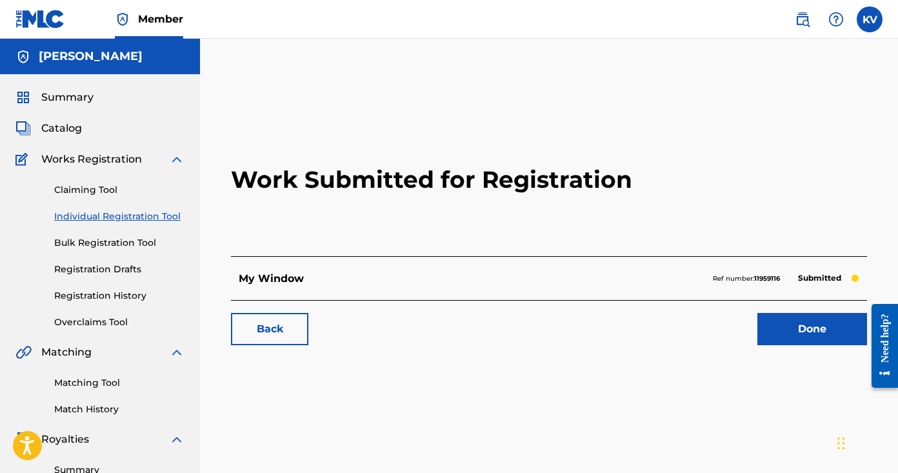
click at [794, 327] on link "Done" at bounding box center [813, 329] width 110 height 32
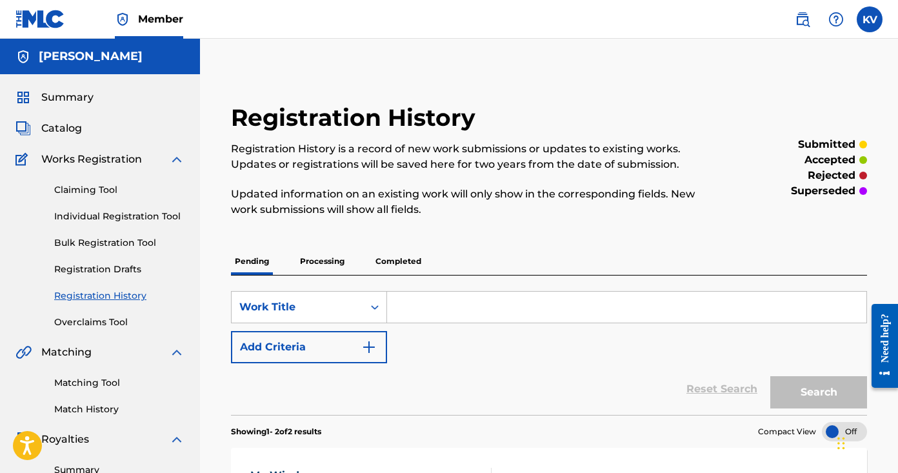
click at [112, 214] on link "Individual Registration Tool" at bounding box center [119, 217] width 130 height 14
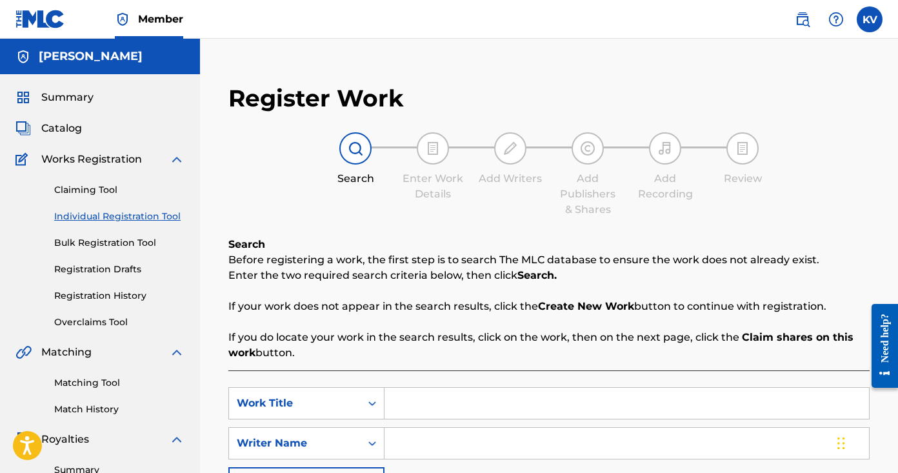
click at [439, 405] on input "Search Form" at bounding box center [627, 403] width 485 height 31
type input "Like A Flame"
click at [498, 451] on input "Search Form" at bounding box center [627, 443] width 485 height 31
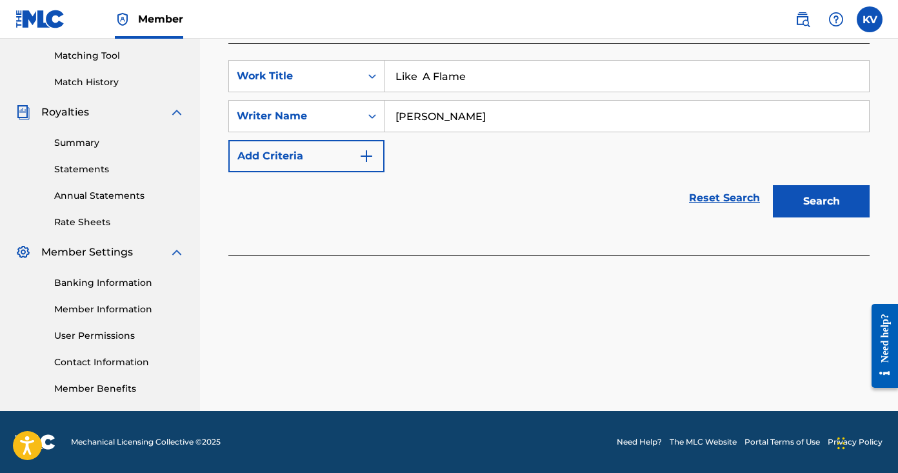
scroll to position [327, 0]
type input "[PERSON_NAME]"
click at [816, 196] on button "Search" at bounding box center [821, 201] width 97 height 32
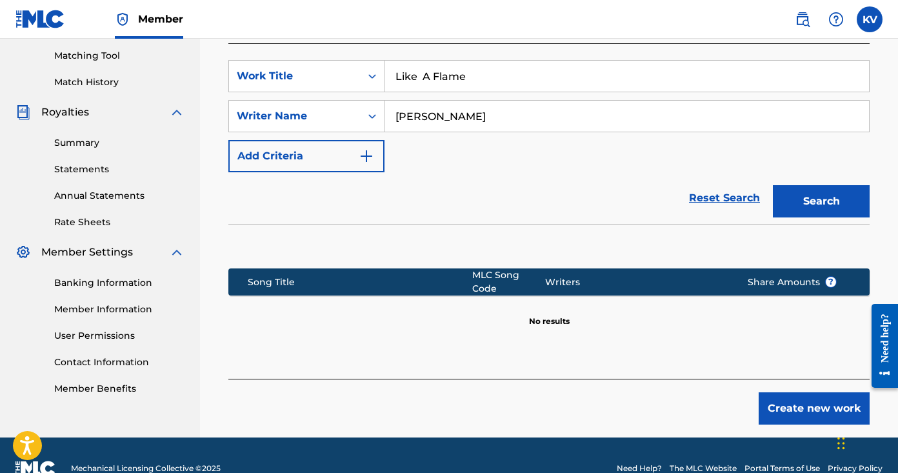
click at [798, 400] on button "Create new work" at bounding box center [814, 408] width 111 height 32
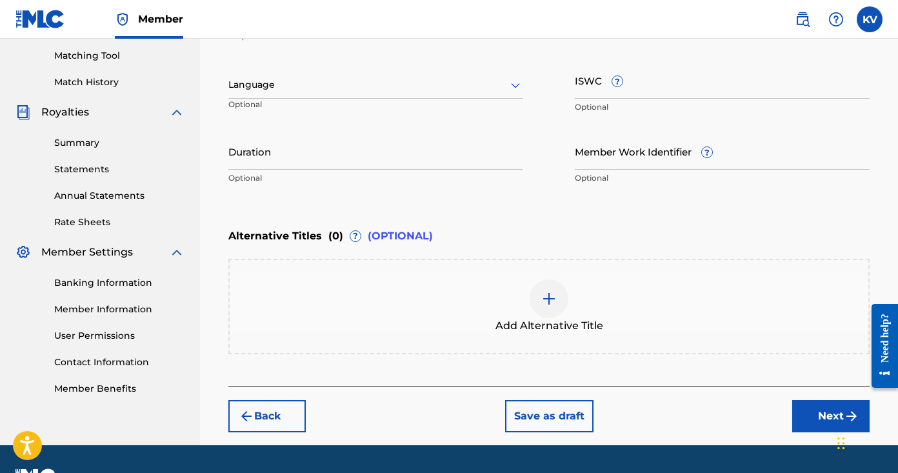
click at [345, 139] on input "Duration" at bounding box center [375, 151] width 295 height 37
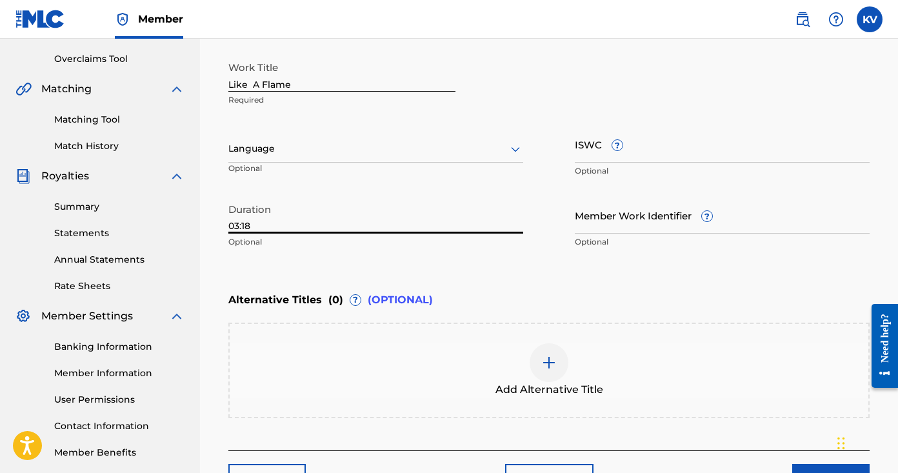
scroll to position [261, 0]
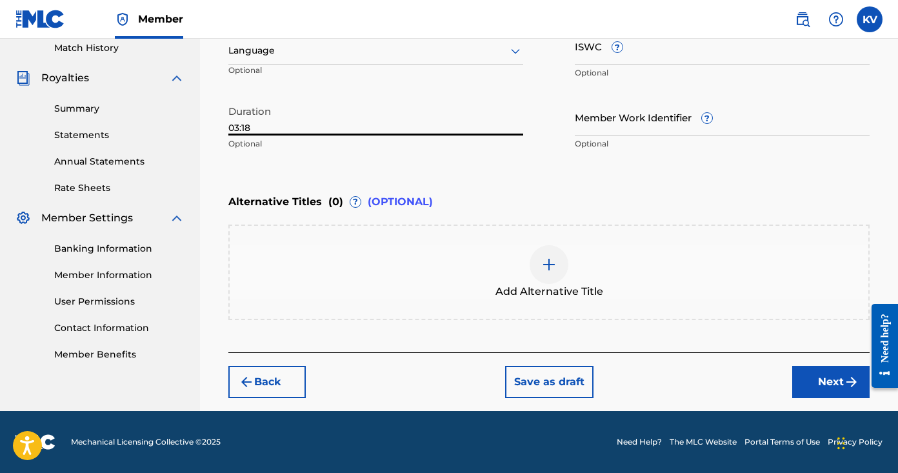
type input "03:18"
click at [820, 379] on button "Next" at bounding box center [830, 382] width 77 height 32
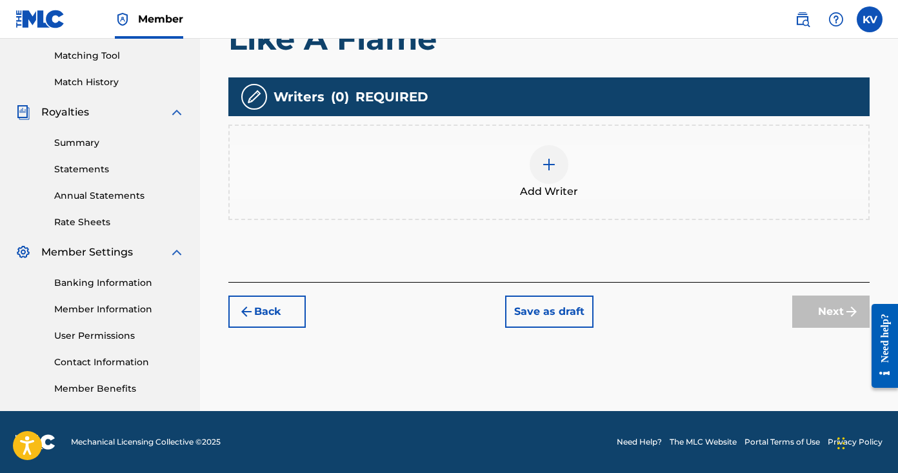
scroll to position [327, 0]
click at [543, 166] on img at bounding box center [548, 164] width 15 height 15
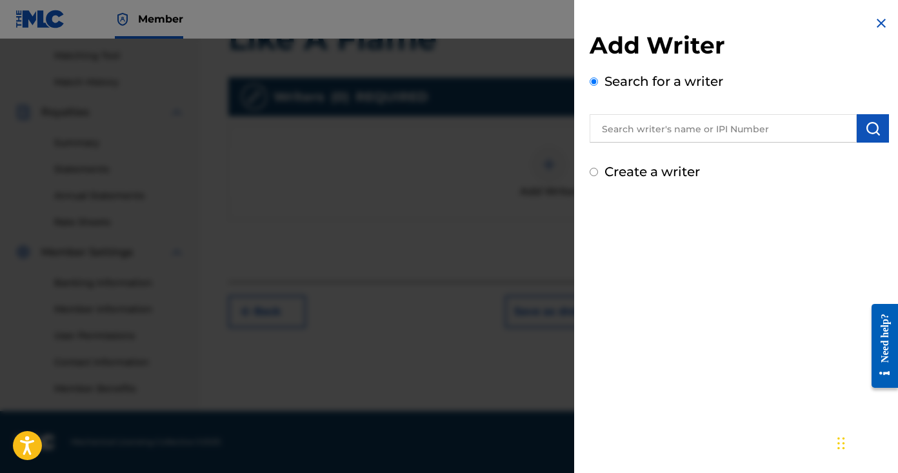
click at [597, 173] on input "Create a writer" at bounding box center [594, 172] width 8 height 8
radio input "false"
radio input "true"
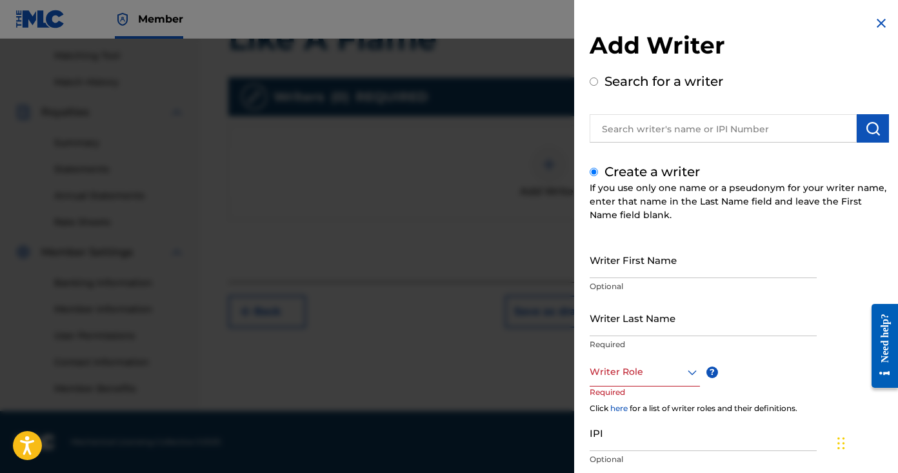
click at [616, 375] on div at bounding box center [645, 372] width 110 height 16
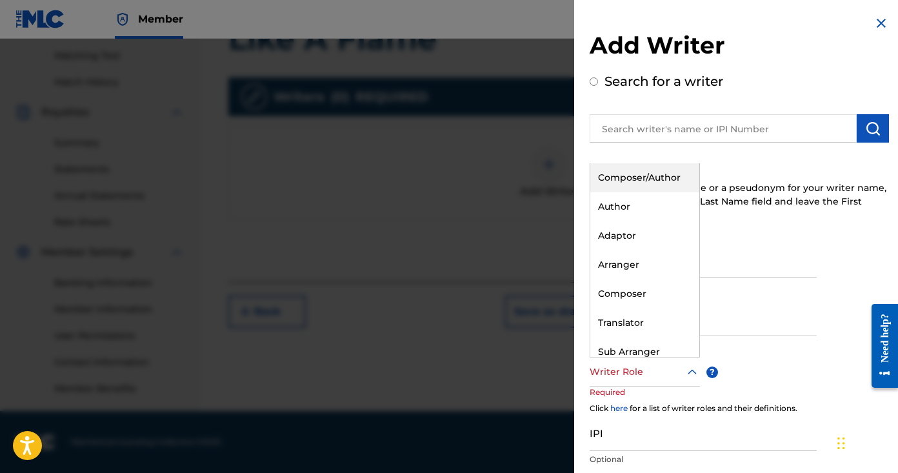
click at [609, 176] on div "Composer/Author" at bounding box center [644, 177] width 109 height 29
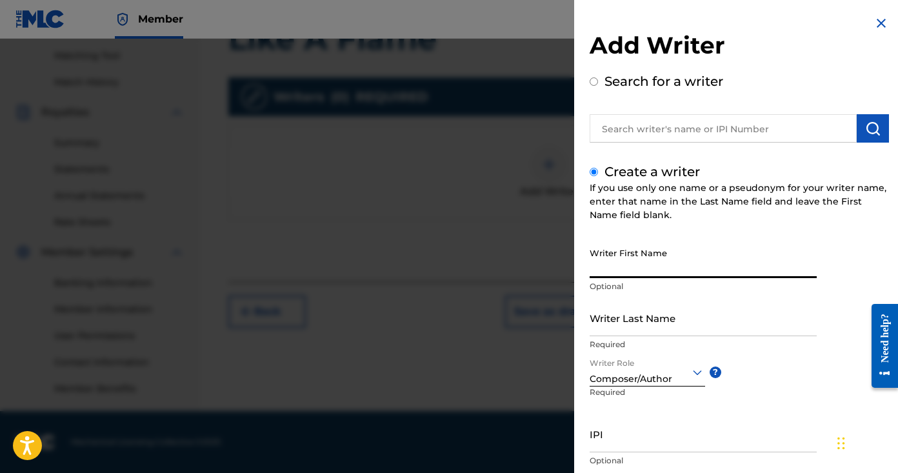
click at [619, 258] on input "Writer First Name" at bounding box center [703, 259] width 227 height 37
type input "k"
type input "[PERSON_NAME]"
click at [611, 328] on input "Writer Last Name" at bounding box center [703, 317] width 227 height 37
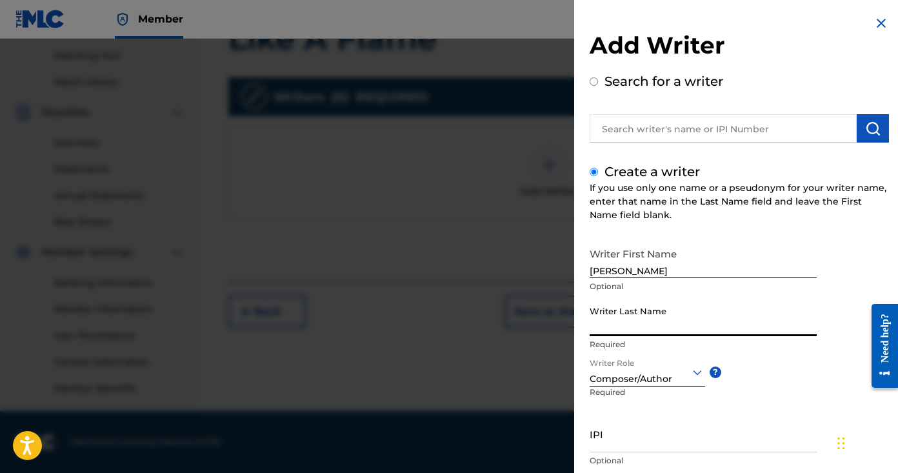
type input "v"
type input "[PERSON_NAME]"
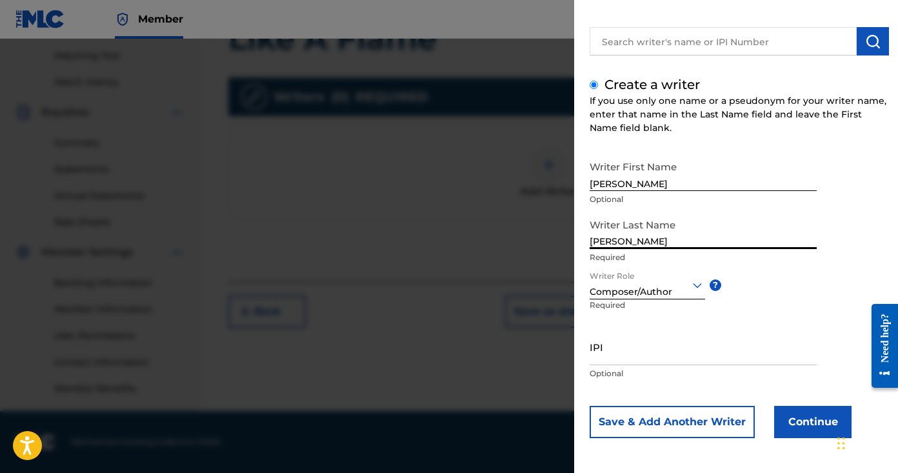
scroll to position [87, 0]
click at [623, 350] on input "IPI" at bounding box center [703, 346] width 227 height 37
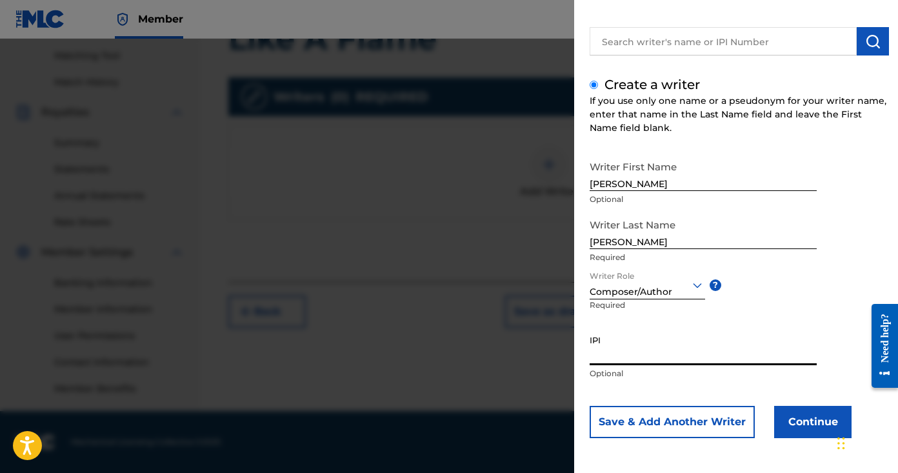
paste input "1300765095"
type input "1300765095"
click at [801, 423] on button "Continue" at bounding box center [812, 422] width 77 height 32
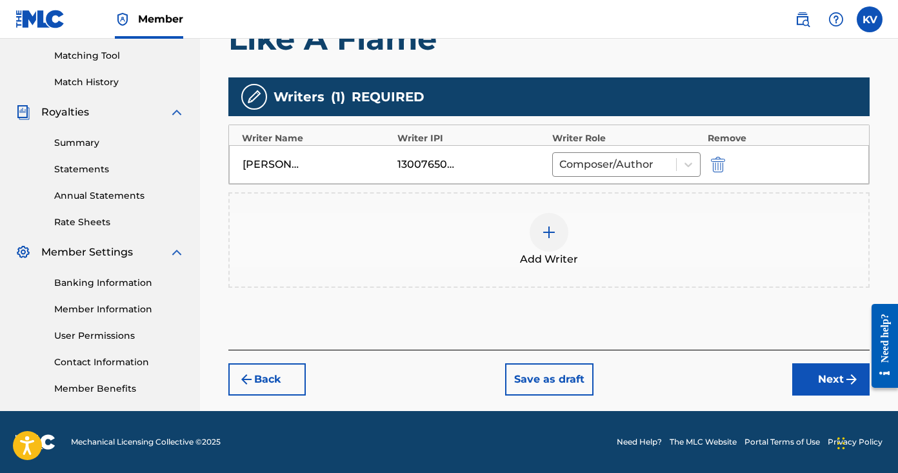
click at [840, 383] on button "Next" at bounding box center [830, 379] width 77 height 32
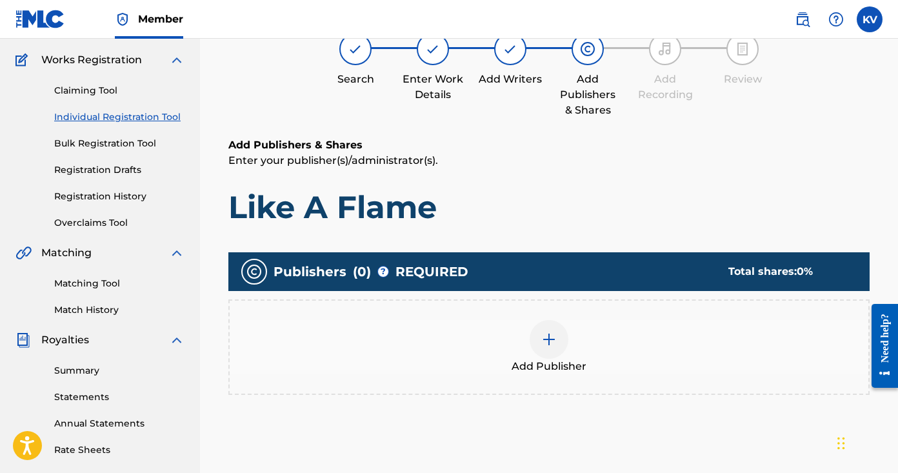
scroll to position [58, 0]
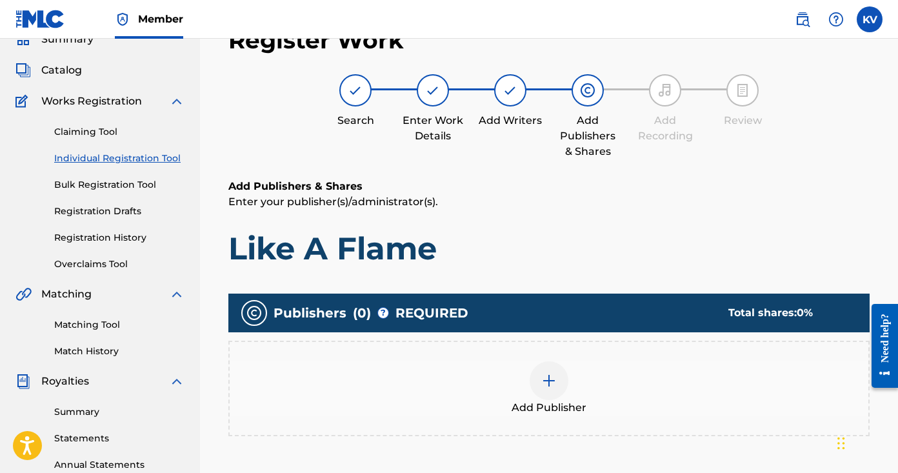
click at [548, 372] on div at bounding box center [549, 380] width 39 height 39
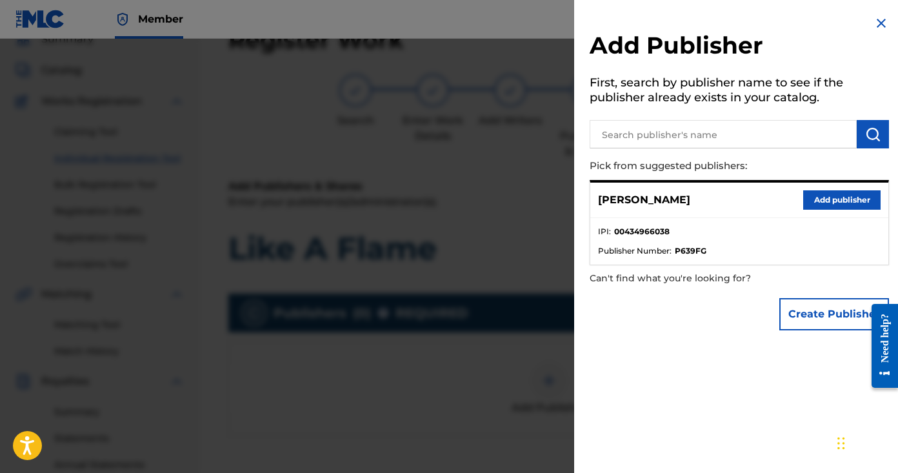
click at [781, 314] on button "Create Publisher" at bounding box center [835, 314] width 110 height 32
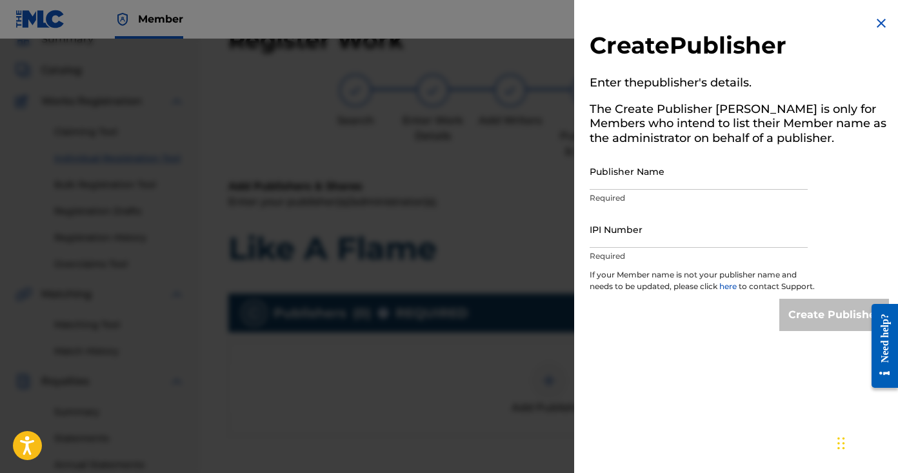
click at [632, 223] on input "IPI Number" at bounding box center [699, 229] width 218 height 37
paste input "1300765095"
type input "1300765095"
click at [614, 177] on input "Publisher Name" at bounding box center [699, 171] width 218 height 37
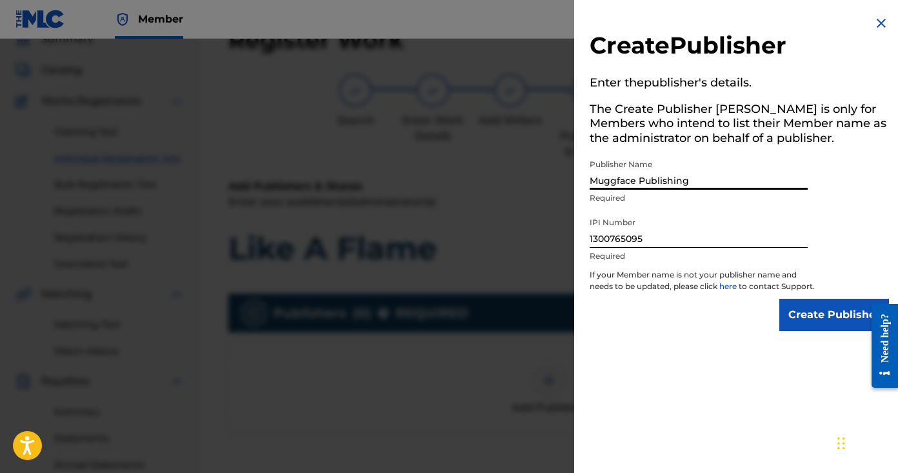
type input "Muggface Publishing"
click at [800, 331] on input "Create Publisher" at bounding box center [835, 315] width 110 height 32
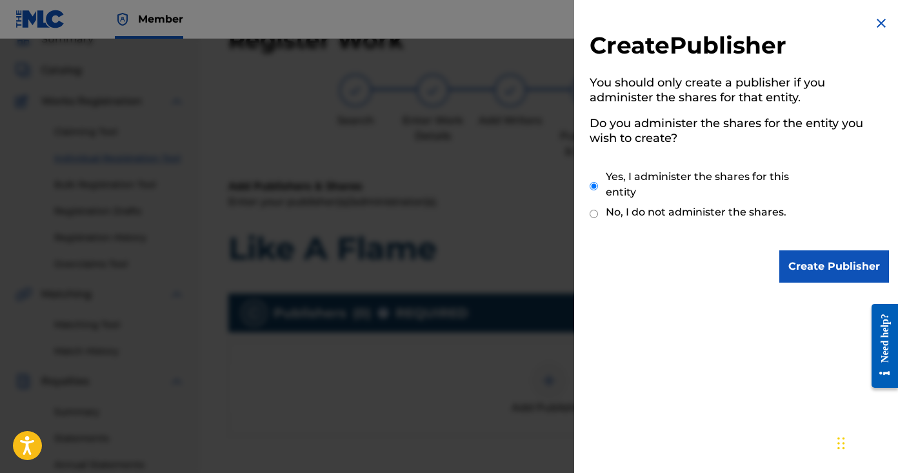
click at [820, 274] on input "Create Publisher" at bounding box center [835, 266] width 110 height 32
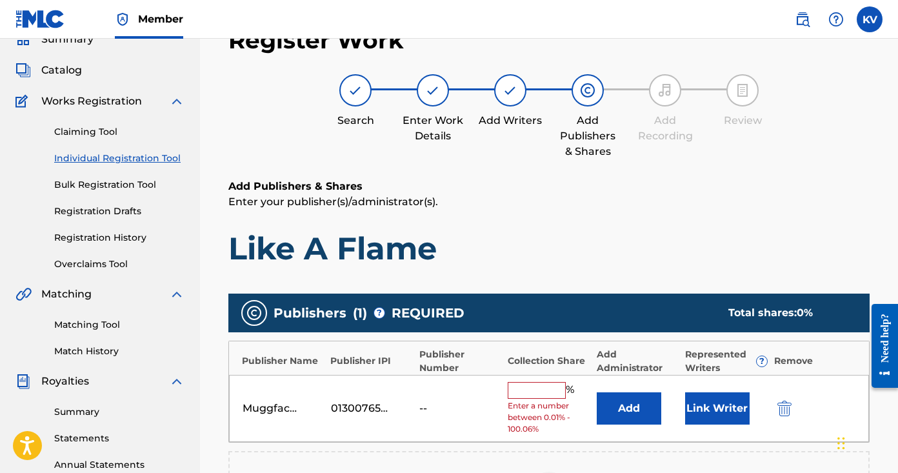
click at [527, 391] on input "text" at bounding box center [537, 390] width 58 height 17
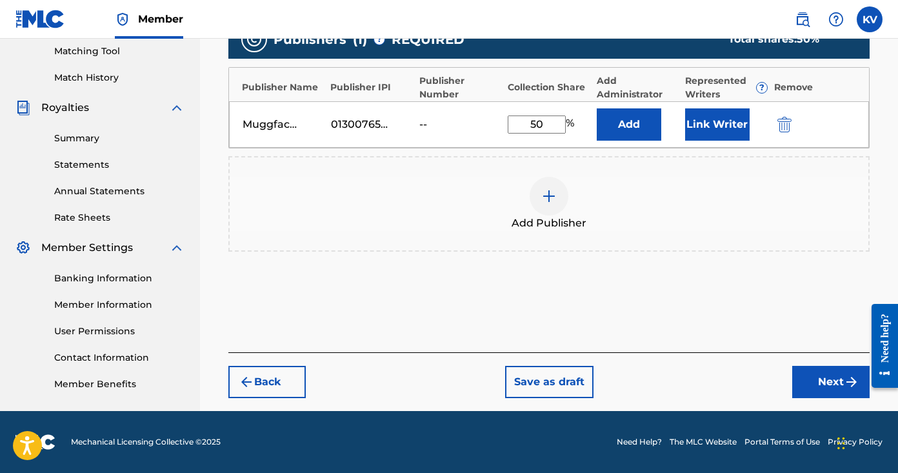
type input "50"
click at [814, 379] on button "Next" at bounding box center [830, 382] width 77 height 32
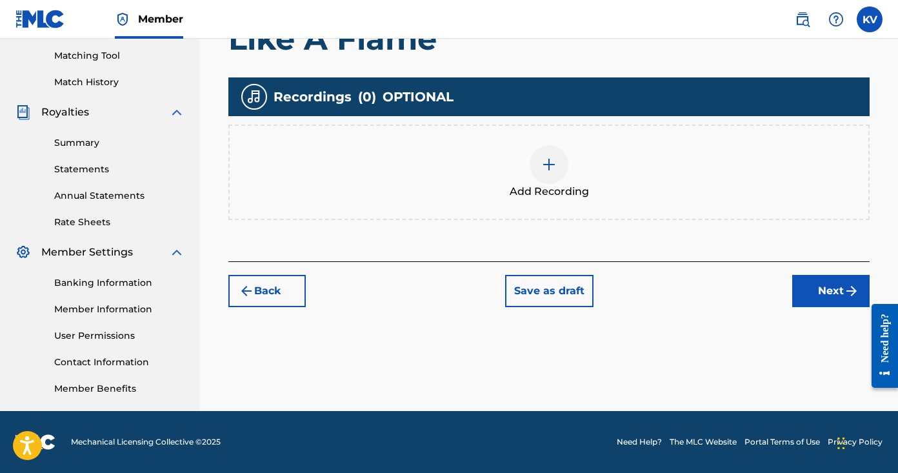
click at [819, 300] on button "Next" at bounding box center [830, 291] width 77 height 32
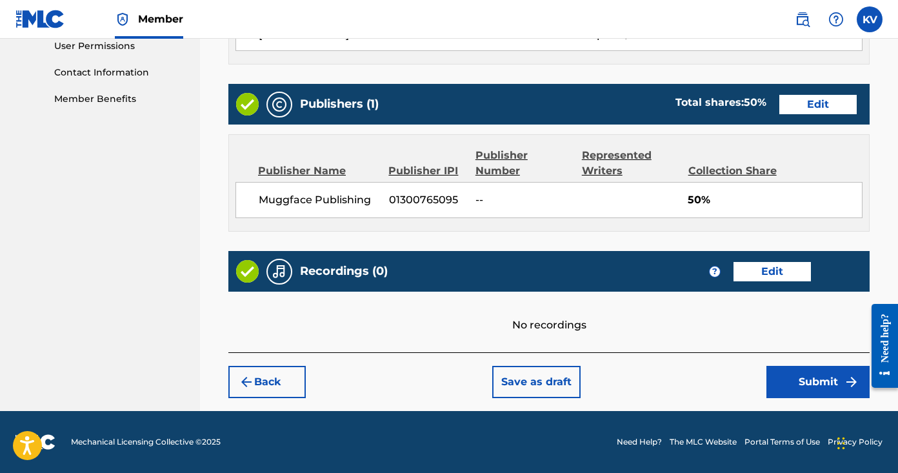
scroll to position [616, 0]
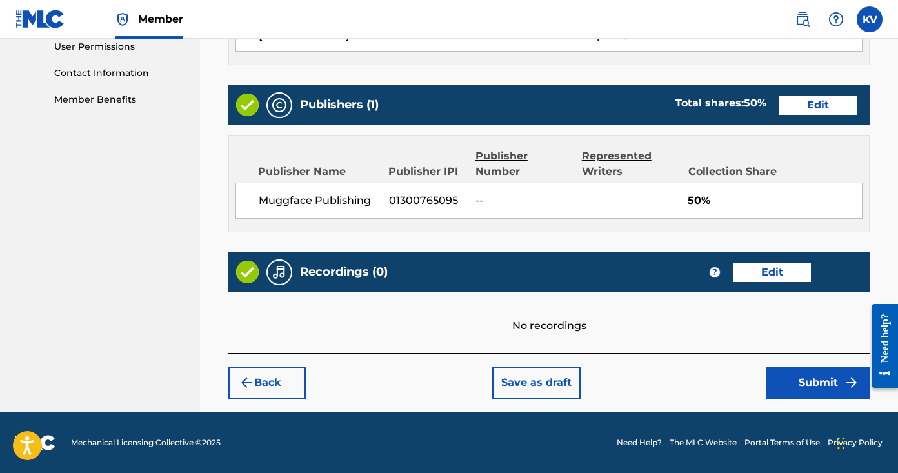
click at [807, 388] on button "Submit" at bounding box center [818, 383] width 103 height 32
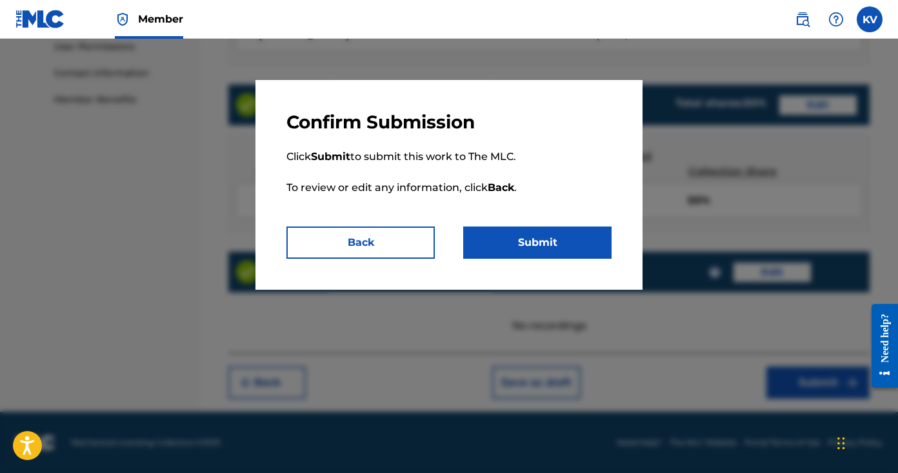
click at [530, 242] on button "Submit" at bounding box center [537, 242] width 148 height 32
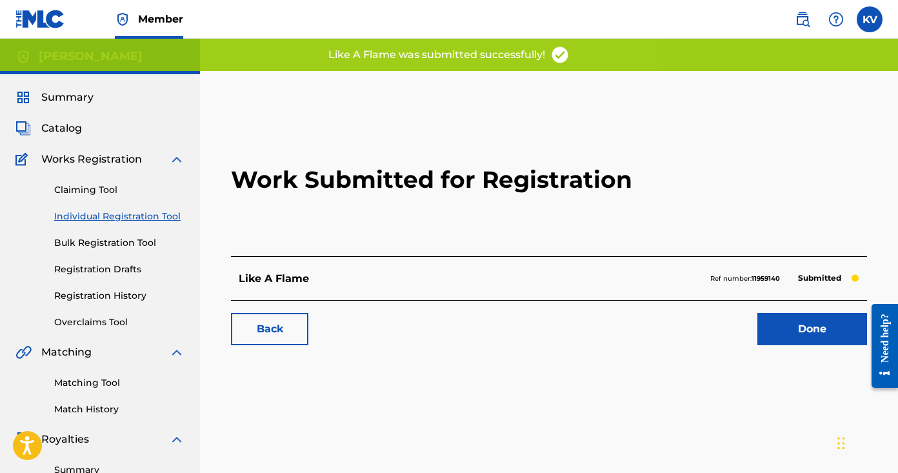
click at [784, 323] on link "Done" at bounding box center [813, 329] width 110 height 32
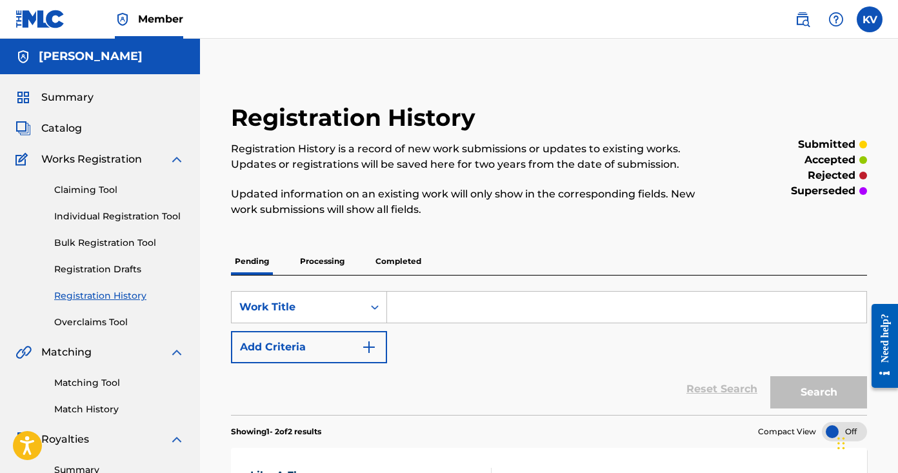
click at [116, 217] on link "Individual Registration Tool" at bounding box center [119, 217] width 130 height 14
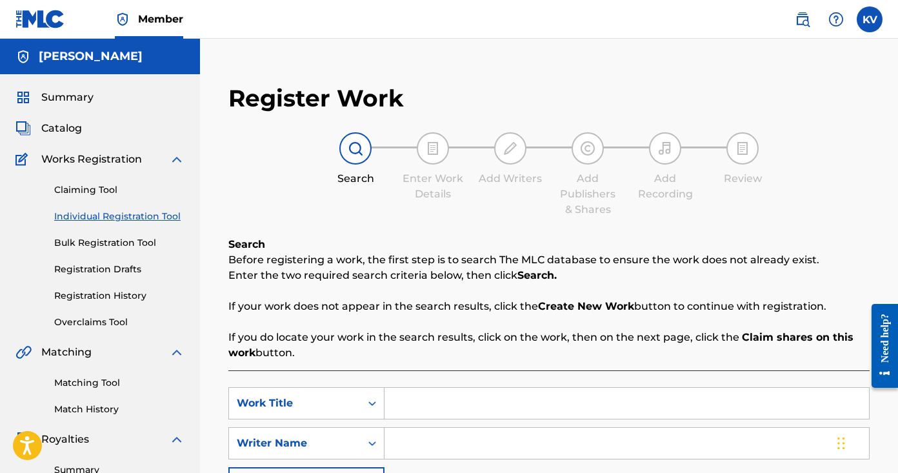
click at [643, 403] on input "Search Form" at bounding box center [627, 403] width 485 height 31
type input "Smooth Funk"
click at [586, 447] on input "Search Form" at bounding box center [627, 443] width 485 height 31
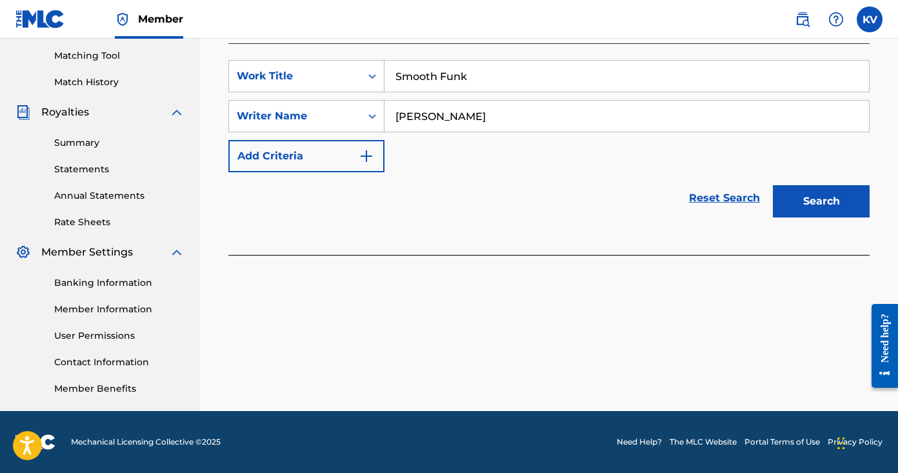
scroll to position [327, 0]
type input "[PERSON_NAME]"
click at [820, 203] on button "Search" at bounding box center [821, 201] width 97 height 32
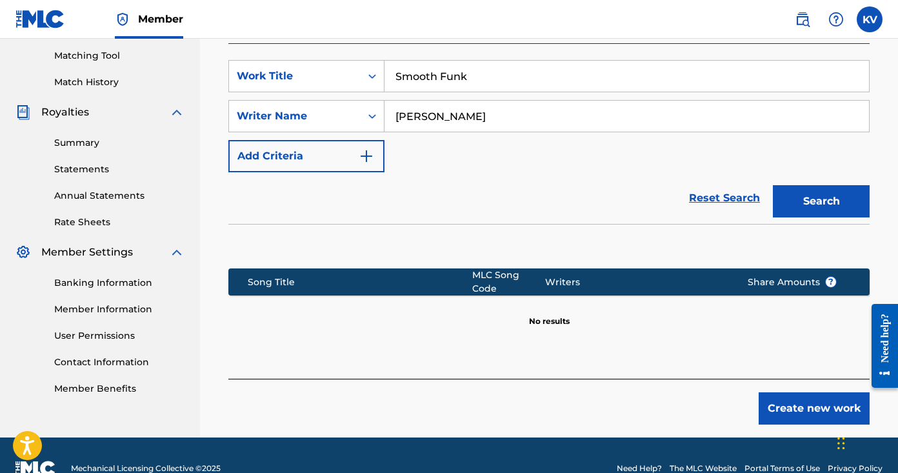
click at [794, 412] on button "Create new work" at bounding box center [814, 408] width 111 height 32
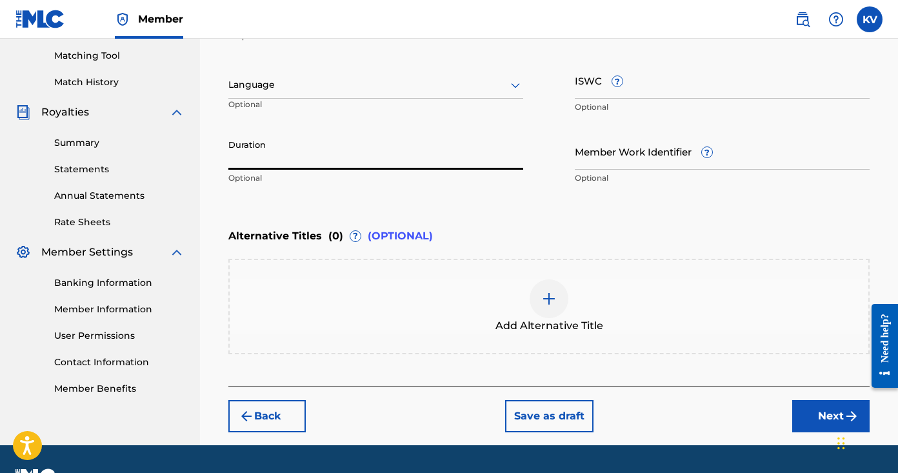
click at [330, 154] on input "Duration" at bounding box center [375, 151] width 295 height 37
type input "01:15"
click at [368, 88] on div at bounding box center [375, 85] width 295 height 16
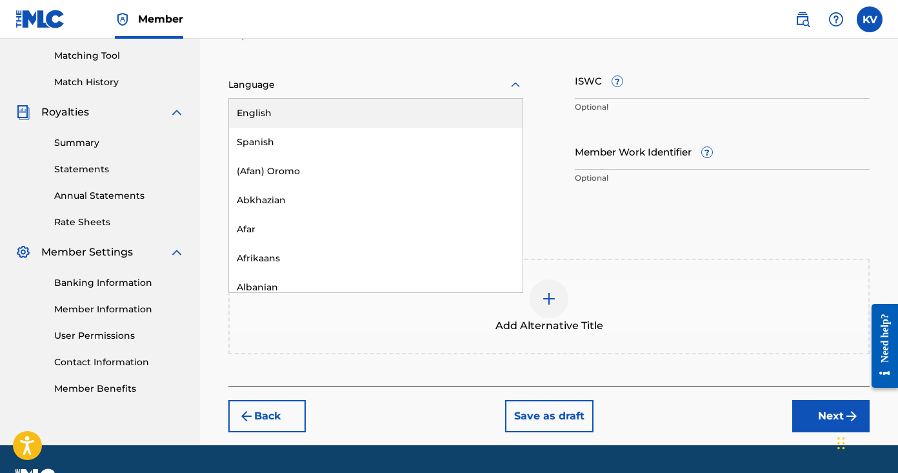
click at [364, 117] on div "English" at bounding box center [376, 113] width 294 height 29
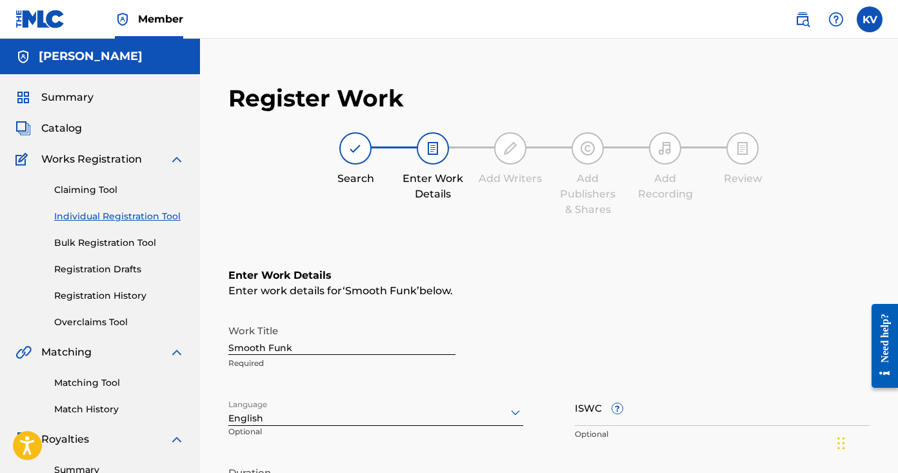
scroll to position [0, 0]
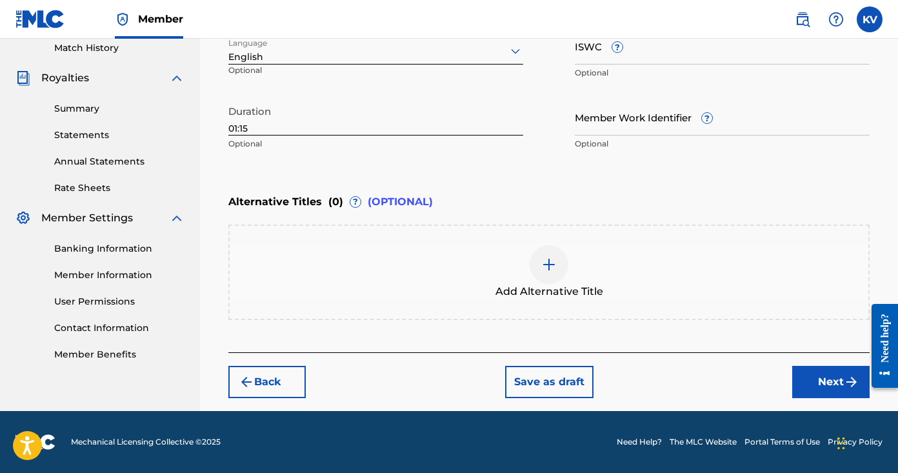
click at [820, 381] on button "Next" at bounding box center [830, 382] width 77 height 32
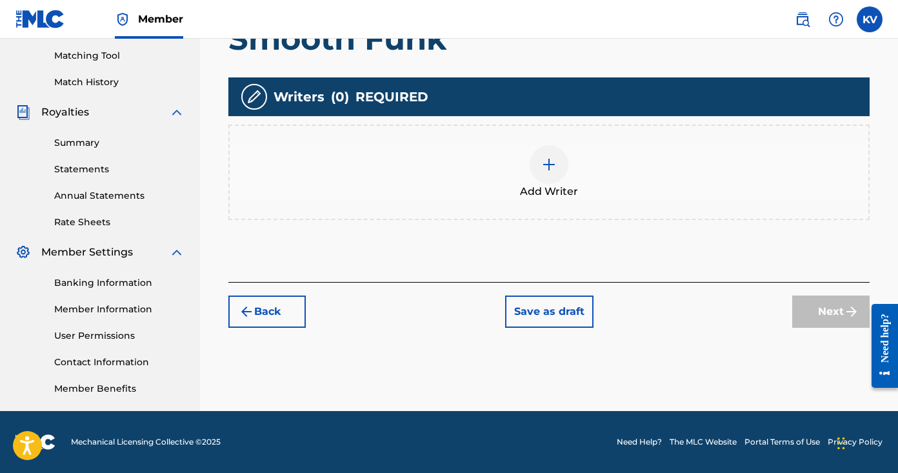
click at [556, 163] on img at bounding box center [548, 164] width 15 height 15
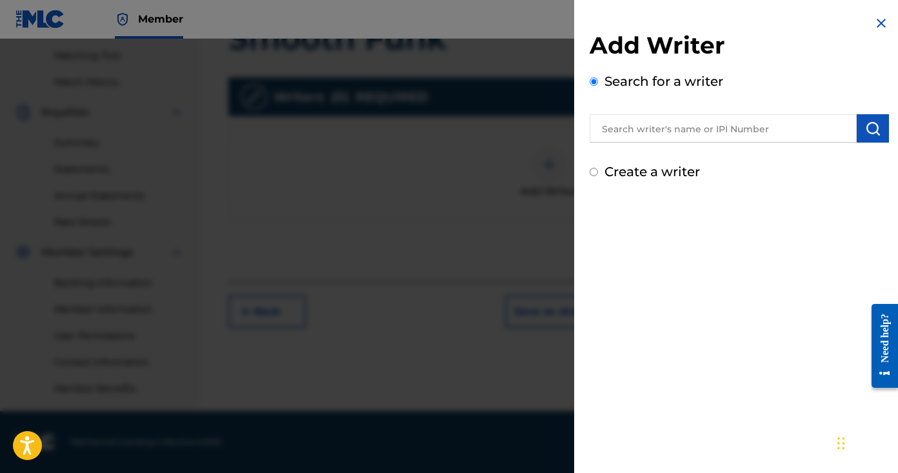
click at [596, 172] on input "Create a writer" at bounding box center [594, 172] width 8 height 8
radio input "false"
radio input "true"
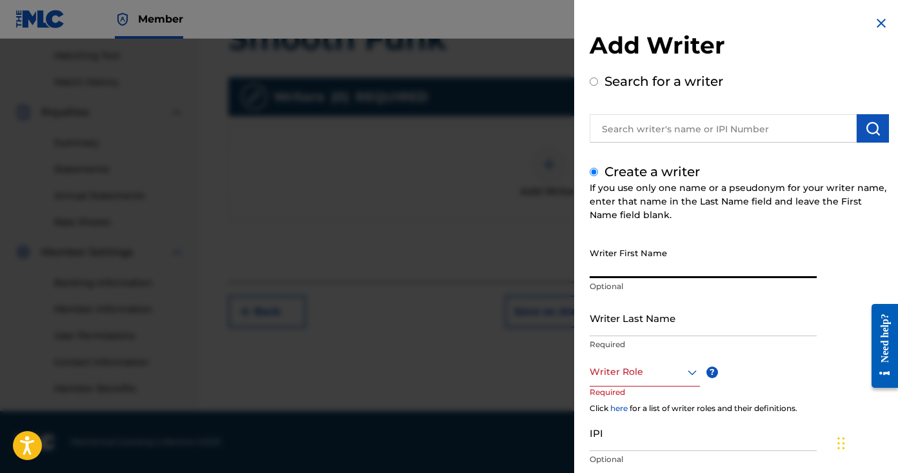
click at [623, 267] on input "Writer First Name" at bounding box center [703, 259] width 227 height 37
type input "k"
type input "[PERSON_NAME]"
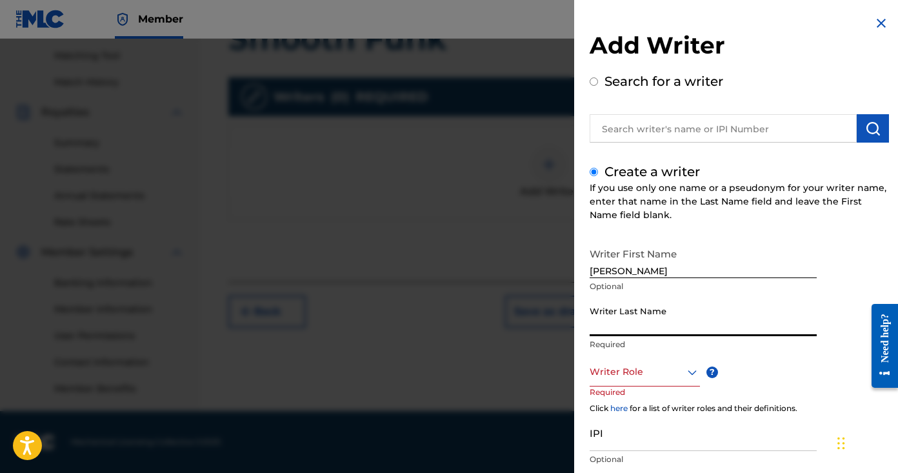
click at [626, 332] on input "Writer Last Name" at bounding box center [703, 317] width 227 height 37
type input "v"
type input "[PERSON_NAME]"
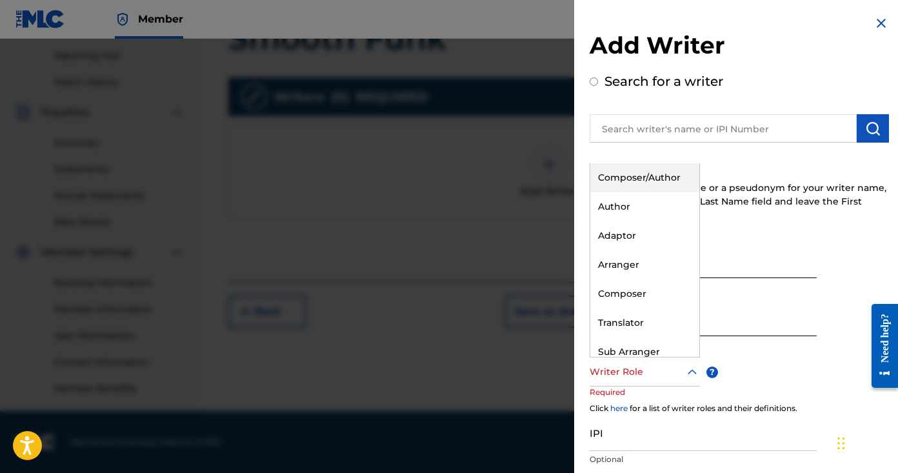
click at [629, 377] on div at bounding box center [645, 372] width 110 height 16
click at [640, 179] on div "Composer/Author" at bounding box center [644, 177] width 109 height 29
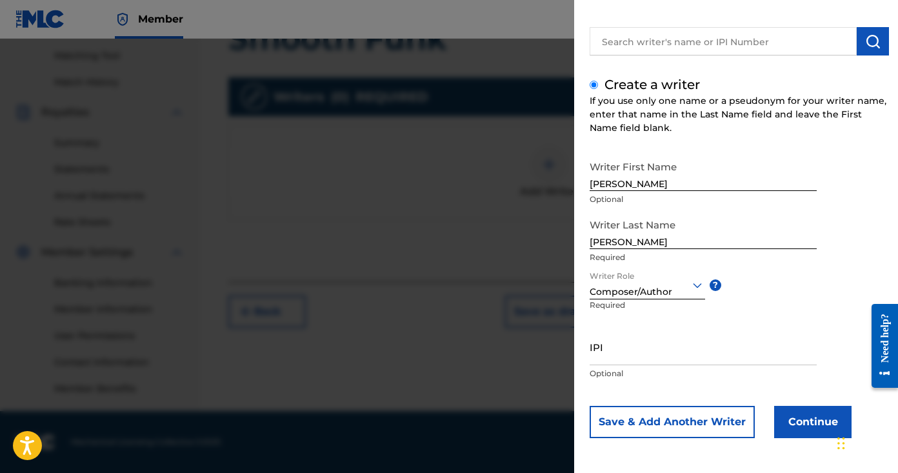
scroll to position [87, 0]
click at [675, 364] on input "IPI" at bounding box center [703, 346] width 227 height 37
paste input "1300765095"
type input "1300765095"
click at [820, 420] on button "Continue" at bounding box center [812, 422] width 77 height 32
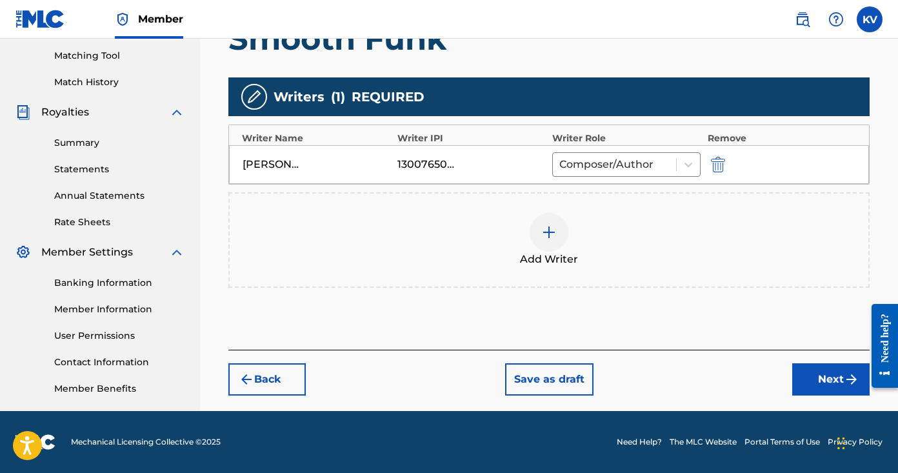
click at [830, 381] on button "Next" at bounding box center [830, 379] width 77 height 32
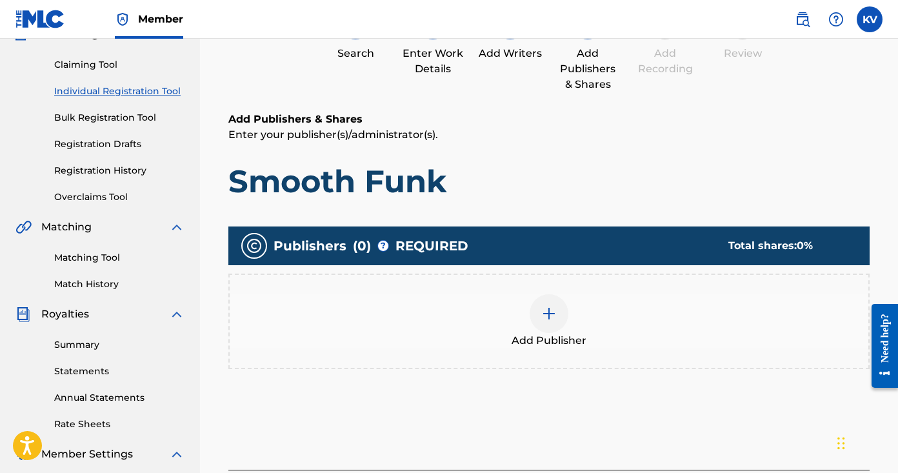
scroll to position [58, 0]
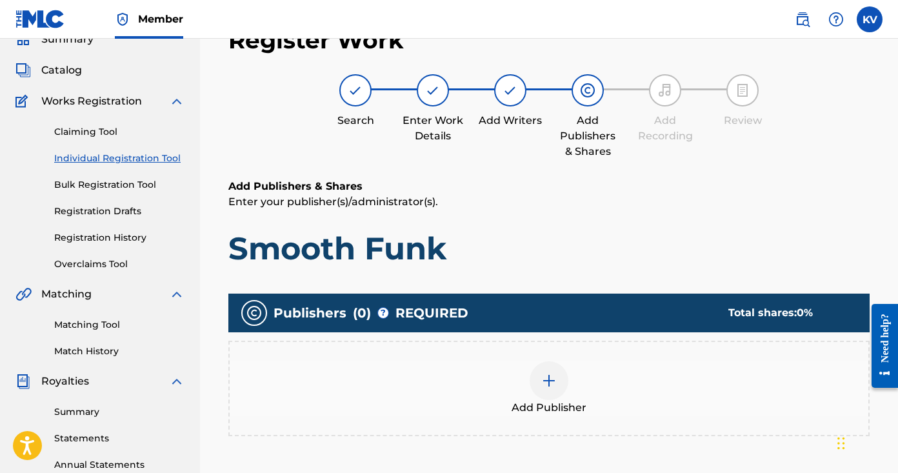
click at [547, 393] on div at bounding box center [549, 380] width 39 height 39
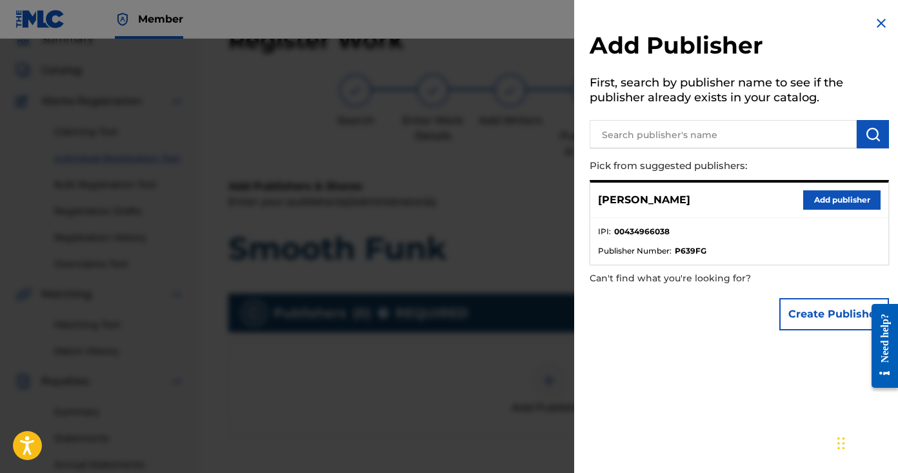
click at [794, 307] on button "Create Publisher" at bounding box center [835, 314] width 110 height 32
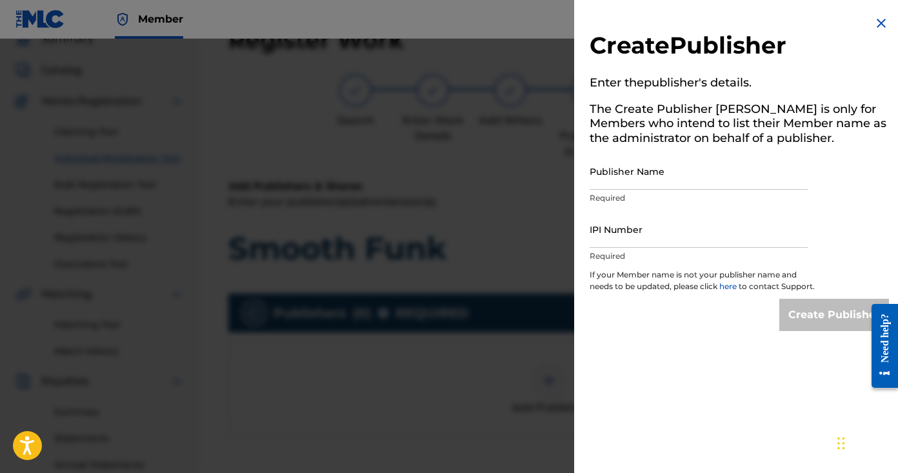
click at [647, 167] on input "Publisher Name" at bounding box center [699, 171] width 218 height 37
type input "Muggface Publishing"
click at [634, 245] on input "IPI Number" at bounding box center [699, 229] width 218 height 37
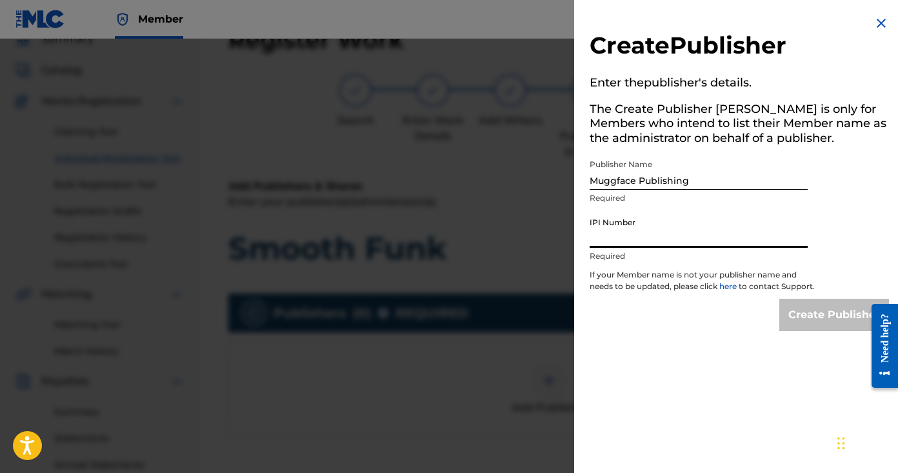
paste input "1300765095"
type input "1300765095"
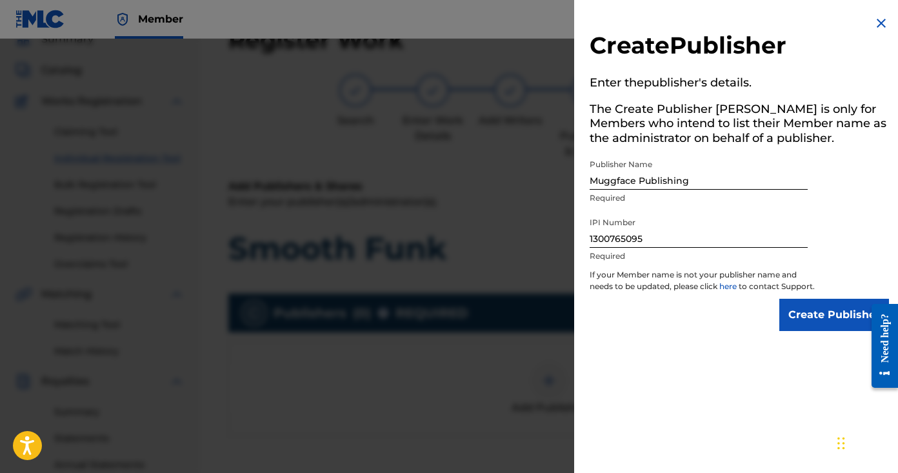
click at [799, 314] on input "Create Publisher" at bounding box center [835, 315] width 110 height 32
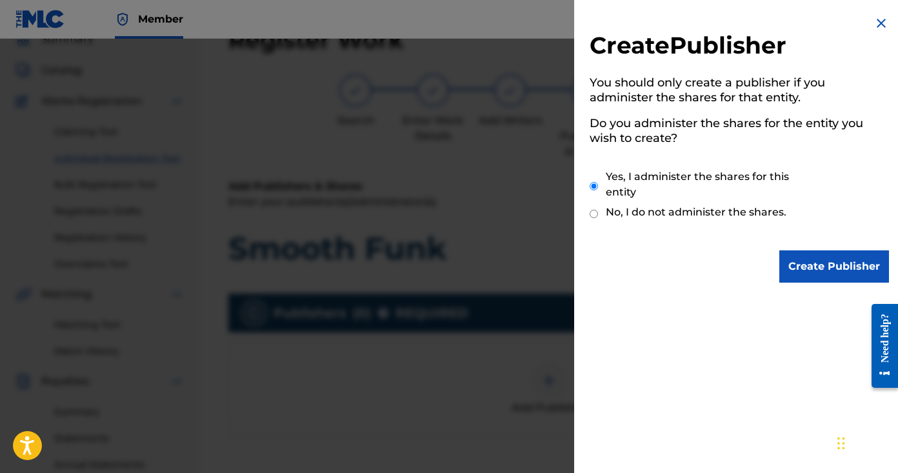
click at [812, 261] on input "Create Publisher" at bounding box center [835, 266] width 110 height 32
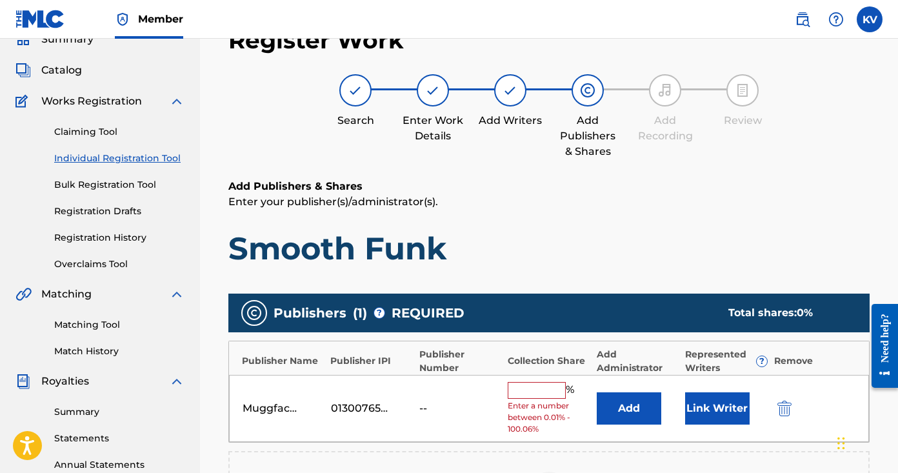
click at [534, 386] on input "text" at bounding box center [537, 390] width 58 height 17
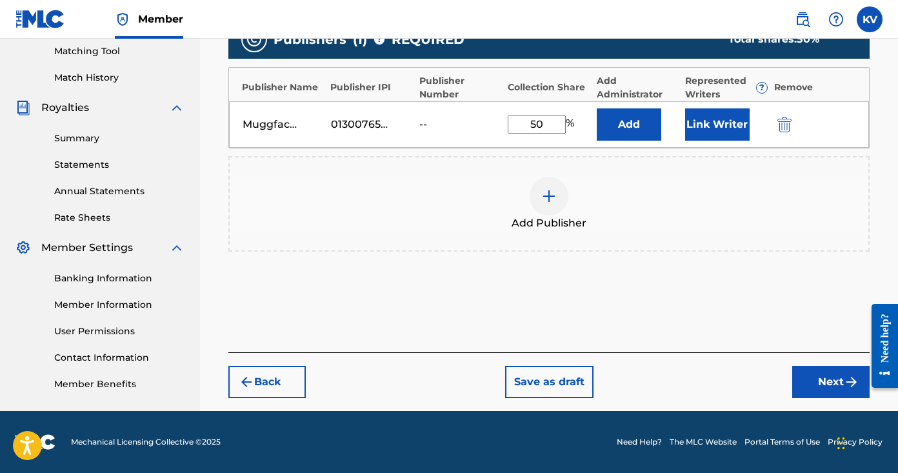
type input "50"
click at [834, 375] on button "Next" at bounding box center [830, 382] width 77 height 32
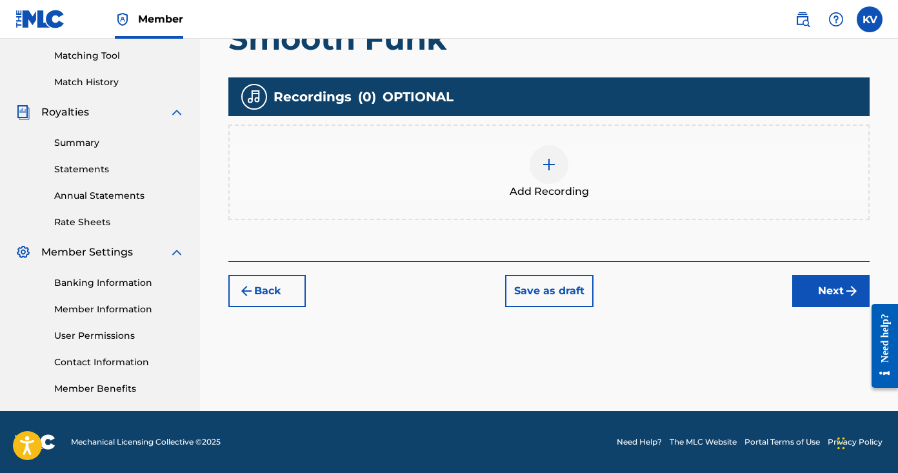
scroll to position [327, 0]
click at [816, 287] on button "Next" at bounding box center [830, 291] width 77 height 32
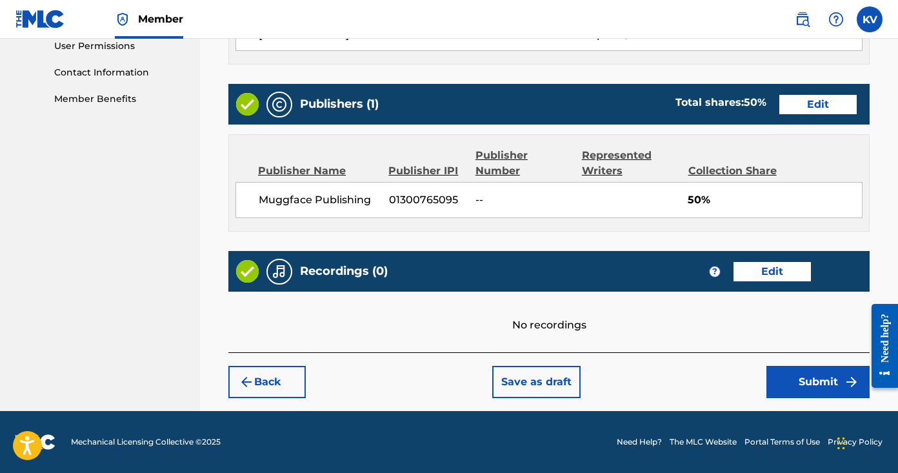
scroll to position [616, 0]
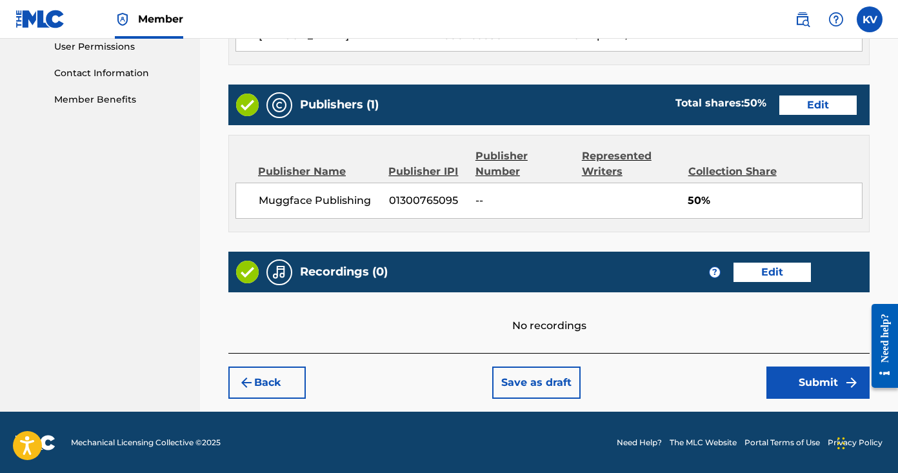
click at [819, 391] on button "Submit" at bounding box center [818, 383] width 103 height 32
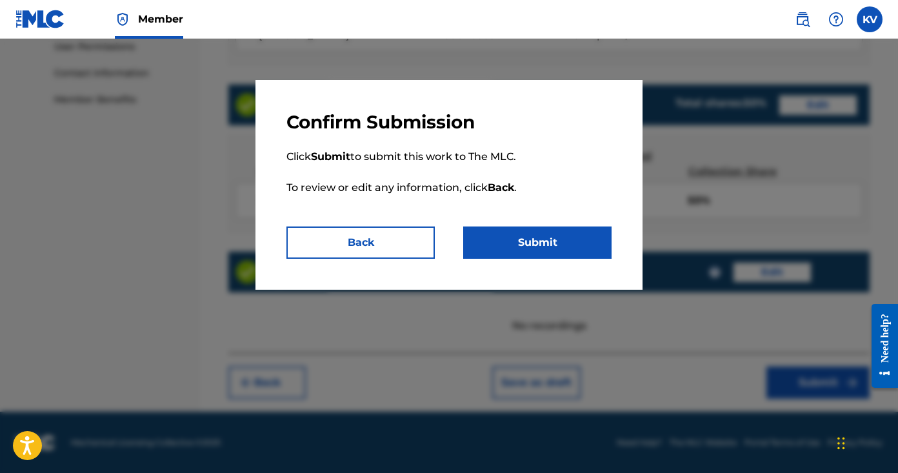
click at [546, 236] on button "Submit" at bounding box center [537, 242] width 148 height 32
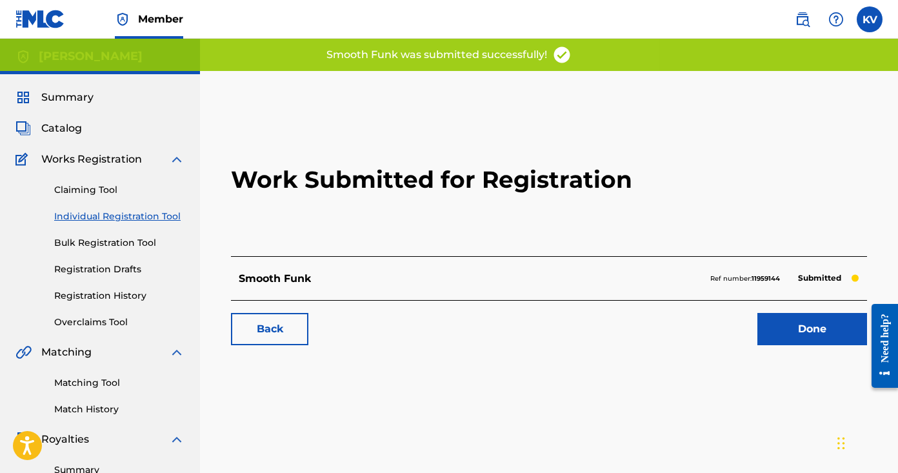
click at [819, 341] on link "Done" at bounding box center [813, 329] width 110 height 32
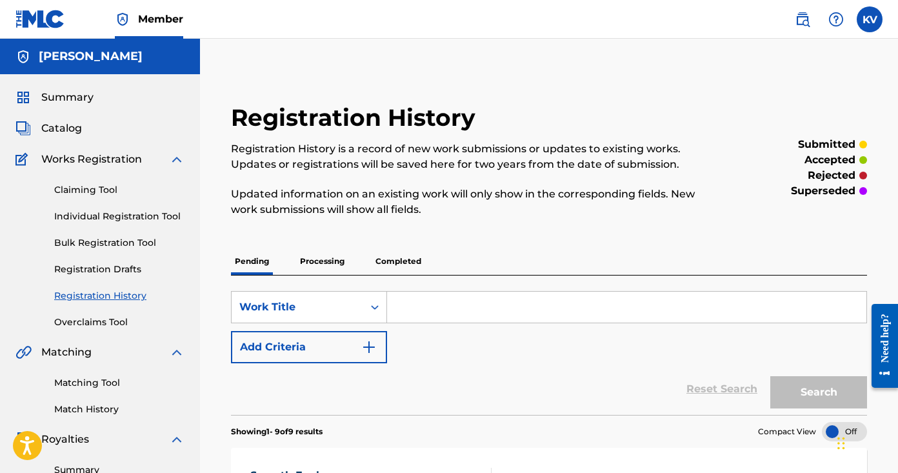
click at [132, 216] on link "Individual Registration Tool" at bounding box center [119, 217] width 130 height 14
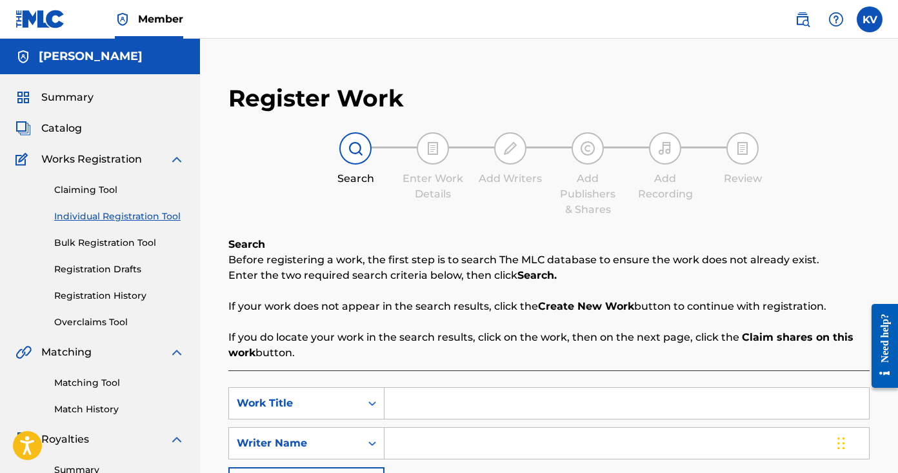
click at [441, 402] on input "Search Form" at bounding box center [627, 403] width 485 height 31
type input "Prelude"
click at [456, 441] on input "Search Form" at bounding box center [627, 443] width 485 height 31
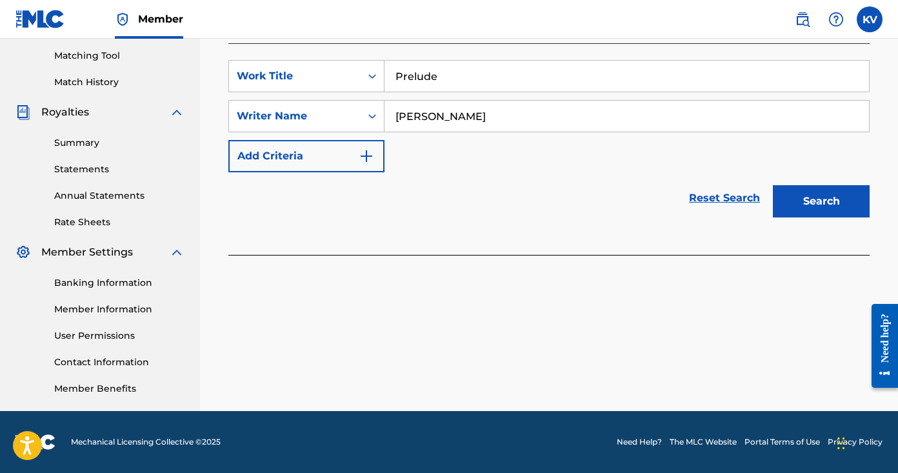
scroll to position [327, 0]
type input "[PERSON_NAME]"
click at [832, 209] on button "Search" at bounding box center [821, 201] width 97 height 32
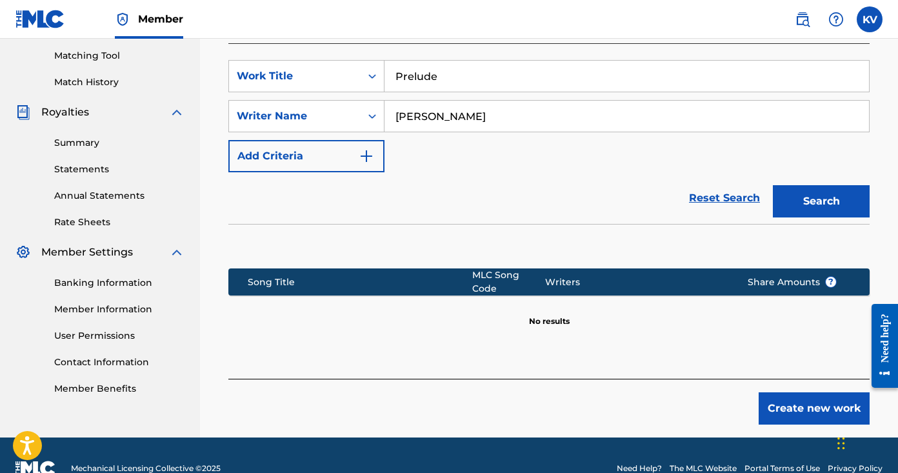
click at [803, 403] on button "Create new work" at bounding box center [814, 408] width 111 height 32
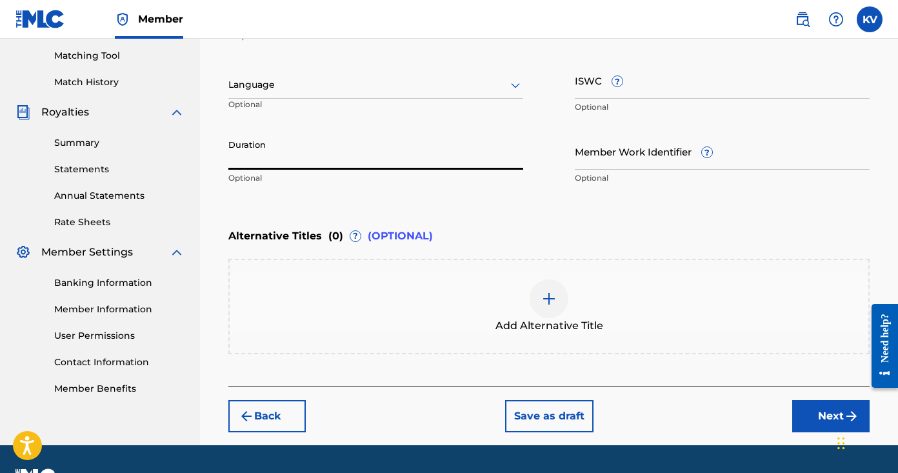
click at [298, 153] on input "Duration" at bounding box center [375, 151] width 295 height 37
type input "00:30"
click at [330, 76] on div "Language" at bounding box center [375, 85] width 295 height 27
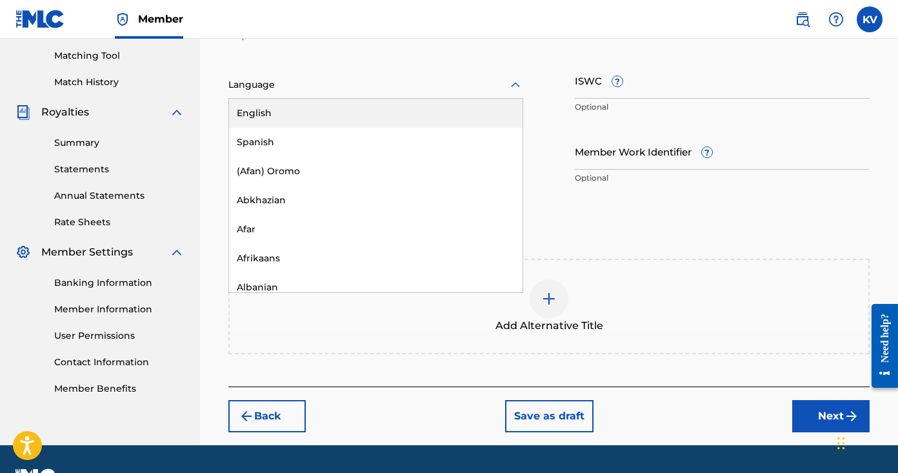
click at [309, 117] on div "English" at bounding box center [376, 113] width 294 height 29
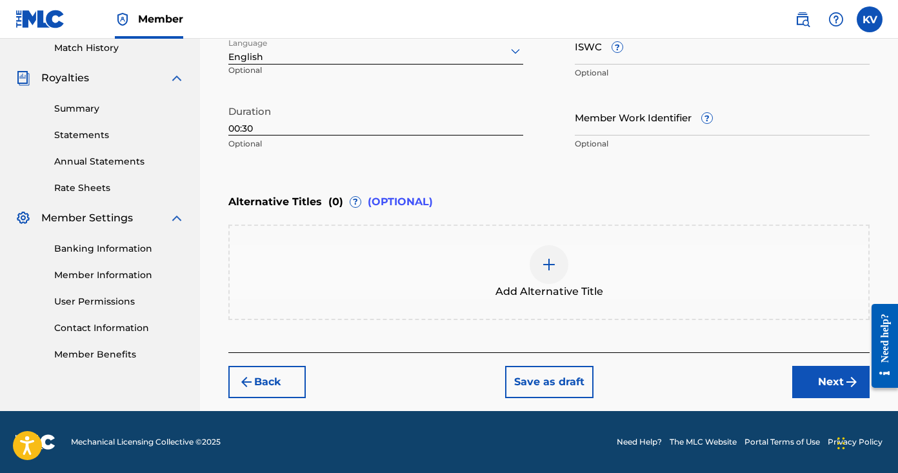
scroll to position [361, 0]
click at [827, 377] on button "Next" at bounding box center [830, 382] width 77 height 32
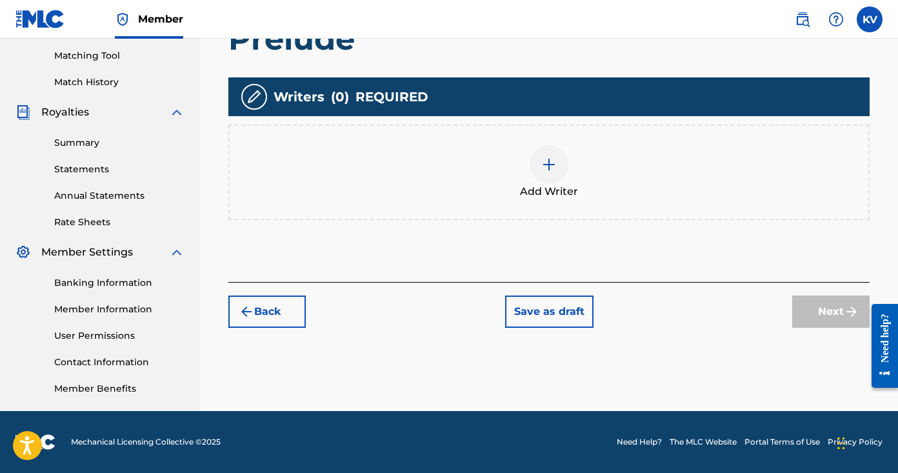
scroll to position [327, 0]
click at [546, 168] on img at bounding box center [548, 164] width 15 height 15
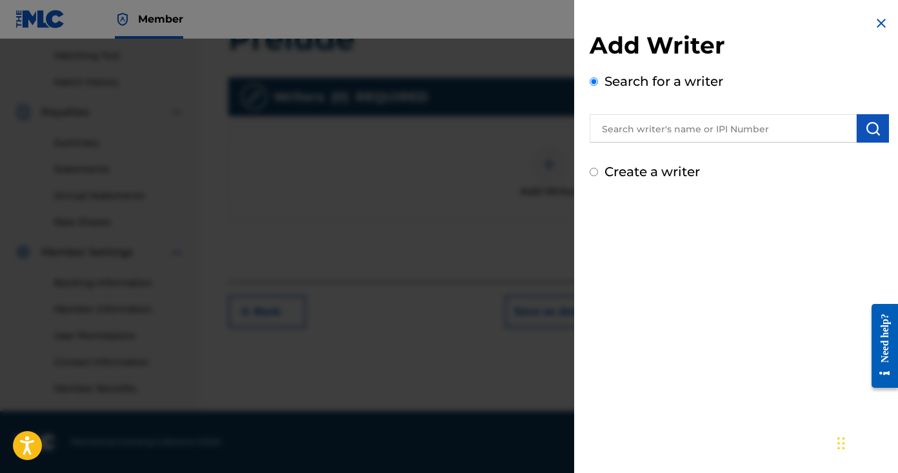
click at [591, 175] on input "Create a writer" at bounding box center [594, 172] width 8 height 8
radio input "false"
radio input "true"
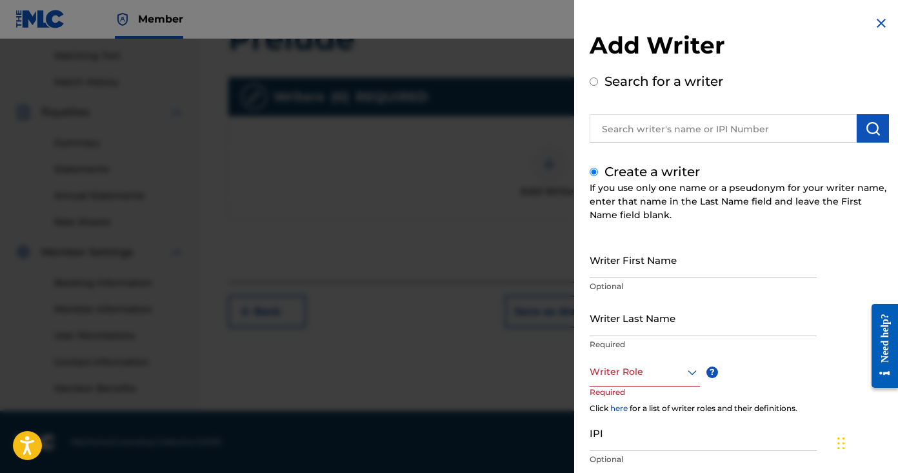
click at [643, 377] on div at bounding box center [645, 372] width 110 height 16
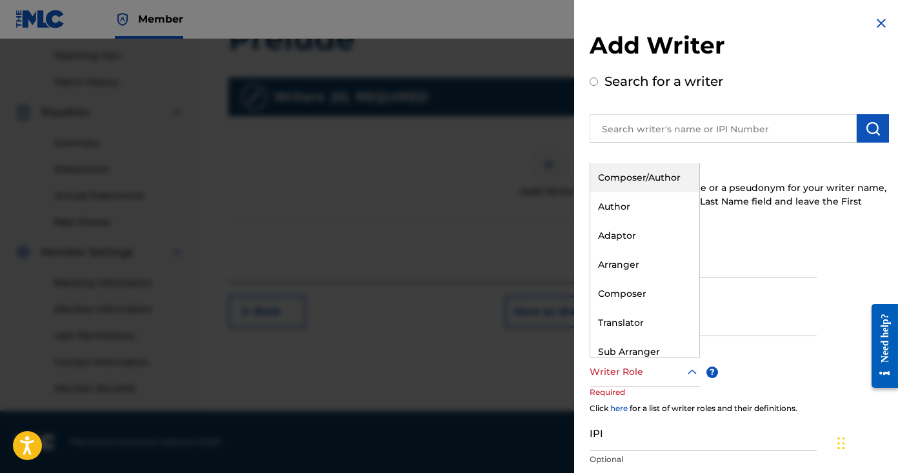
click at [627, 173] on div "Composer/Author" at bounding box center [644, 177] width 109 height 29
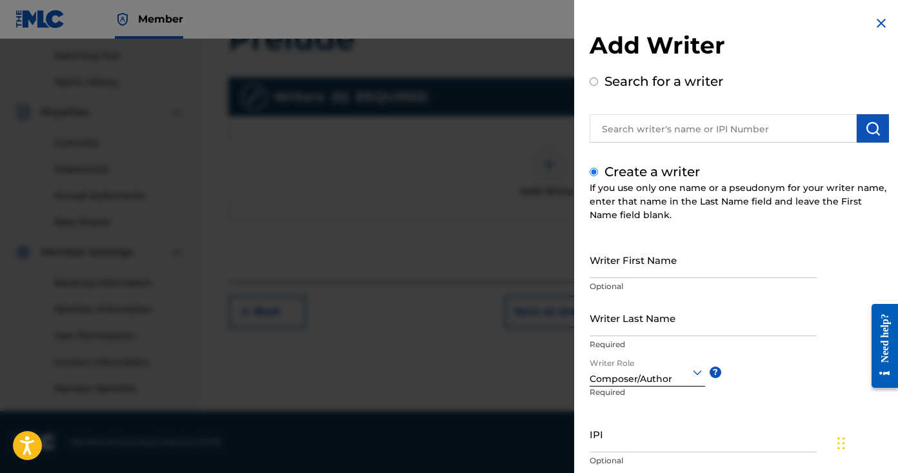
click at [622, 259] on input "Writer First Name" at bounding box center [703, 259] width 227 height 37
type input "k"
type input "[PERSON_NAME]"
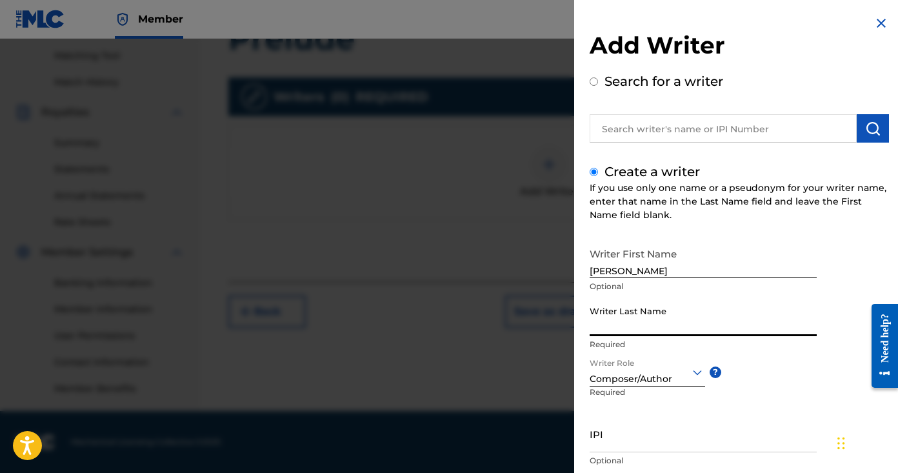
click at [625, 320] on input "Writer Last Name" at bounding box center [703, 317] width 227 height 37
type input "v"
type input "[PERSON_NAME]"
click at [647, 434] on input "IPI" at bounding box center [703, 434] width 227 height 37
paste input "1300765095"
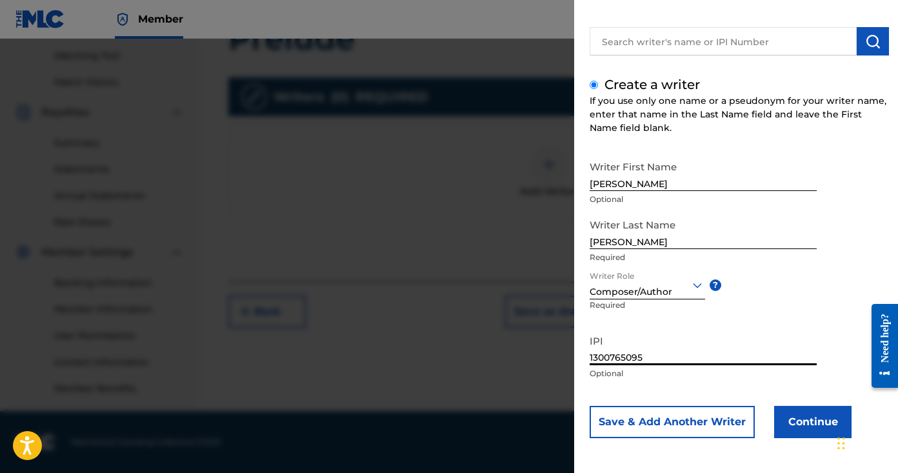
scroll to position [87, 0]
type input "1300765095"
click at [800, 422] on button "Continue" at bounding box center [812, 422] width 77 height 32
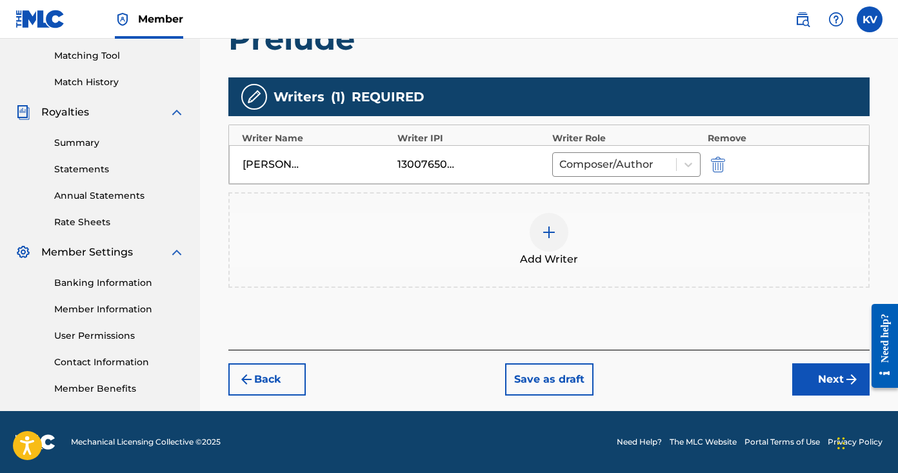
click at [812, 385] on button "Next" at bounding box center [830, 379] width 77 height 32
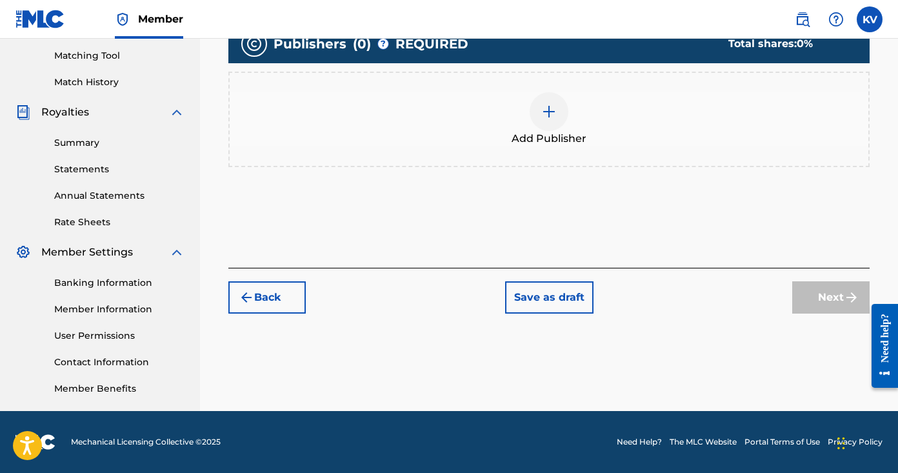
scroll to position [58, 0]
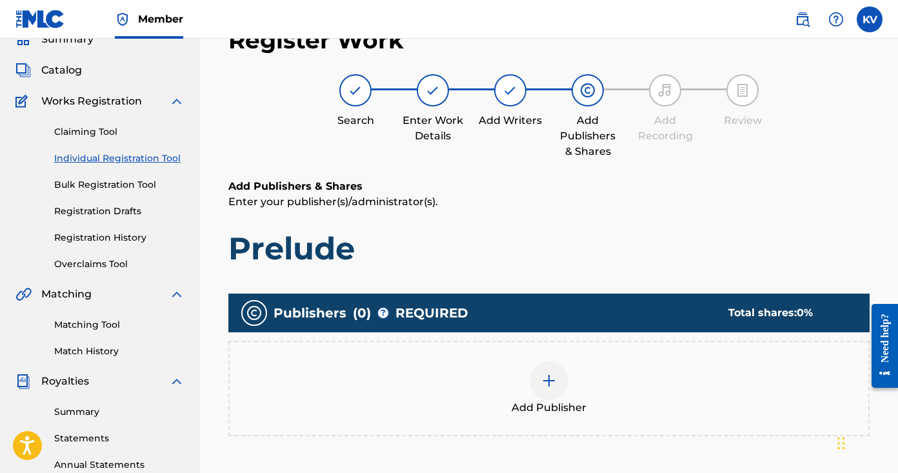
click at [550, 385] on img at bounding box center [548, 380] width 15 height 15
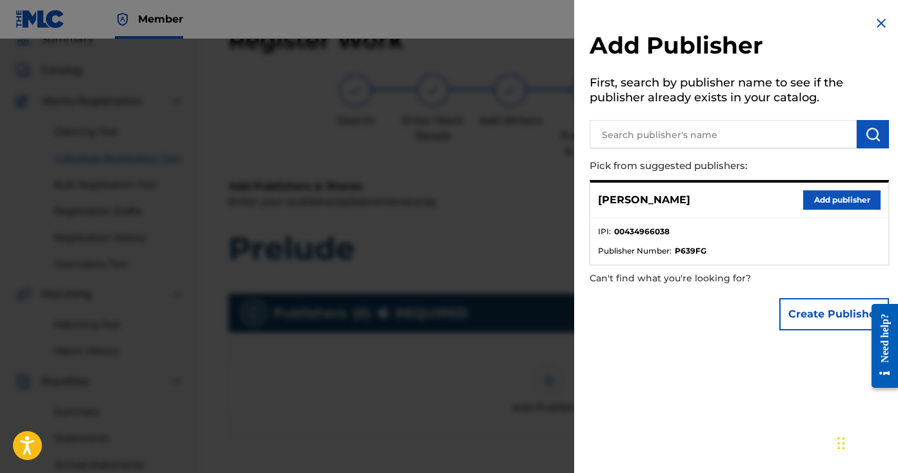
click at [809, 312] on button "Create Publisher" at bounding box center [835, 314] width 110 height 32
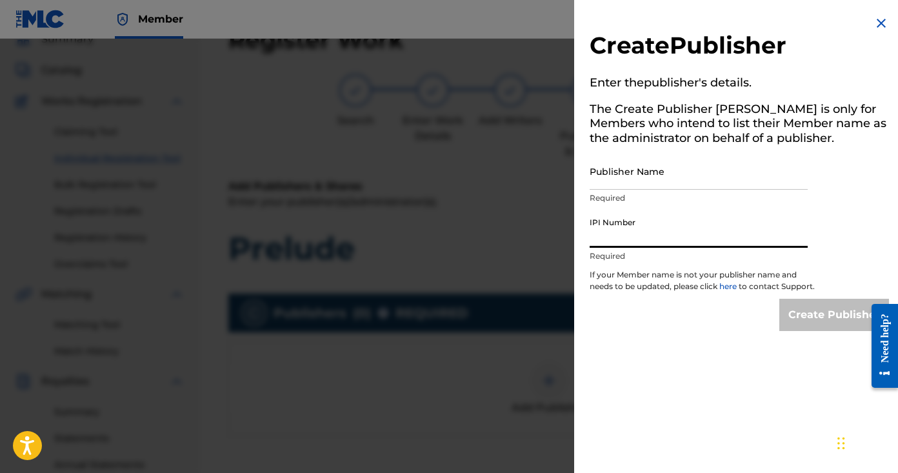
click at [630, 236] on input "IPI Number" at bounding box center [699, 229] width 218 height 37
paste input "1300765095"
type input "1300765095"
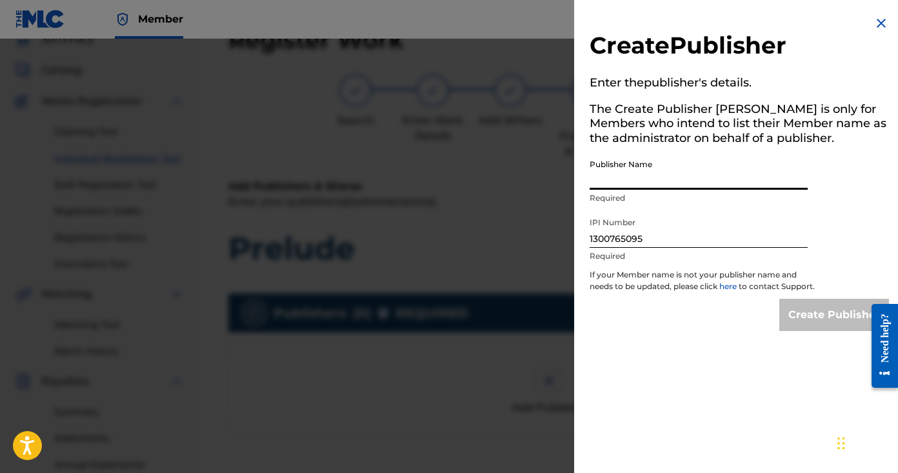
click at [612, 183] on input "Publisher Name" at bounding box center [699, 171] width 218 height 37
type input "Muggface Publishing"
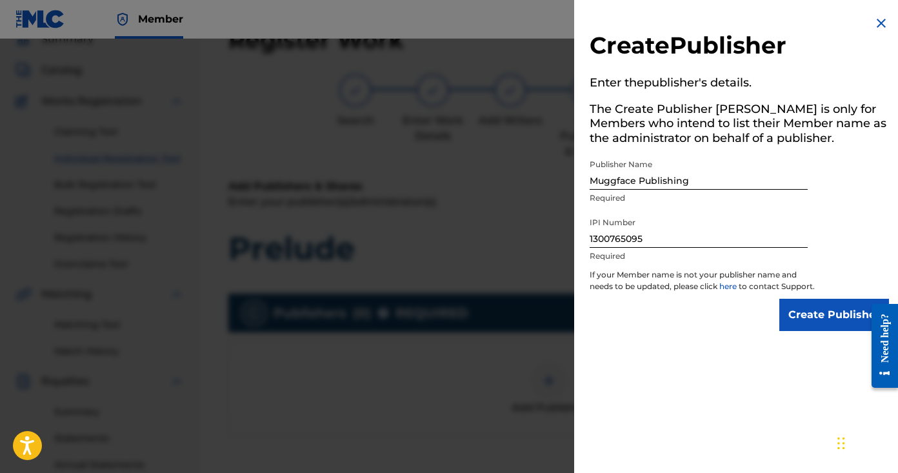
click at [809, 320] on input "Create Publisher" at bounding box center [835, 315] width 110 height 32
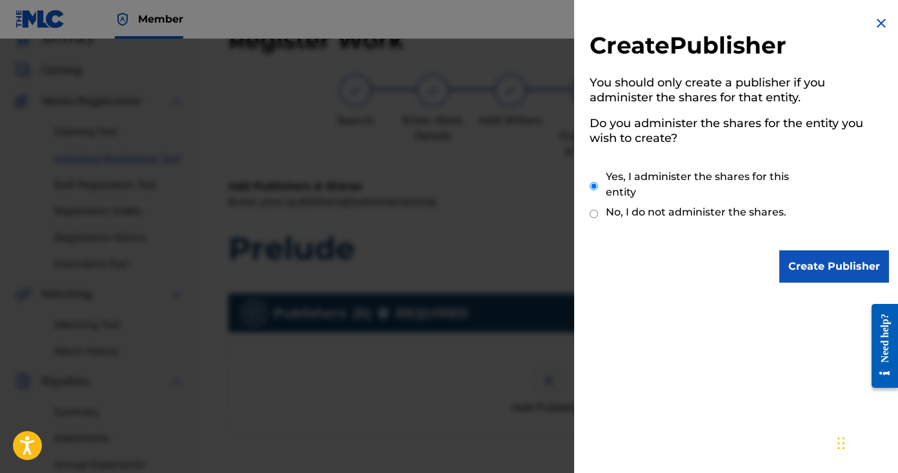
click at [806, 264] on input "Create Publisher" at bounding box center [835, 266] width 110 height 32
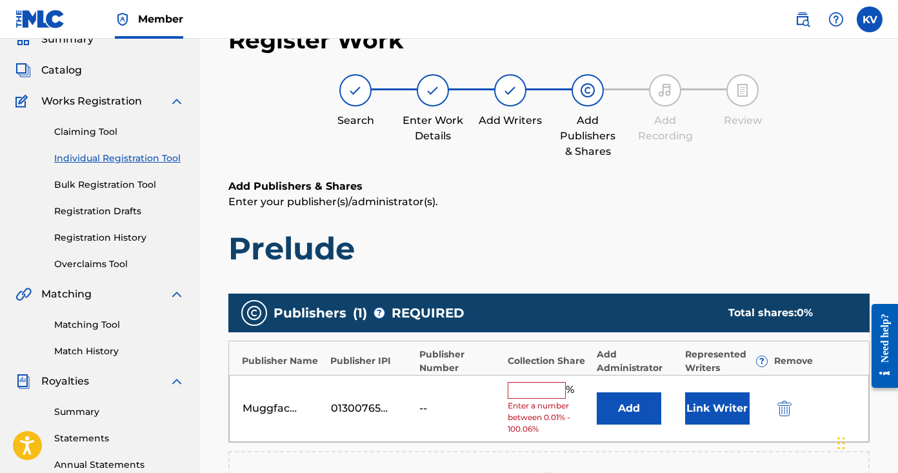
click at [528, 387] on input "text" at bounding box center [537, 390] width 58 height 17
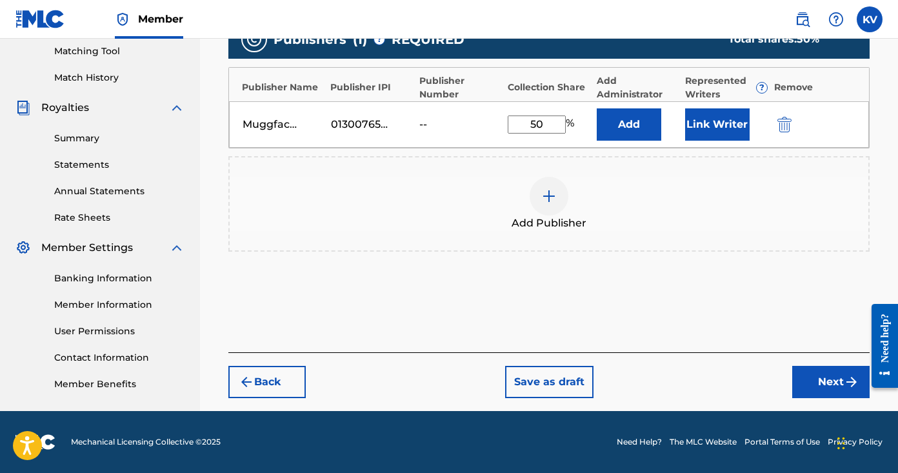
type input "50"
click at [828, 381] on button "Next" at bounding box center [830, 382] width 77 height 32
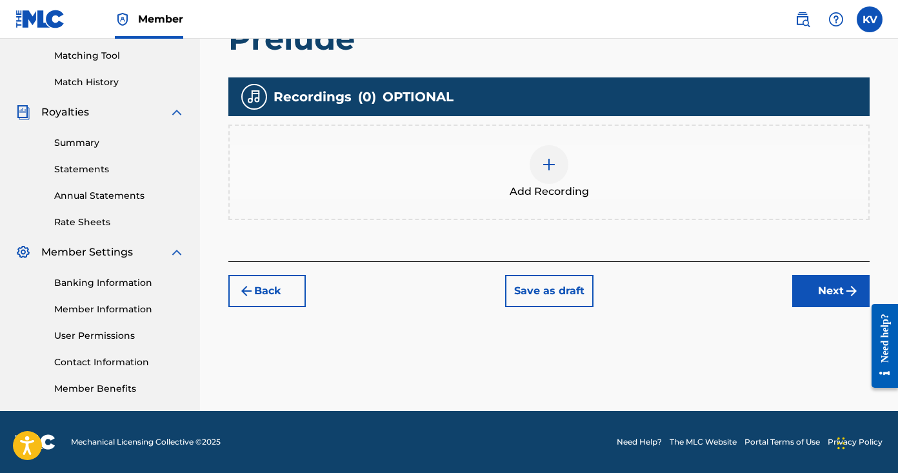
click at [818, 279] on button "Next" at bounding box center [830, 291] width 77 height 32
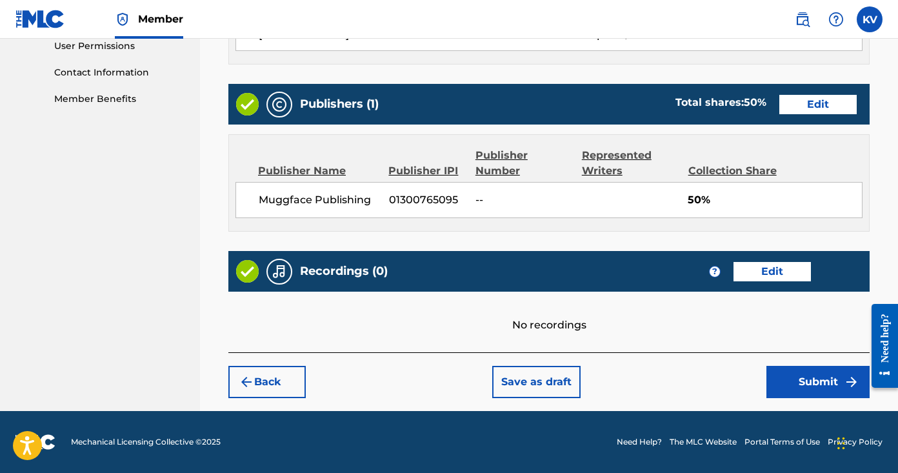
scroll to position [616, 0]
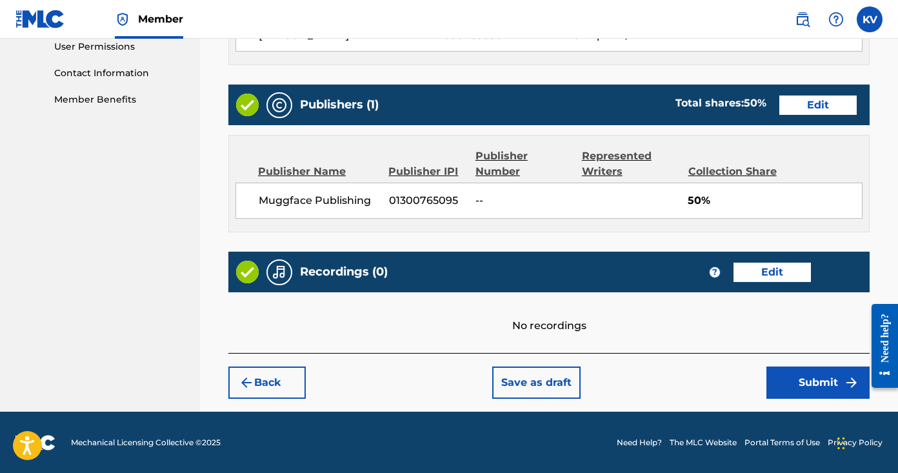
click at [820, 376] on button "Submit" at bounding box center [818, 383] width 103 height 32
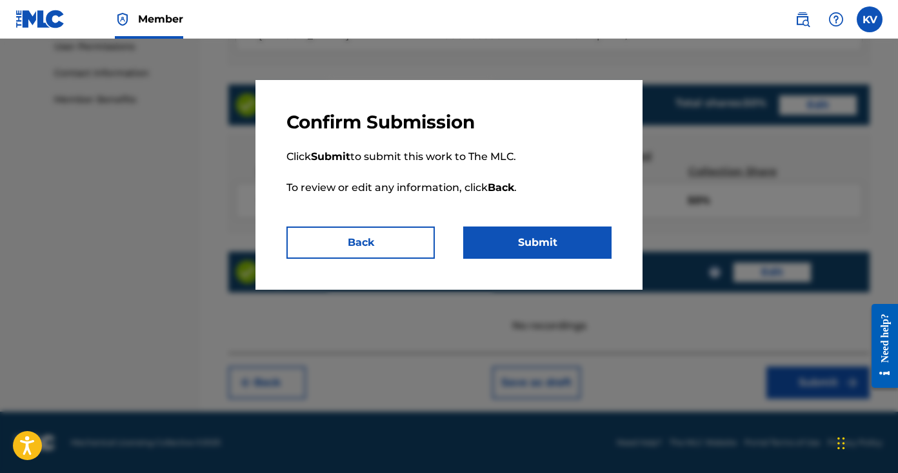
click at [552, 247] on button "Submit" at bounding box center [537, 242] width 148 height 32
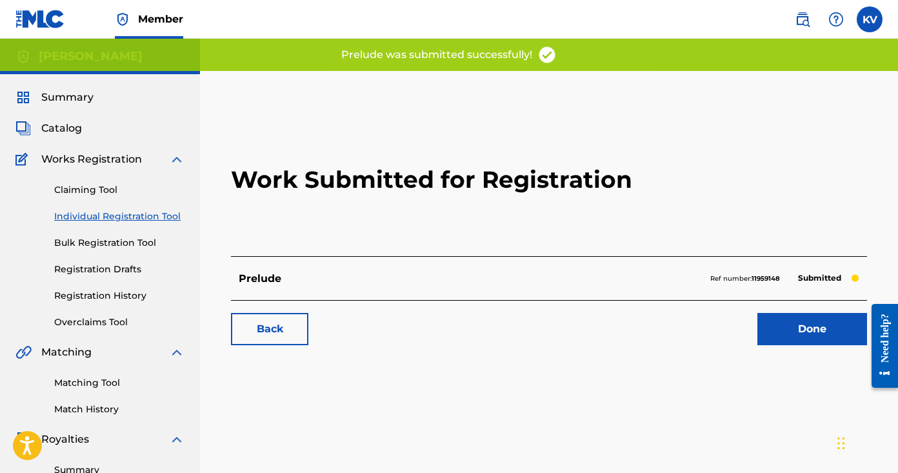
click at [797, 338] on link "Done" at bounding box center [813, 329] width 110 height 32
